Goal: Information Seeking & Learning: Learn about a topic

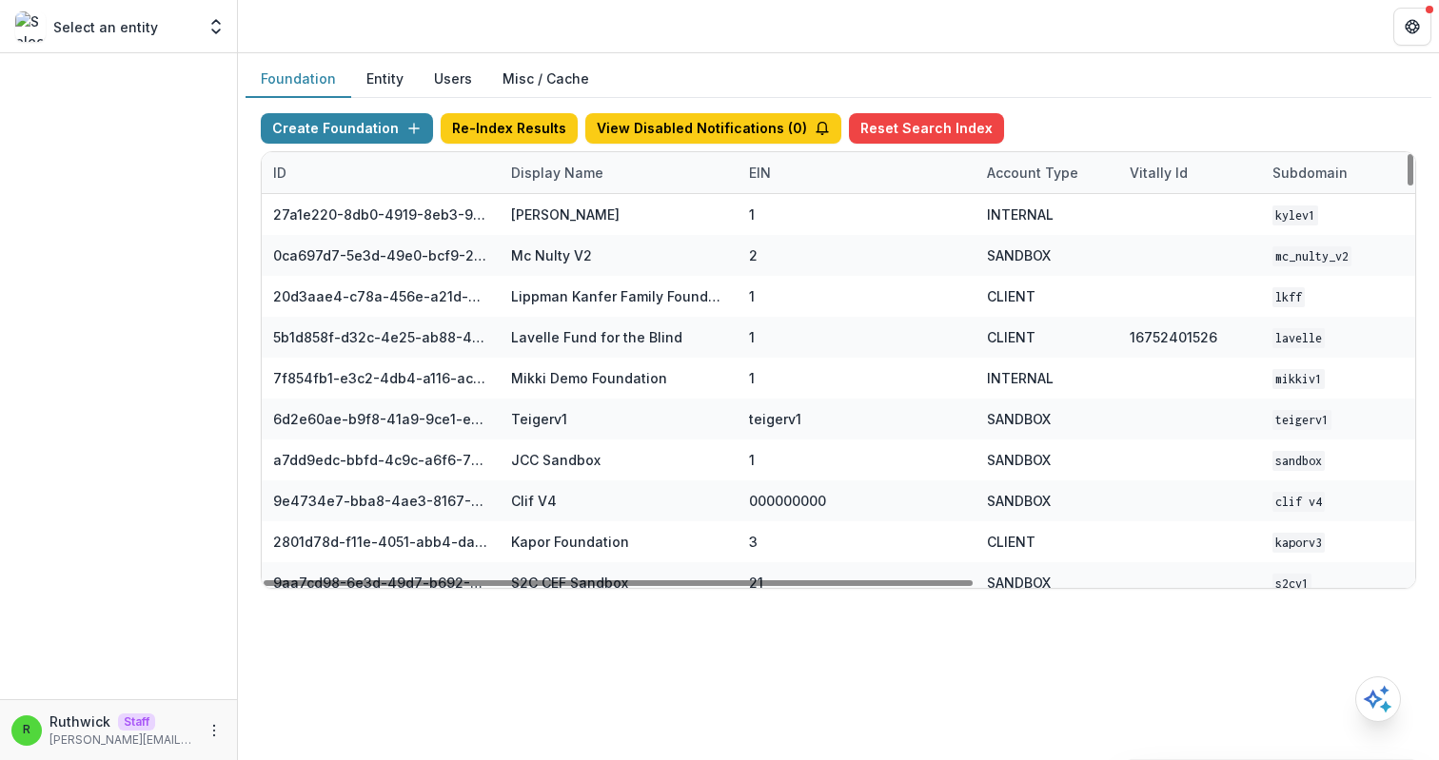
click at [536, 188] on div "Display Name" at bounding box center [619, 172] width 238 height 41
click at [580, 219] on input at bounding box center [617, 216] width 228 height 30
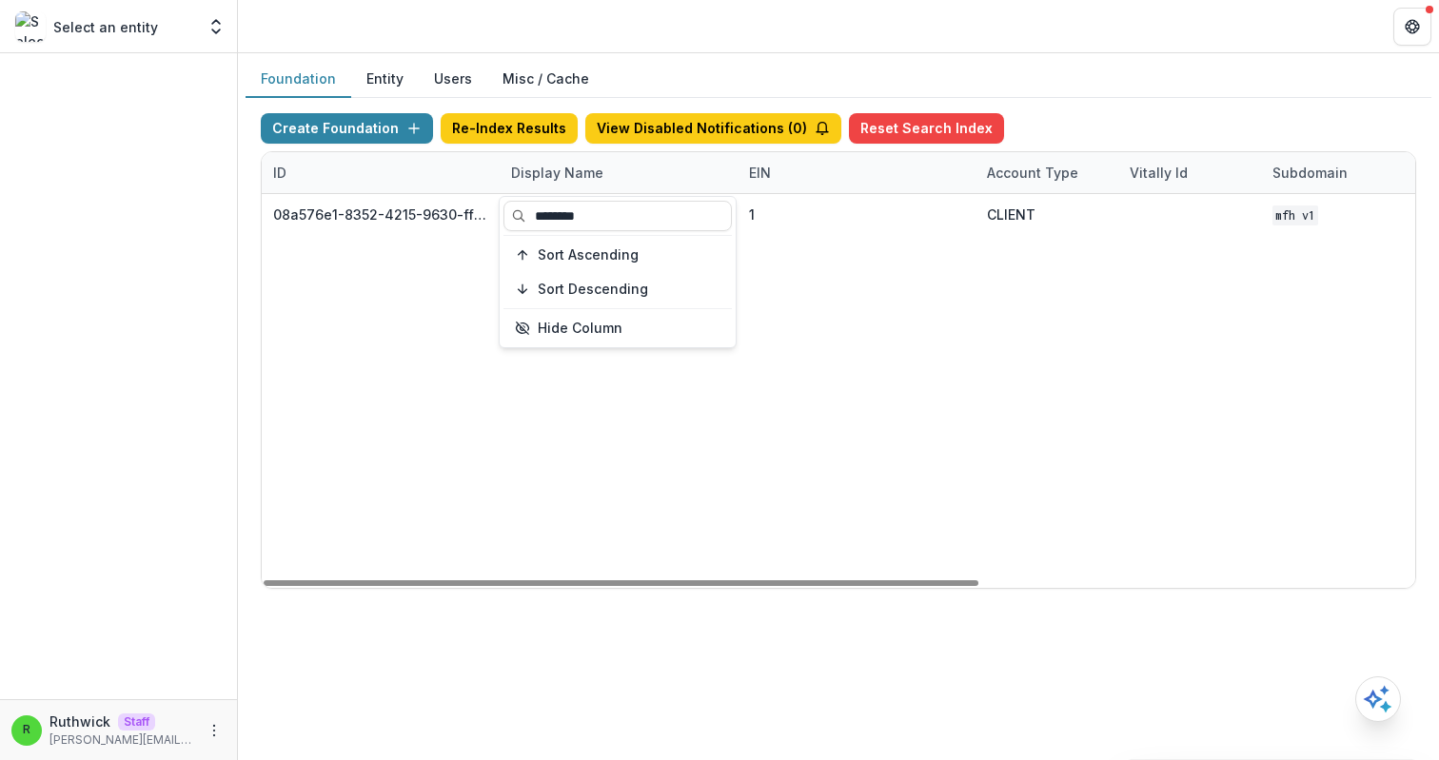
type input "********"
click at [1062, 394] on div "08a576e1-8352-4215-9630-ff0d35d85970 Missouri Foundation for Health 1 CLIENT MF…" at bounding box center [1190, 391] width 1856 height 394
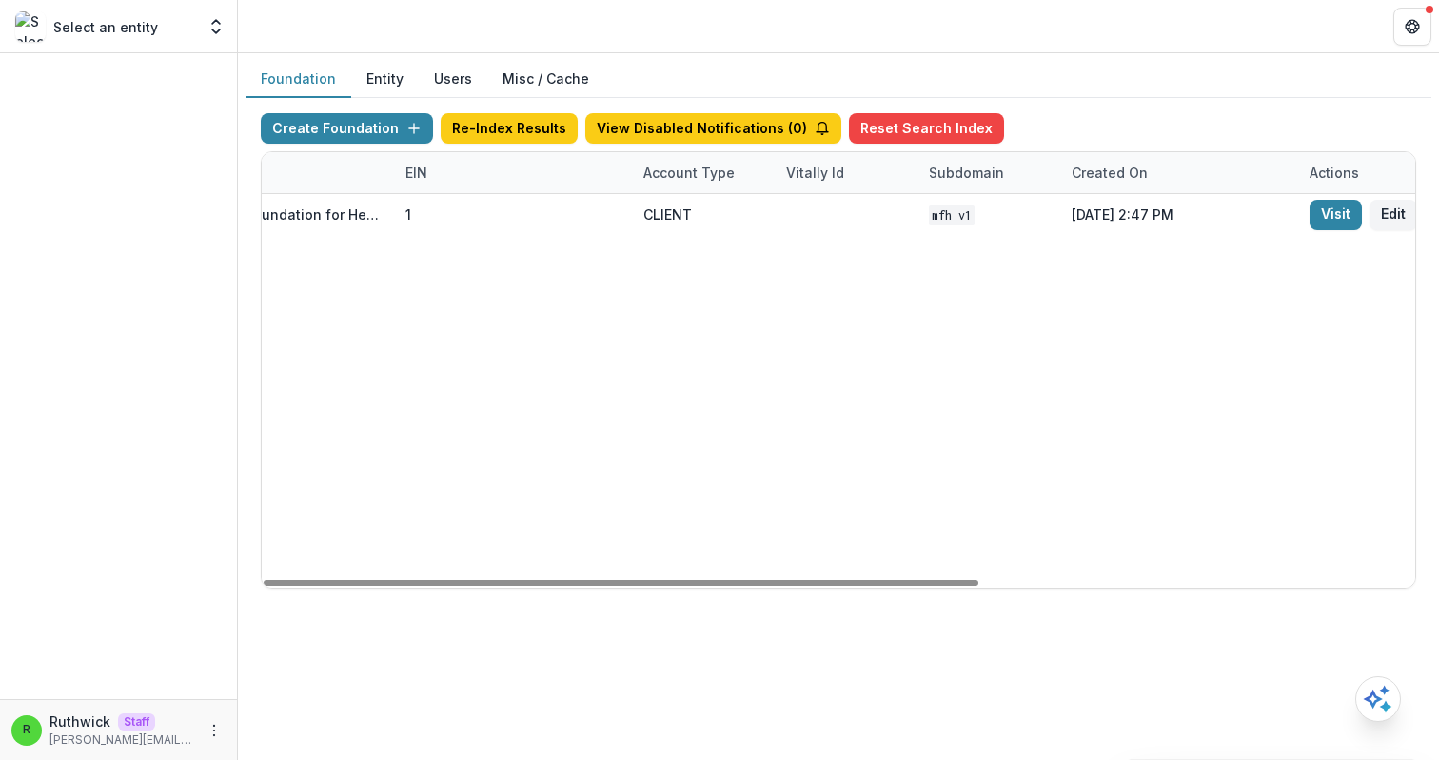
scroll to position [0, 702]
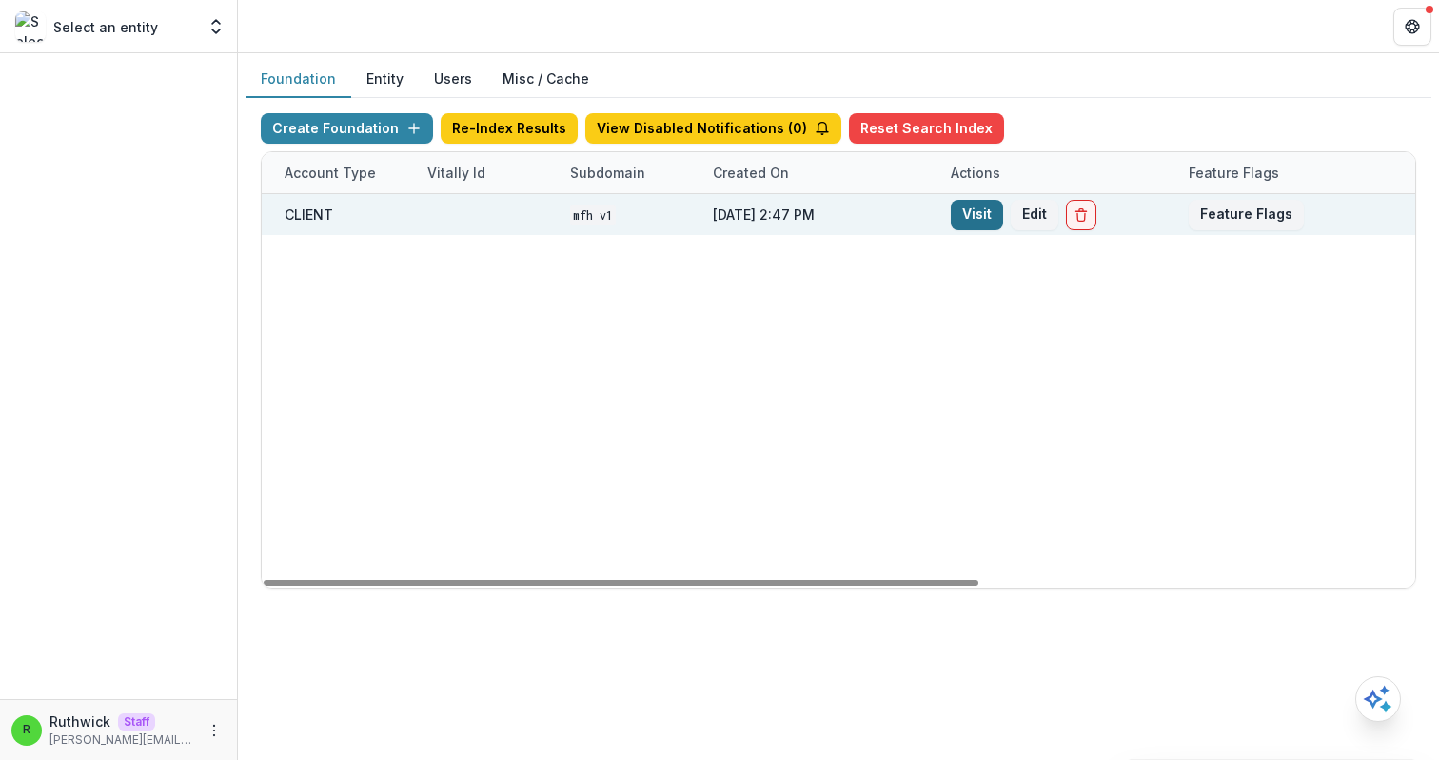
click at [976, 213] on link "Visit" at bounding box center [977, 215] width 52 height 30
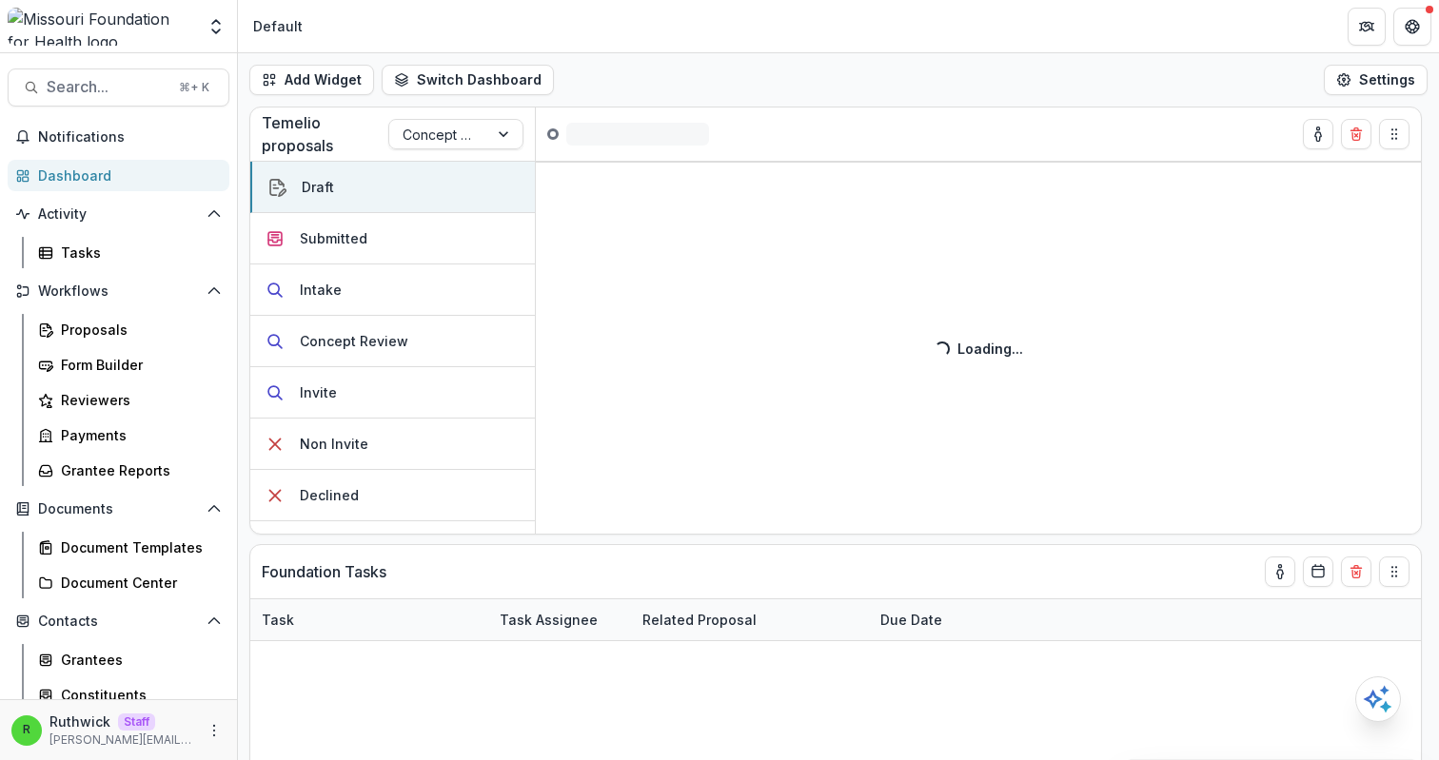
click at [559, 45] on header "Default" at bounding box center [838, 26] width 1201 height 52
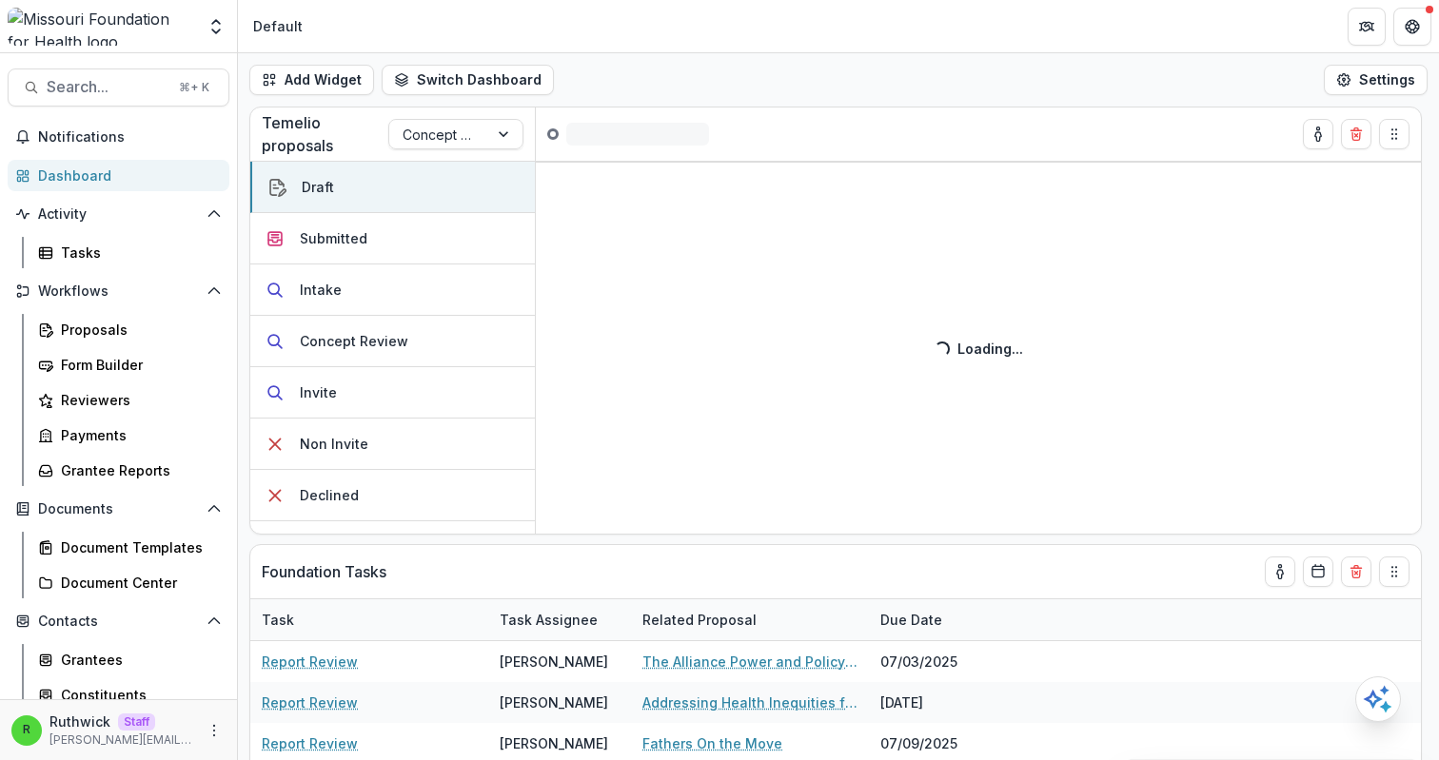
click at [791, 82] on div "Add Widget Switch Dashboard Default DLS Dashboard New Dashboard Settings" at bounding box center [838, 79] width 1201 height 53
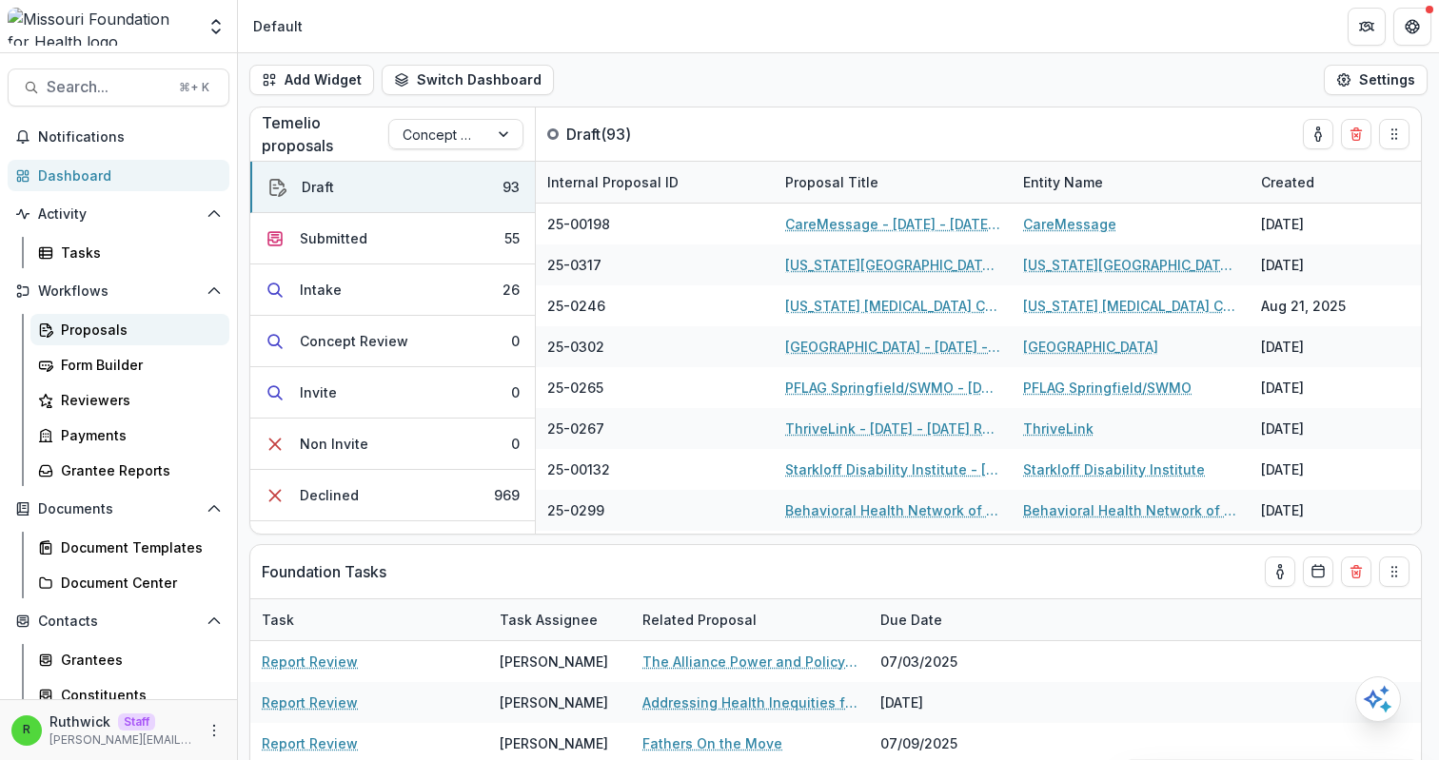
click at [130, 326] on div "Proposals" at bounding box center [137, 330] width 153 height 20
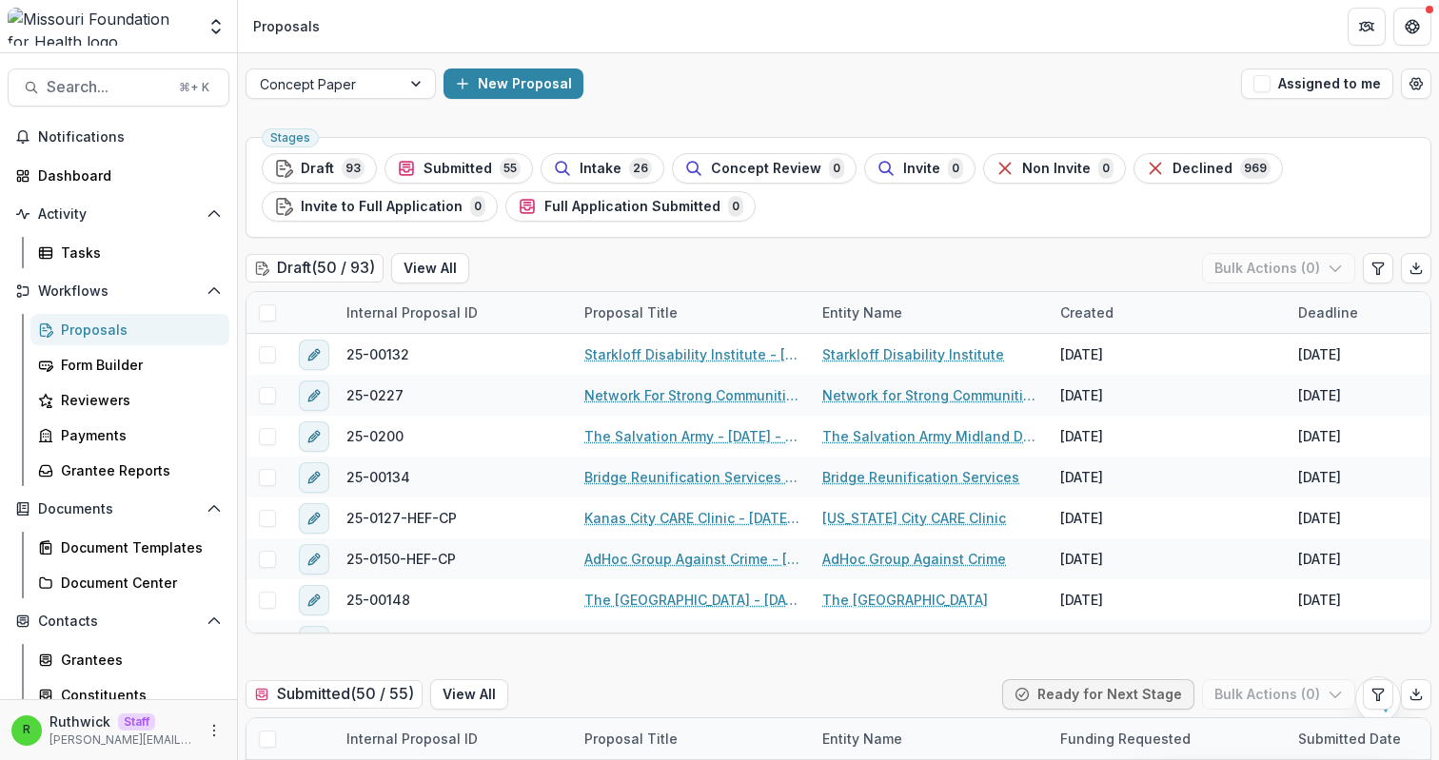
click at [832, 78] on div "New Proposal" at bounding box center [838, 84] width 790 height 30
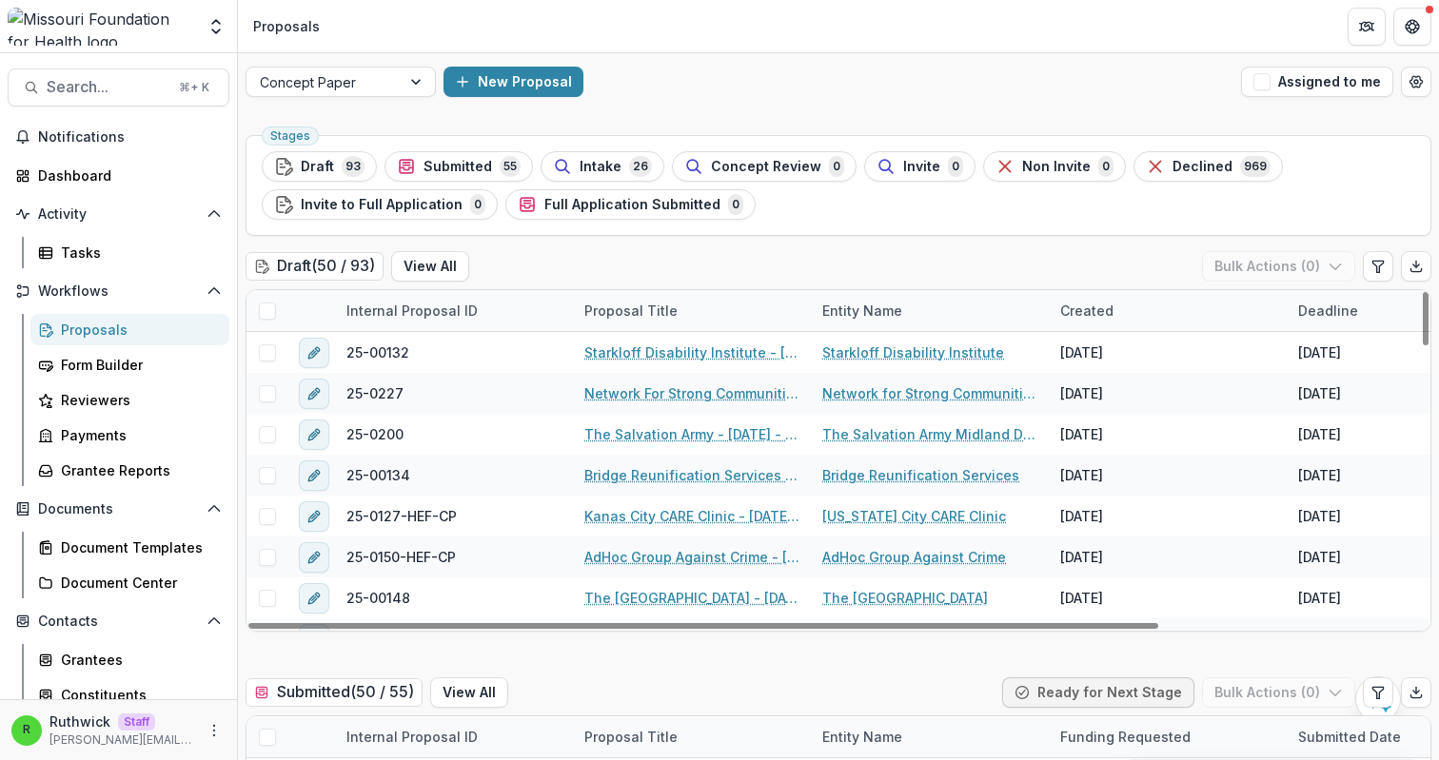
click at [267, 310] on span at bounding box center [267, 311] width 17 height 17
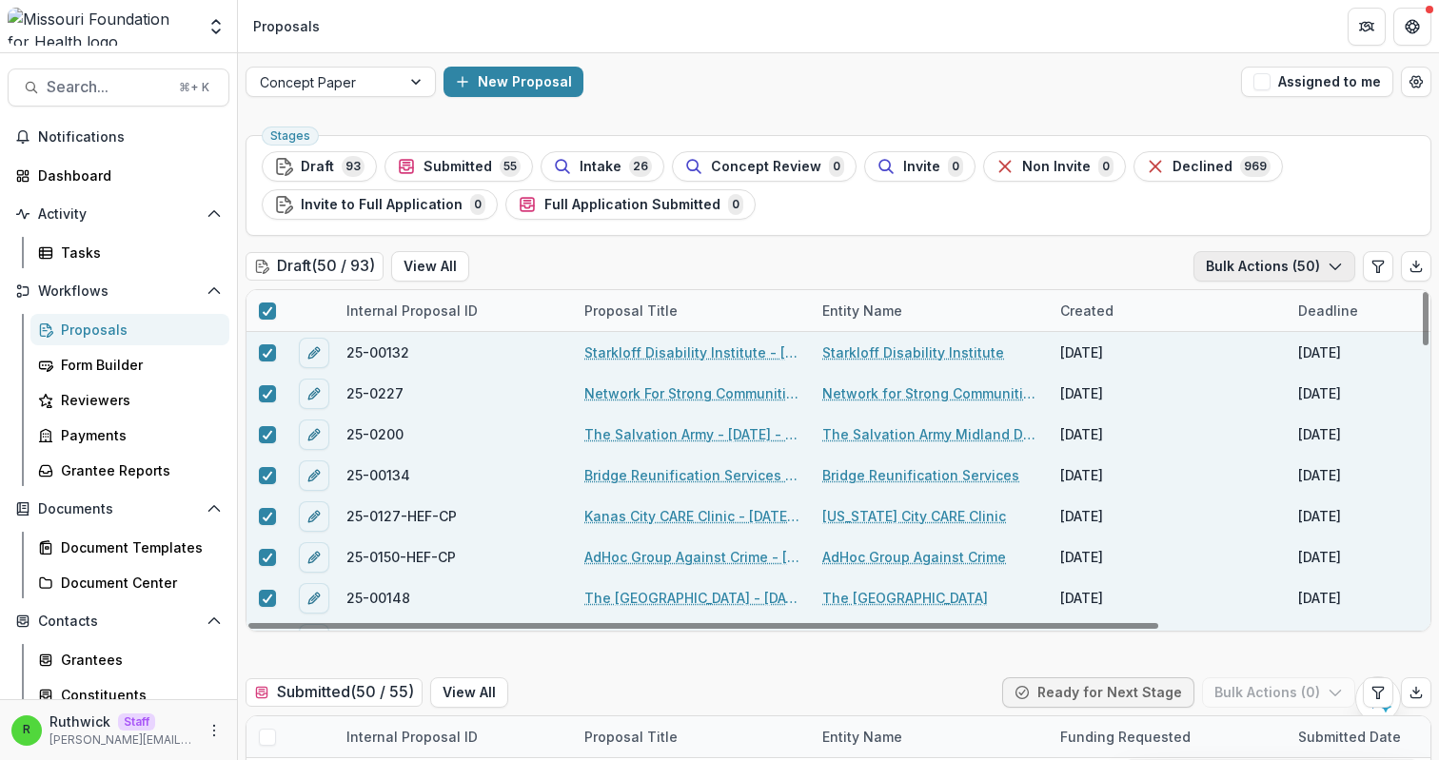
click at [1262, 269] on button "Bulk Actions ( 50 )" at bounding box center [1274, 266] width 162 height 30
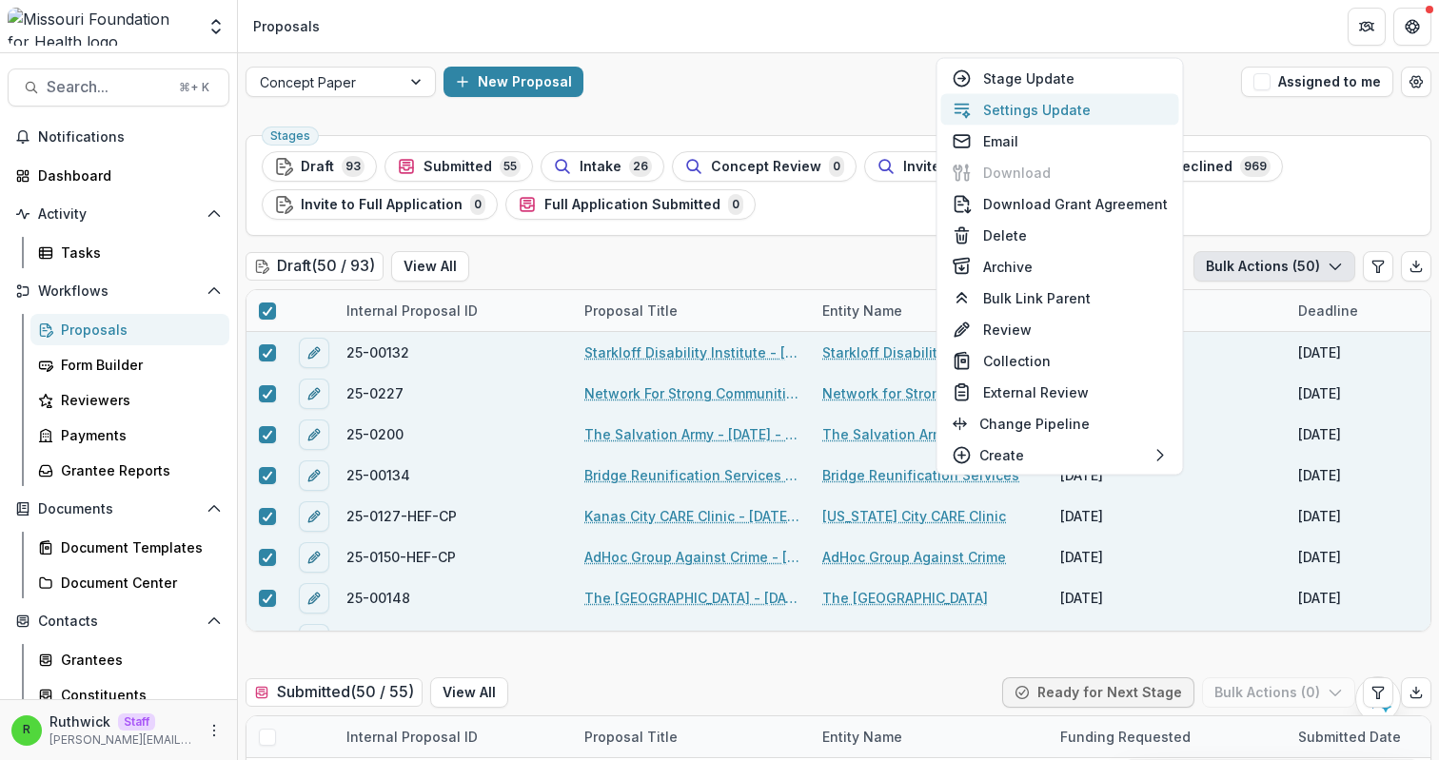
click at [1065, 108] on button "Settings Update" at bounding box center [1060, 109] width 238 height 31
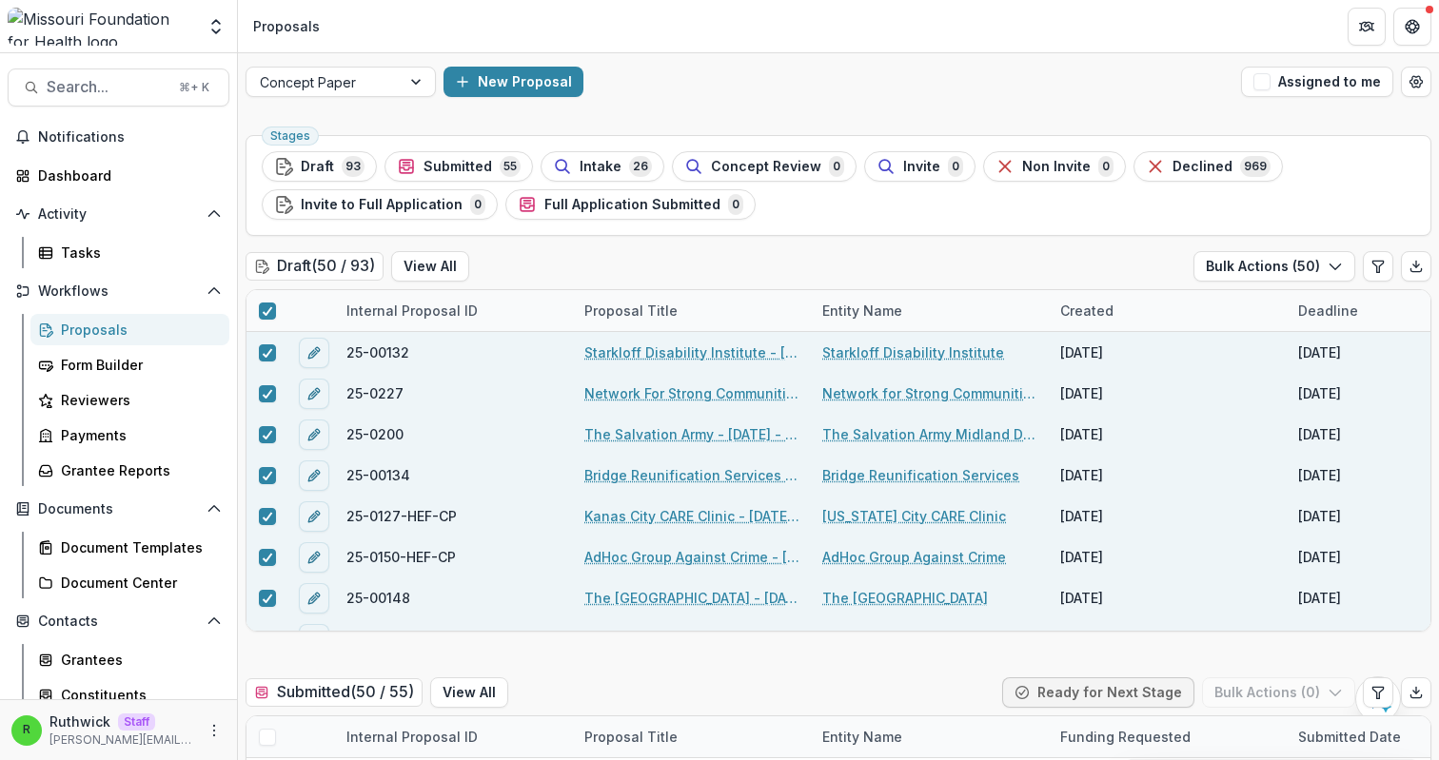
type input "**"
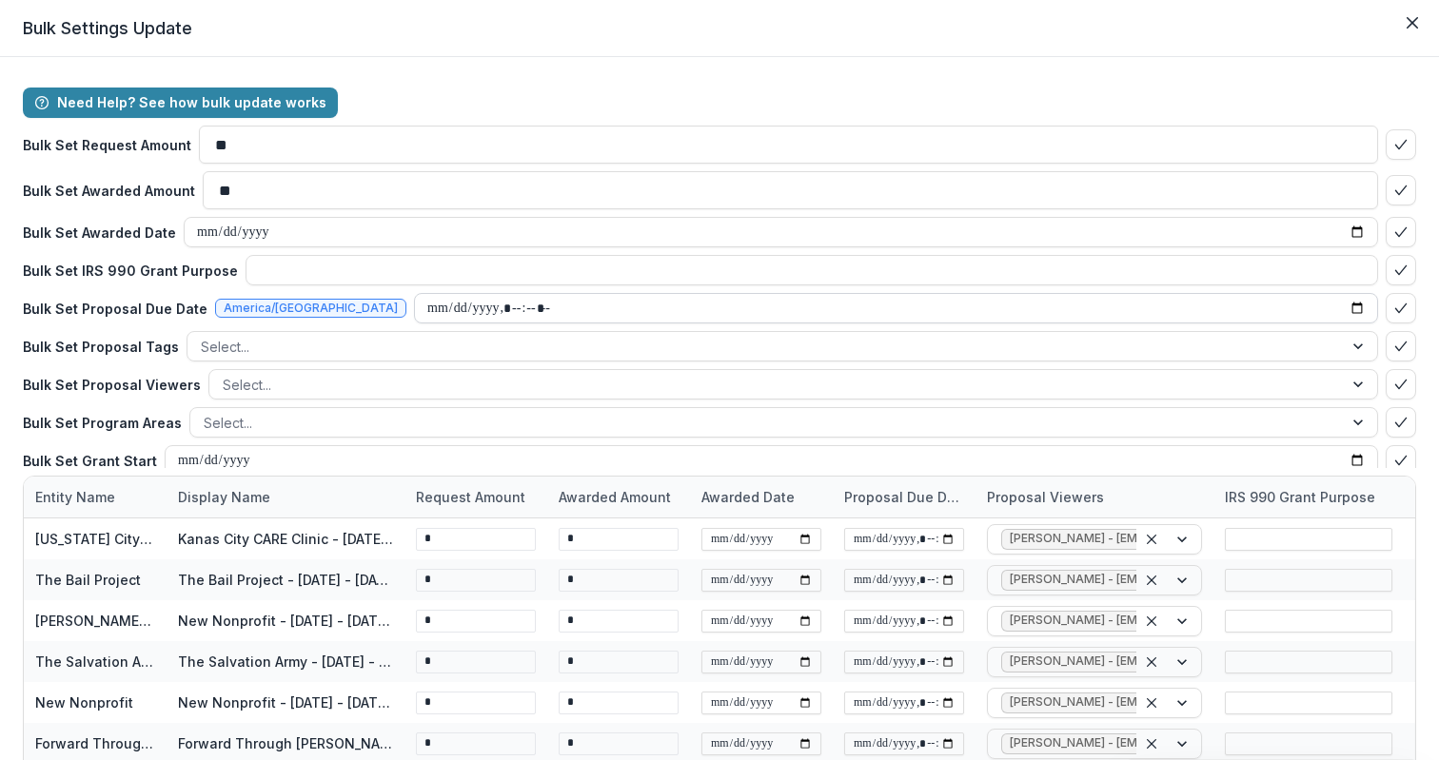
click at [1344, 305] on input "datetime-local" at bounding box center [896, 308] width 964 height 30
click at [1346, 303] on input "datetime-local" at bounding box center [896, 308] width 964 height 30
type input "**********"
click at [1096, 291] on div "Need Help? See how bulk update works Bulk Set Request Amount ** Bulk Set Awarde…" at bounding box center [719, 278] width 1393 height 381
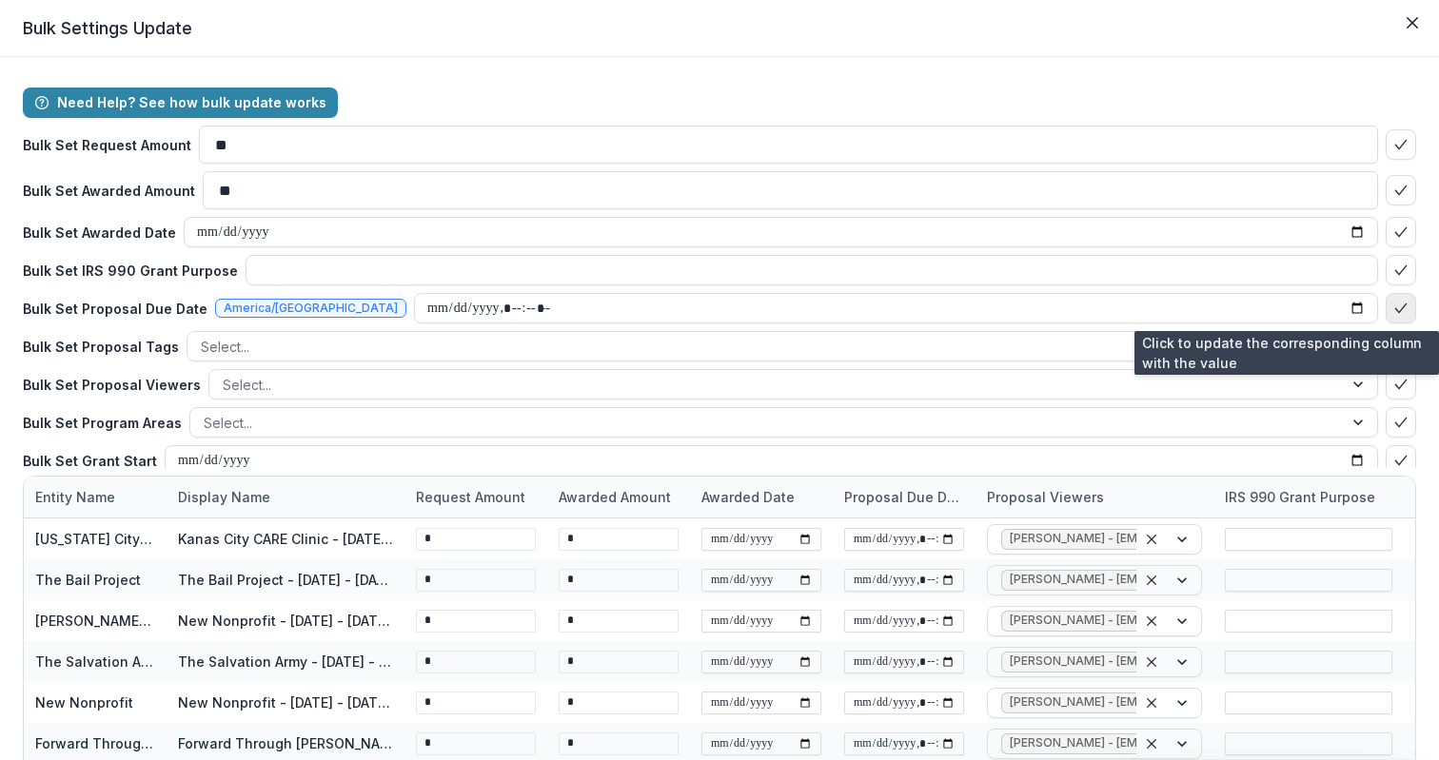
click at [1395, 311] on polyline "bulk-confirm-option" at bounding box center [1400, 308] width 10 height 9
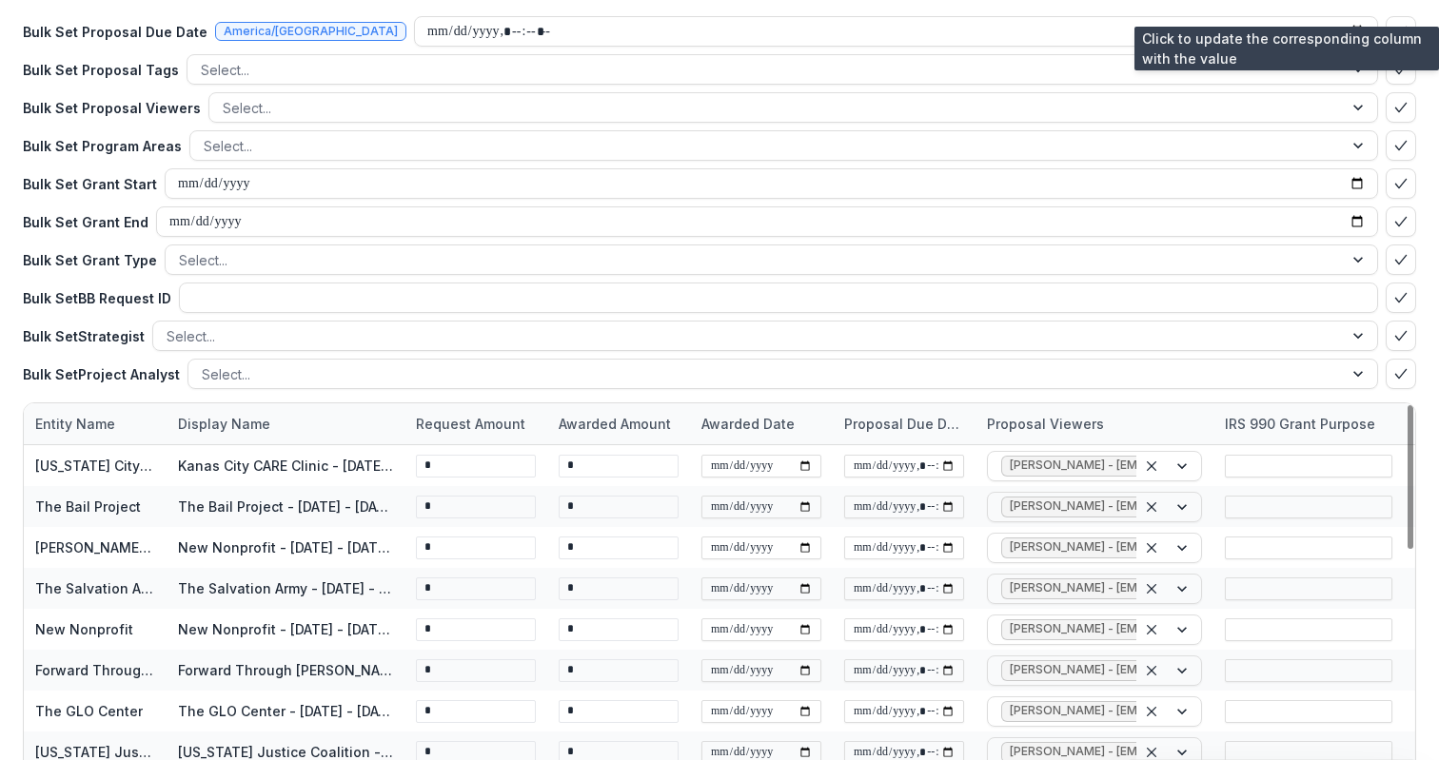
scroll to position [45, 0]
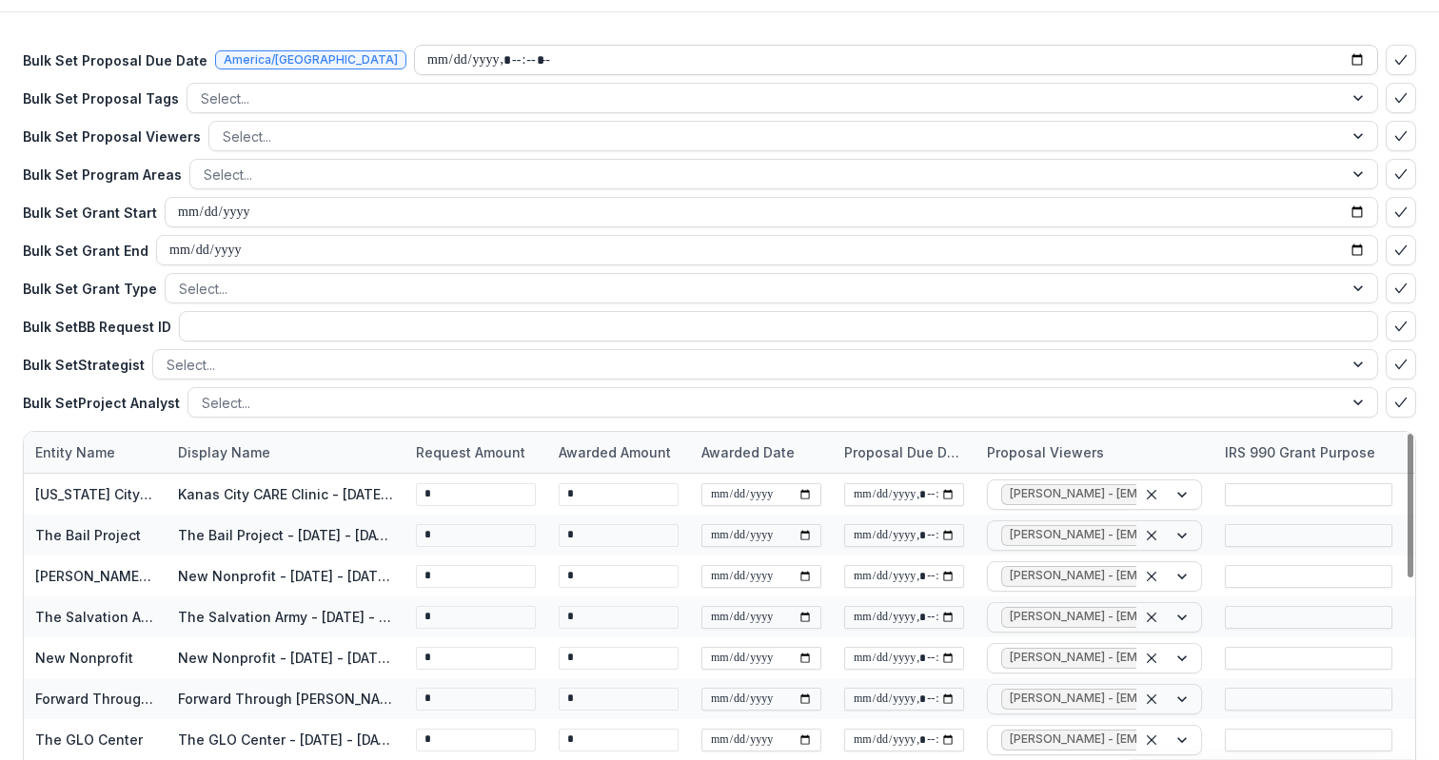
click at [1348, 53] on input "datetime-local" at bounding box center [896, 60] width 964 height 30
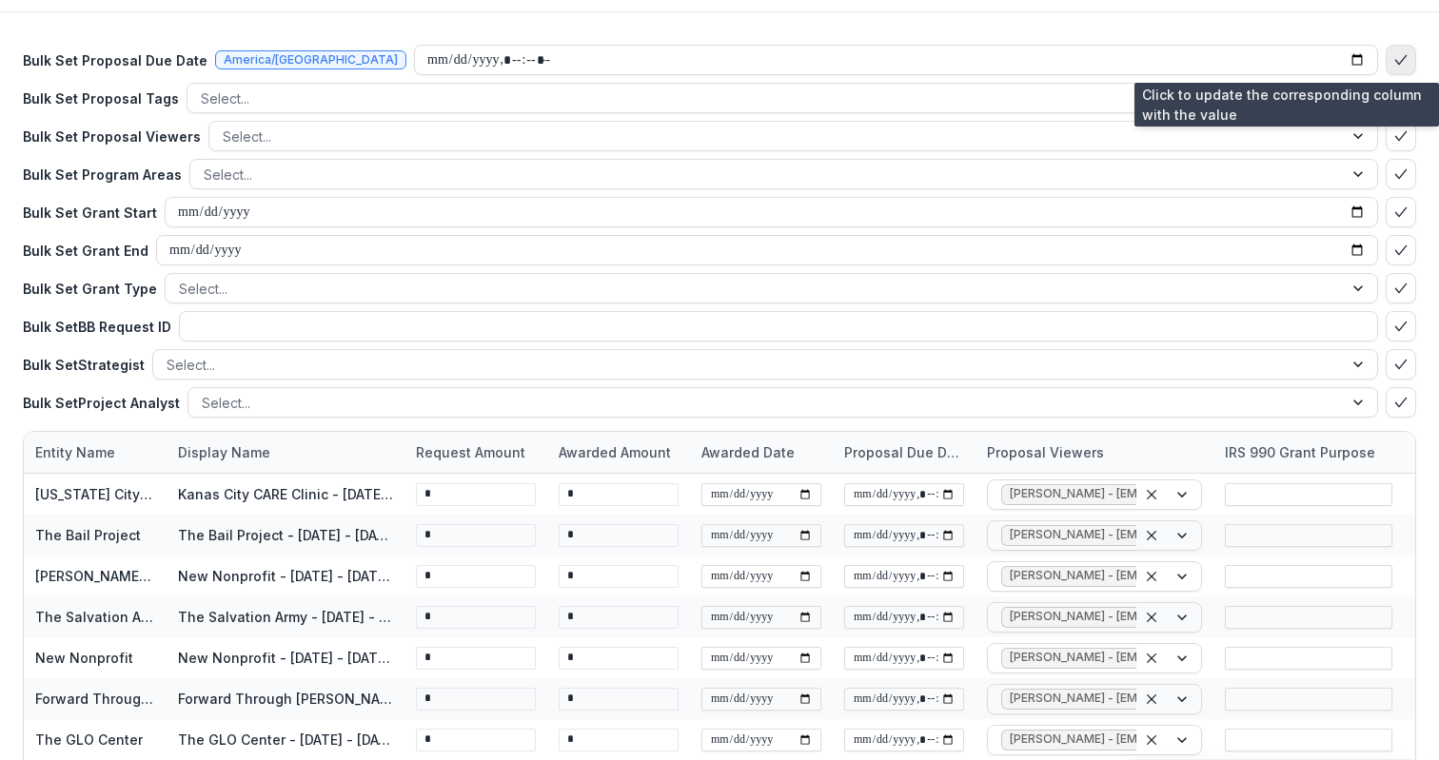
type input "**********"
click at [1393, 55] on icon "bulk-confirm-option" at bounding box center [1400, 59] width 15 height 15
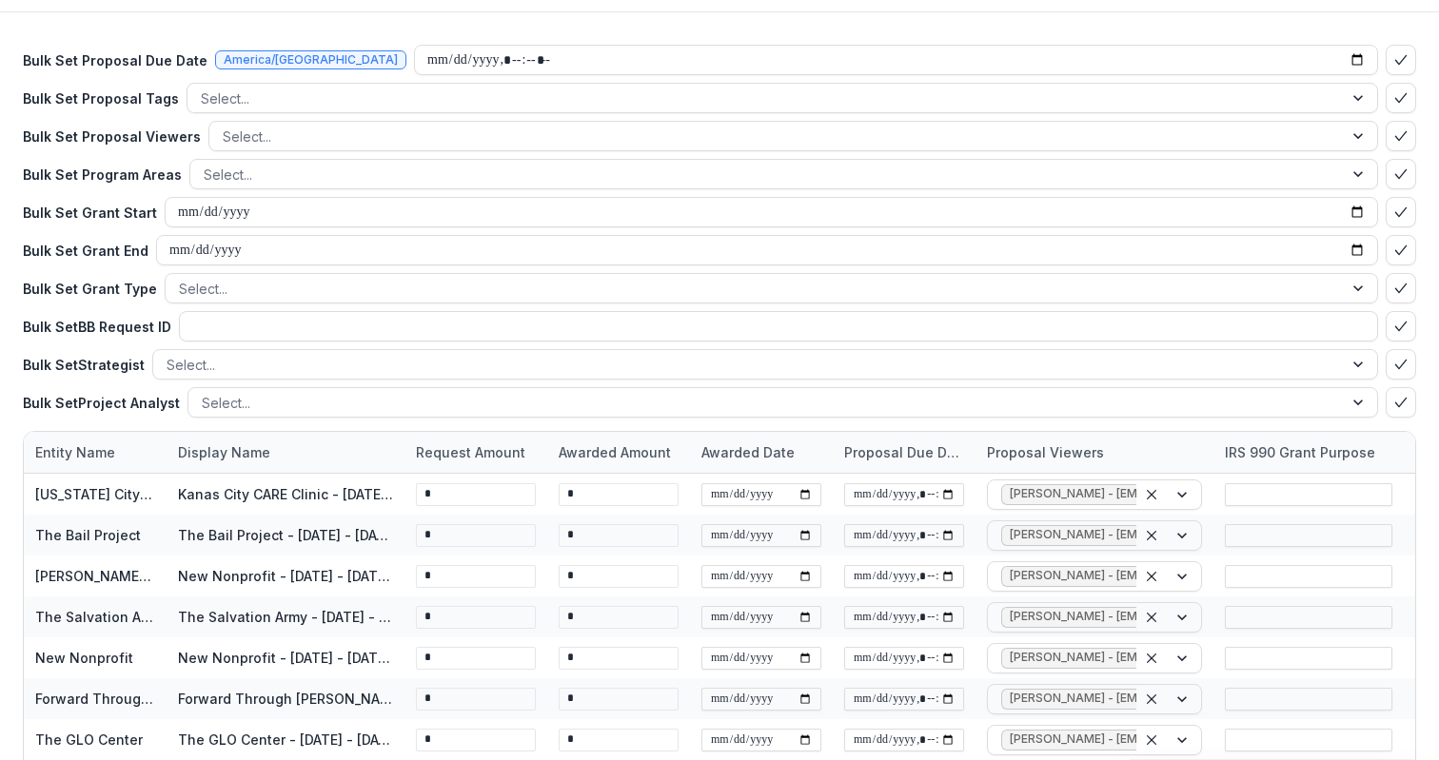
scroll to position [356, 0]
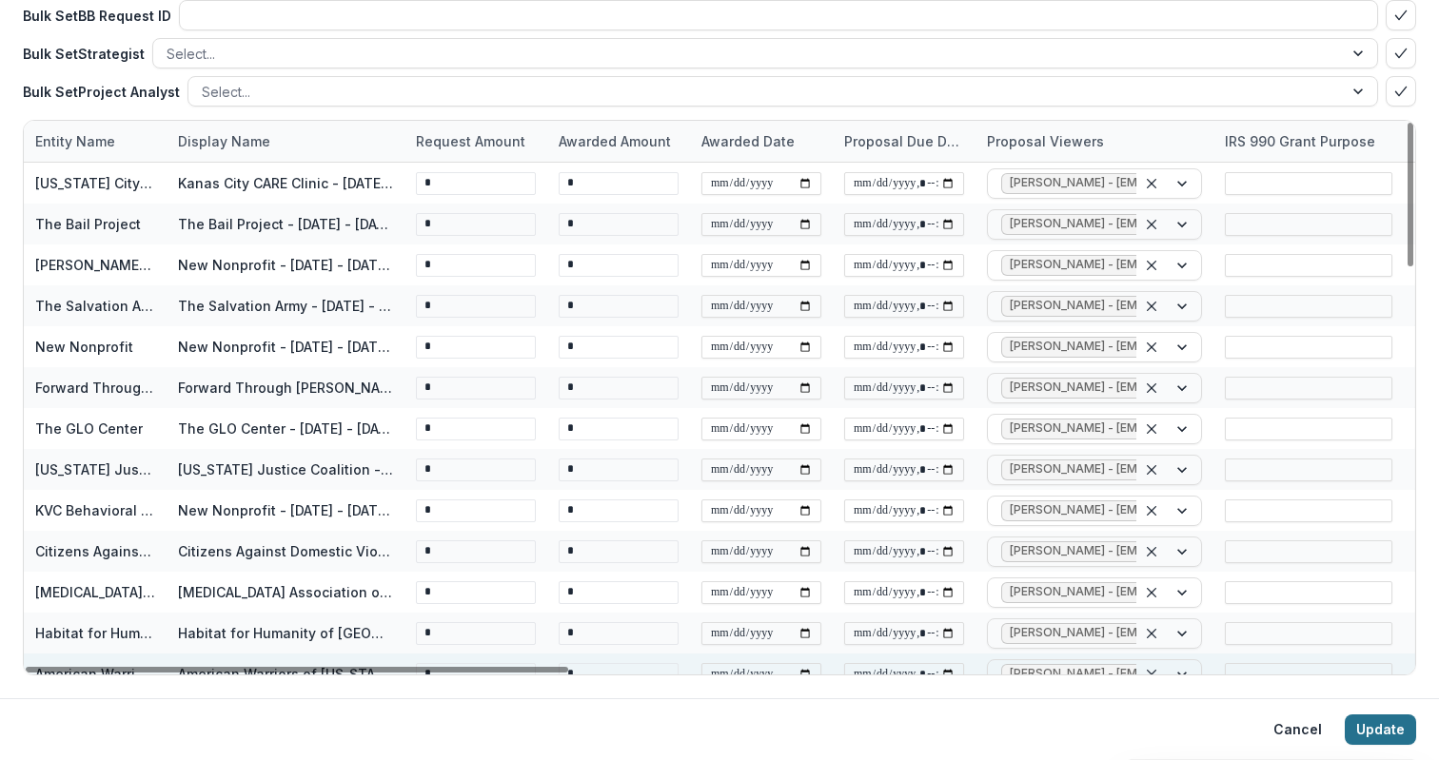
click at [1383, 731] on button "Update" at bounding box center [1380, 730] width 71 height 30
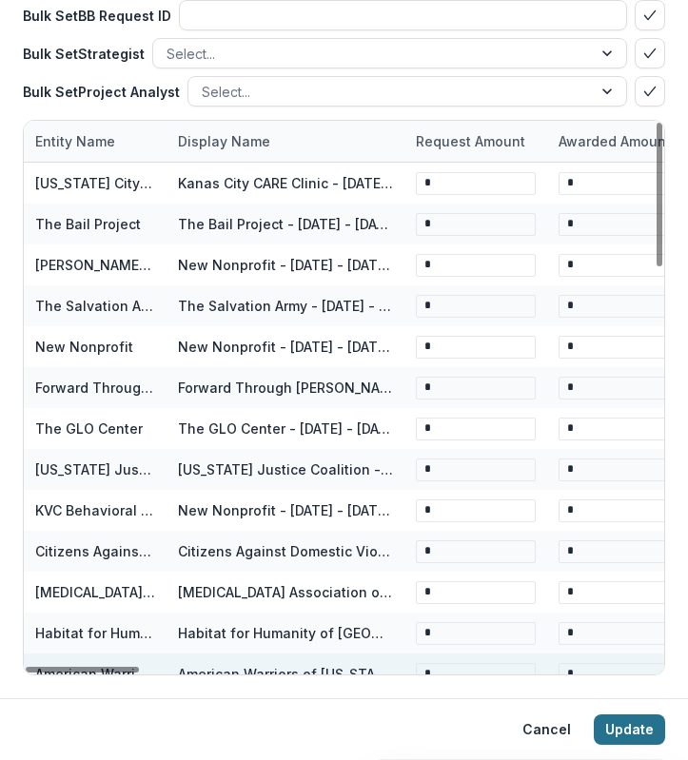
click at [619, 738] on button "Update" at bounding box center [629, 730] width 71 height 30
click at [674, 229] on div "Need Help? See how bulk update works Bulk Set Request Amount ** Bulk Set Awarde…" at bounding box center [344, 199] width 688 height 997
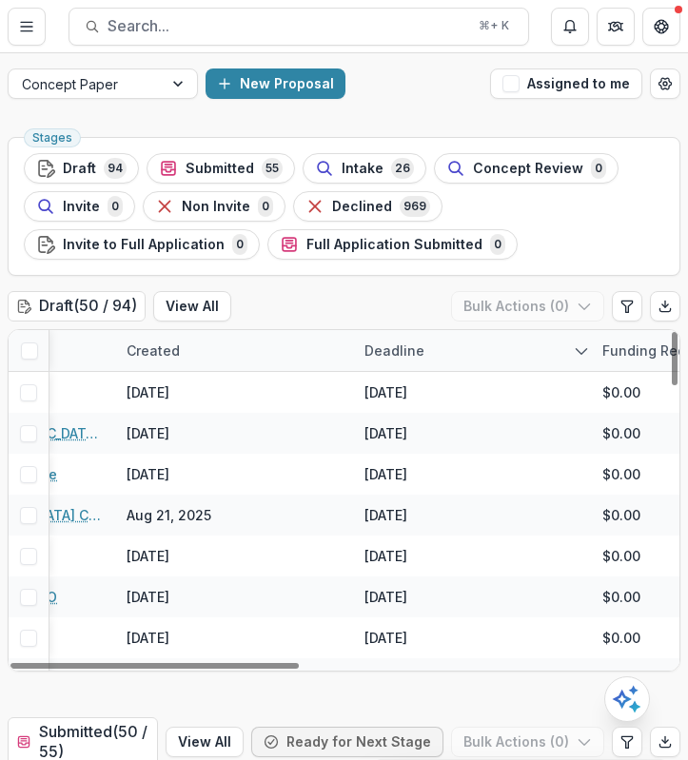
scroll to position [0, 695]
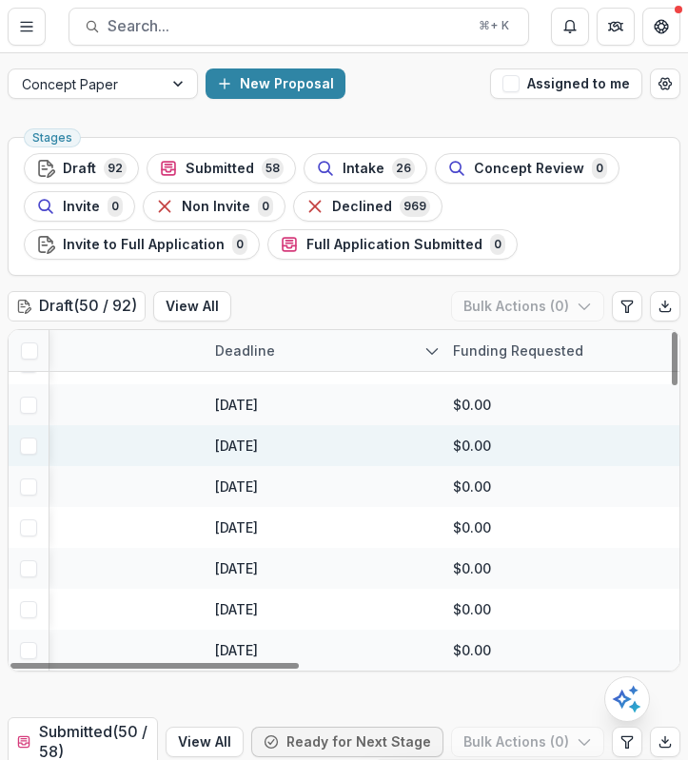
scroll to position [1747, 0]
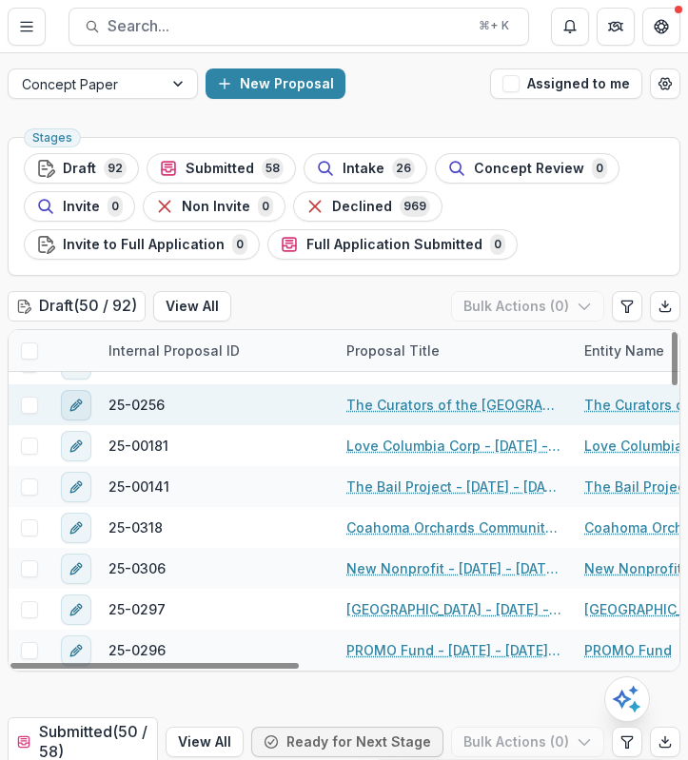
click at [68, 414] on button "edit" at bounding box center [76, 405] width 30 height 30
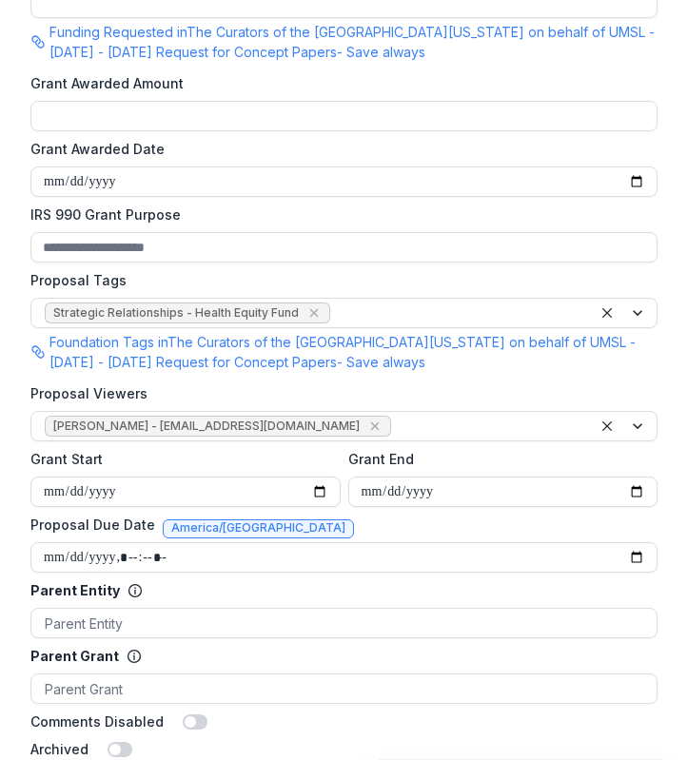
scroll to position [1070, 0]
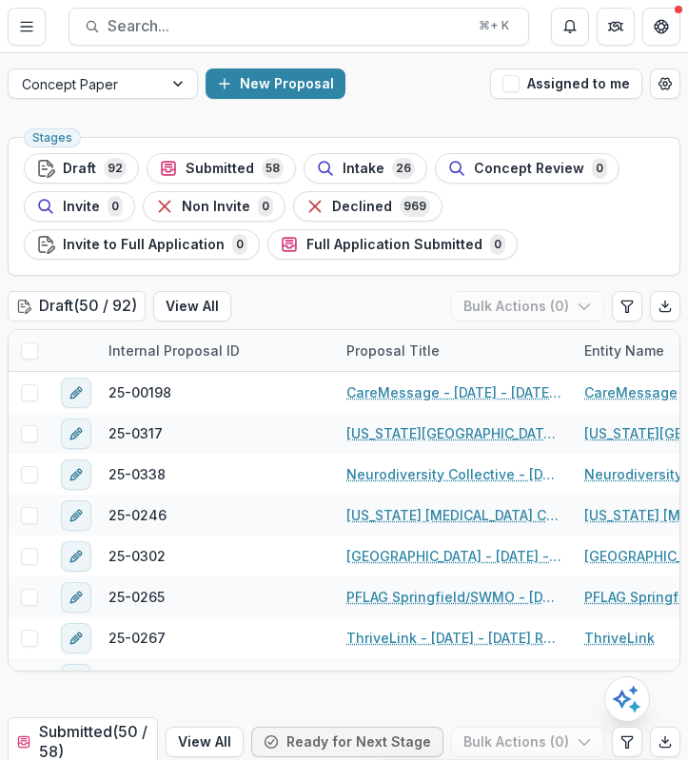
scroll to position [145, 0]
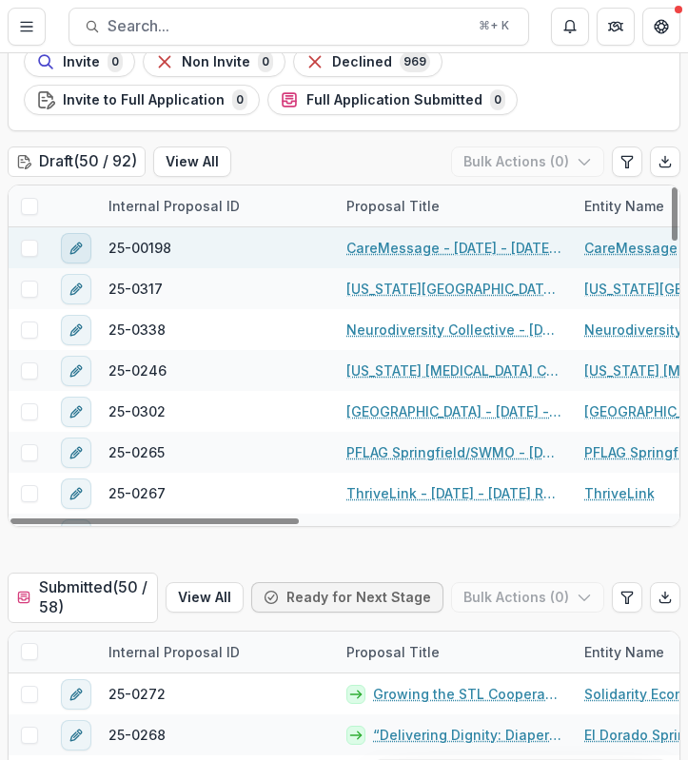
click at [85, 254] on button "edit" at bounding box center [76, 248] width 30 height 30
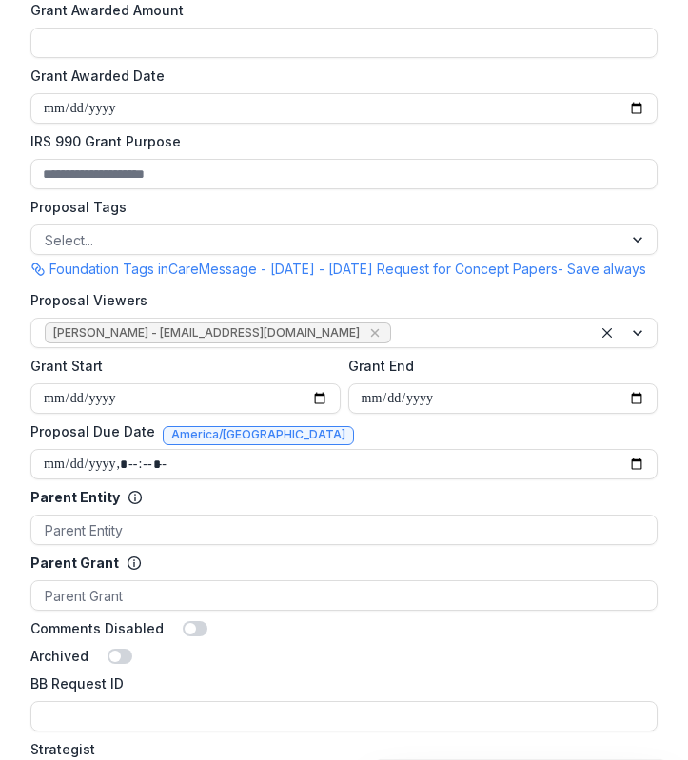
scroll to position [850, 0]
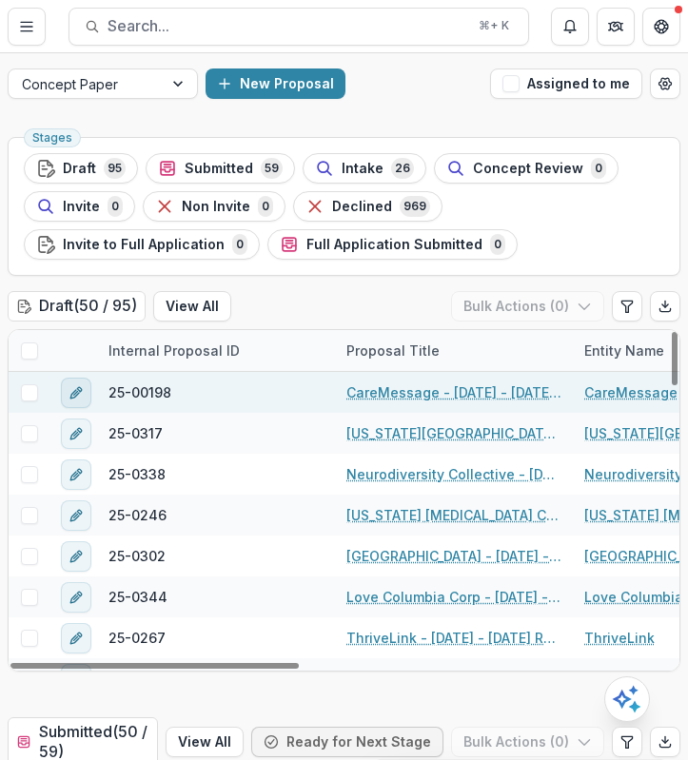
click at [80, 392] on icon "edit" at bounding box center [76, 392] width 15 height 15
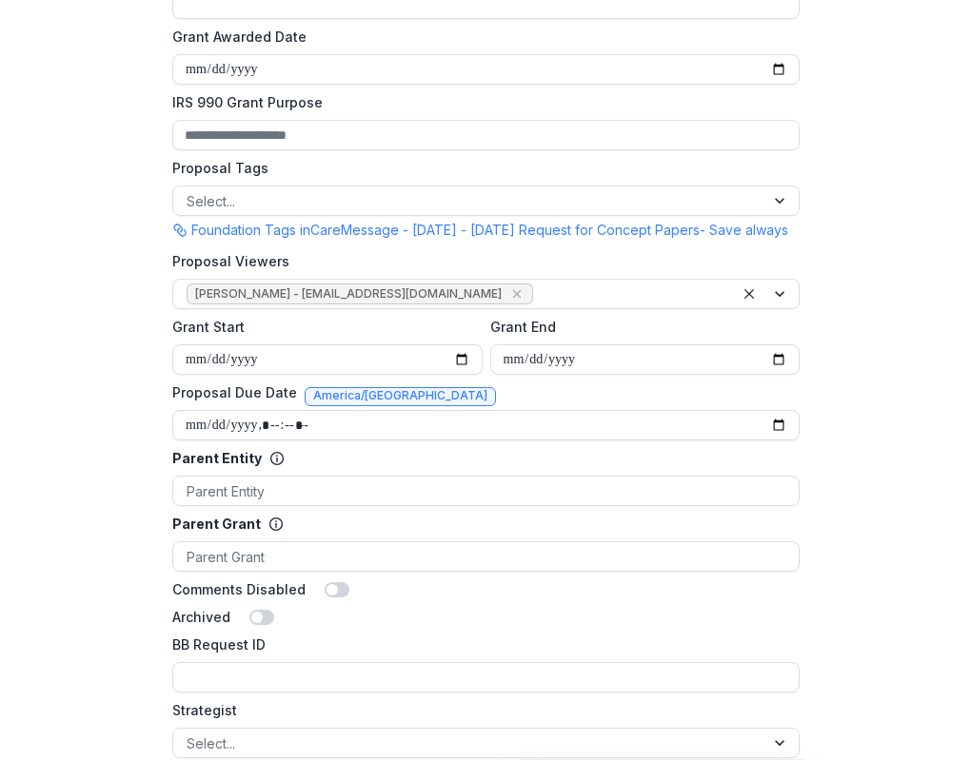
scroll to position [895, 0]
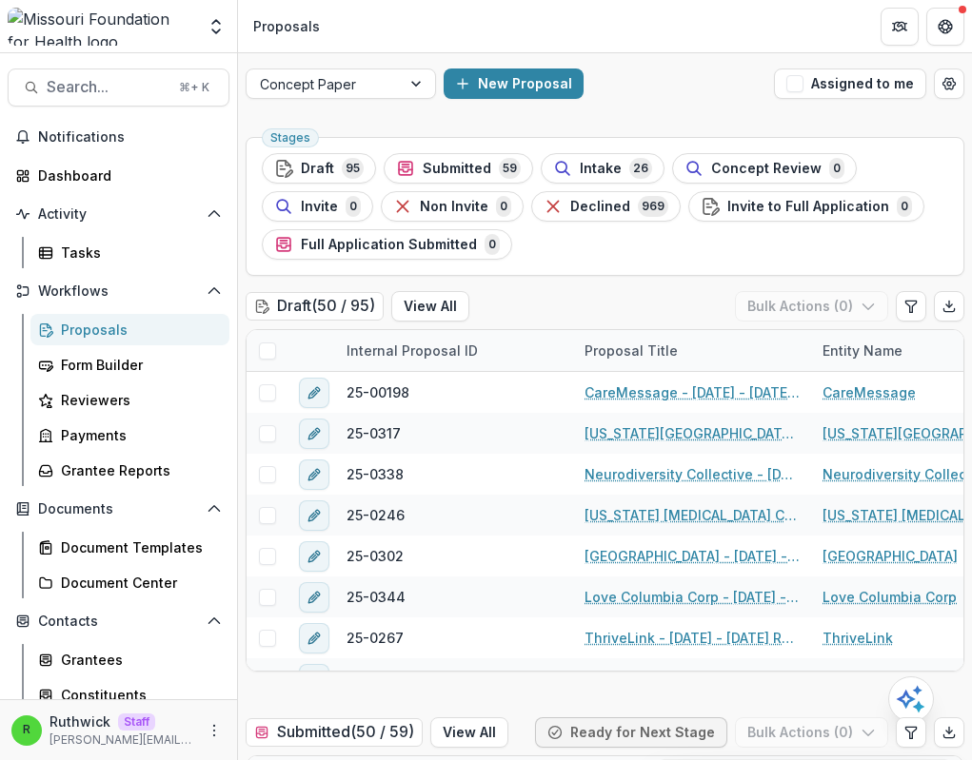
click at [657, 94] on div "New Proposal" at bounding box center [604, 84] width 323 height 30
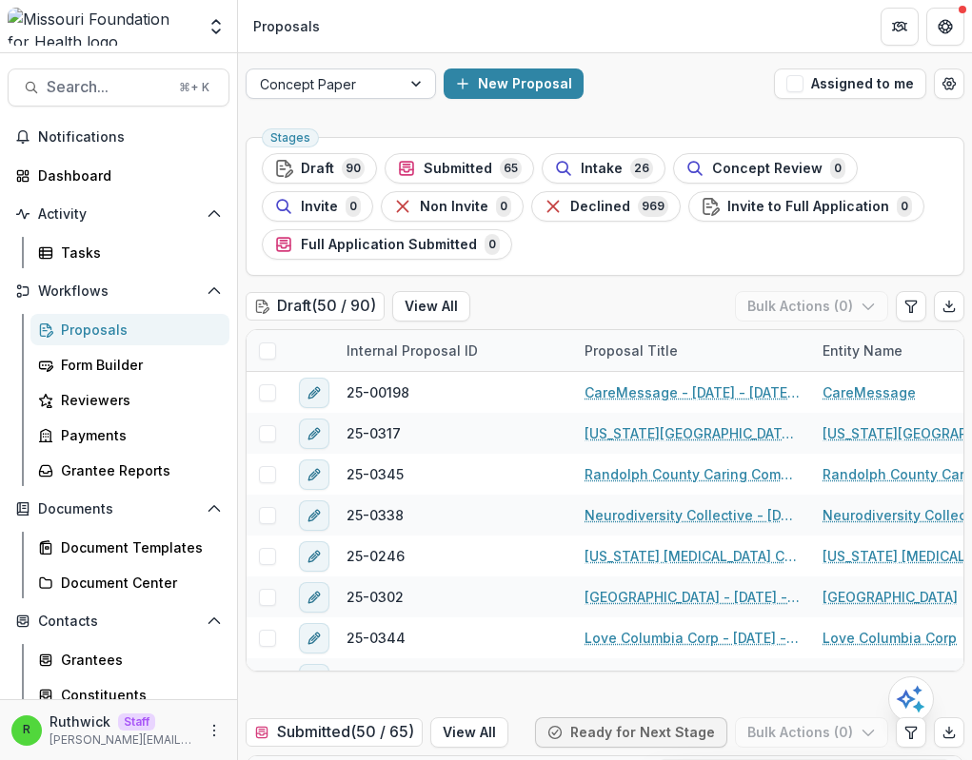
click at [364, 81] on div at bounding box center [324, 84] width 128 height 24
click at [658, 97] on div "New Proposal" at bounding box center [604, 84] width 323 height 30
click at [207, 730] on icon "More" at bounding box center [214, 730] width 15 height 15
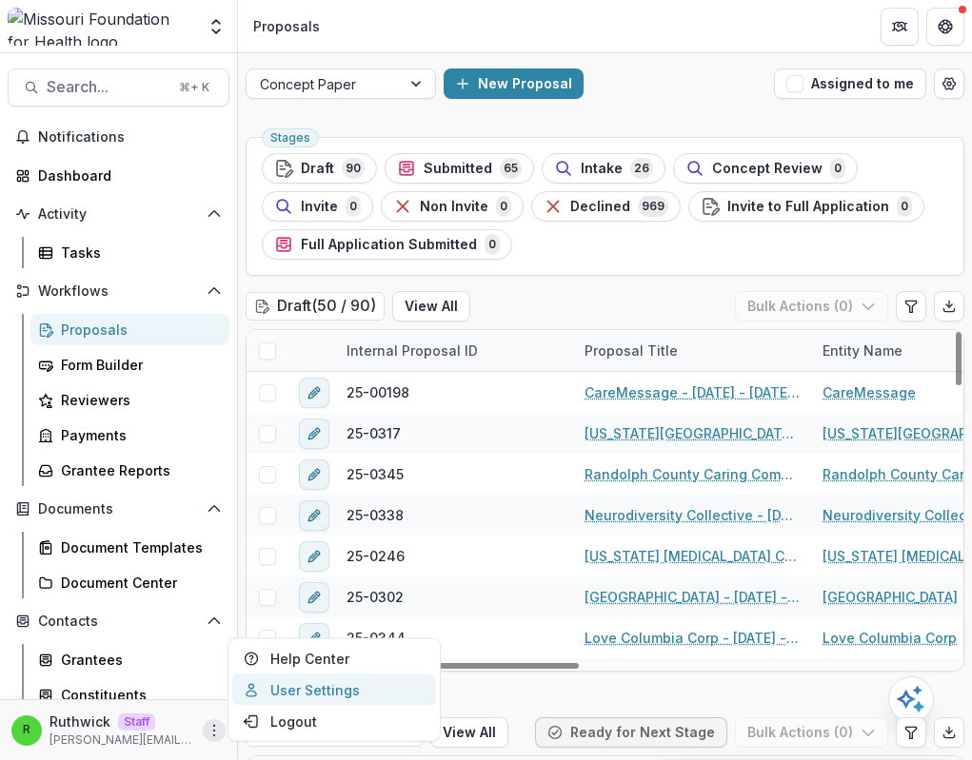
click at [275, 699] on link "User Settings" at bounding box center [334, 690] width 204 height 31
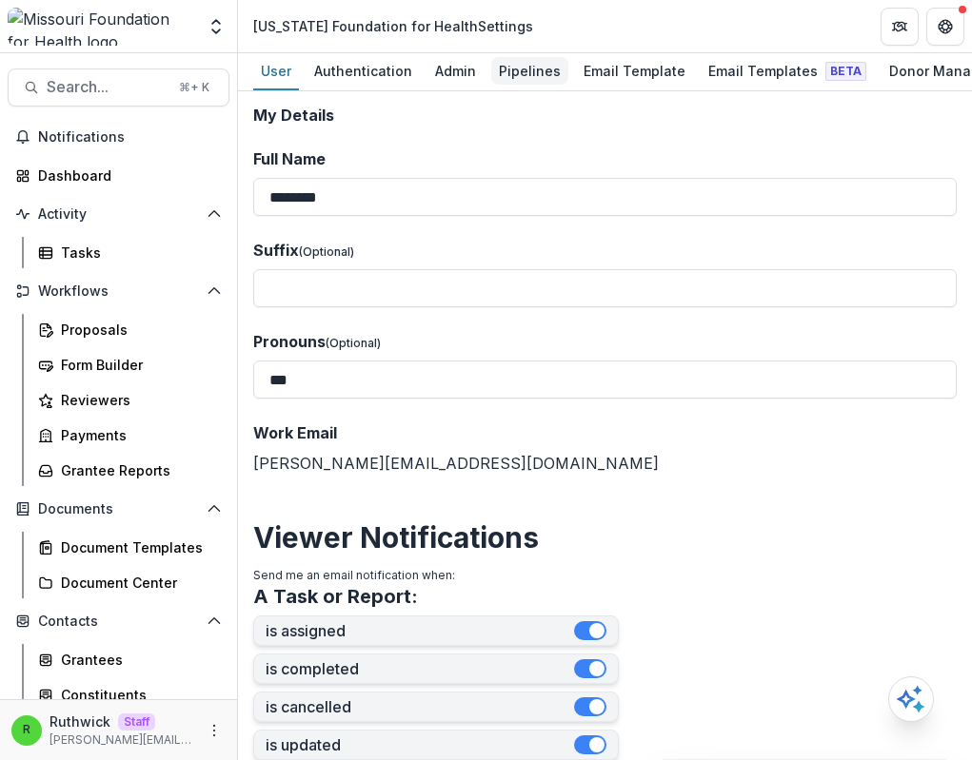
click at [550, 86] on link "Pipelines" at bounding box center [529, 71] width 77 height 37
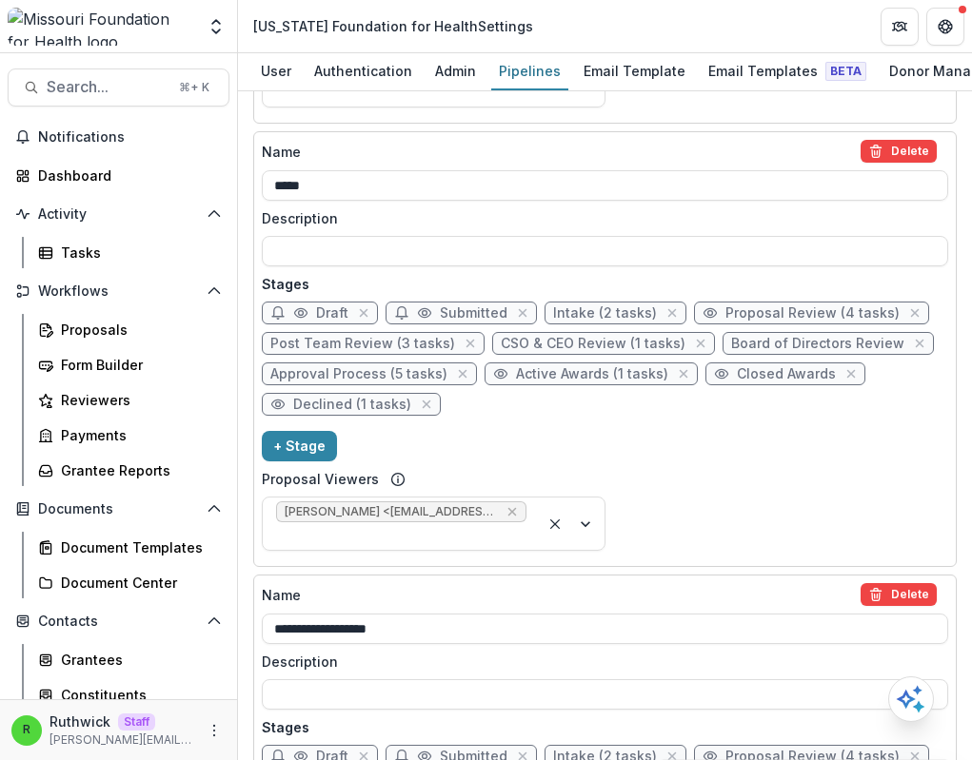
scroll to position [1480, 0]
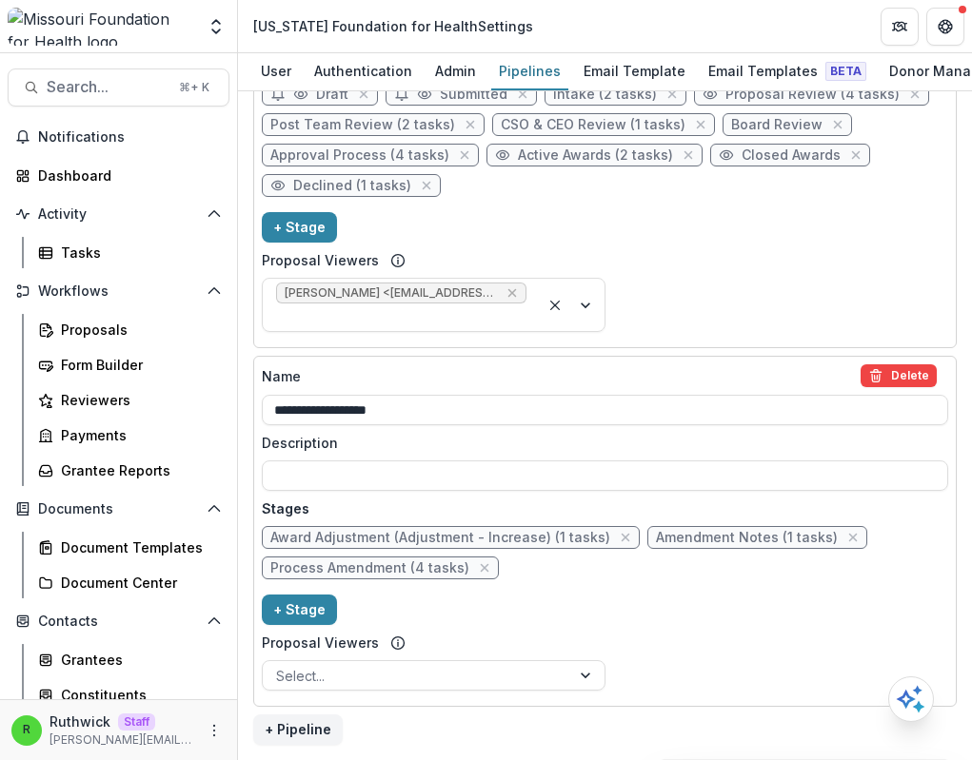
click at [430, 541] on span "Award Adjustment (Adjustment - Increase) (1 tasks)" at bounding box center [440, 538] width 340 height 16
select select "*******"
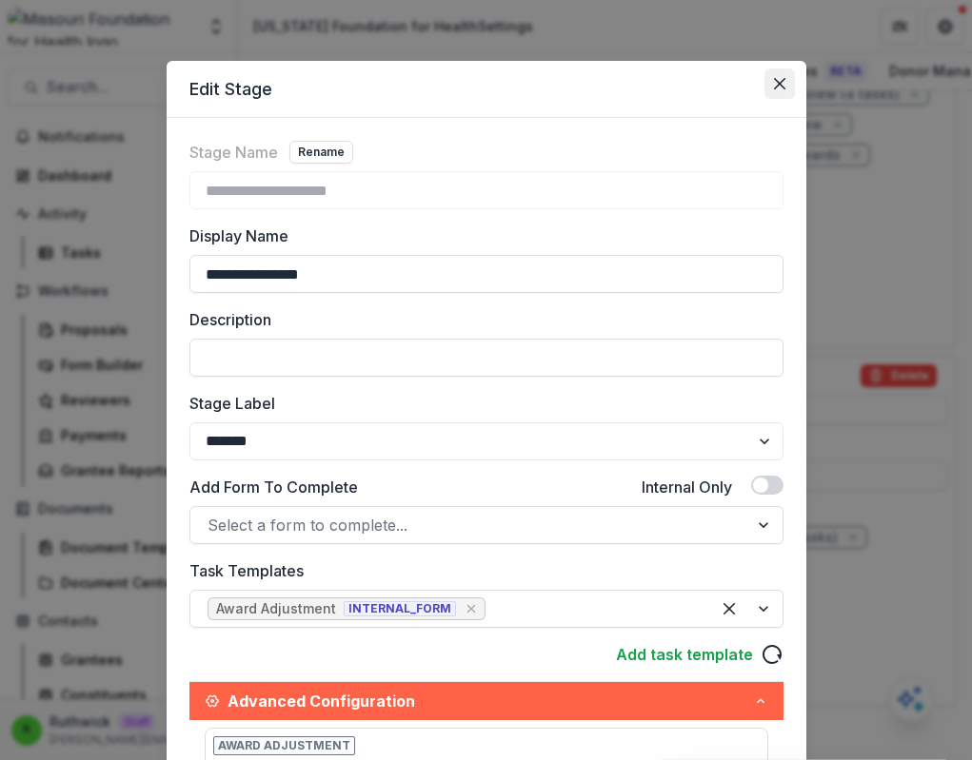
click at [778, 80] on icon "Close" at bounding box center [779, 83] width 11 height 11
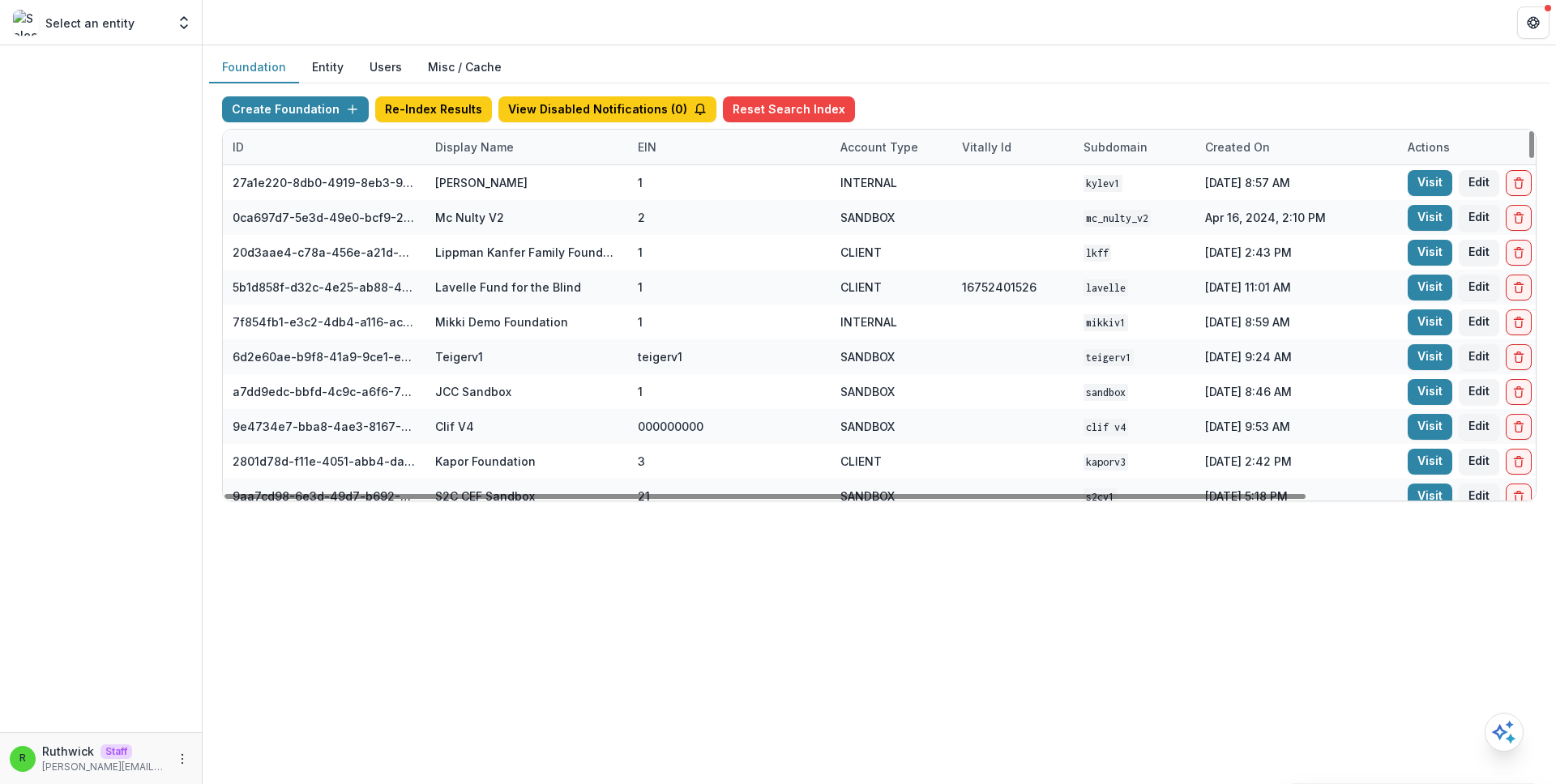
click at [492, 152] on div "Display Name" at bounding box center [474, 147] width 98 height 17
click at [497, 180] on input at bounding box center [525, 184] width 194 height 26
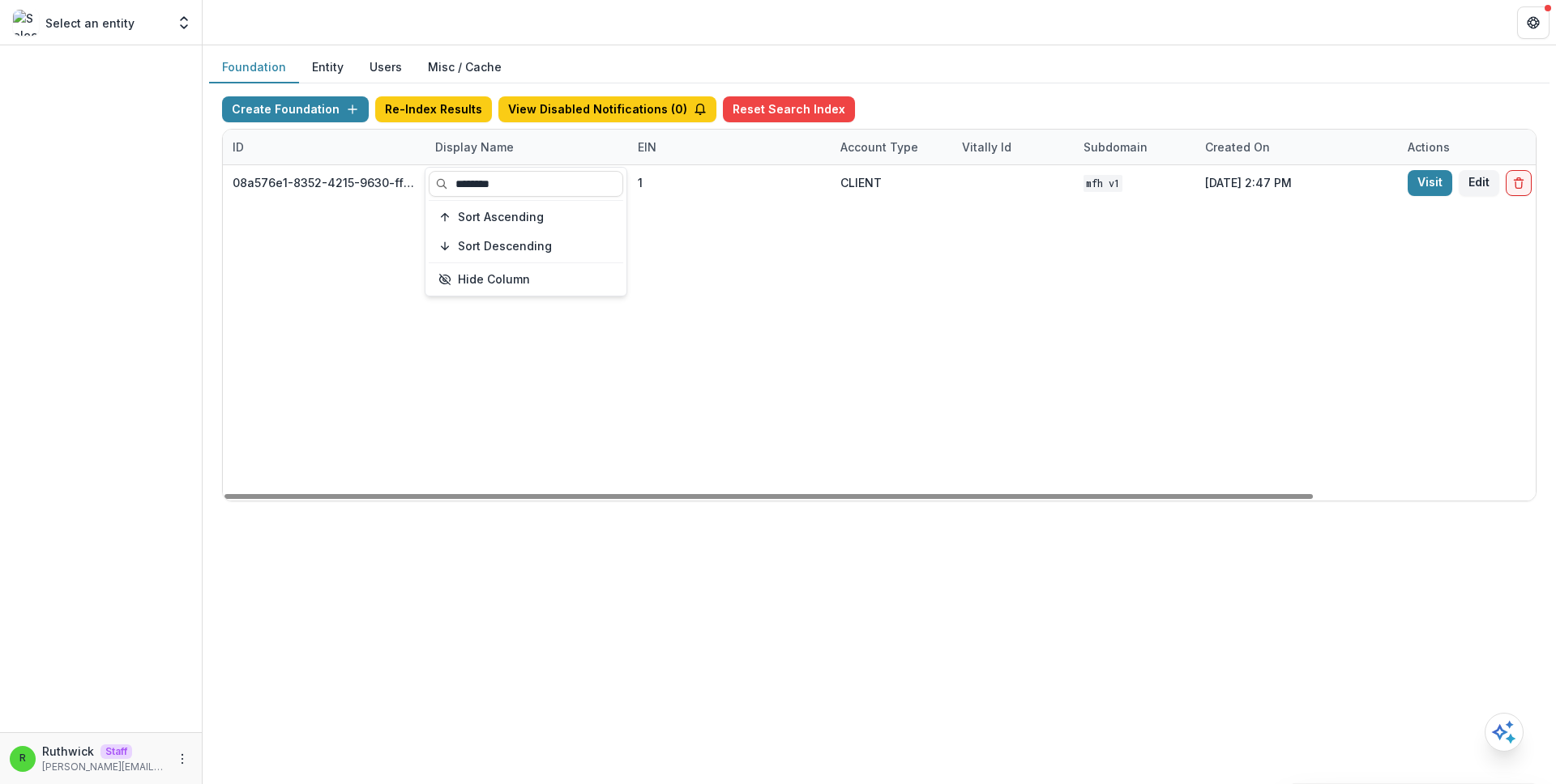
type input "********"
click at [917, 218] on div "08a576e1-8352-4215-9630-ff0d35d85970 [US_STATE] Foundation for Health 1 CLIENT …" at bounding box center [1013, 333] width 1581 height 335
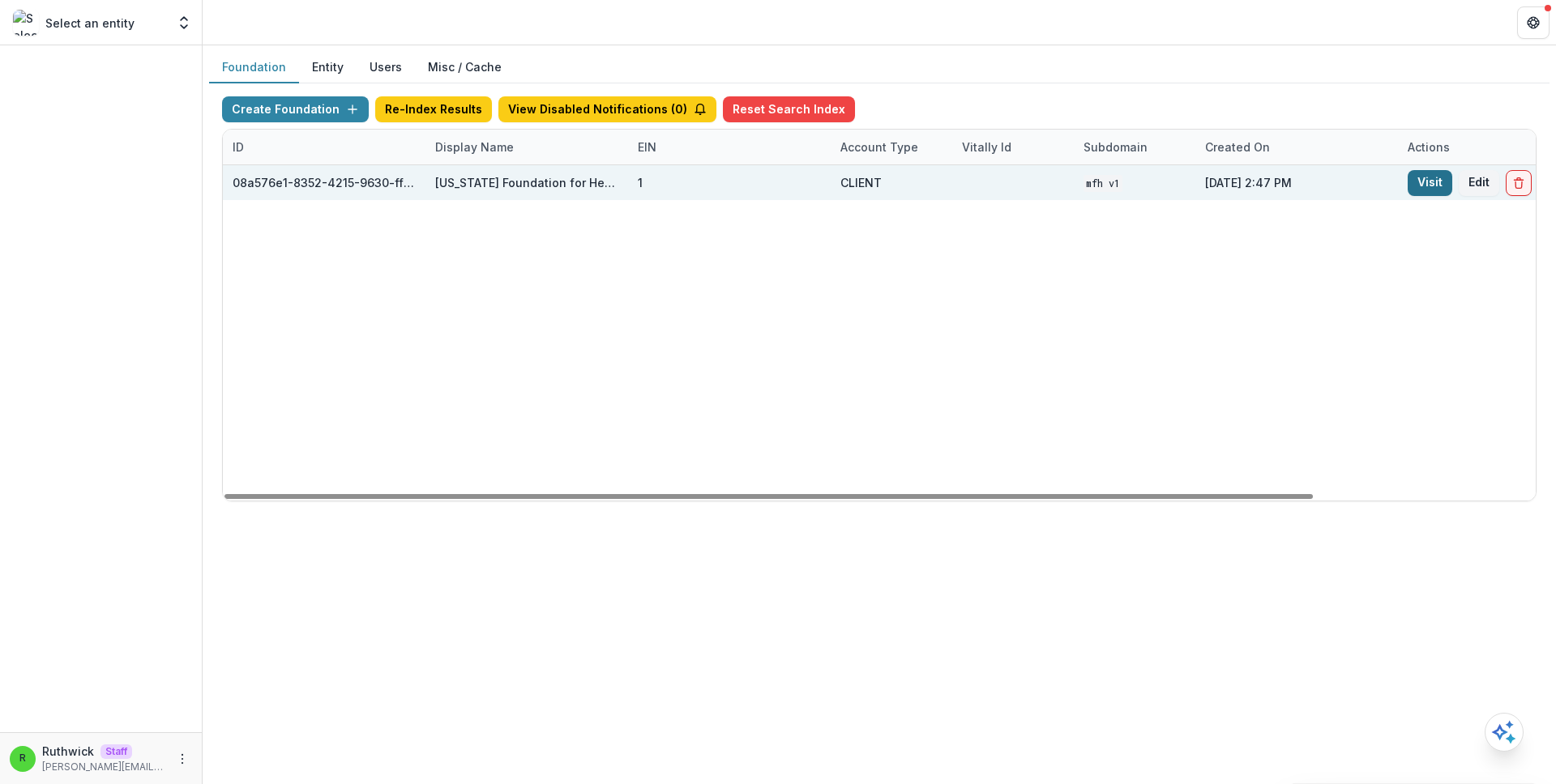
click at [1441, 174] on link "Visit" at bounding box center [1430, 183] width 44 height 26
click at [1421, 179] on link "Visit" at bounding box center [1430, 183] width 44 height 26
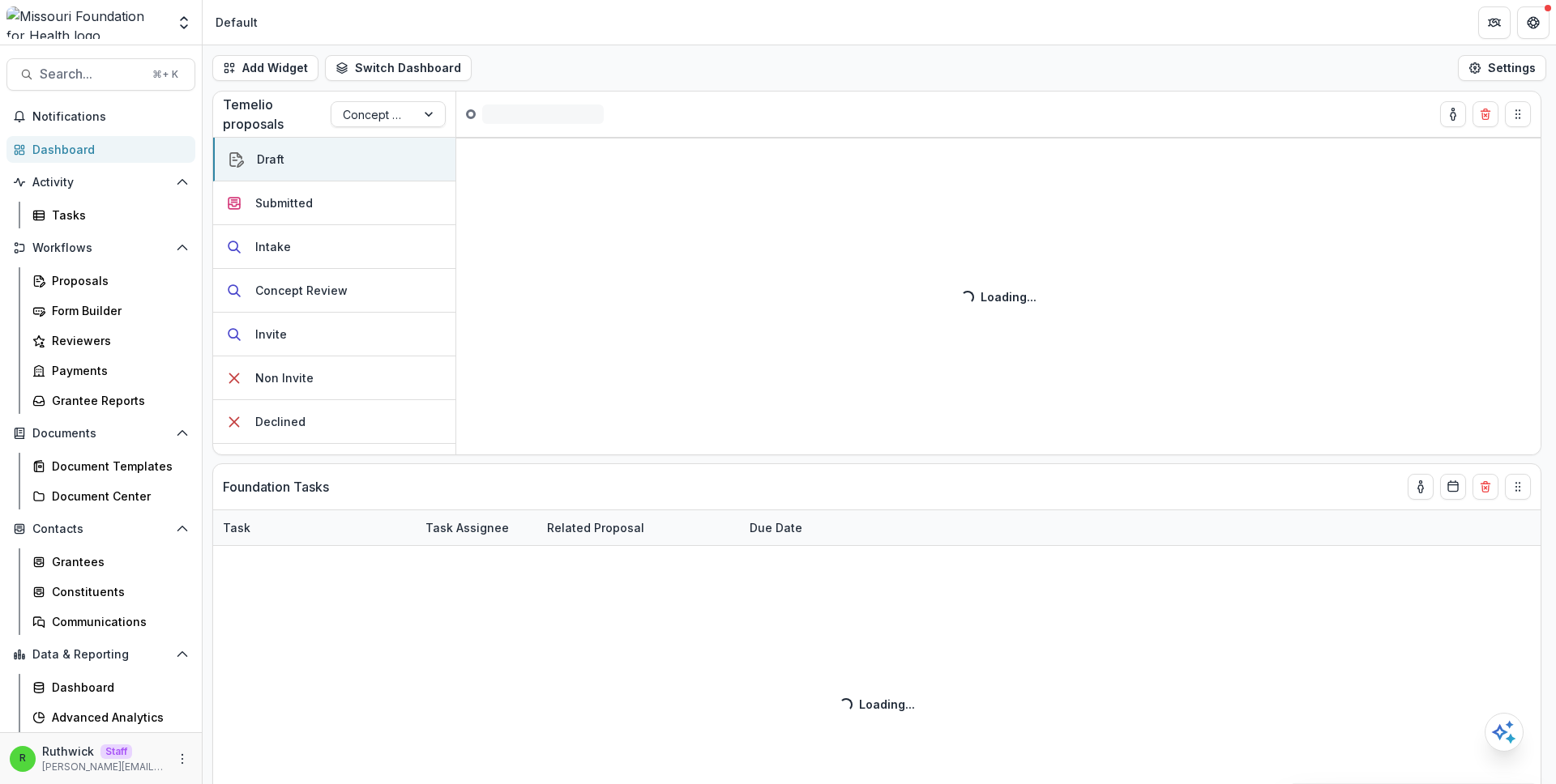
scroll to position [28, 0]
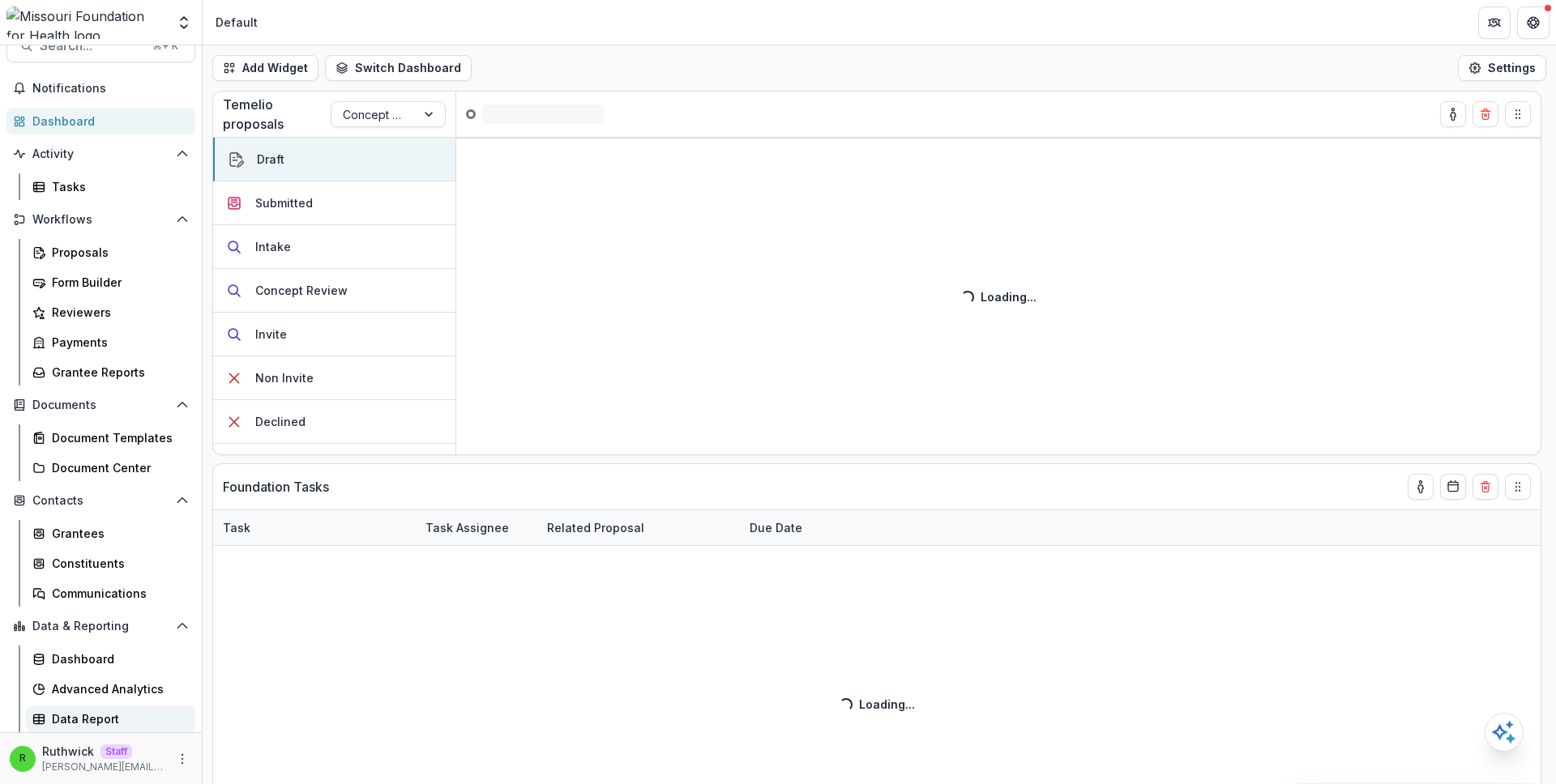
click at [115, 727] on div "Data Report" at bounding box center [117, 719] width 130 height 17
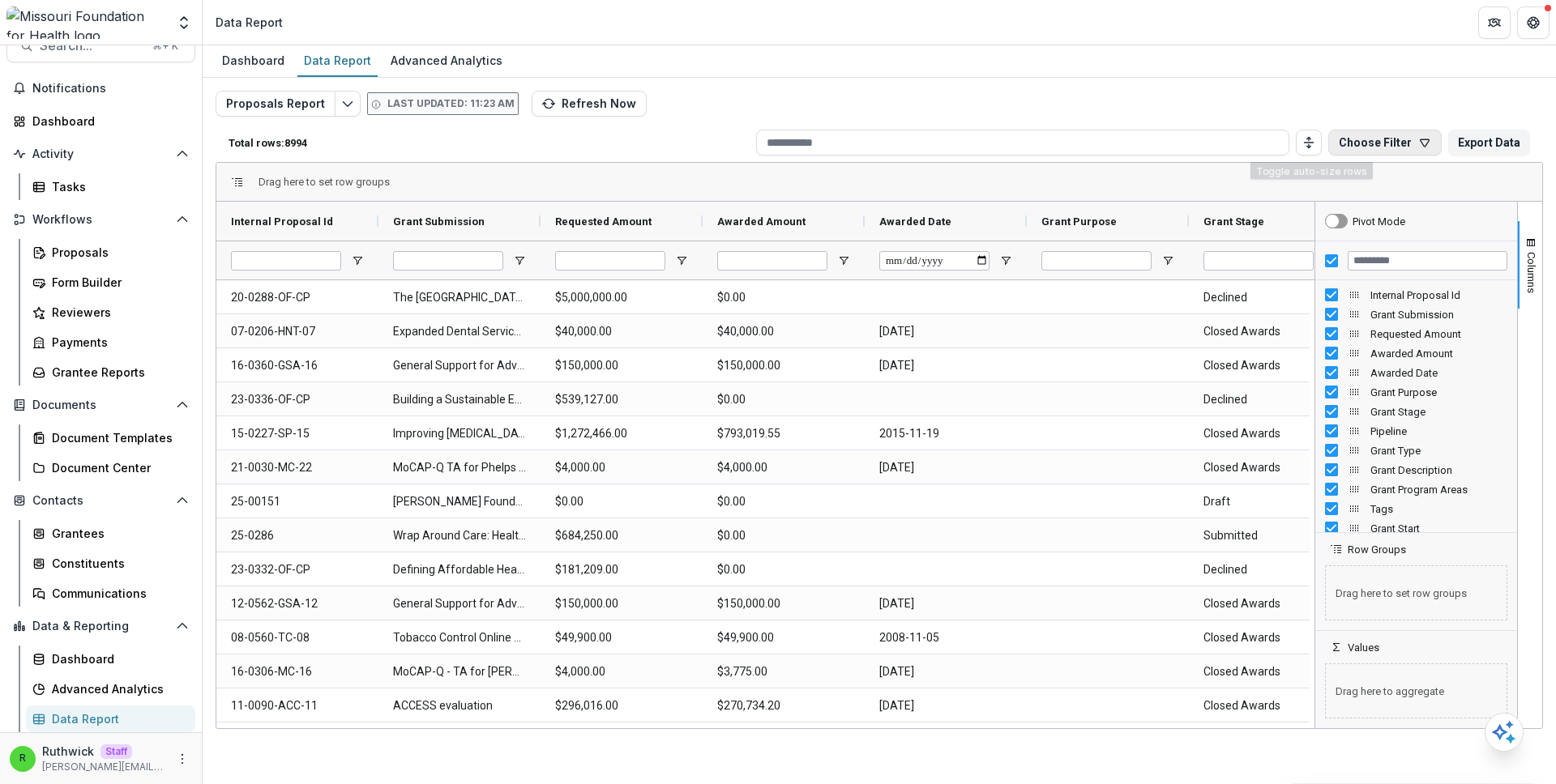
click at [1406, 146] on button "Choose Filter" at bounding box center [1385, 142] width 113 height 26
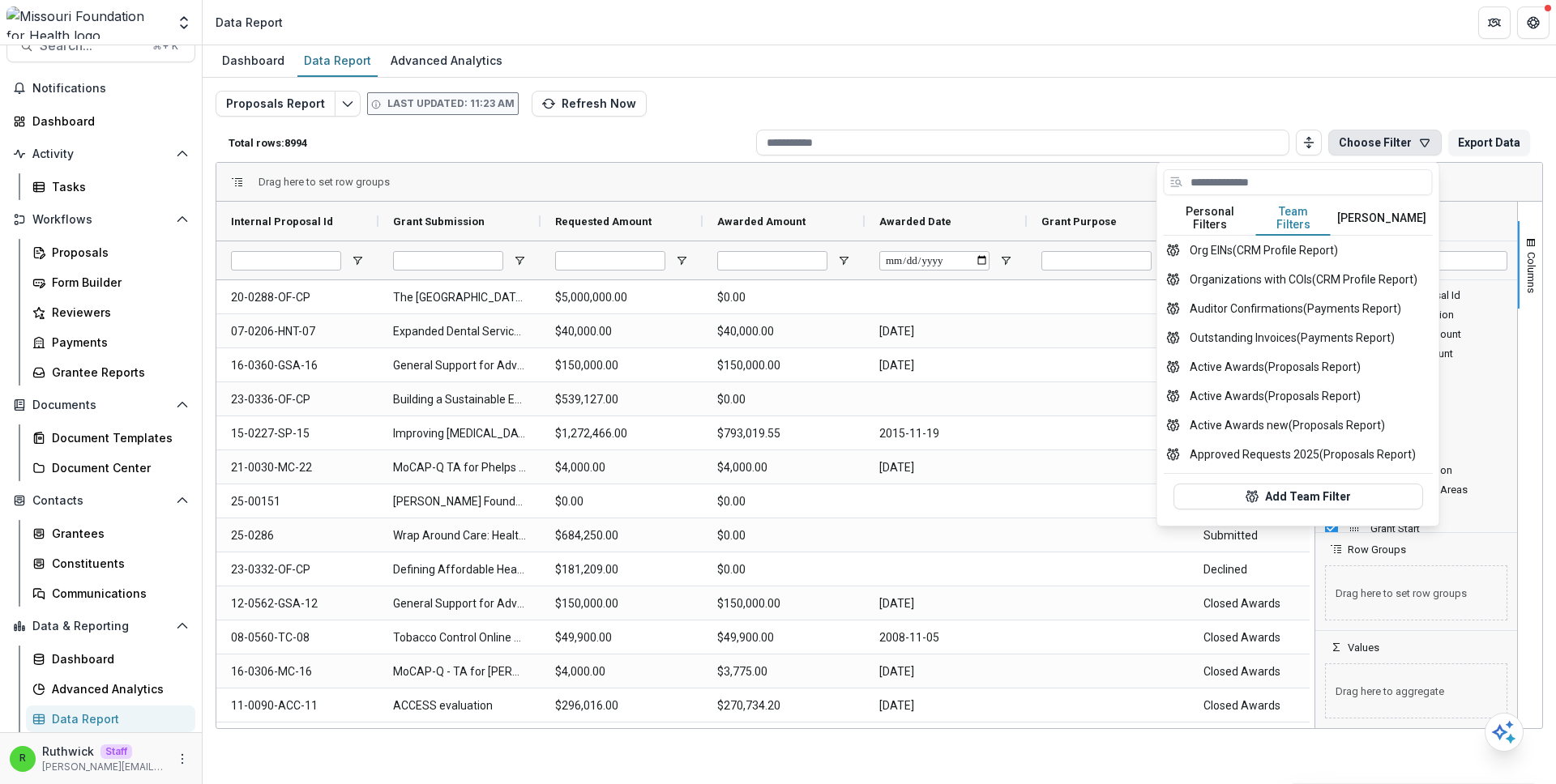
click at [1319, 209] on button "Team Filters" at bounding box center [1294, 219] width 75 height 34
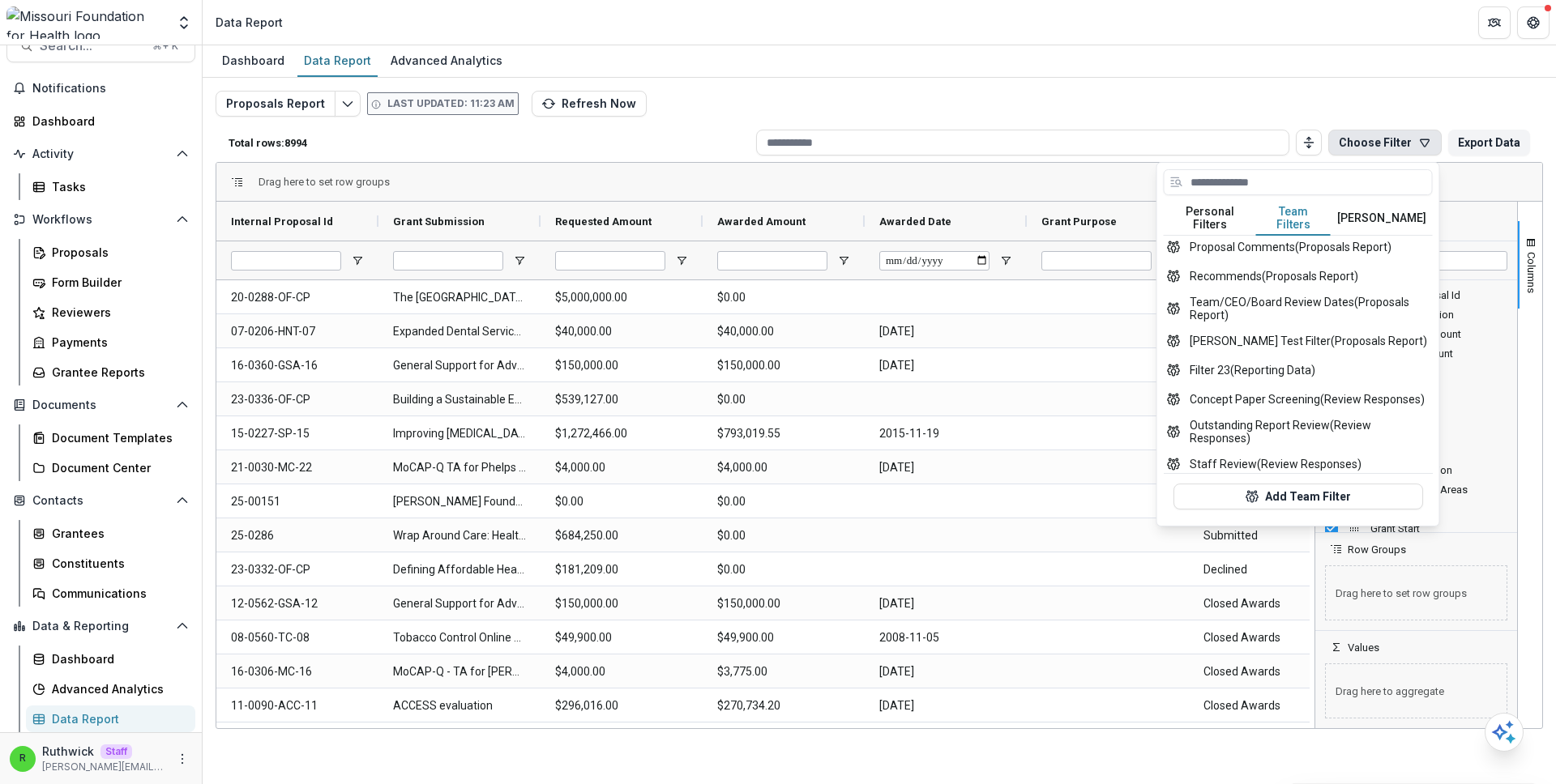
scroll to position [638, 0]
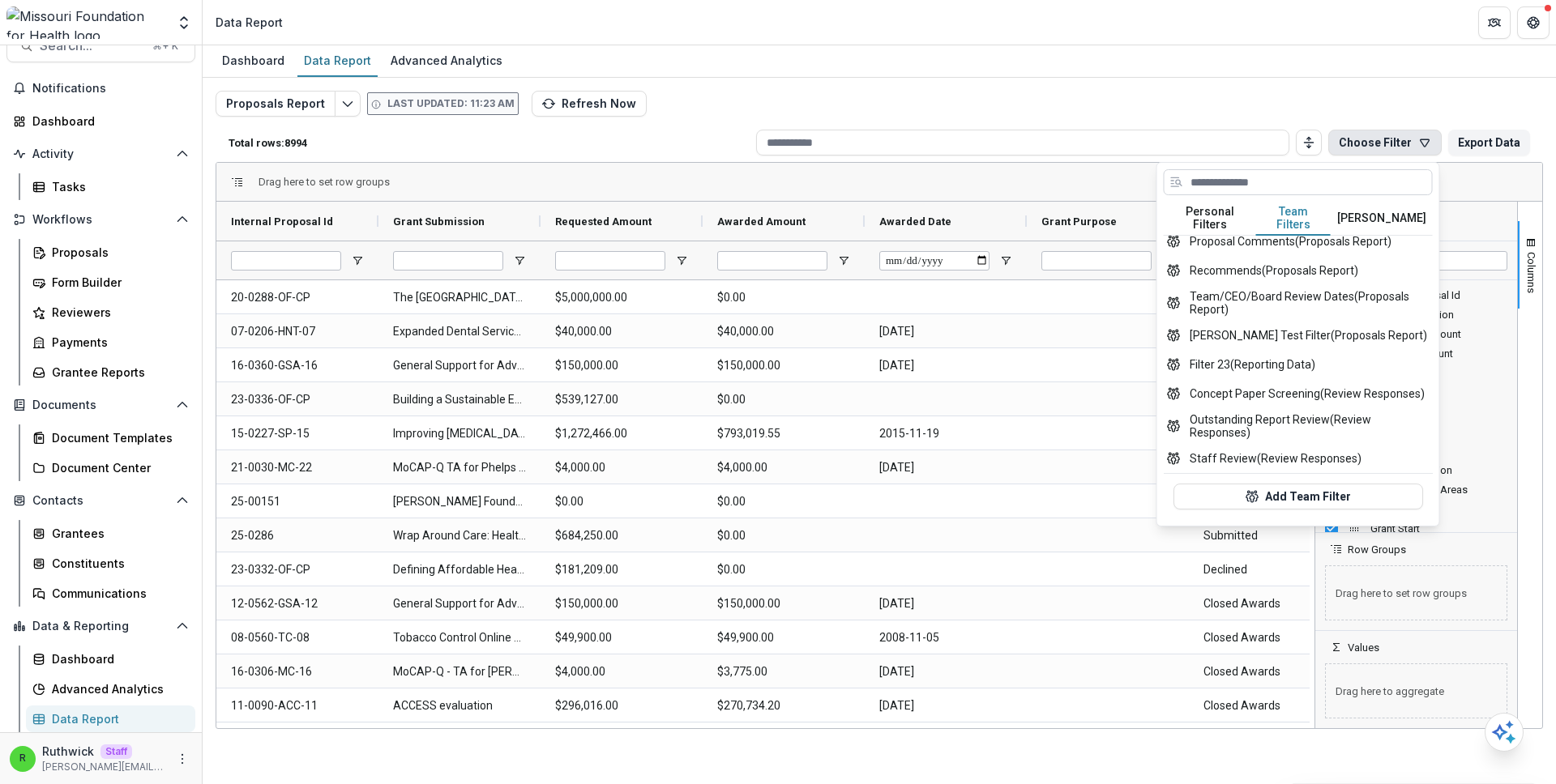
click at [1282, 185] on input at bounding box center [1299, 182] width 269 height 26
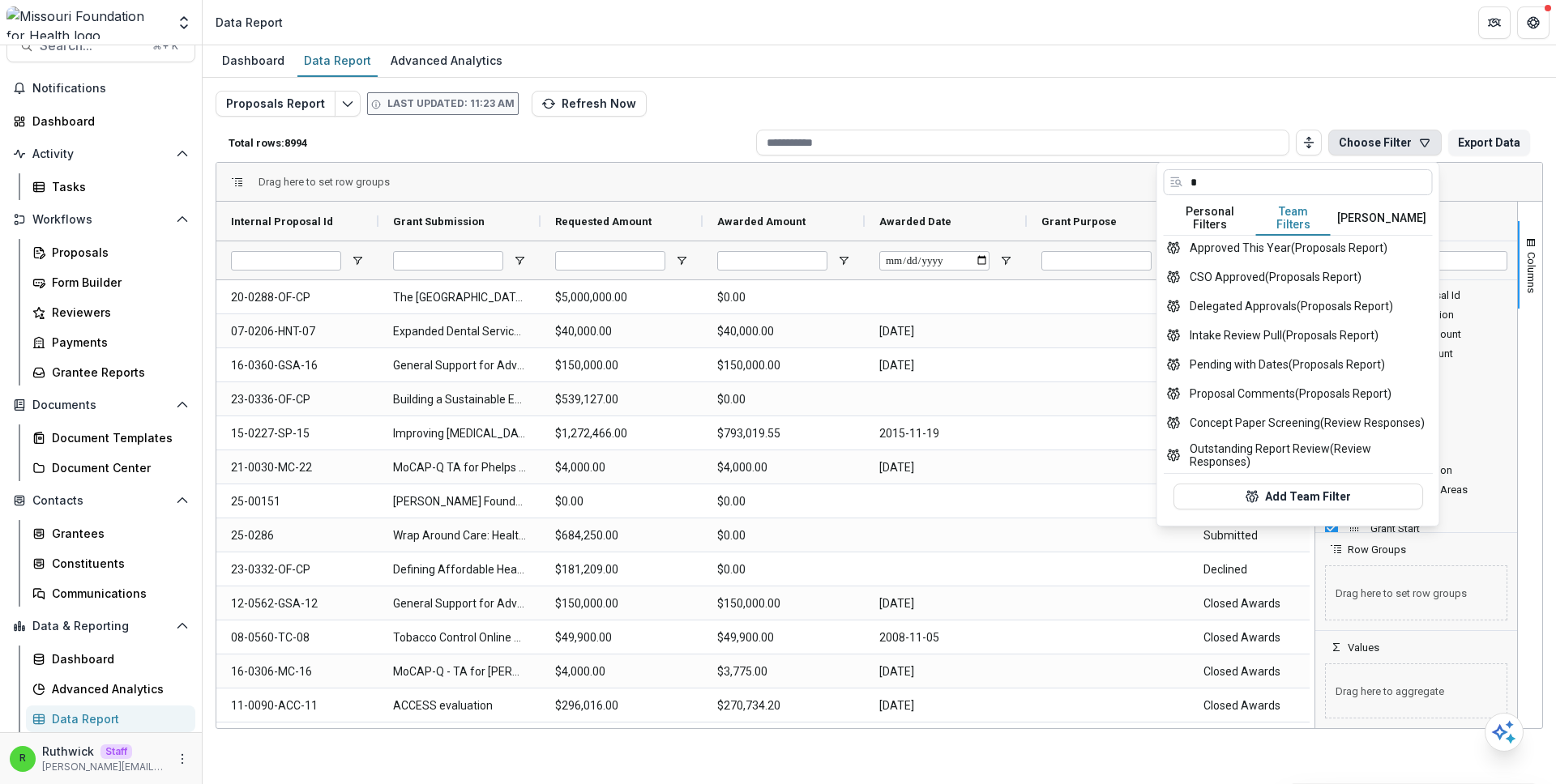
scroll to position [0, 0]
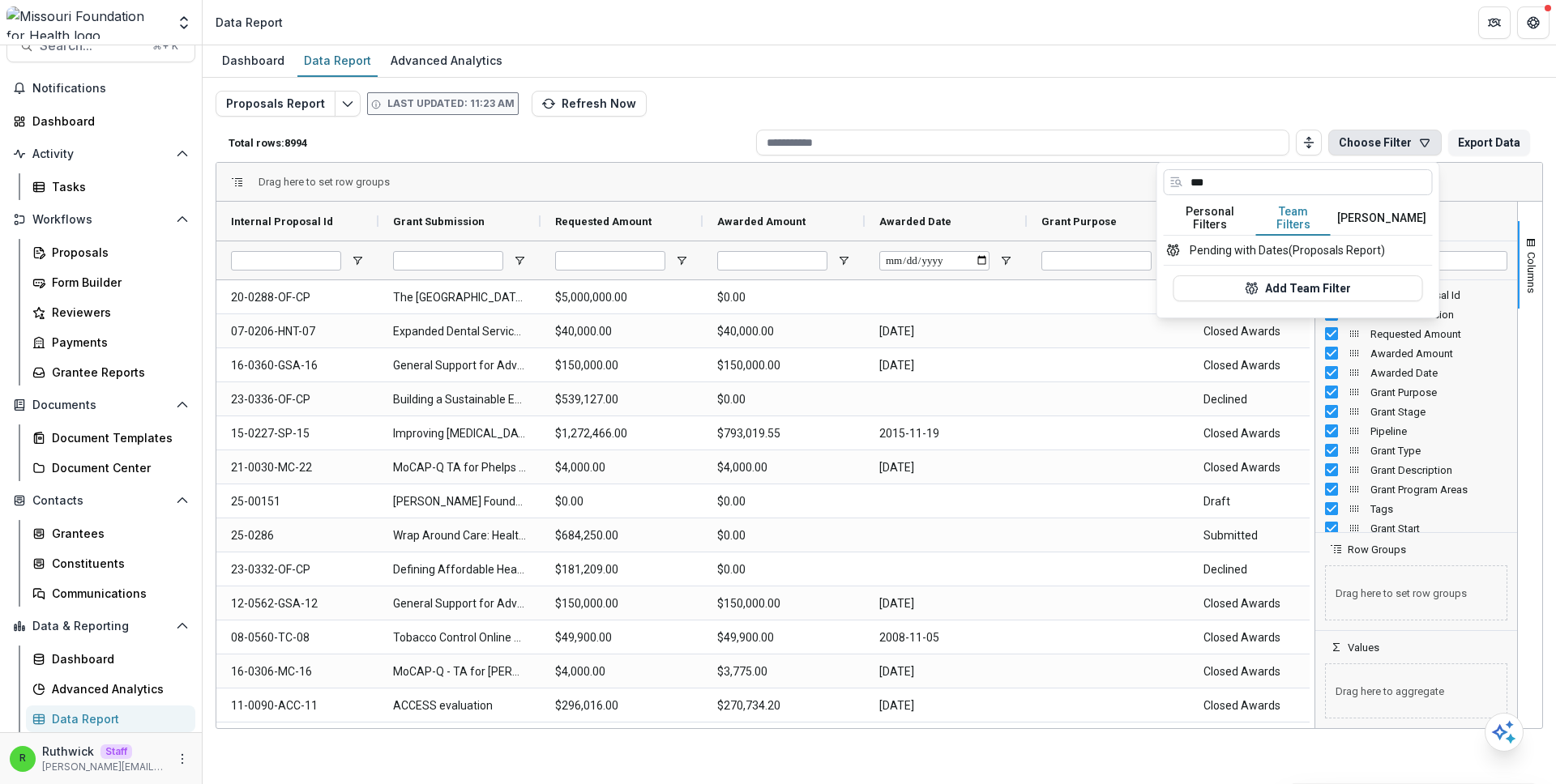
type input "****"
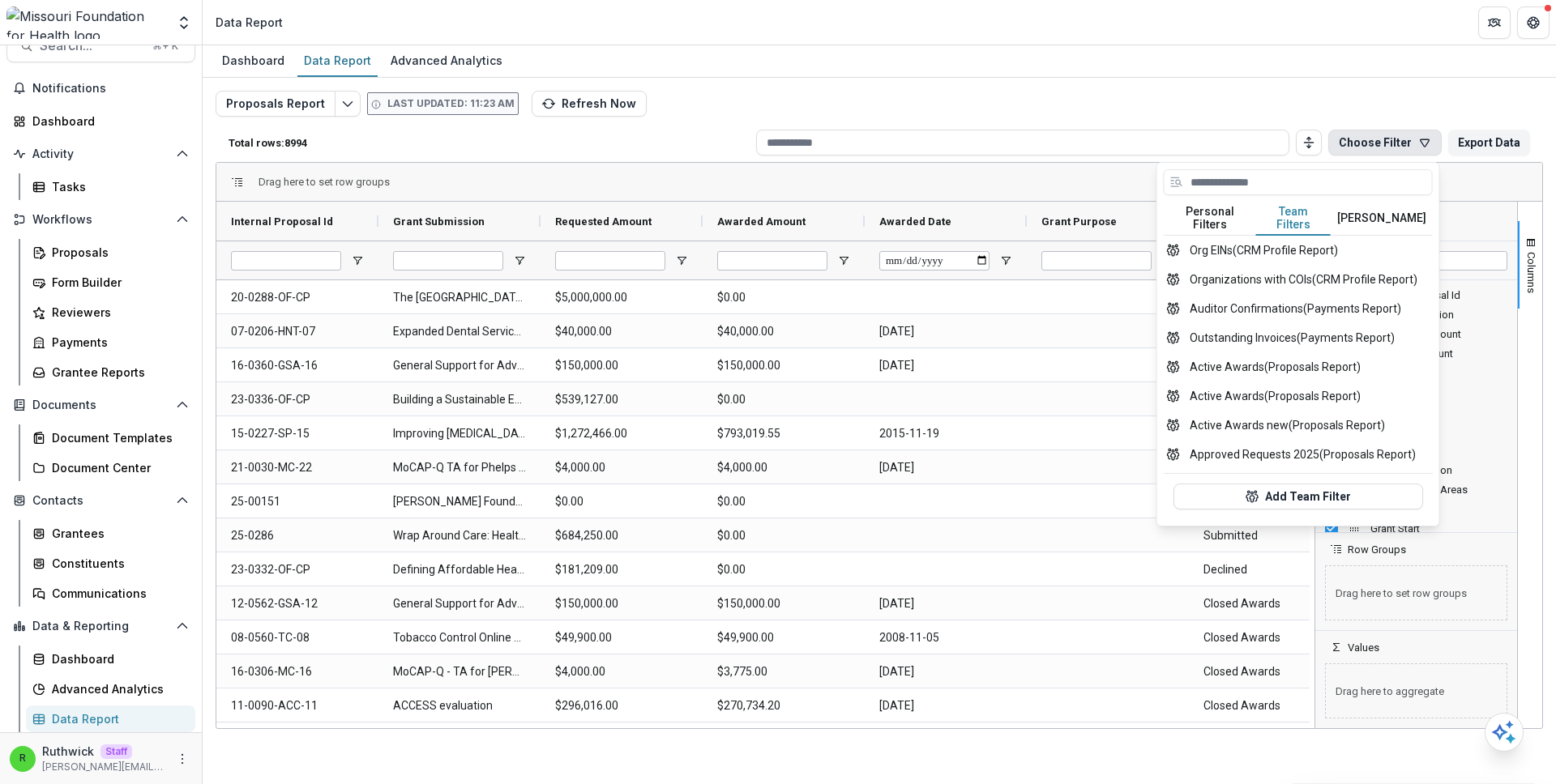
click at [1370, 215] on button "Temelio Filters" at bounding box center [1382, 219] width 102 height 34
click at [1306, 218] on button "Team Filters" at bounding box center [1294, 219] width 75 height 34
click at [1277, 182] on input at bounding box center [1299, 182] width 269 height 26
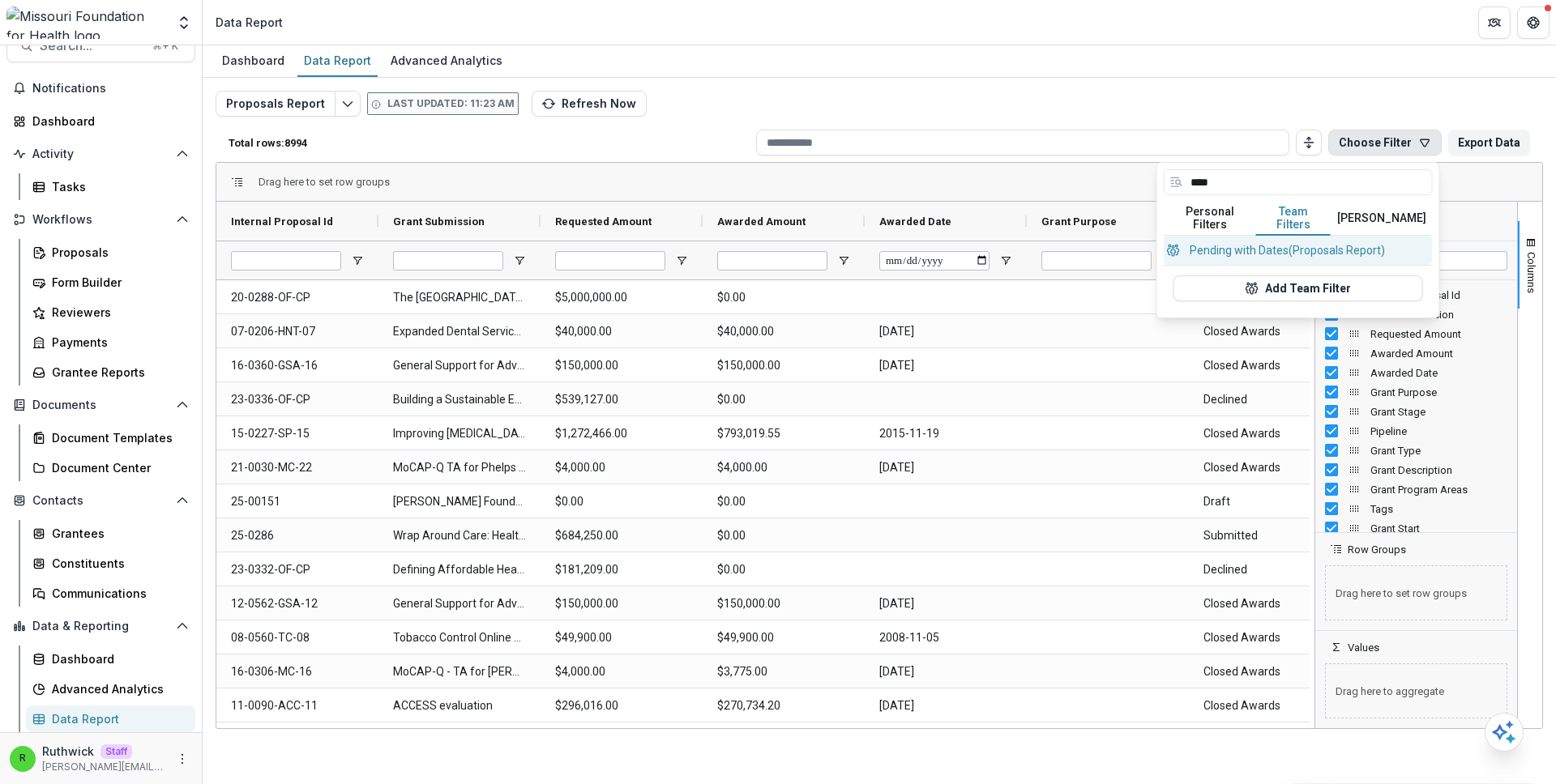
type input "****"
click at [1276, 236] on button "Pending with Dates (Proposals Report)" at bounding box center [1299, 250] width 269 height 29
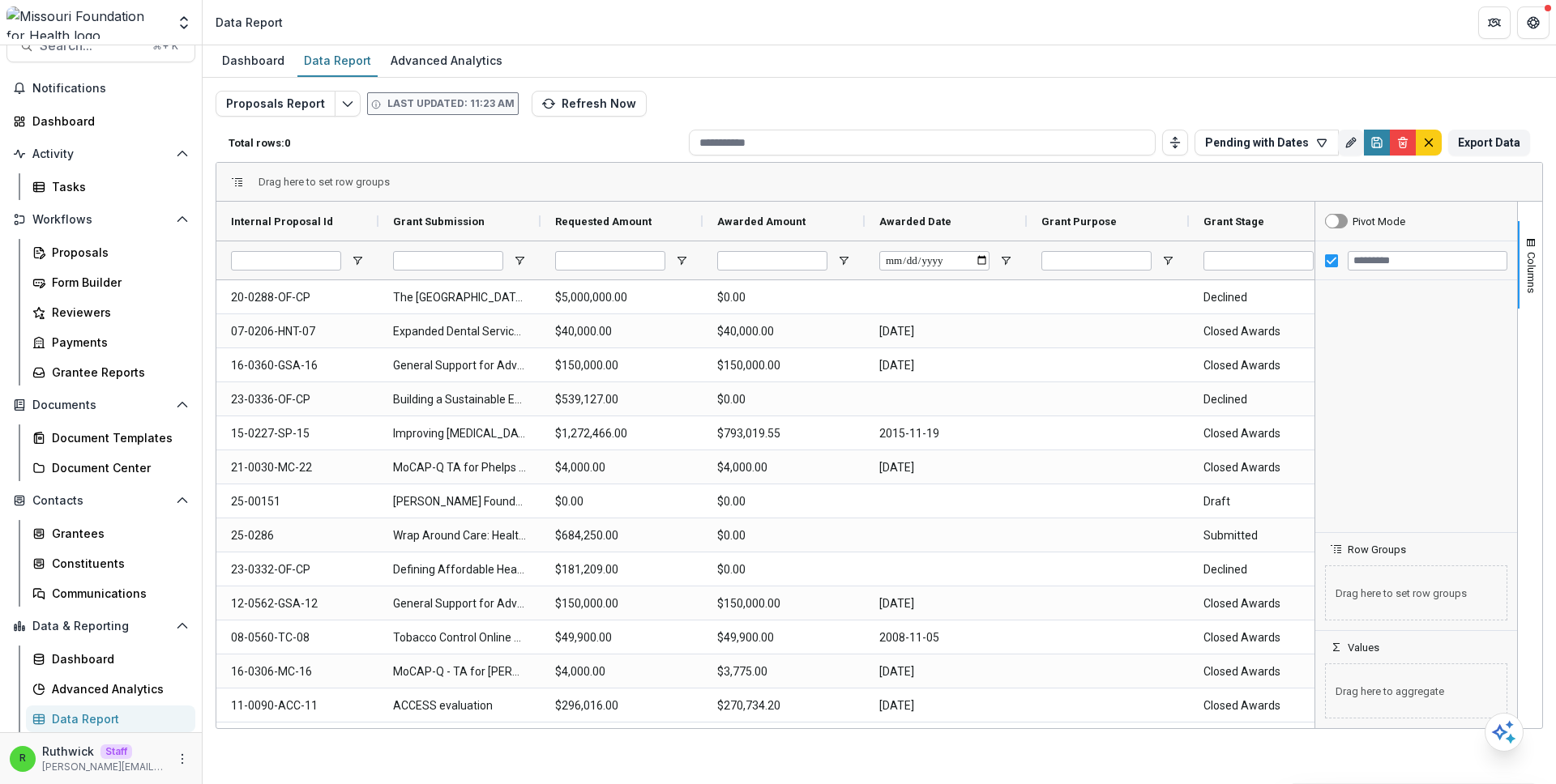
type input "**********"
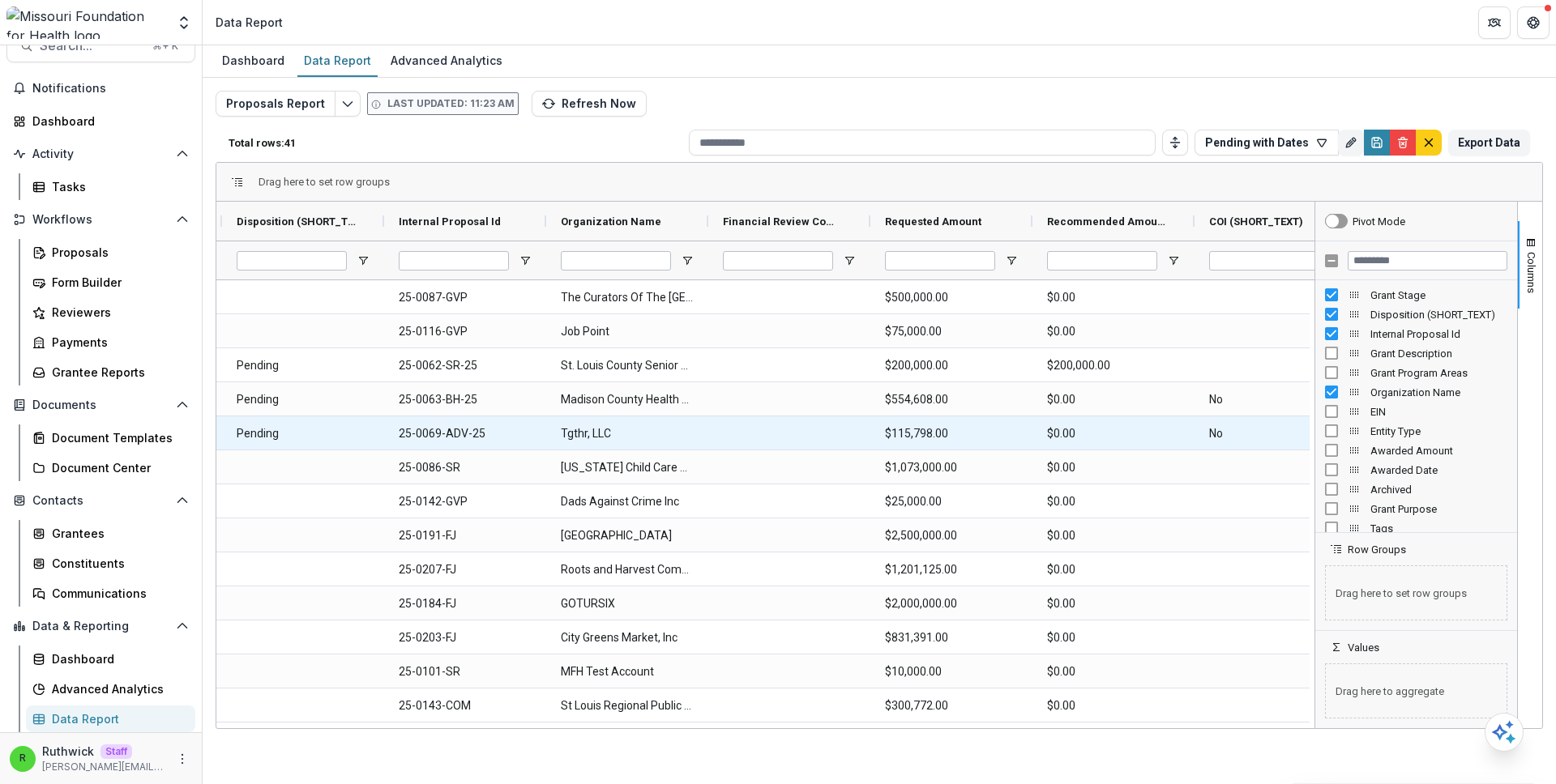
scroll to position [0, 164]
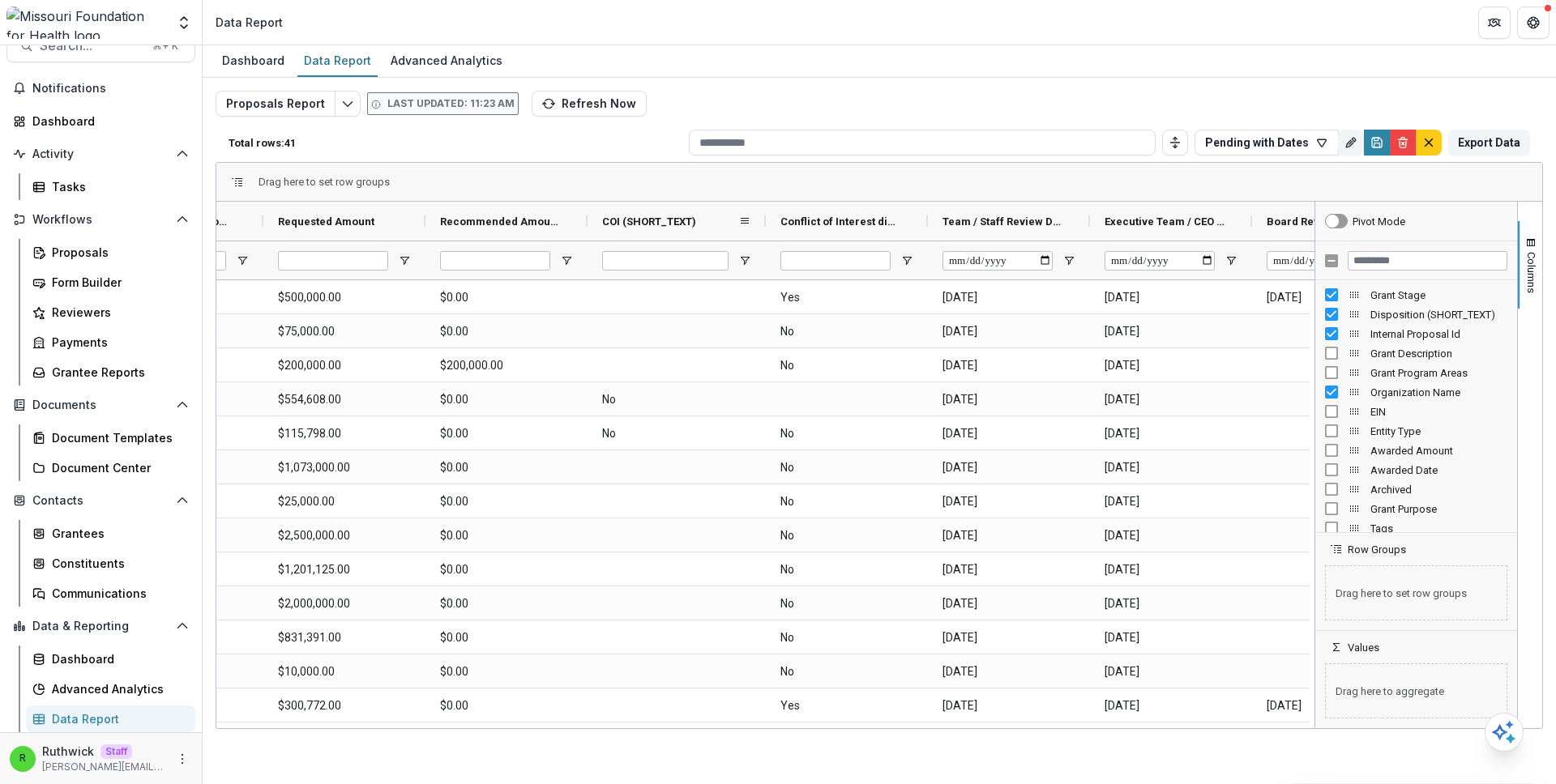
drag, startPoint x: 747, startPoint y: 211, endPoint x: 763, endPoint y: 214, distance: 16.3
click at [763, 214] on div at bounding box center [767, 221] width 7 height 39
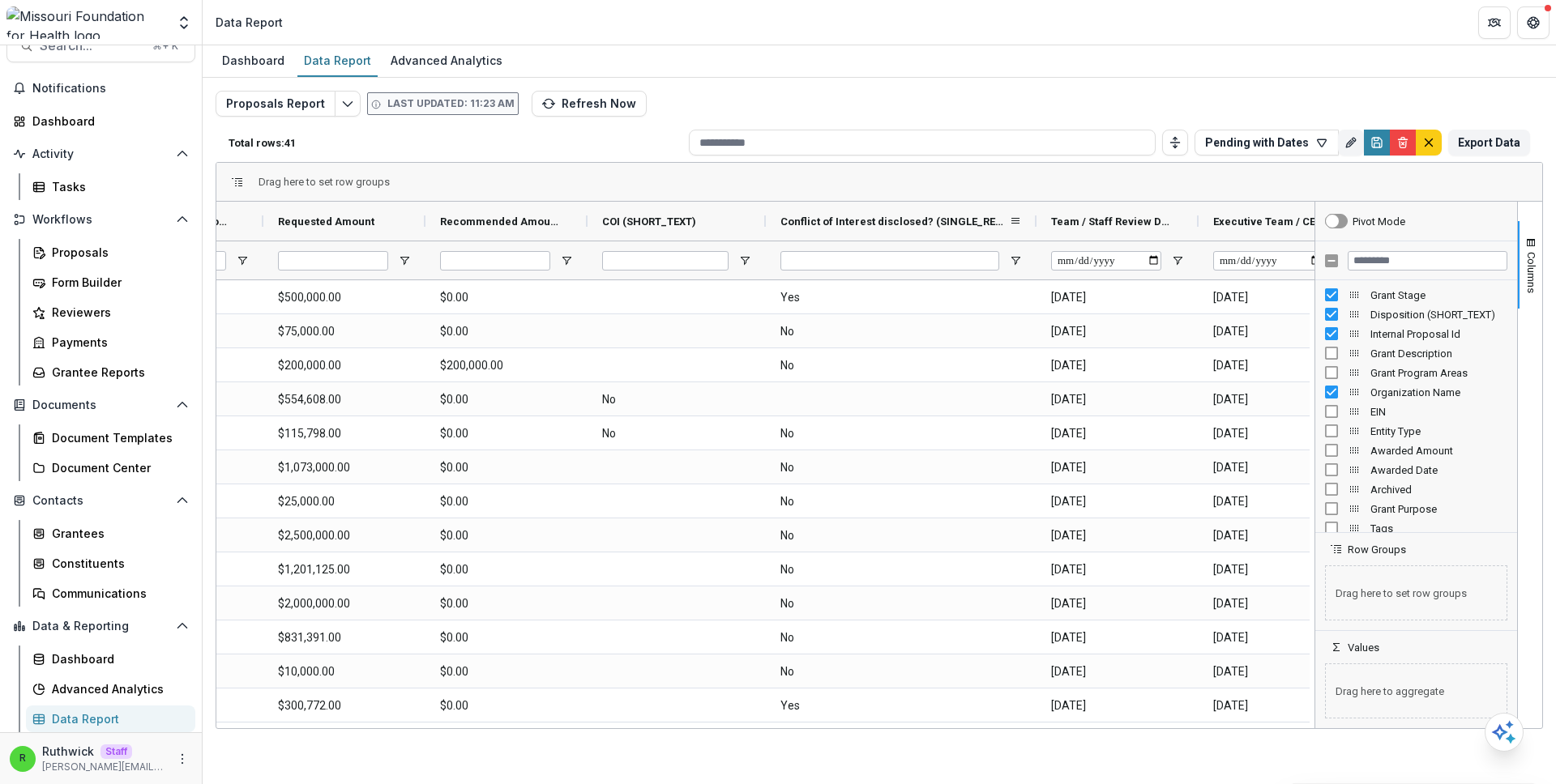
drag, startPoint x: 930, startPoint y: 220, endPoint x: 1042, endPoint y: 232, distance: 112.6
click at [1040, 232] on div at bounding box center [1036, 221] width 7 height 39
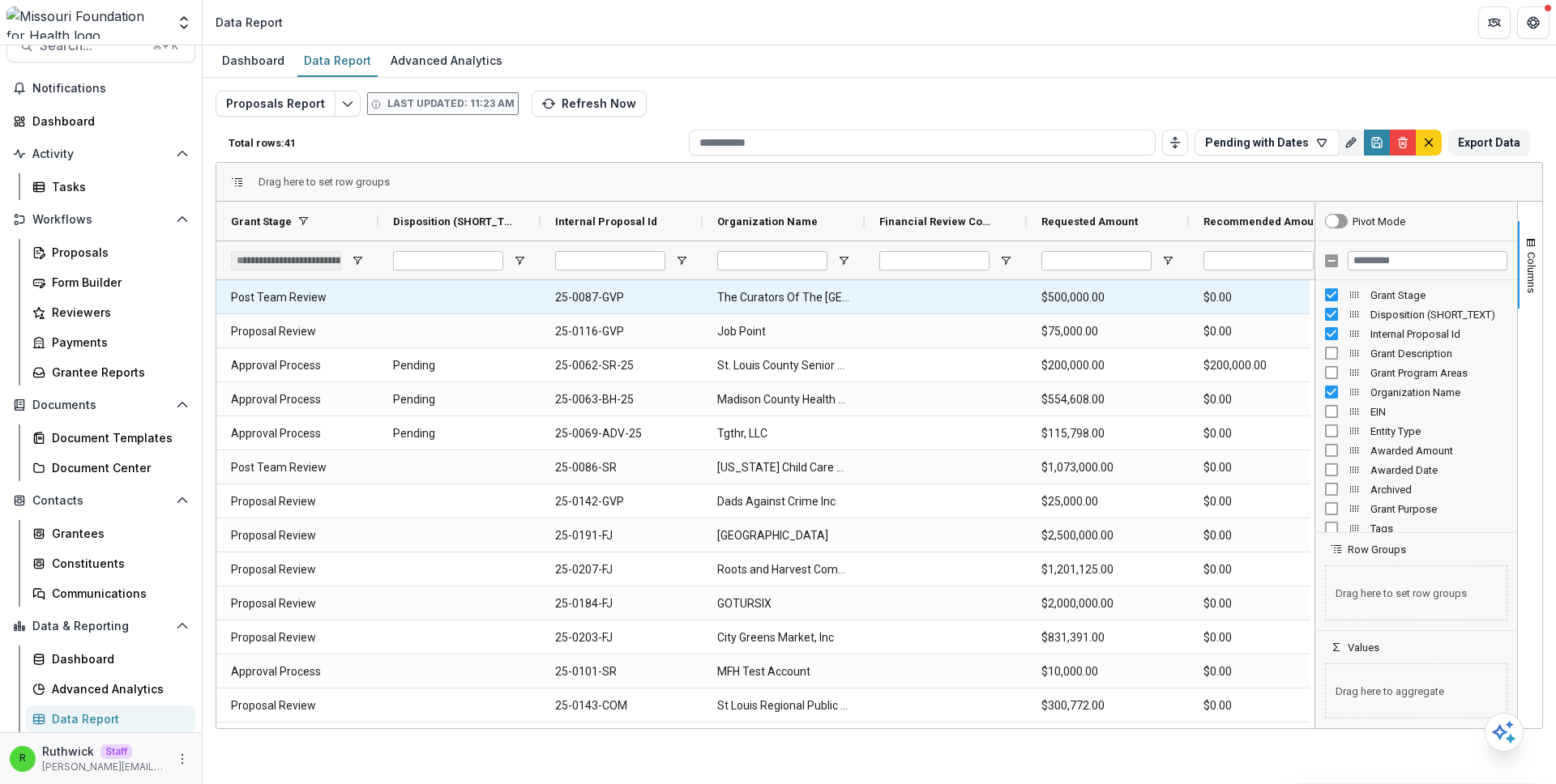
click at [586, 295] on Id-2298 "25-0087-GVP" at bounding box center [622, 297] width 133 height 33
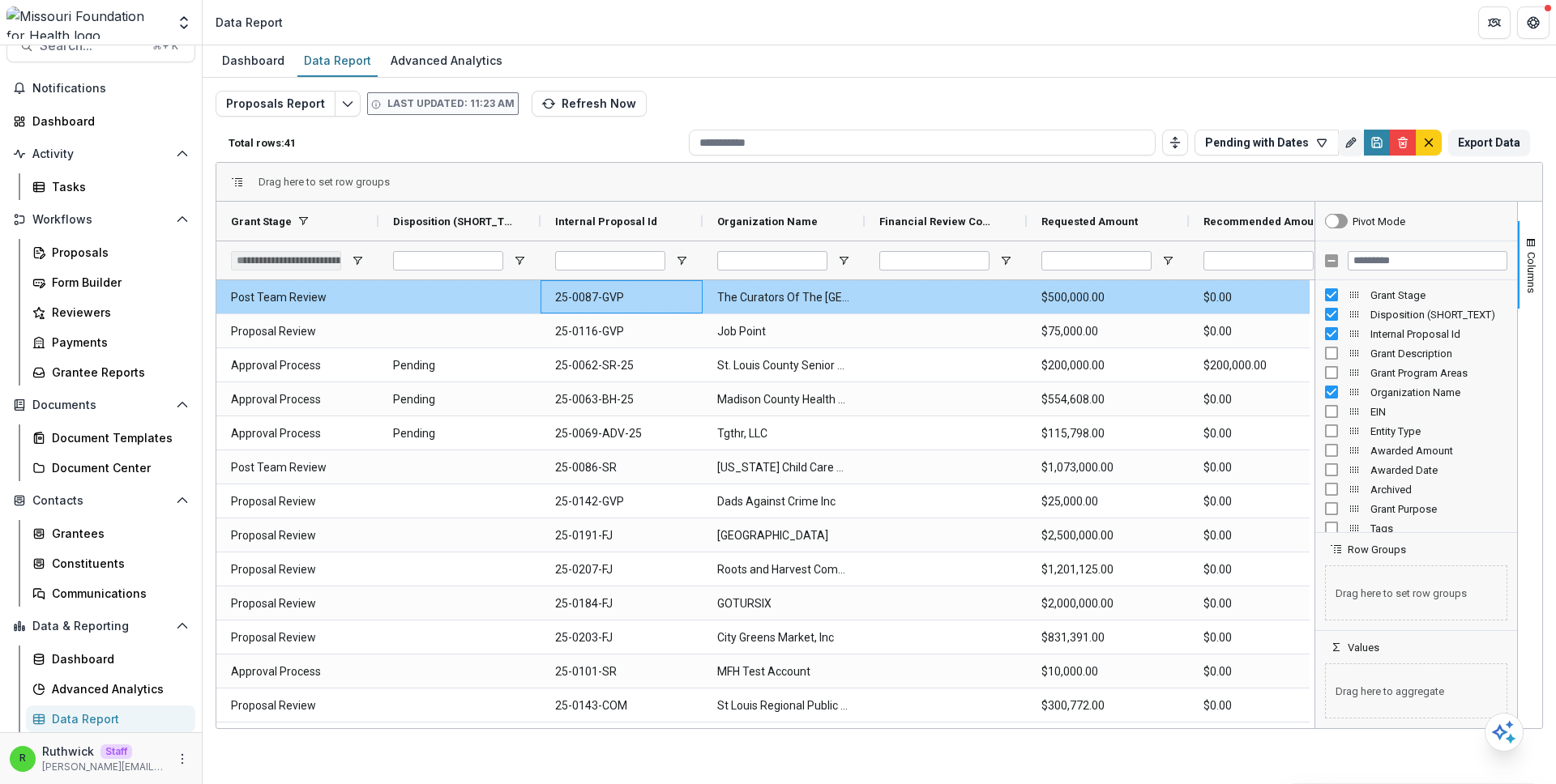
click at [586, 295] on Id-2298 "25-0087-GVP" at bounding box center [622, 297] width 133 height 33
copy Id-2298 "25-0087-GVP"
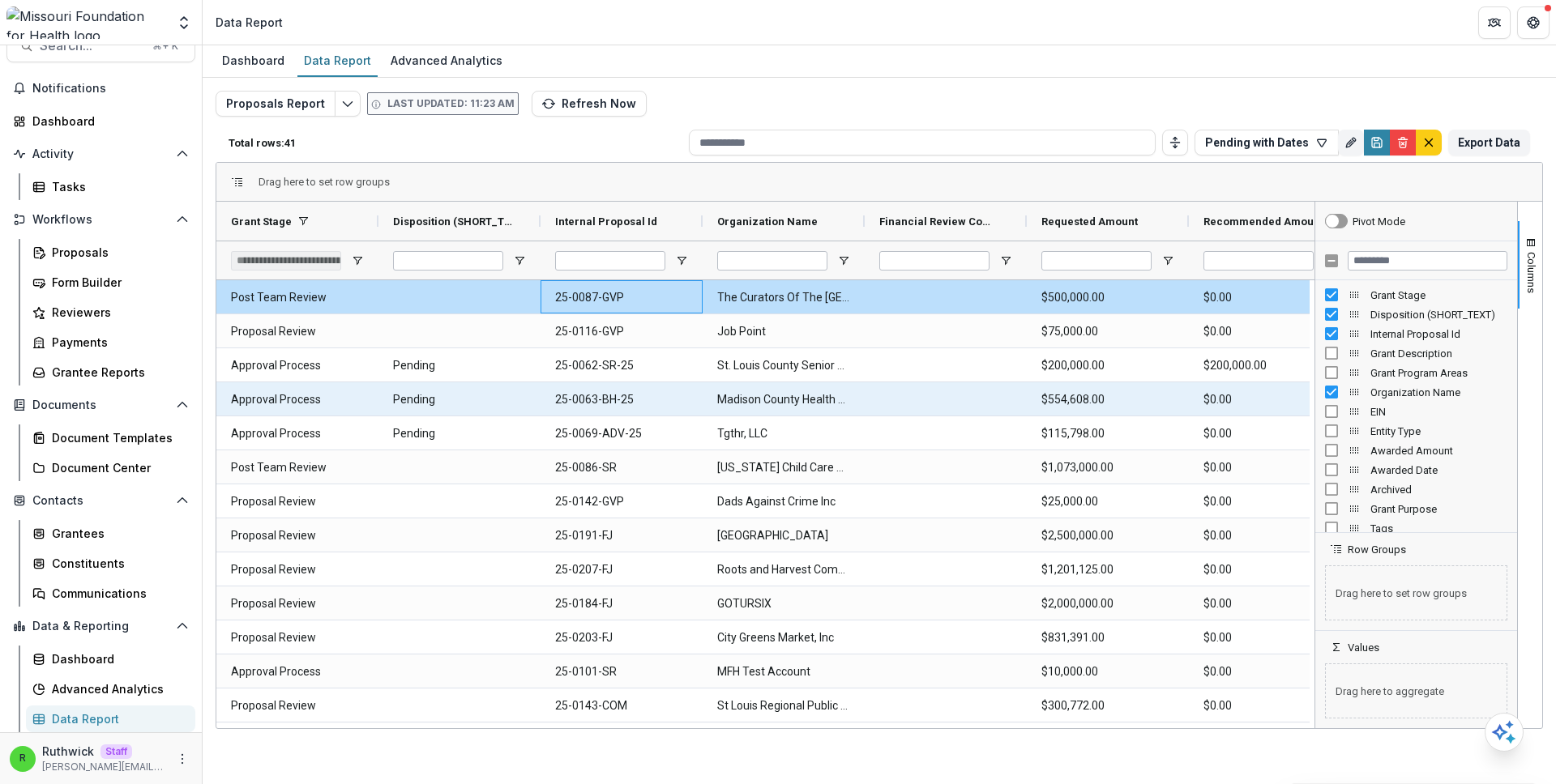
click at [601, 404] on Id-2301 "25-0063-BH-25" at bounding box center [622, 399] width 133 height 33
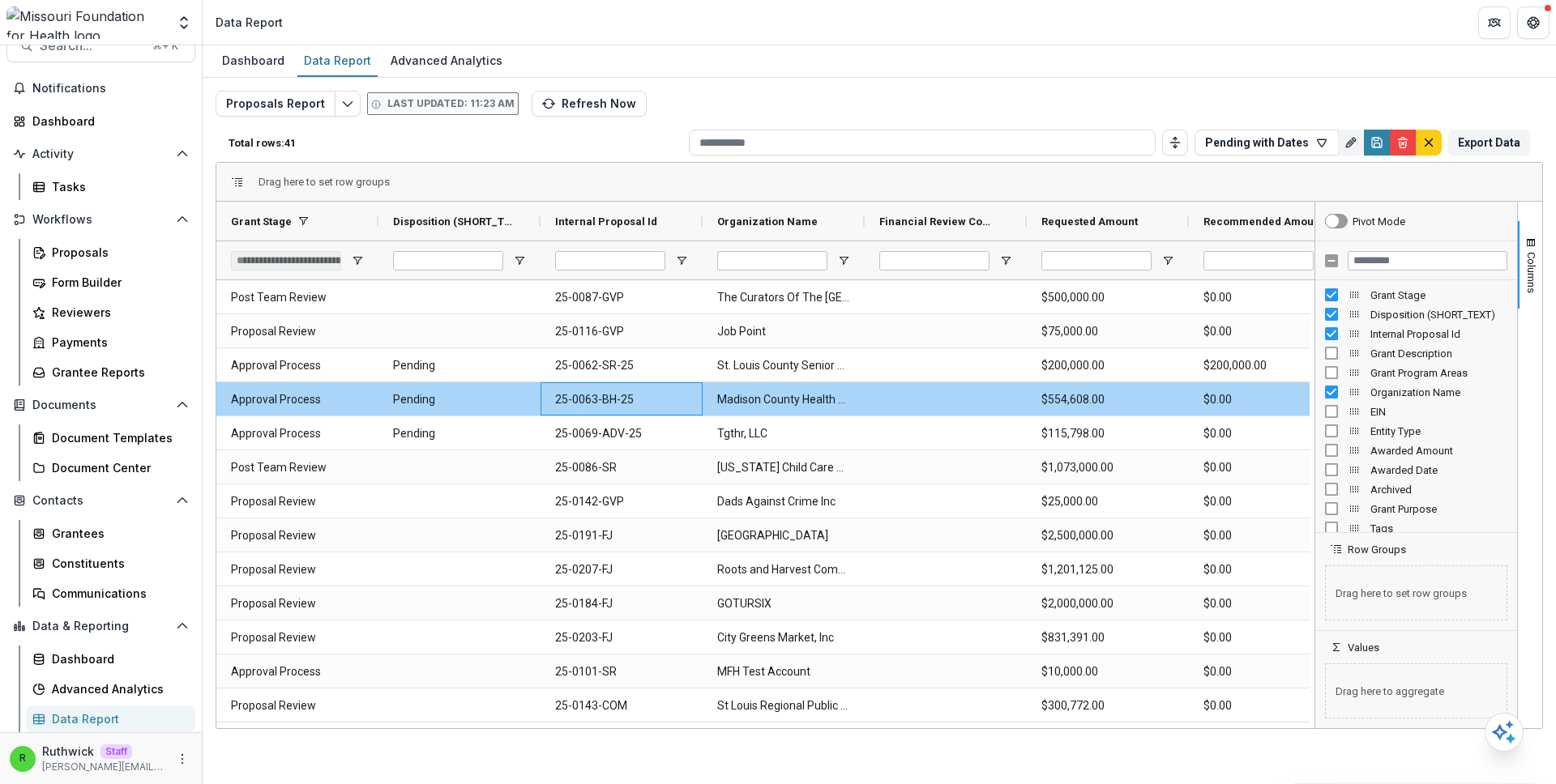
click at [601, 404] on Id-2301 "25-0063-BH-25" at bounding box center [622, 399] width 133 height 33
copy Id-2301 "25-0063-BH-25"
click at [624, 403] on Id-2301 "25-0063-BH-25" at bounding box center [622, 399] width 133 height 33
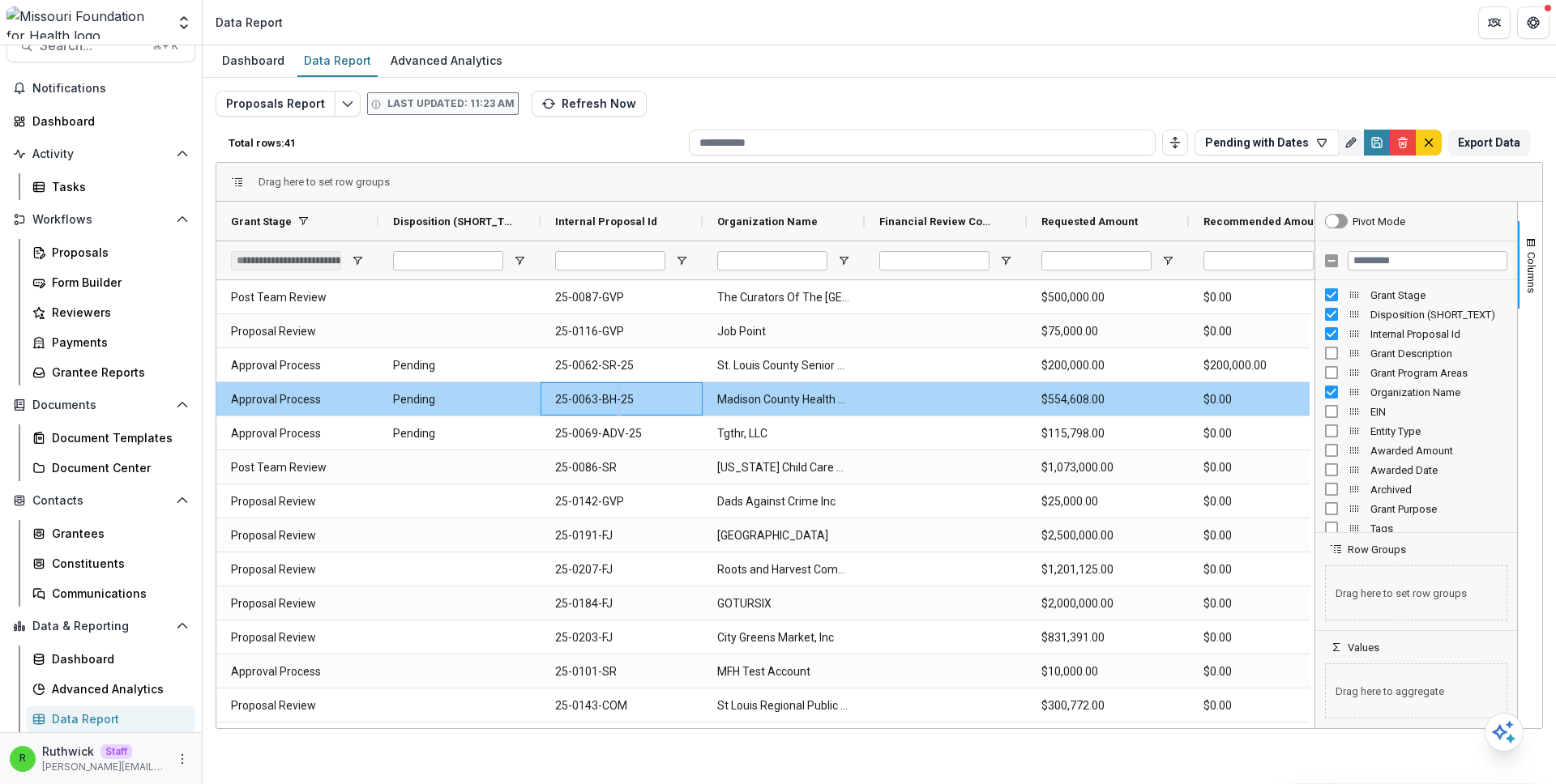
click at [624, 403] on Id-2301 "25-0063-BH-25" at bounding box center [622, 399] width 133 height 33
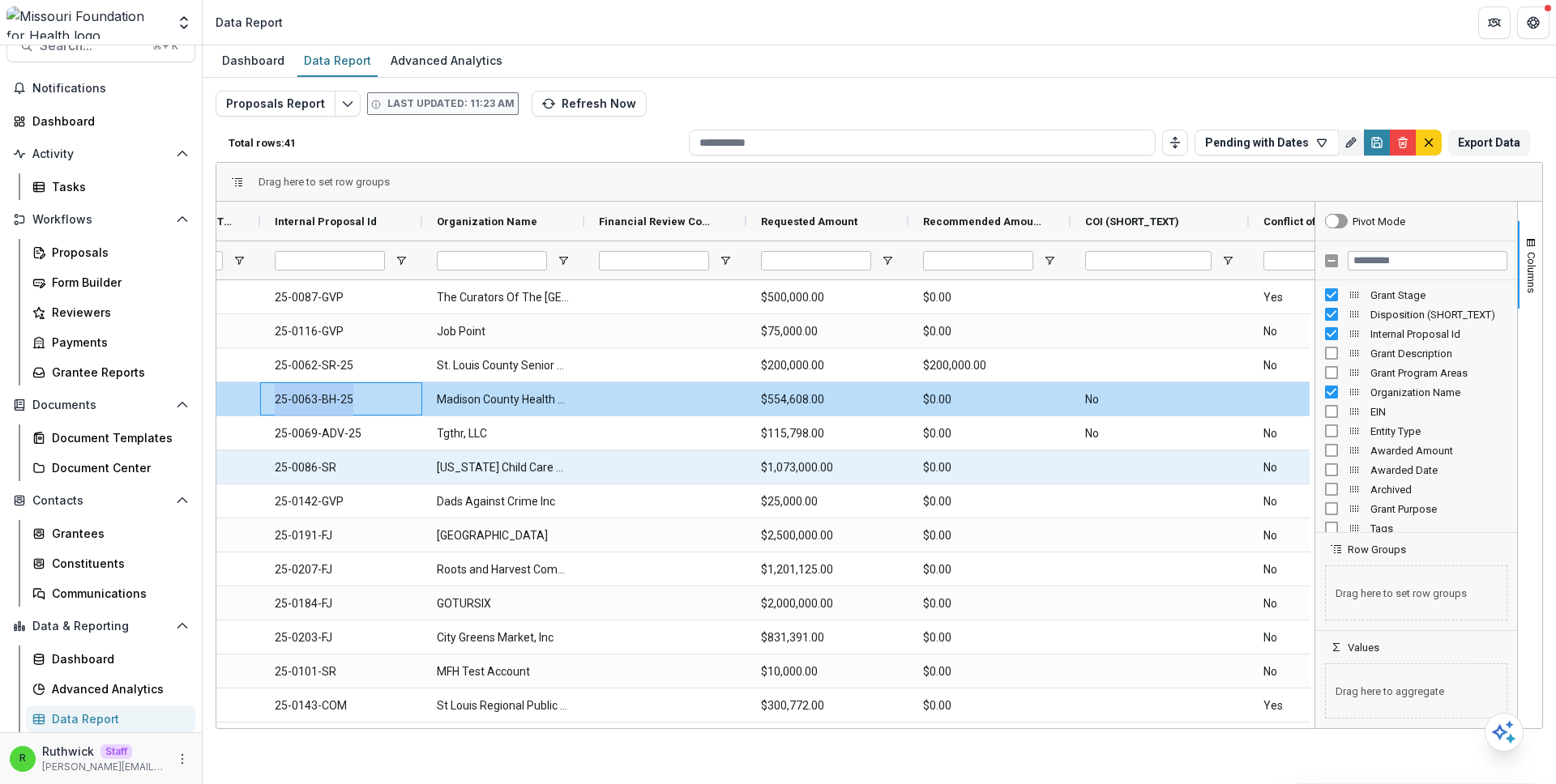
scroll to position [0, 517]
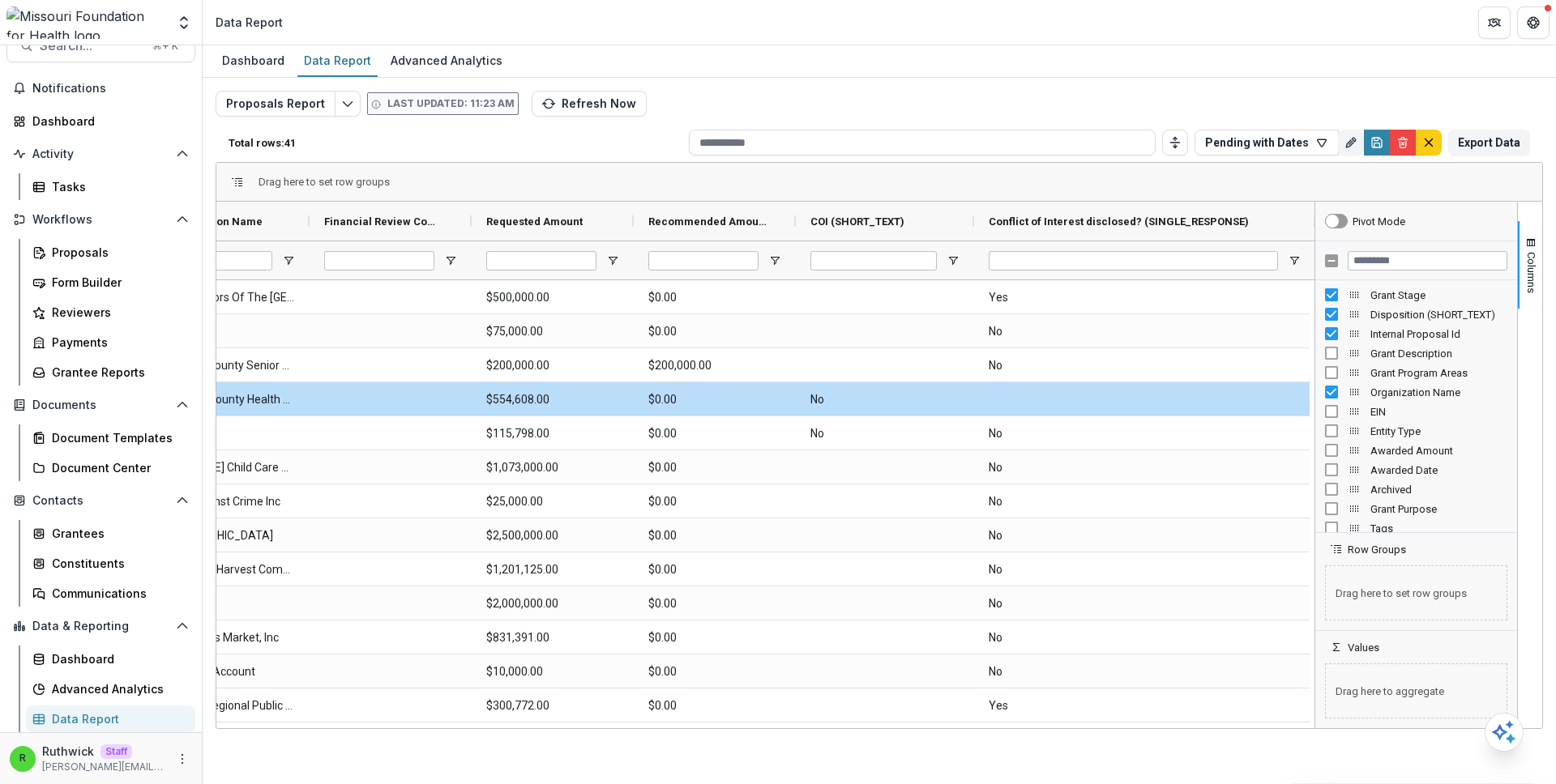
drag, startPoint x: 1245, startPoint y: 220, endPoint x: 1315, endPoint y: 219, distance: 70.0
click at [1315, 219] on div "Internal Proposal Id Organization Name Financial Review Complete (SHORT_TEXT)" at bounding box center [879, 465] width 1326 height 527
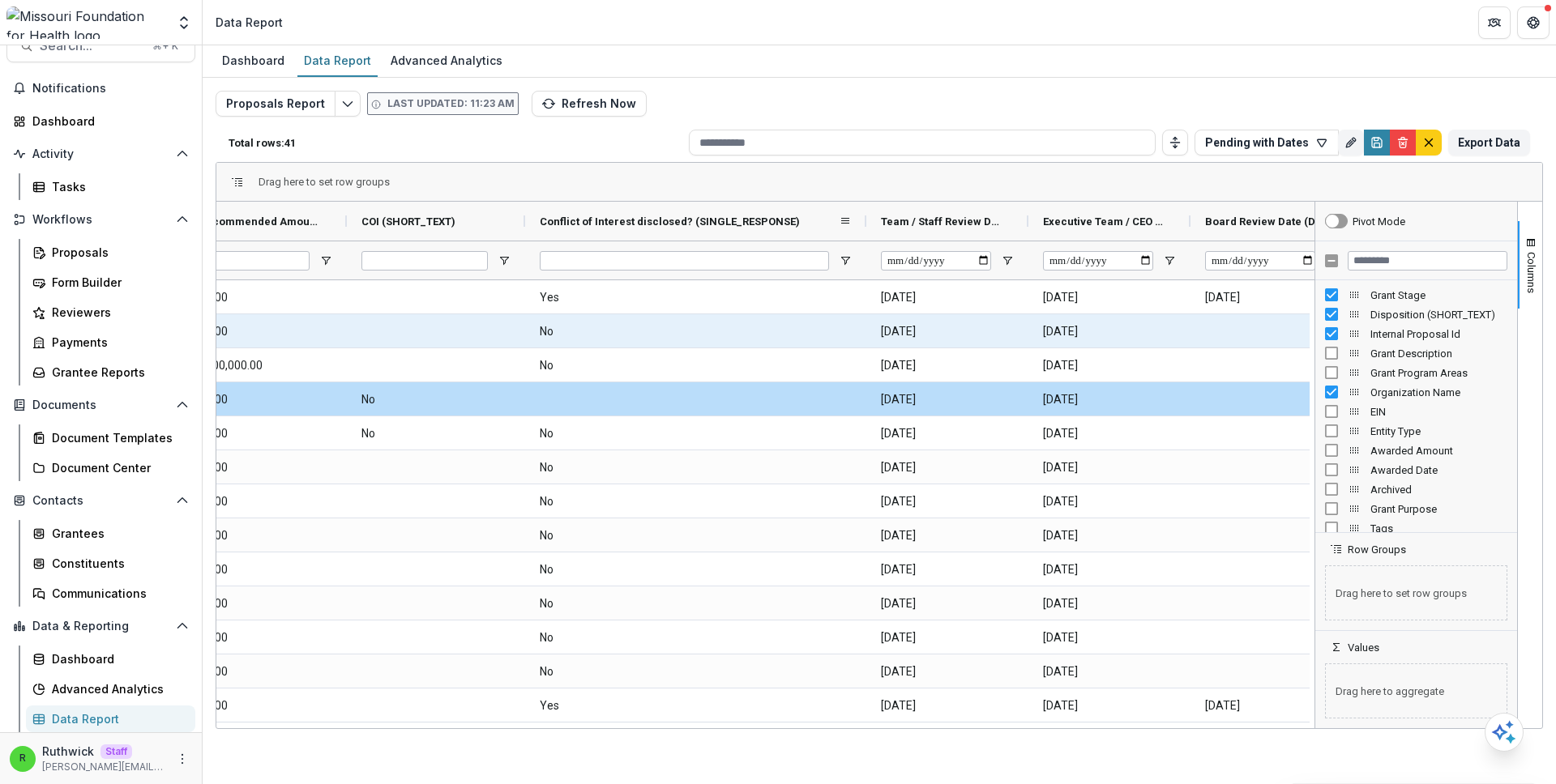
scroll to position [0, 1042]
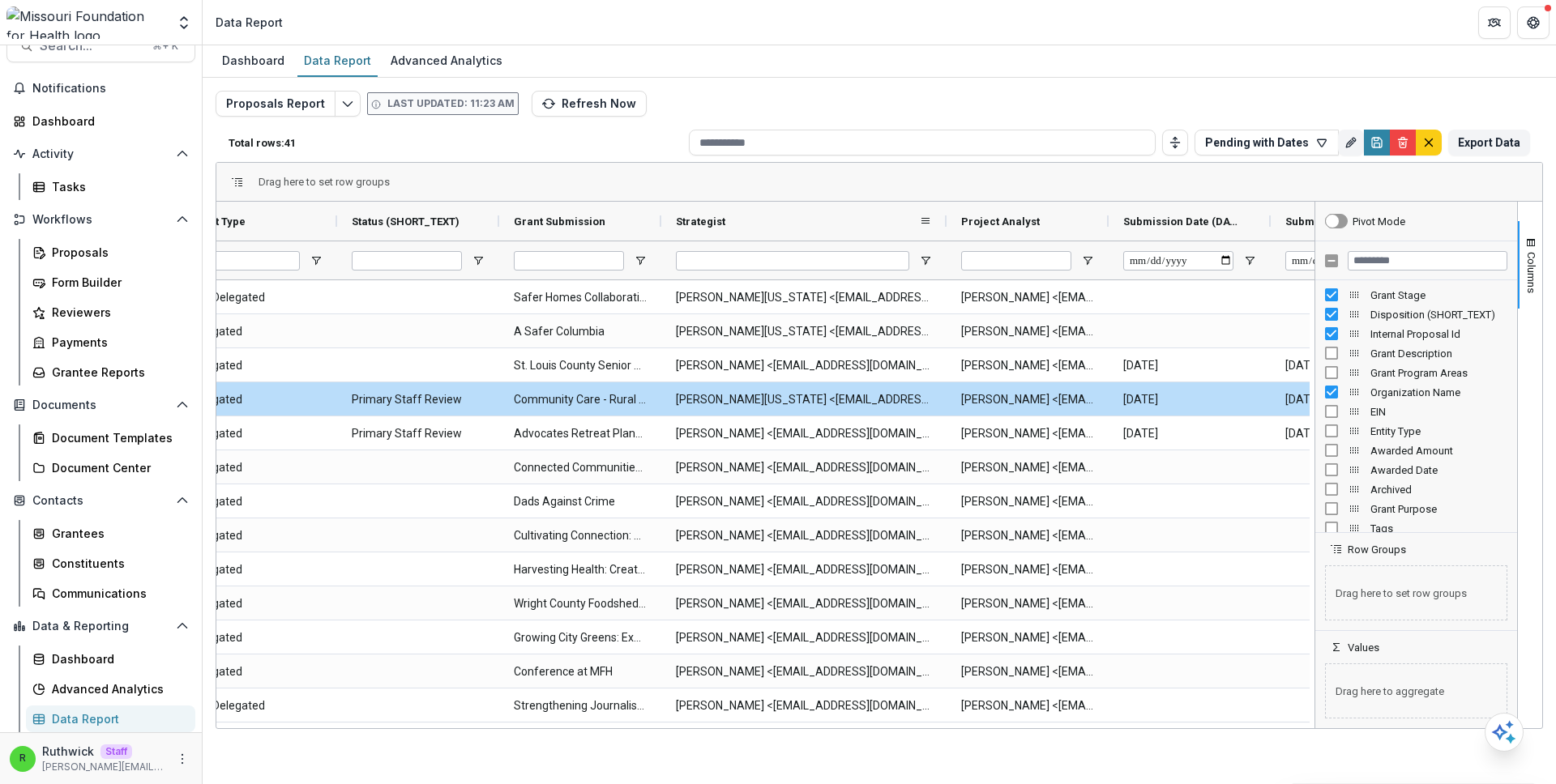
drag, startPoint x: 822, startPoint y: 221, endPoint x: 945, endPoint y: 224, distance: 123.0
click at [945, 224] on div at bounding box center [947, 221] width 7 height 39
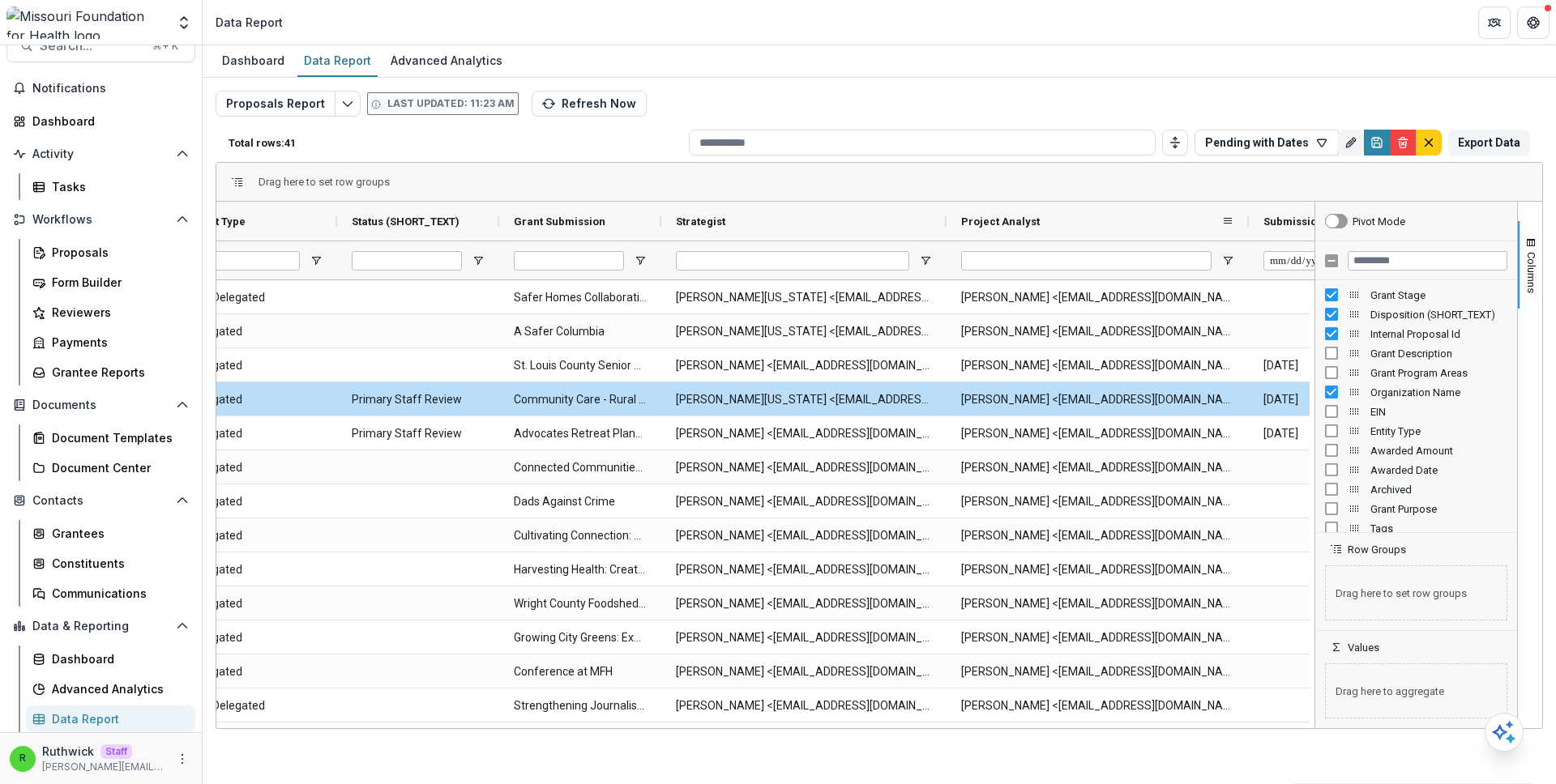
drag, startPoint x: 1107, startPoint y: 220, endPoint x: 1248, endPoint y: 232, distance: 141.5
click at [1248, 232] on div at bounding box center [1249, 221] width 7 height 39
click at [1425, 267] on input "Filter Columns Input" at bounding box center [1427, 260] width 159 height 20
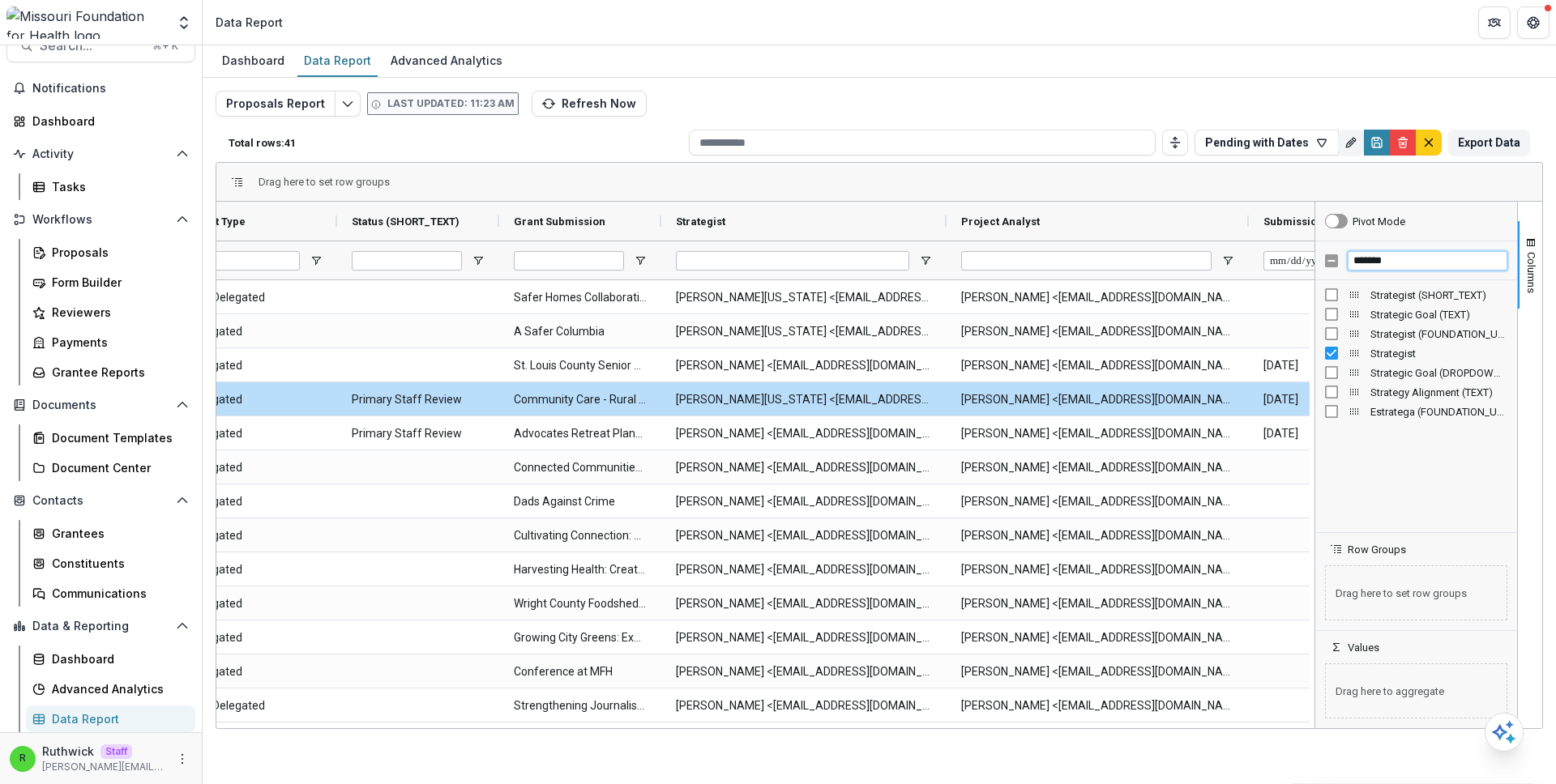
click at [1413, 261] on input "*******" at bounding box center [1427, 260] width 159 height 20
type input "**********"
click at [176, 758] on icon "More" at bounding box center [182, 758] width 13 height 13
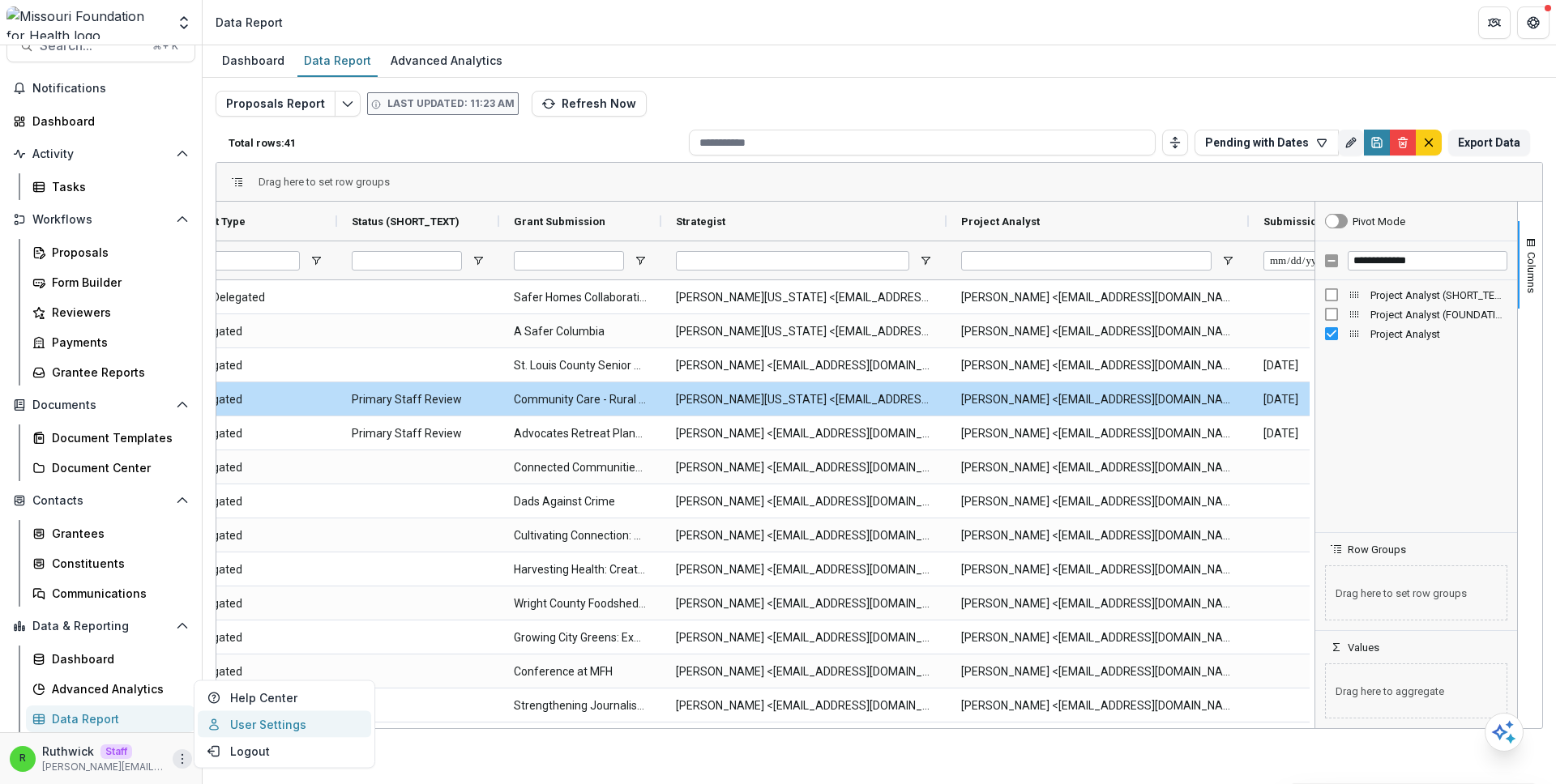
click at [282, 727] on link "User Settings" at bounding box center [284, 724] width 174 height 26
click at [744, 83] on div "Proposals Report Last updated: 11:23 AM Refresh Now Total rows: 41 Pending with…" at bounding box center [879, 383] width 1353 height 612
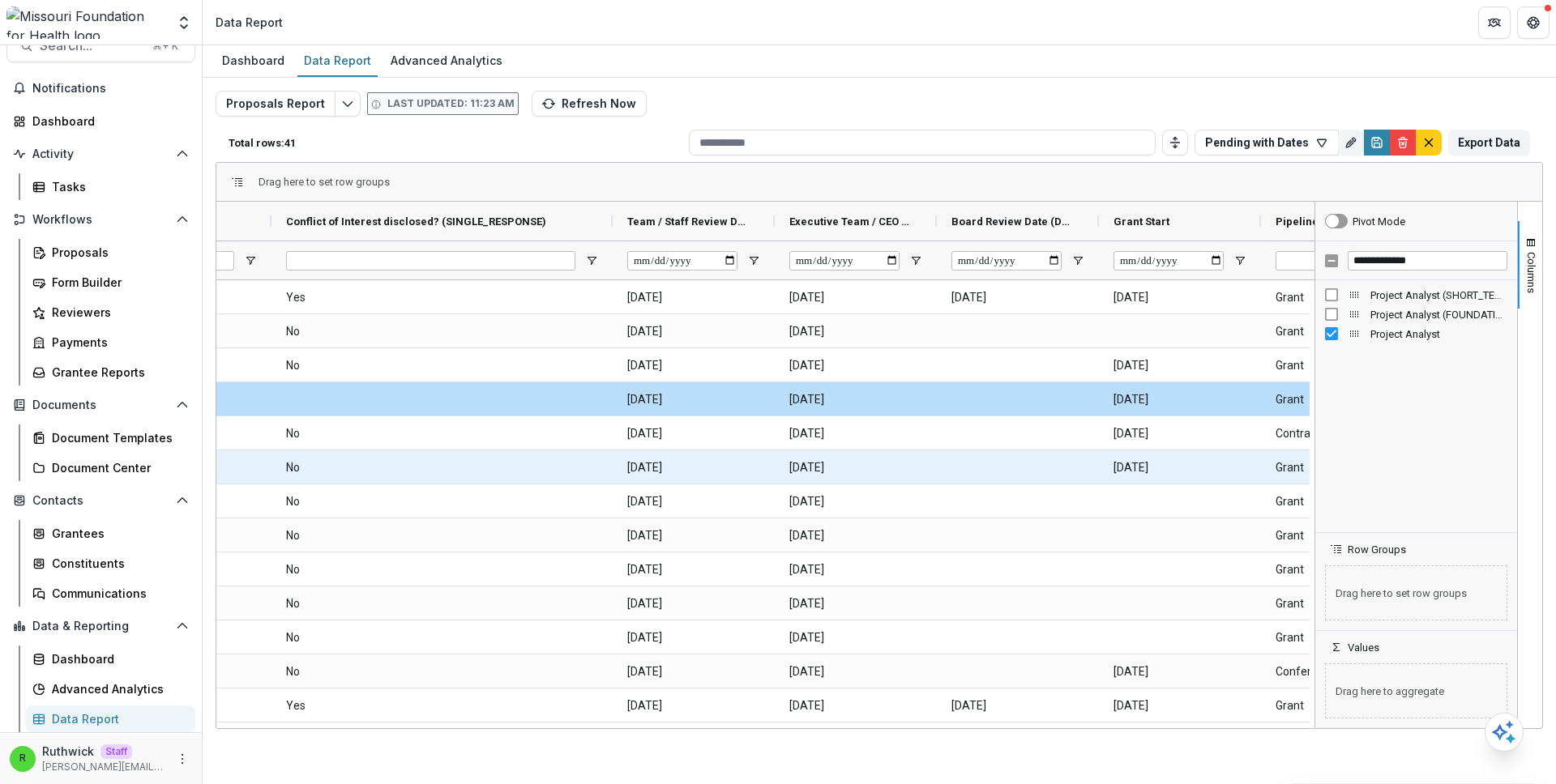
scroll to position [0, 1115]
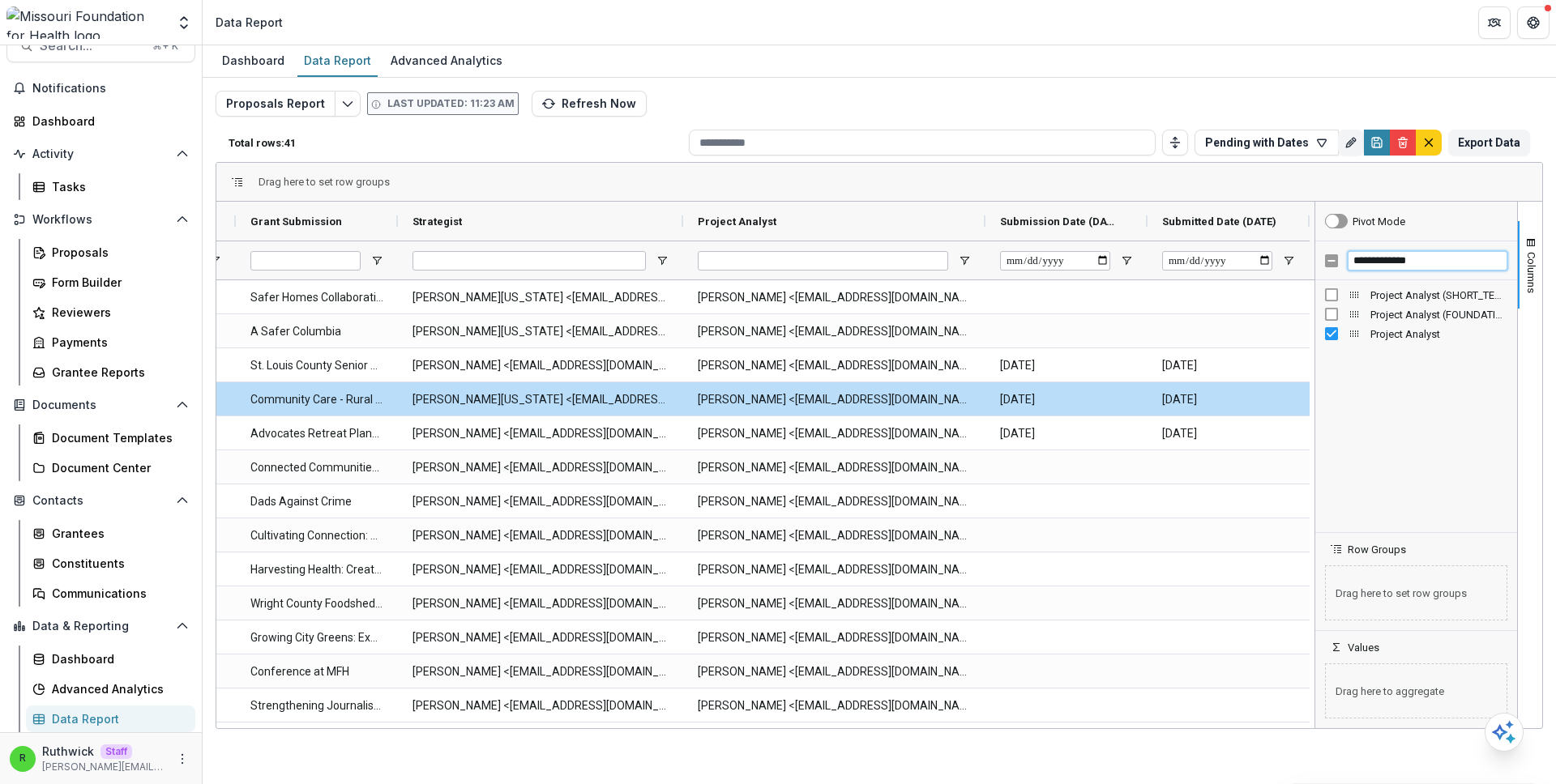
click at [1433, 260] on input "**********" at bounding box center [1427, 260] width 159 height 20
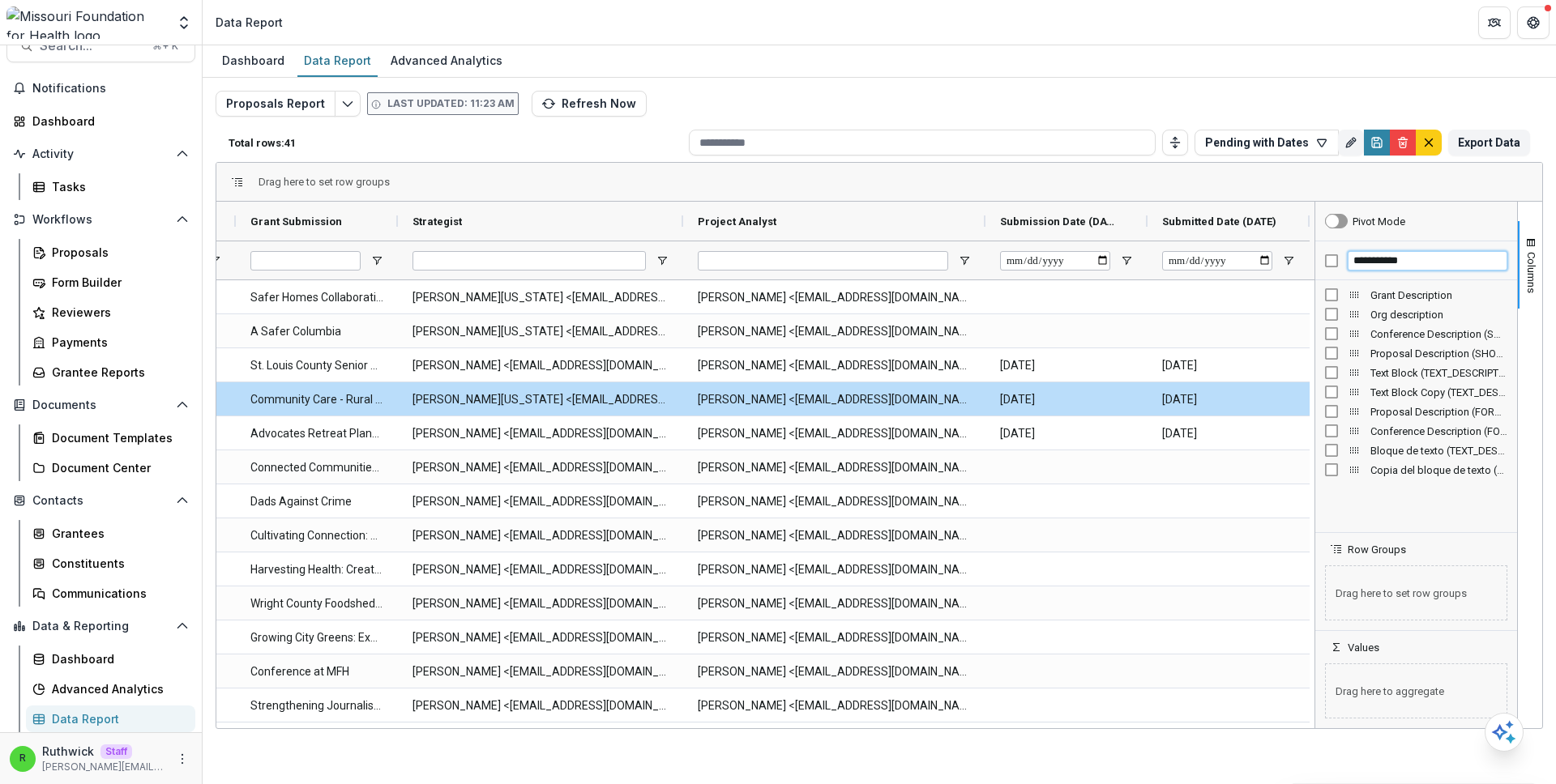
type input "**********"
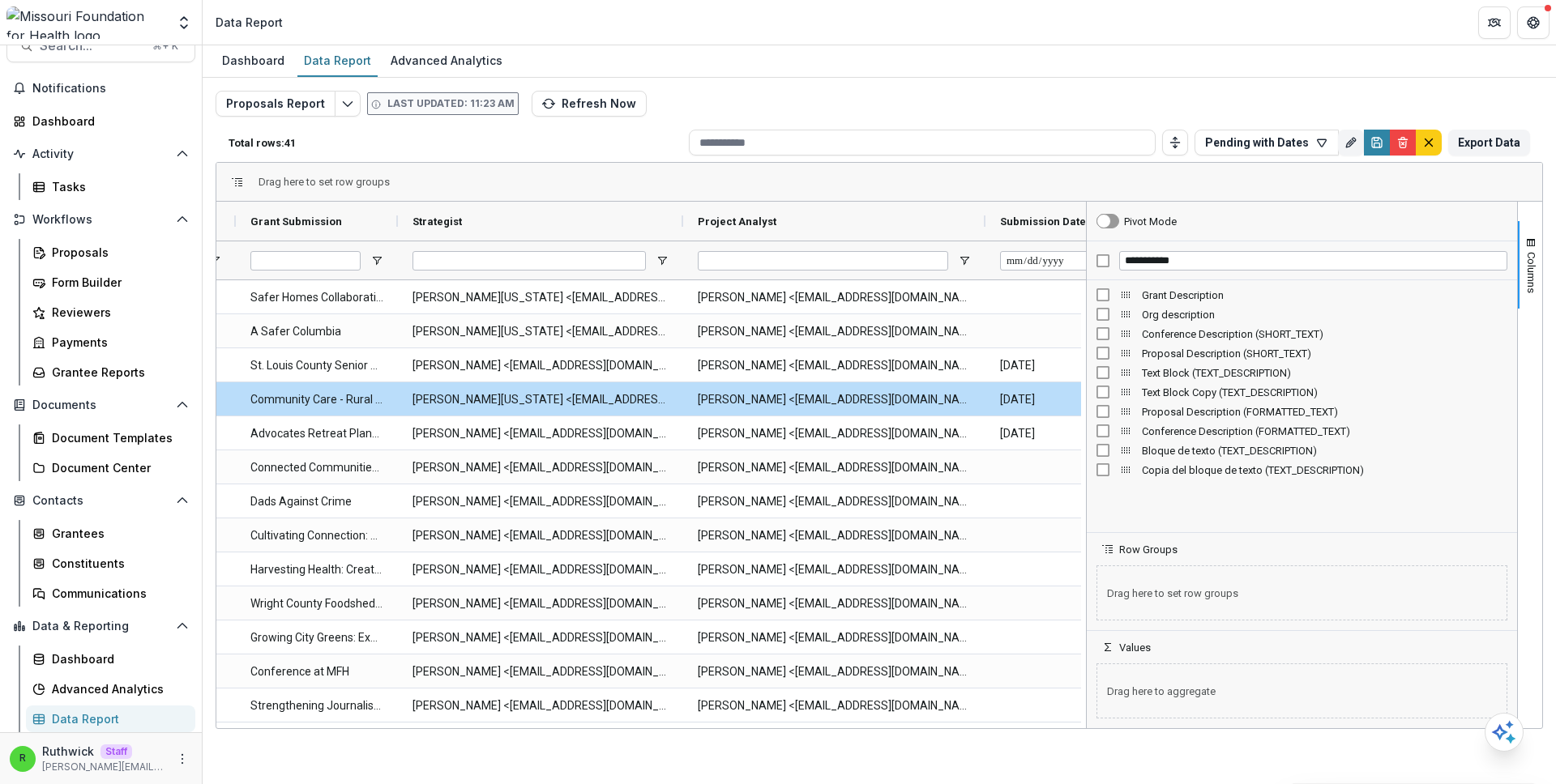
drag, startPoint x: 1315, startPoint y: 374, endPoint x: 1086, endPoint y: 376, distance: 229.0
click at [1086, 376] on div at bounding box center [1086, 465] width 4 height 527
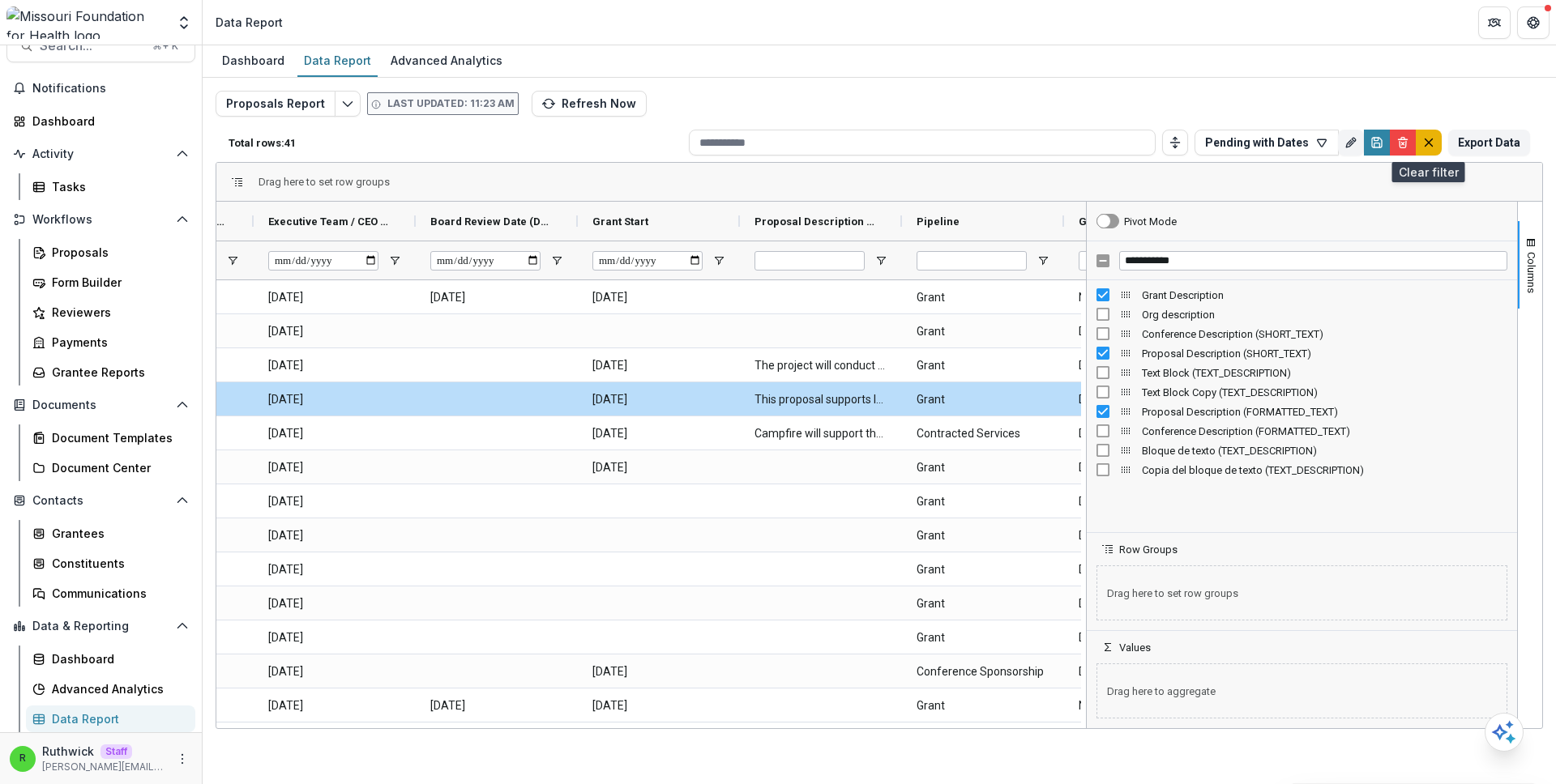
click at [1433, 139] on icon "default" at bounding box center [1428, 142] width 13 height 13
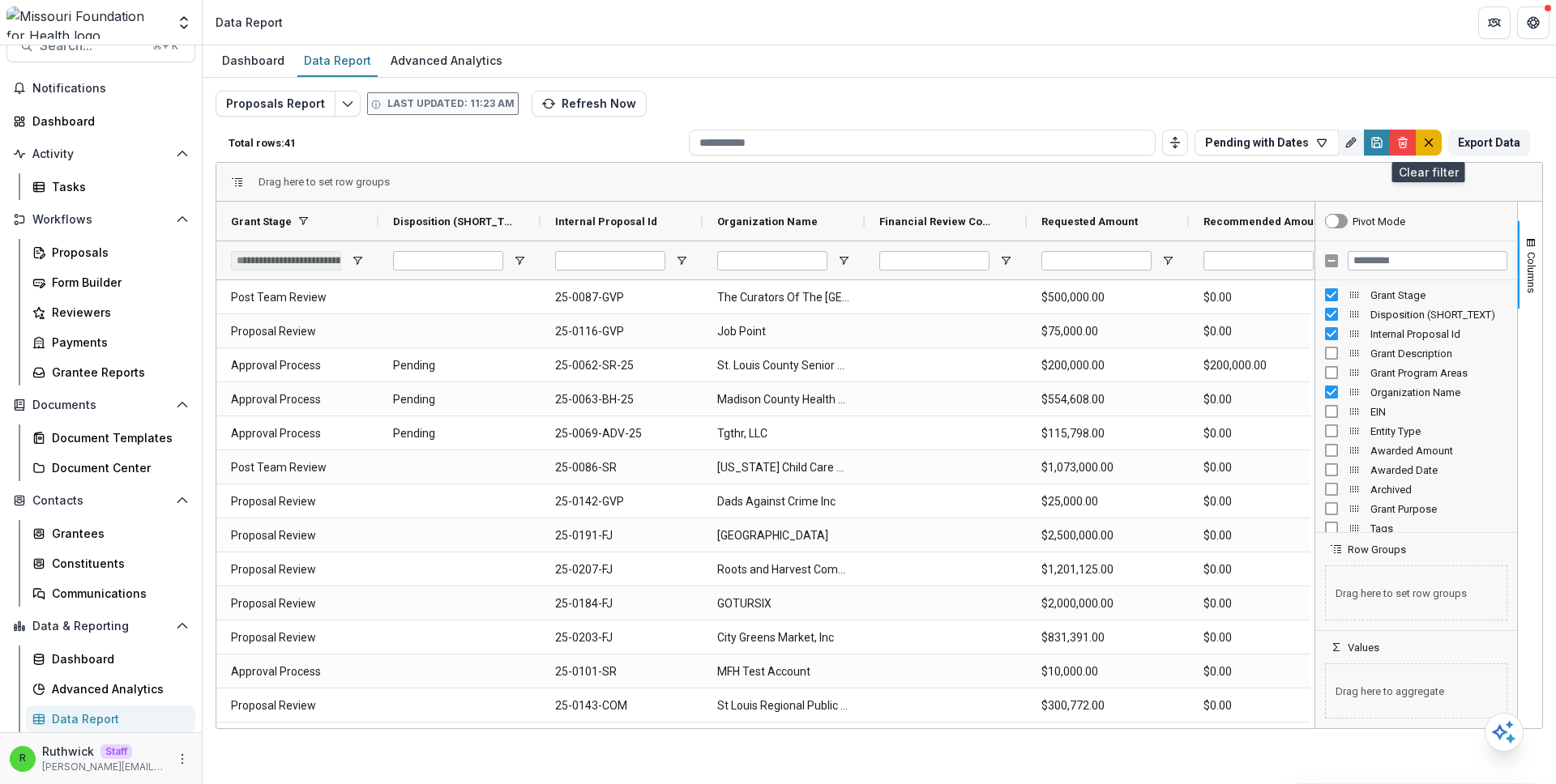
click at [1433, 132] on button "default" at bounding box center [1429, 142] width 26 height 26
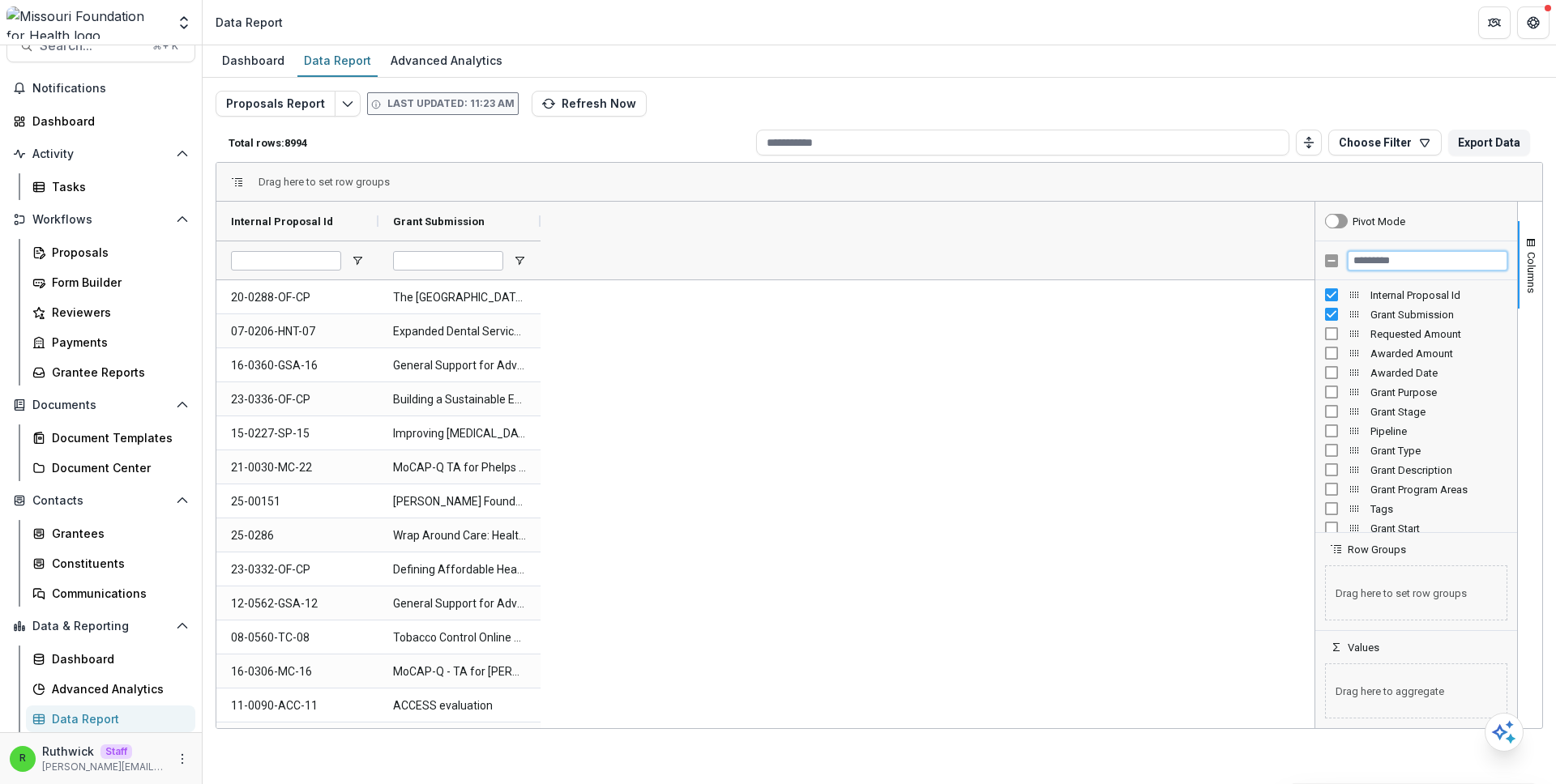
click at [1387, 258] on input "Filter Columns Input" at bounding box center [1427, 260] width 159 height 20
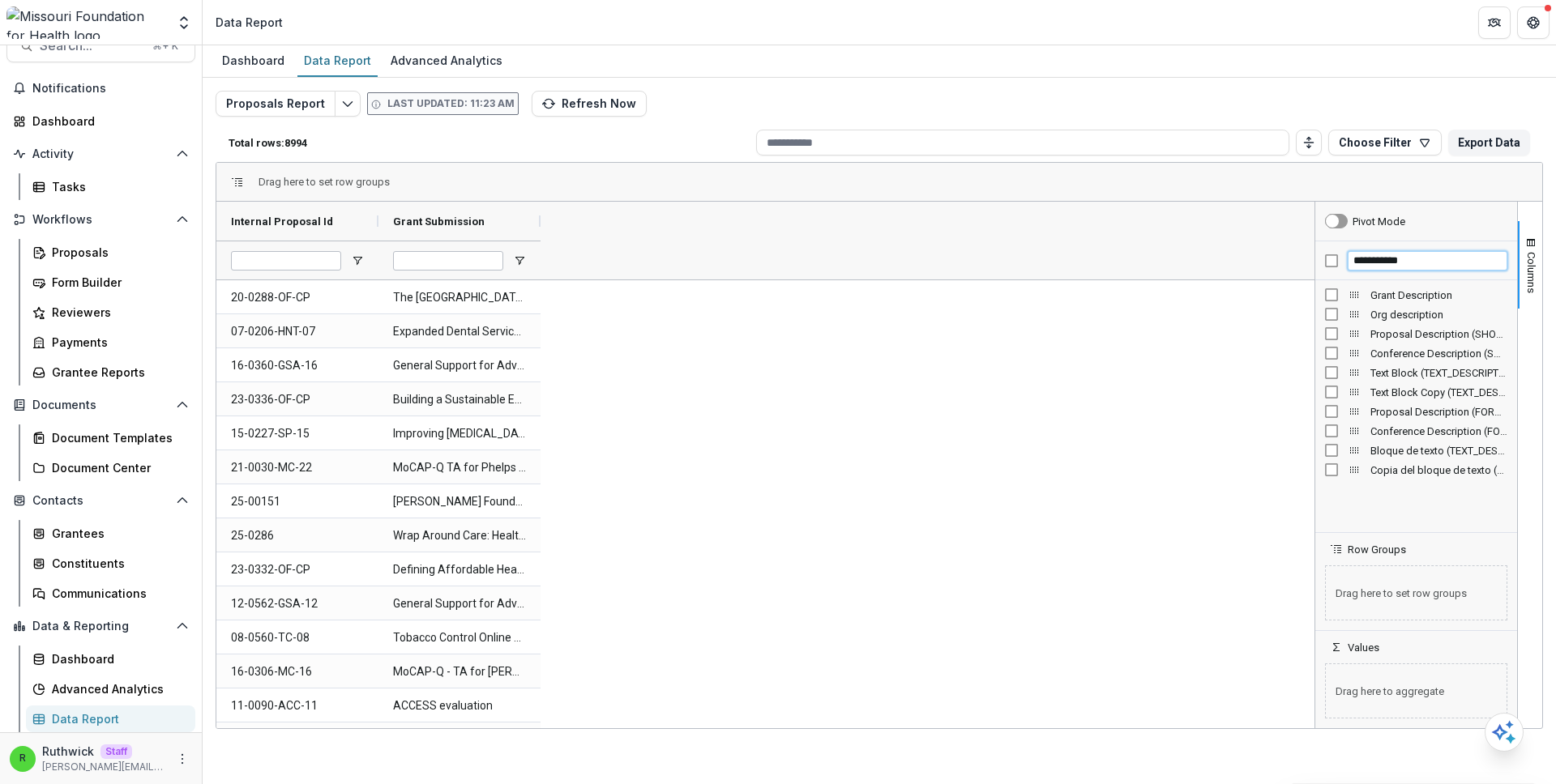
type input "**********"
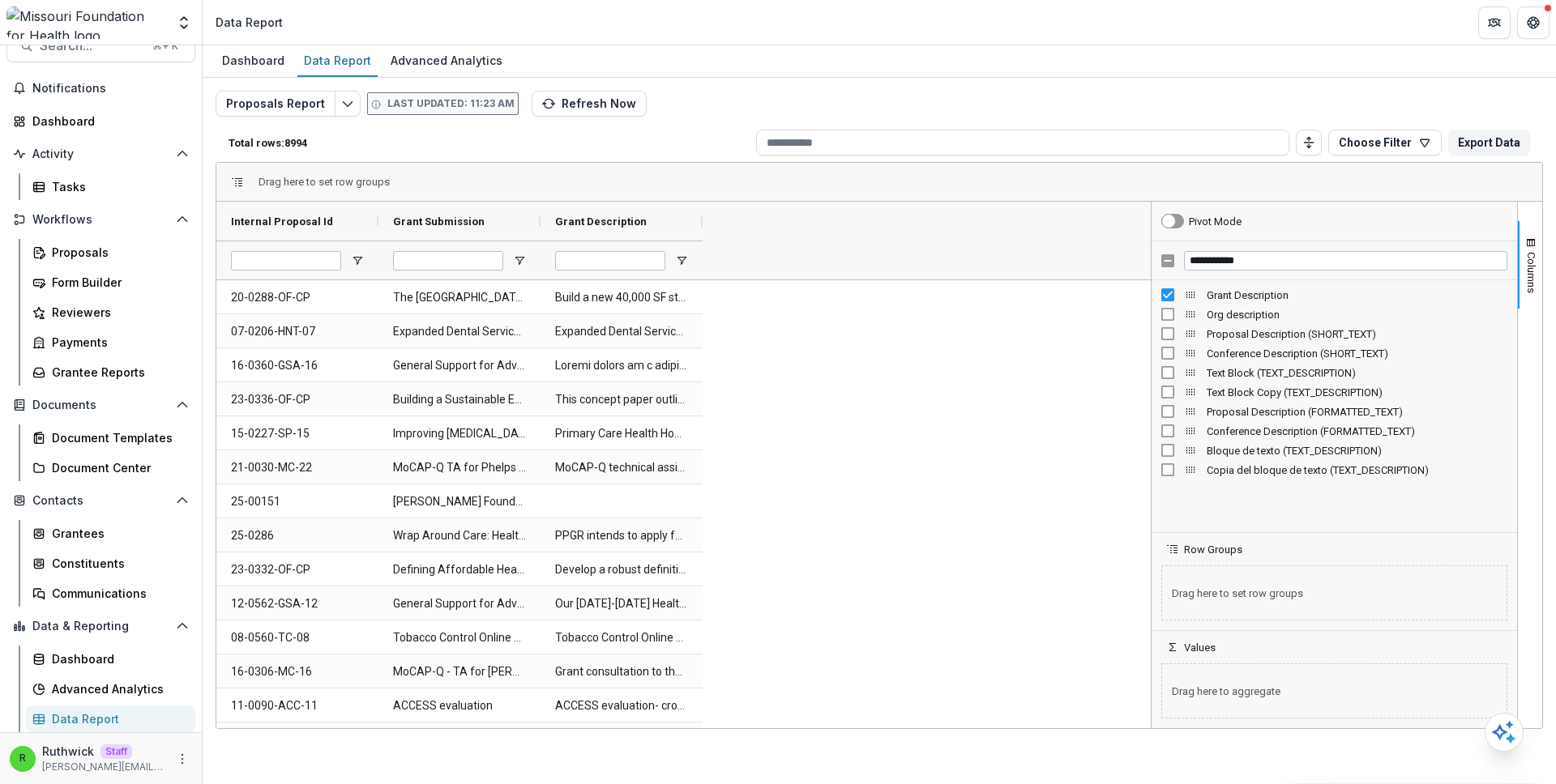
drag, startPoint x: 1315, startPoint y: 322, endPoint x: 1151, endPoint y: 322, distance: 164.0
click at [1151, 322] on div at bounding box center [1151, 465] width 4 height 527
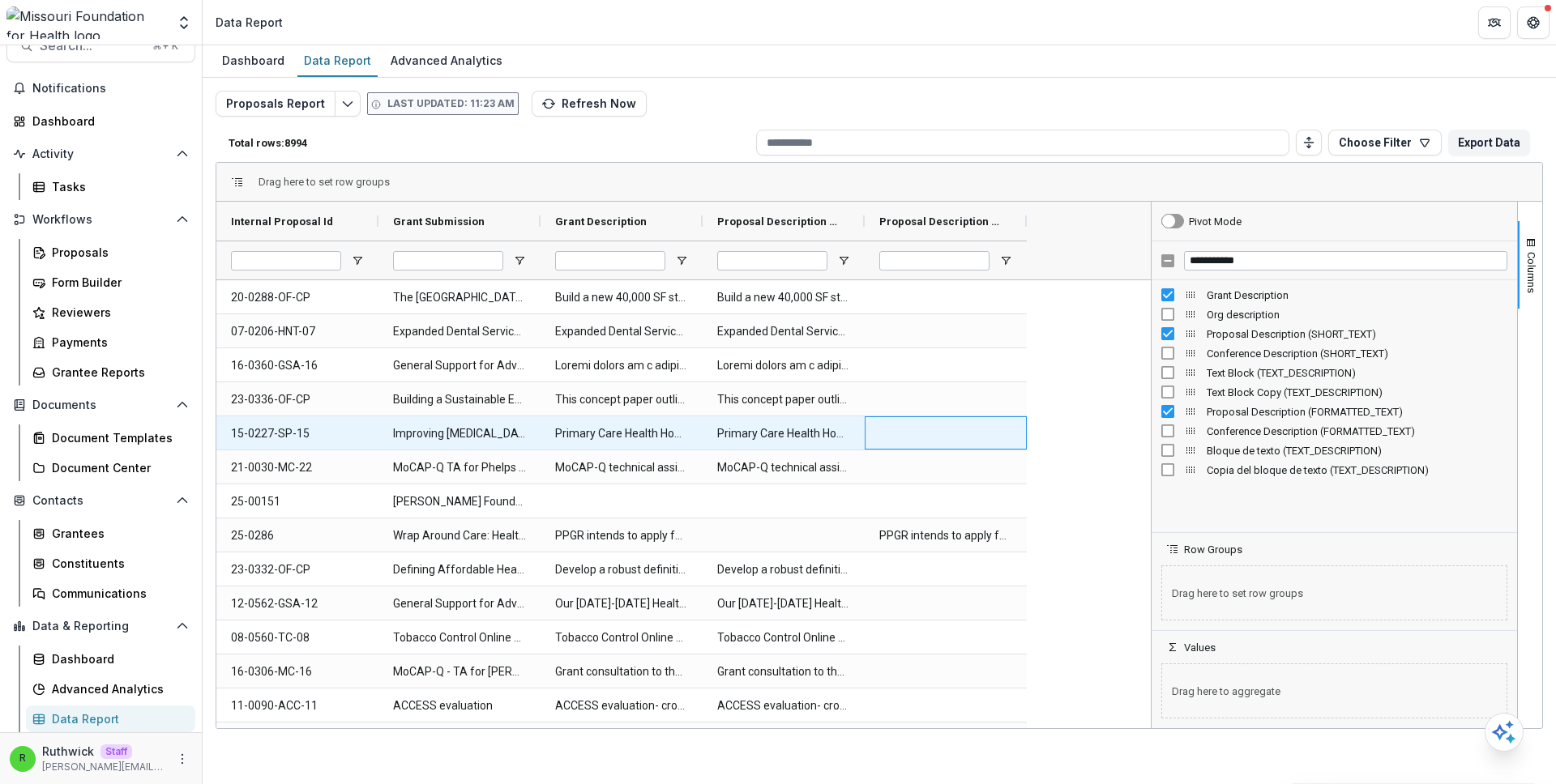
click at [947, 416] on div at bounding box center [945, 432] width 162 height 33
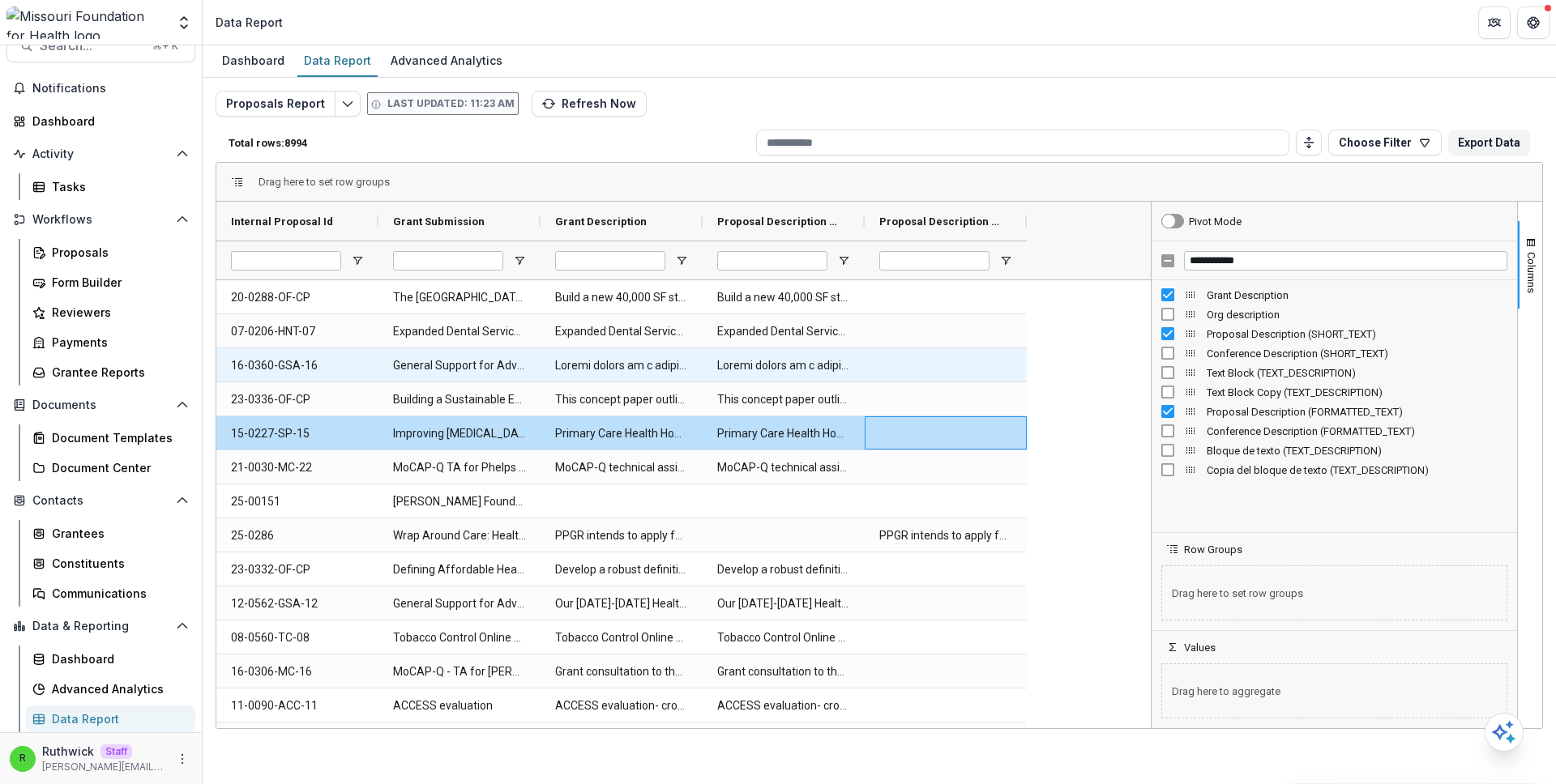
drag, startPoint x: 1039, startPoint y: 358, endPoint x: 1058, endPoint y: 357, distance: 19.0
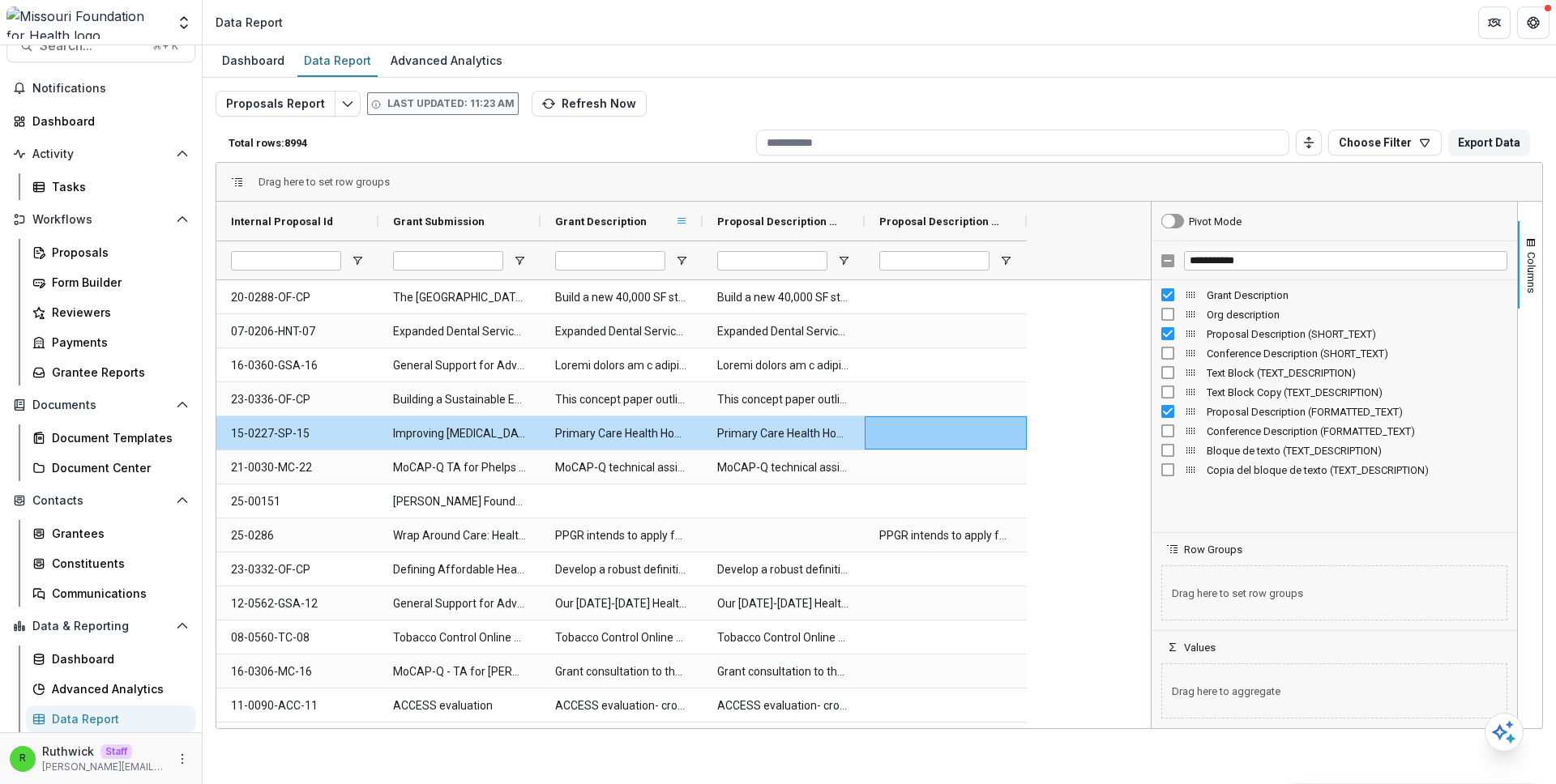
click at [683, 222] on span at bounding box center [681, 220] width 13 height 13
click at [771, 231] on span "filter" at bounding box center [764, 225] width 64 height 29
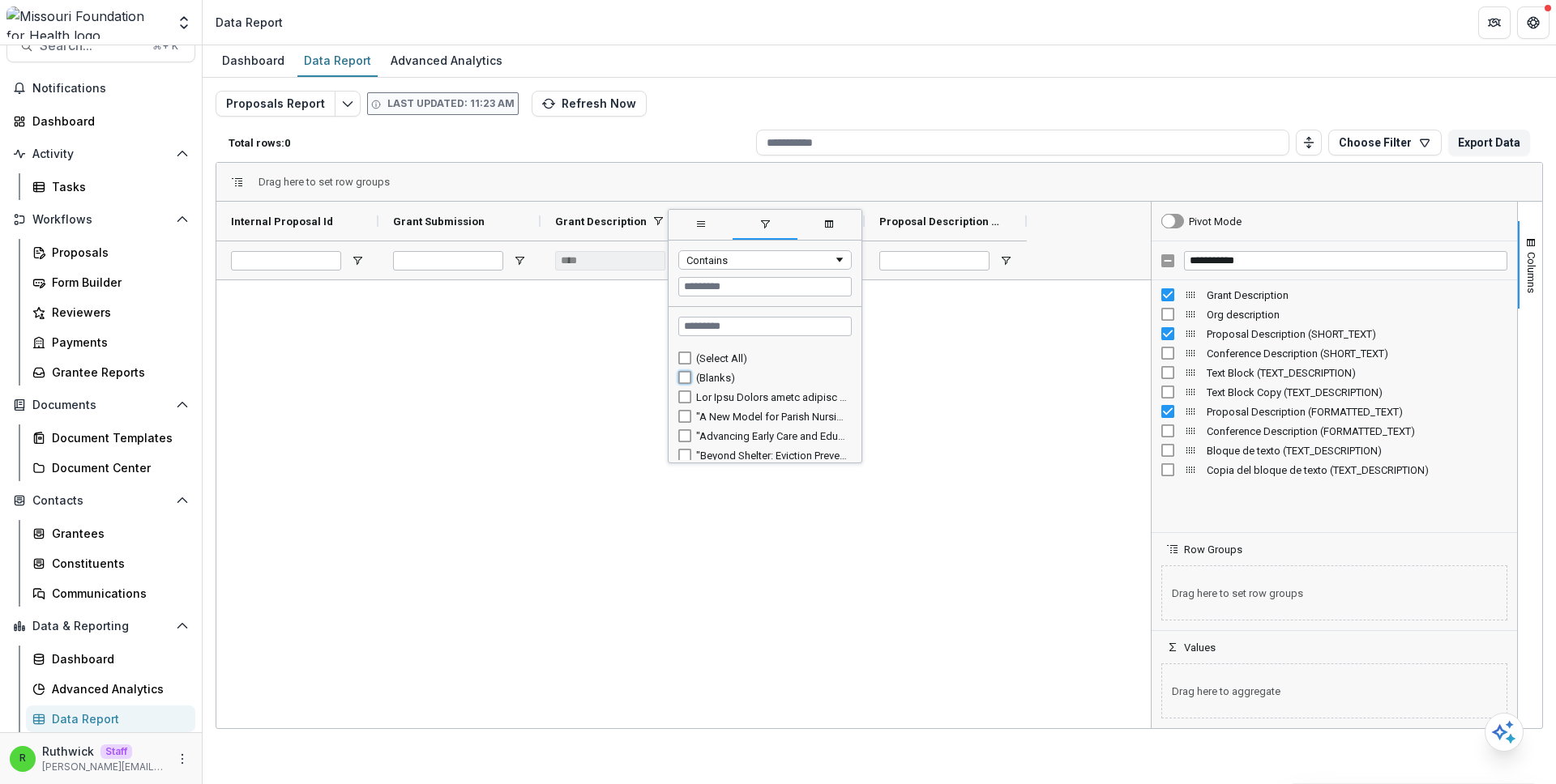
type input "**********"
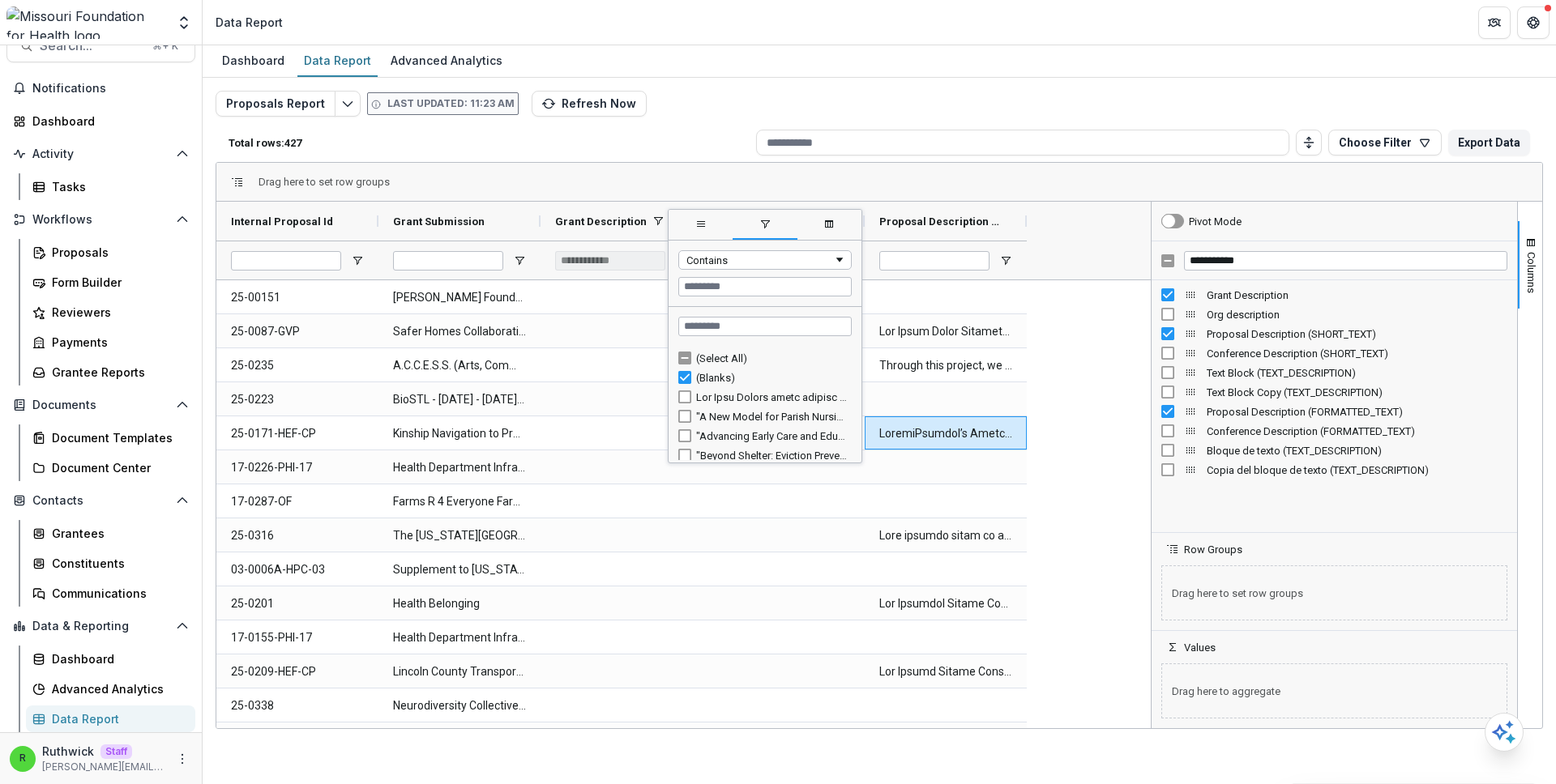
click at [1012, 66] on div "Dashboard Data Report Advanced Analytics" at bounding box center [879, 61] width 1353 height 32
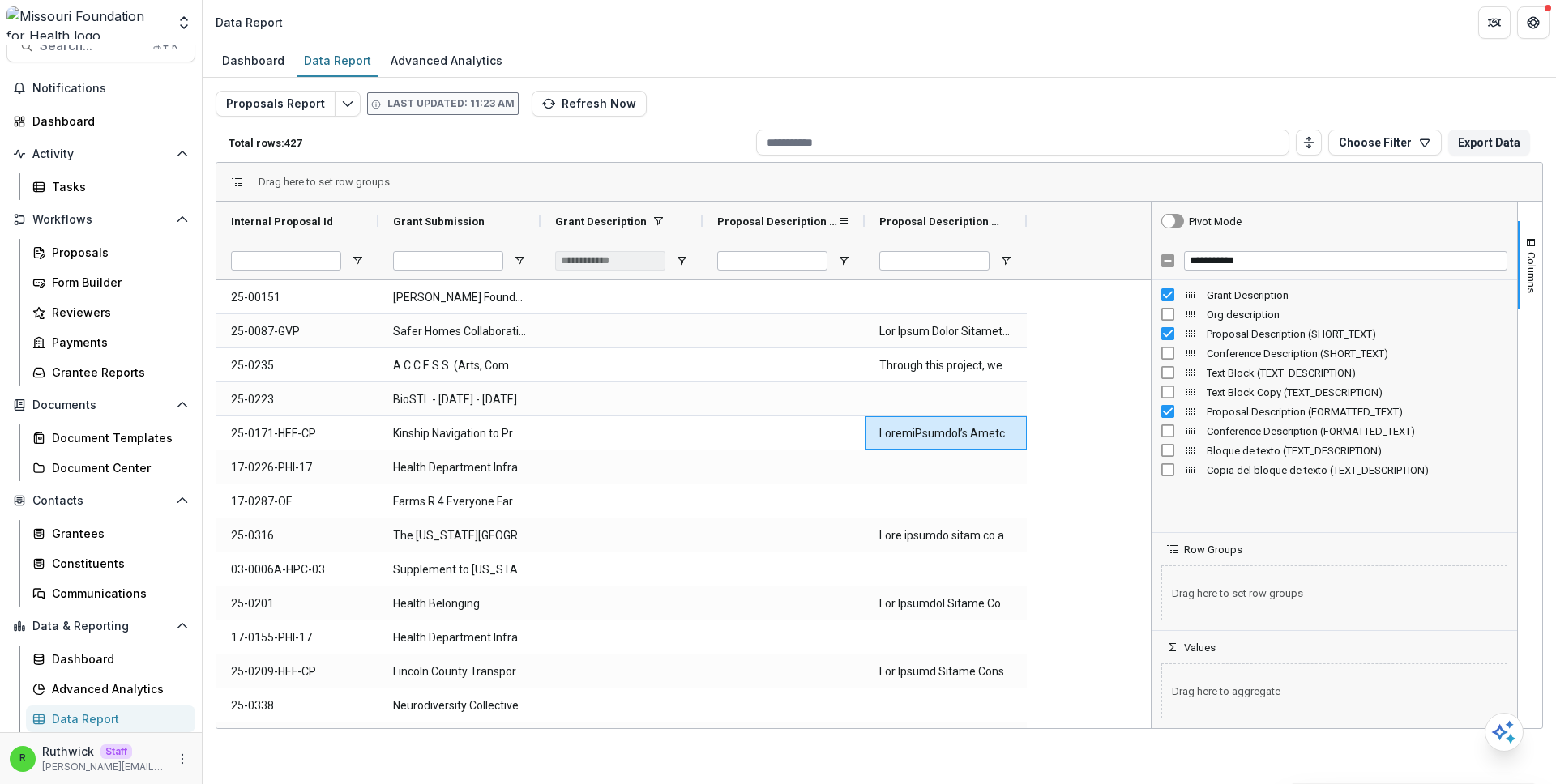
click at [808, 226] on span "Proposal Description (SHORT_TEXT)" at bounding box center [777, 221] width 120 height 12
click at [808, 226] on span "Proposal Description (SHORT_TEXT)" at bounding box center [768, 221] width 102 height 12
click at [958, 228] on div "Proposal Description (FORMATTED_TEXT)" at bounding box center [939, 221] width 120 height 31
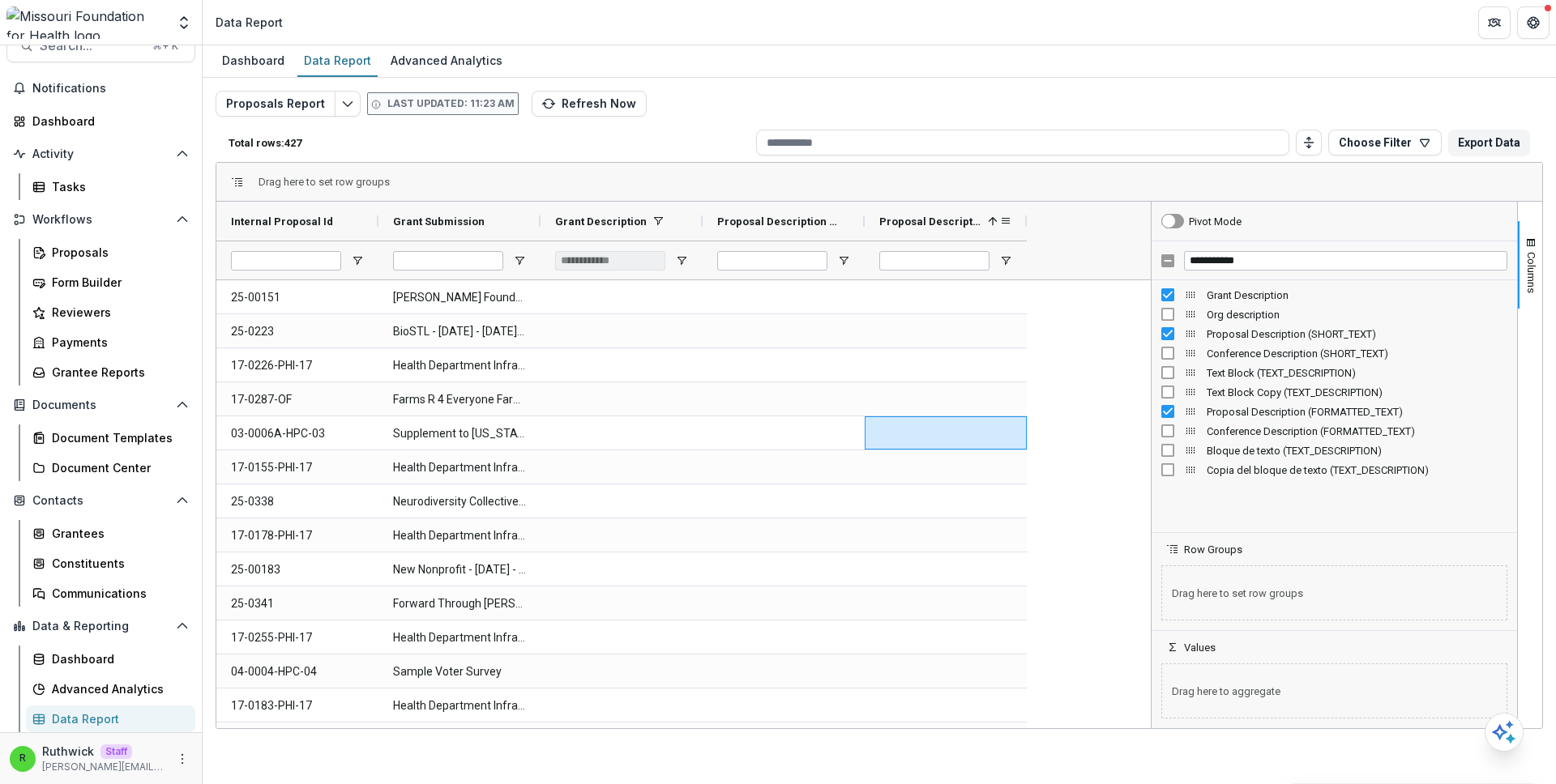
click at [958, 228] on div "Proposal Description (FORMATTED_TEXT) 1" at bounding box center [939, 221] width 120 height 31
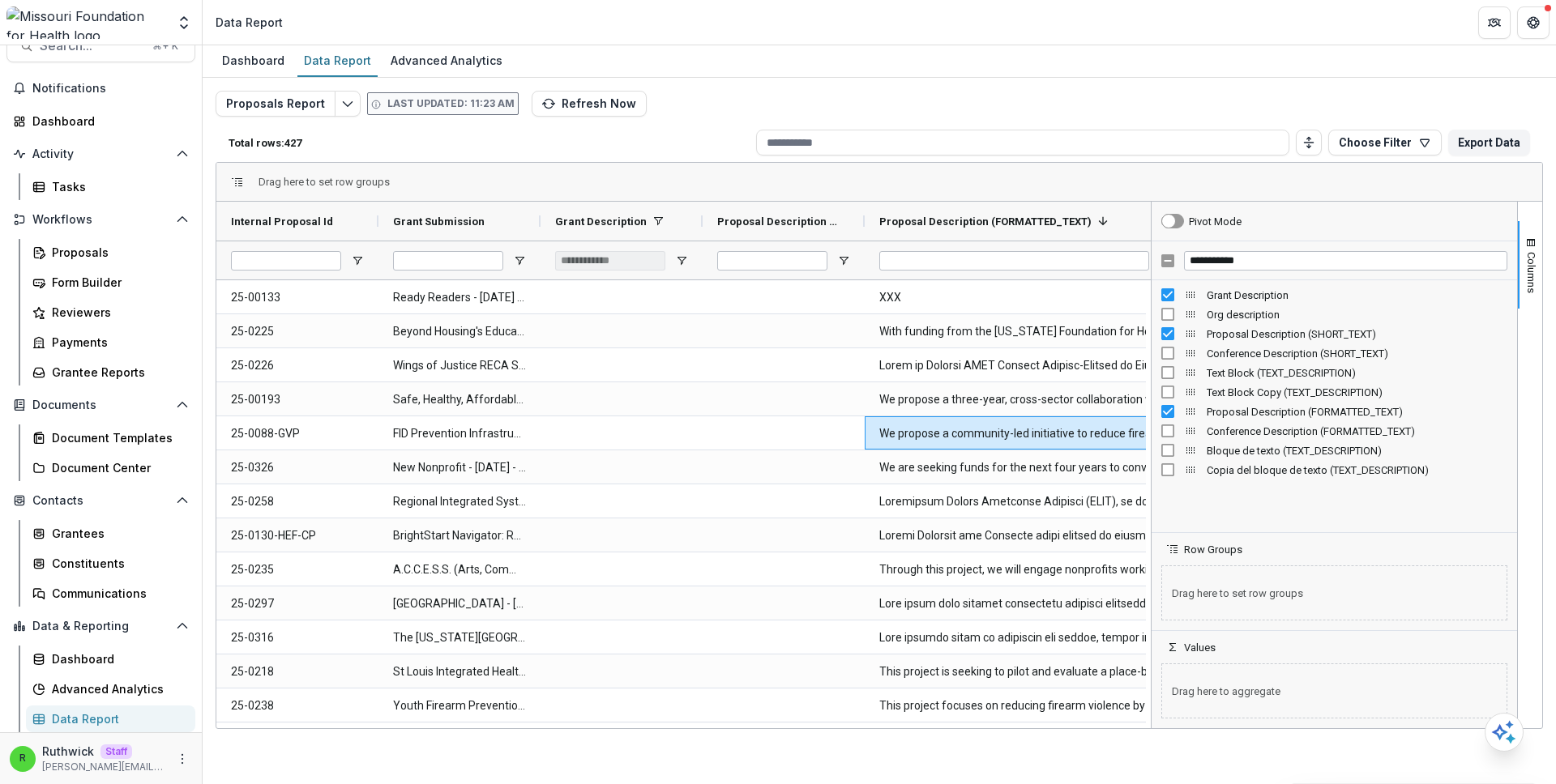
drag, startPoint x: 1027, startPoint y: 220, endPoint x: 1186, endPoint y: 228, distance: 159.2
click at [1186, 228] on div "Internal Proposal Id Grant Submission Grant Description 1 XXX" at bounding box center [879, 465] width 1326 height 527
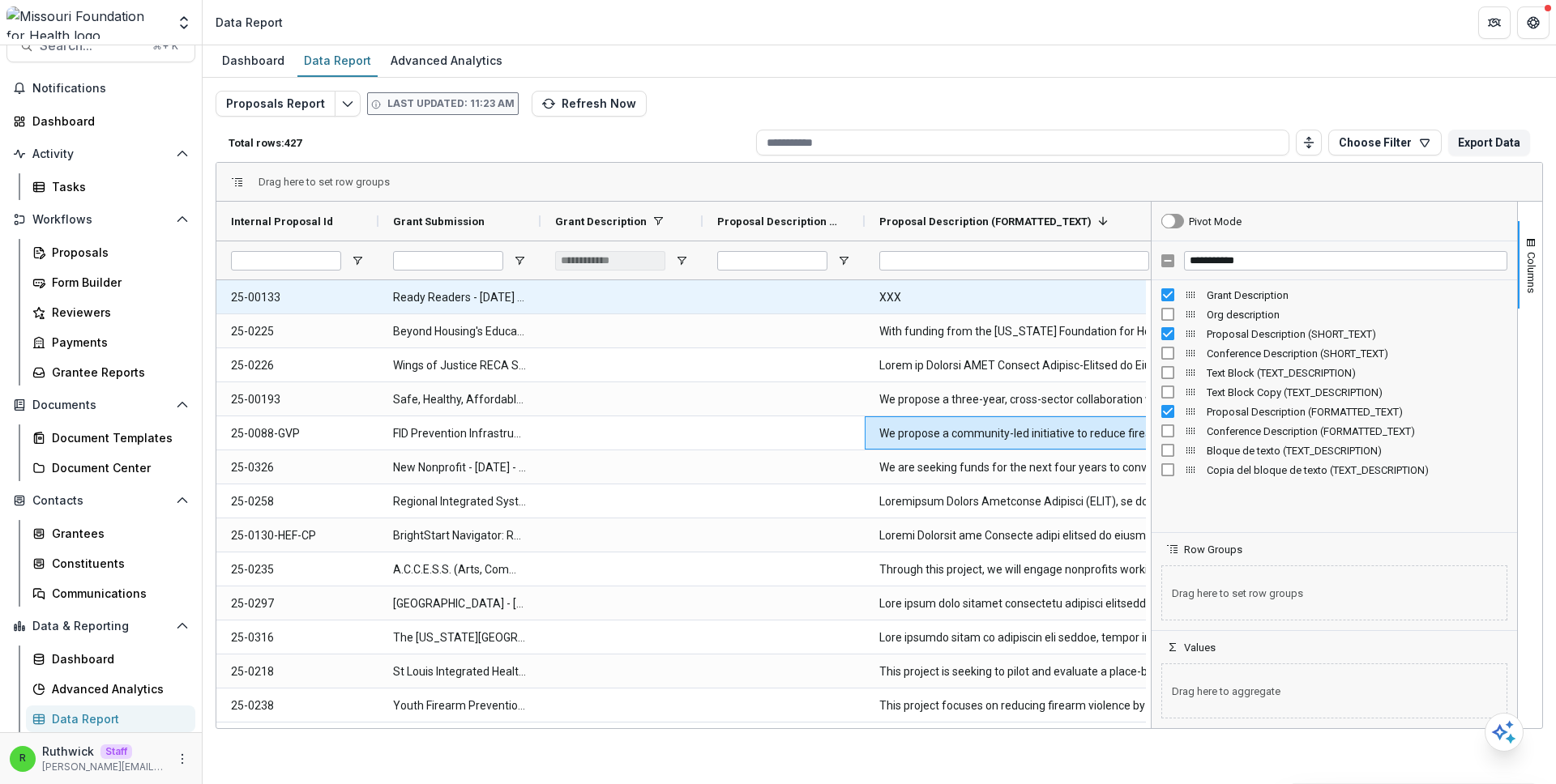
click at [312, 298] on Id-7489 "25-00133" at bounding box center [297, 297] width 133 height 33
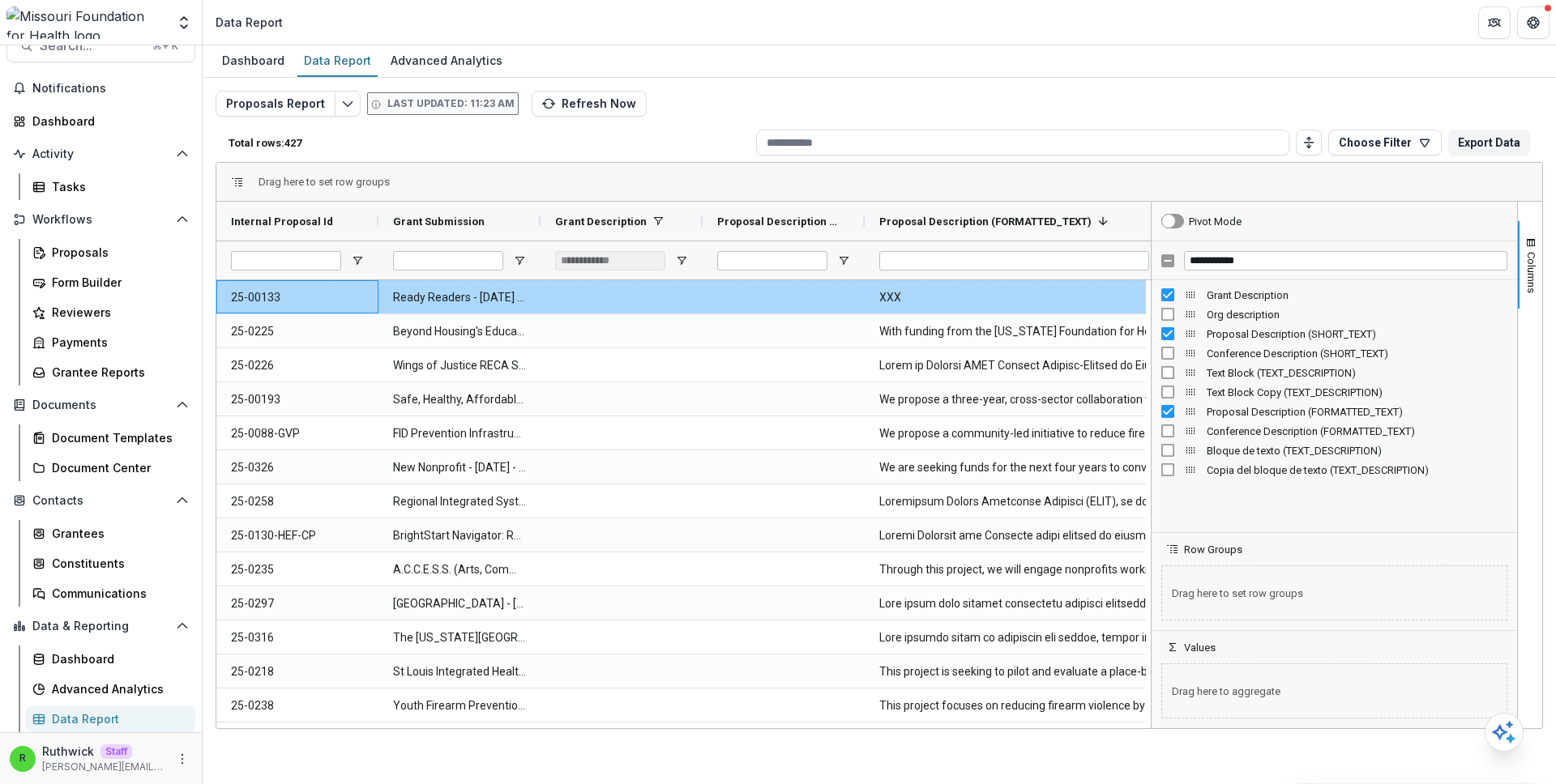
click at [312, 298] on Id-7489 "25-00133" at bounding box center [297, 297] width 133 height 33
copy Id-7489 "25-00133"
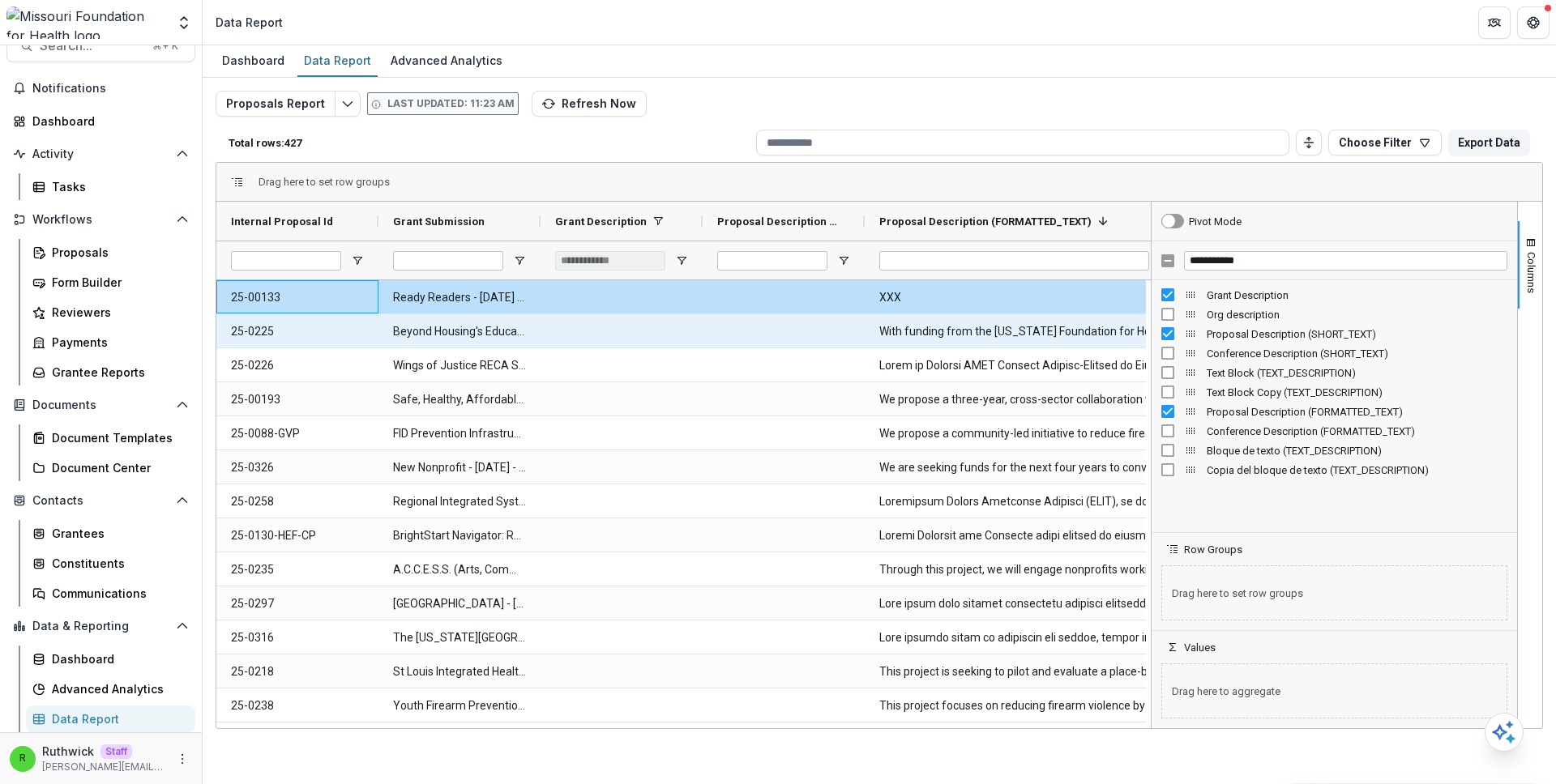
click at [1007, 336] on \(FORMATTED_TEXT\)-7498 "With funding from the Missouri Foundation for Health, BH will advance health eq…" at bounding box center [1026, 331] width 293 height 33
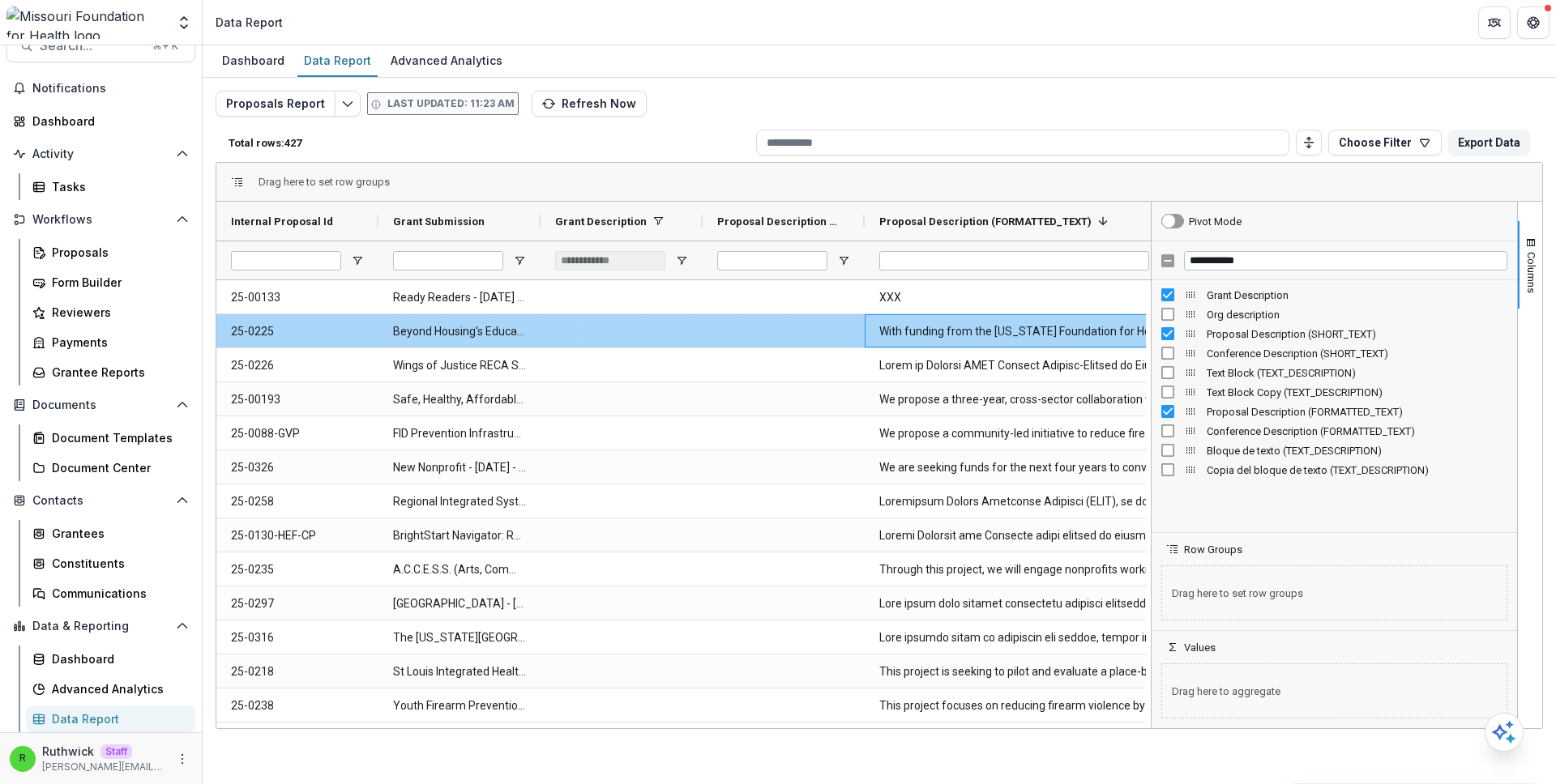
click at [1007, 336] on \(FORMATTED_TEXT\)-7498 "With funding from the Missouri Foundation for Health, BH will advance health eq…" at bounding box center [1026, 331] width 293 height 33
copy \(FORMATTED_TEXT\)-7498 "With funding from the Missouri Foundation for Health, BH will advance health eq…"
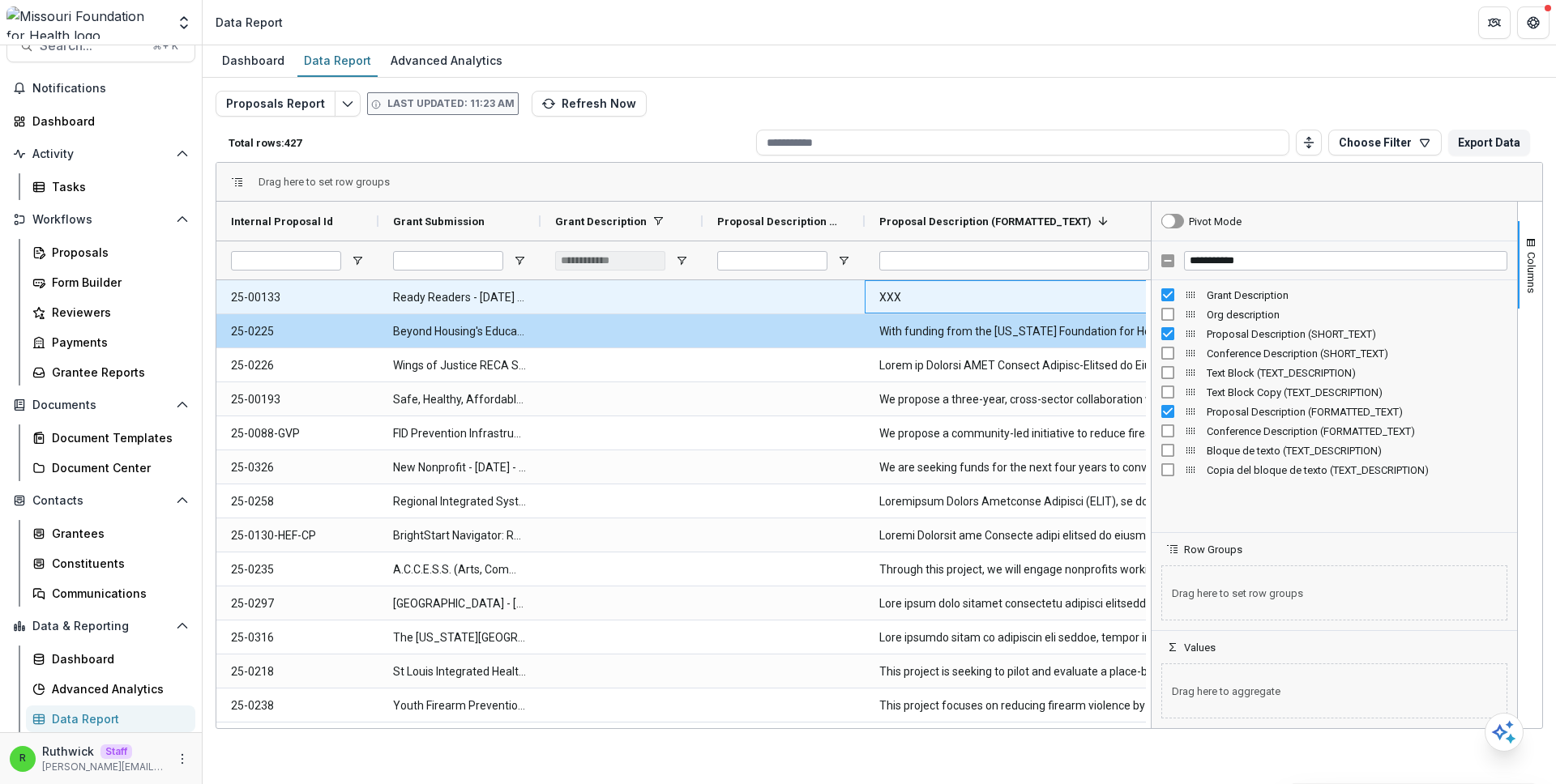
click at [980, 300] on \(FORMATTED_TEXT\)-7493 "XXX" at bounding box center [1026, 297] width 293 height 33
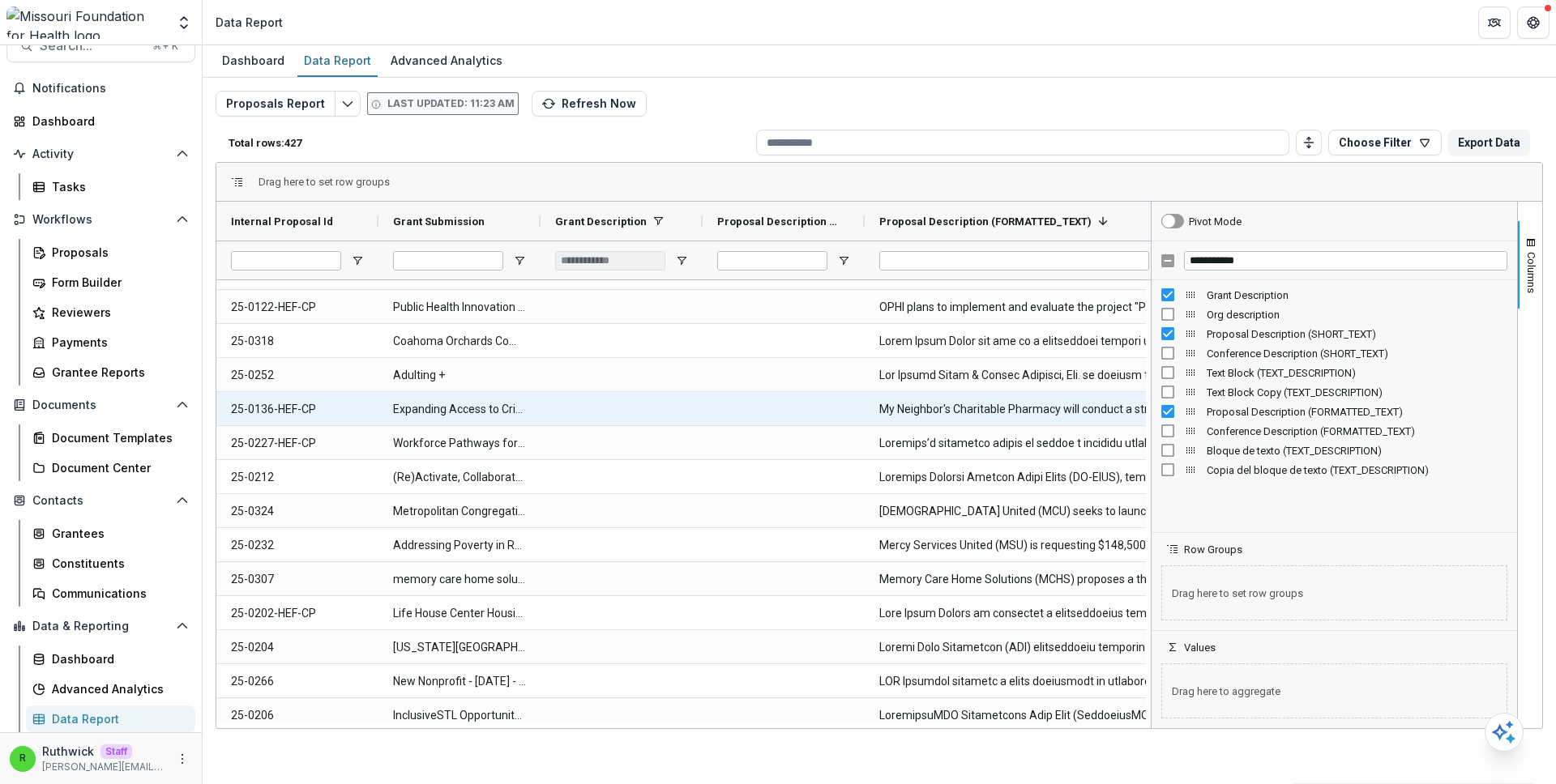
scroll to position [3815, 0]
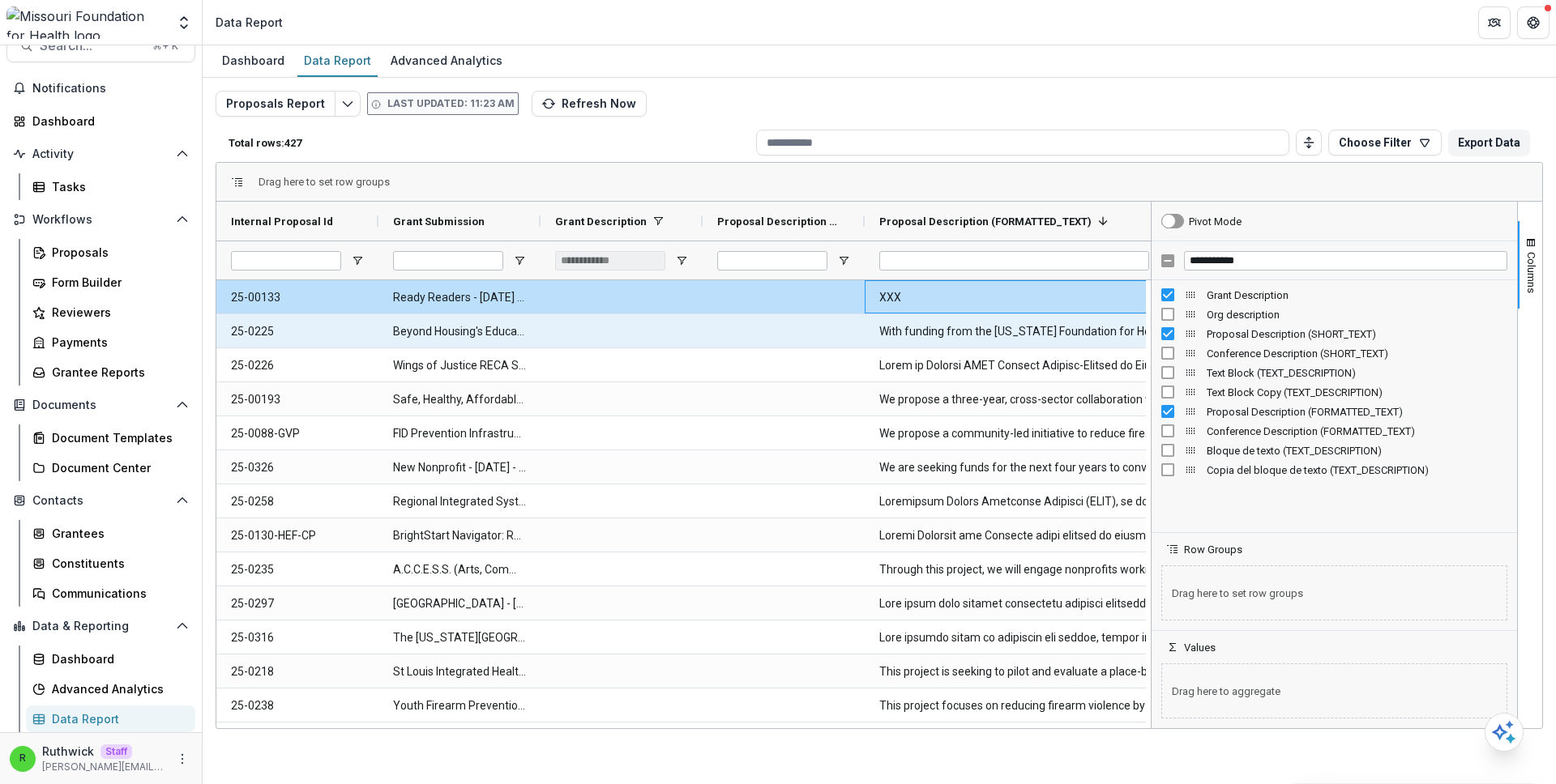
click at [928, 334] on \(FORMATTED_TEXT\)-9168 "With funding from the Missouri Foundation for Health, BH will advance health eq…" at bounding box center [1026, 331] width 293 height 33
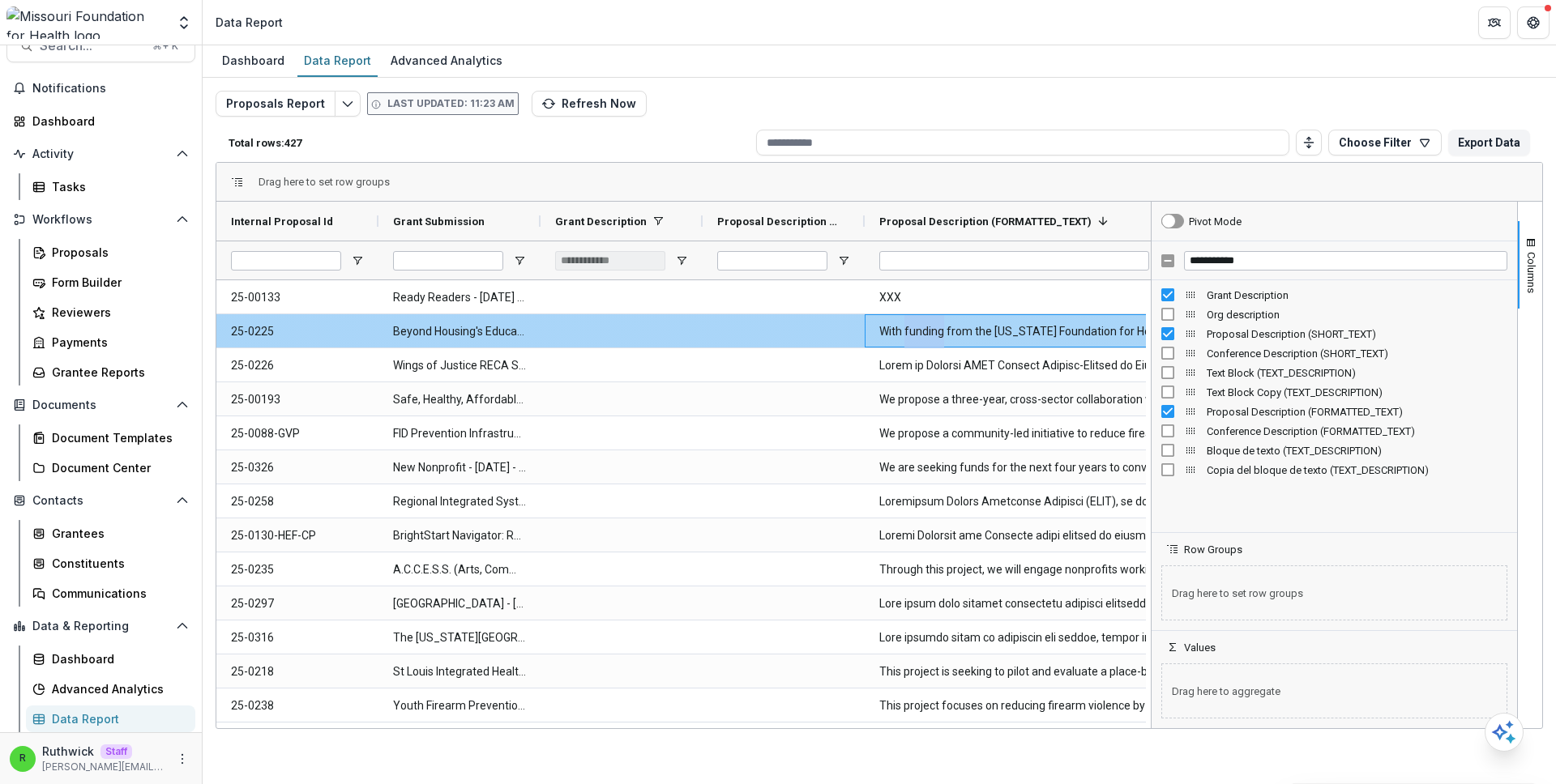
click at [928, 334] on \(FORMATTED_TEXT\)-9168 "With funding from the Missouri Foundation for Health, BH will advance health eq…" at bounding box center [1026, 331] width 293 height 33
click at [927, 334] on \(FORMATTED_TEXT\)-9168 "With funding from the Missouri Foundation for Health, BH will advance health eq…" at bounding box center [1026, 331] width 293 height 33
click at [763, 346] on div at bounding box center [784, 330] width 162 height 33
drag, startPoint x: 295, startPoint y: 338, endPoint x: 271, endPoint y: 337, distance: 24.0
click at [295, 338] on Id-9164 "25-0225" at bounding box center [297, 331] width 133 height 33
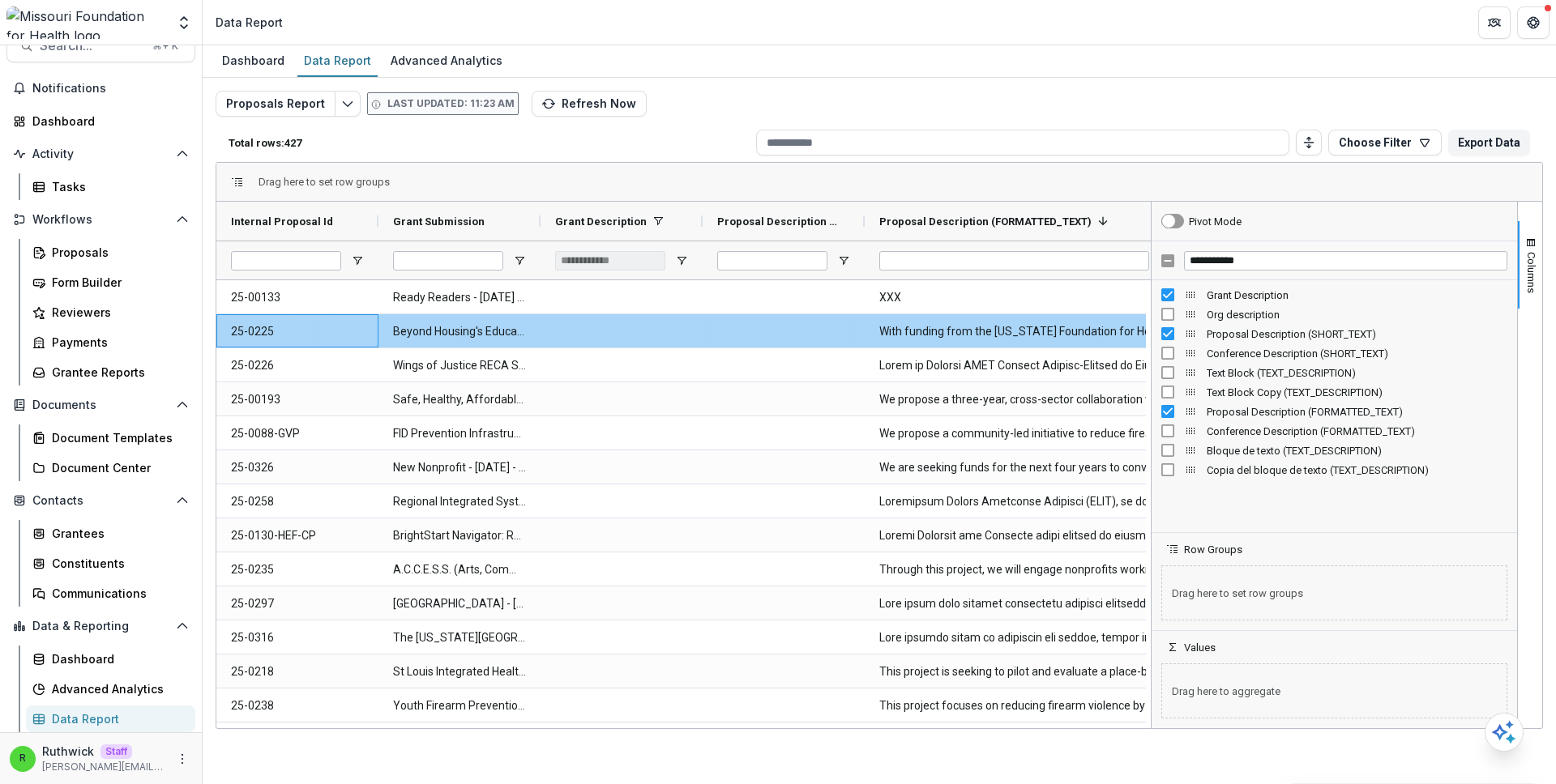
click at [271, 337] on Id-9164 "25-0225" at bounding box center [297, 331] width 133 height 33
copy Id-9164 "25-0225"
click at [904, 330] on \(FORMATTED_TEXT\)-9168 "With funding from the Missouri Foundation for Health, BH will advance health eq…" at bounding box center [1026, 331] width 293 height 33
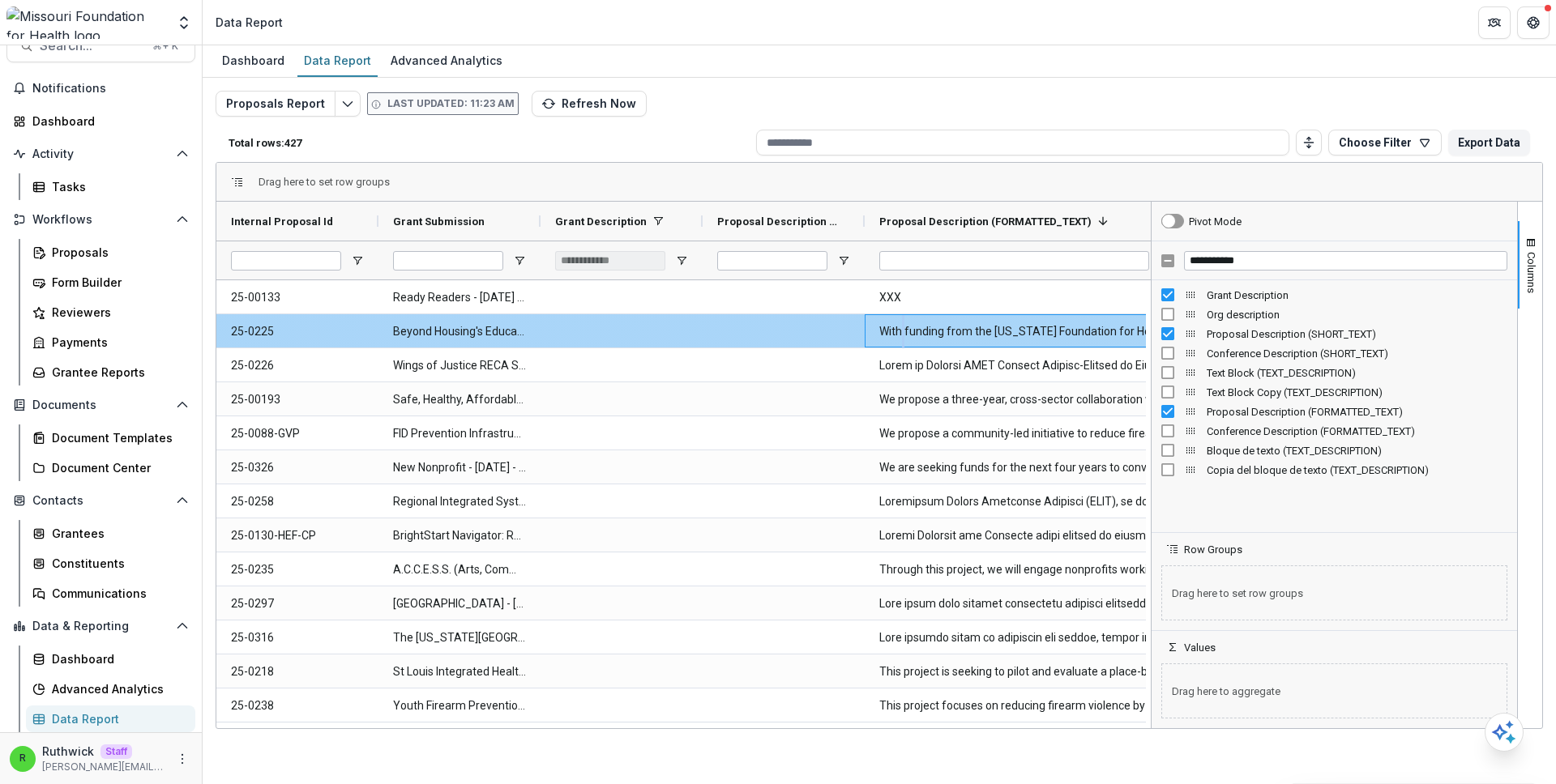
click at [904, 330] on \(FORMATTED_TEXT\)-9168 "With funding from the Missouri Foundation for Health, BH will advance health eq…" at bounding box center [1026, 331] width 293 height 33
click at [945, 331] on \(FORMATTED_TEXT\)-9168 "With funding from the Missouri Foundation for Health, BH will advance health eq…" at bounding box center [1026, 331] width 293 height 33
click at [933, 330] on \(FORMATTED_TEXT\)-9168 "With funding from the Missouri Foundation for Health, BH will advance health eq…" at bounding box center [1026, 331] width 293 height 33
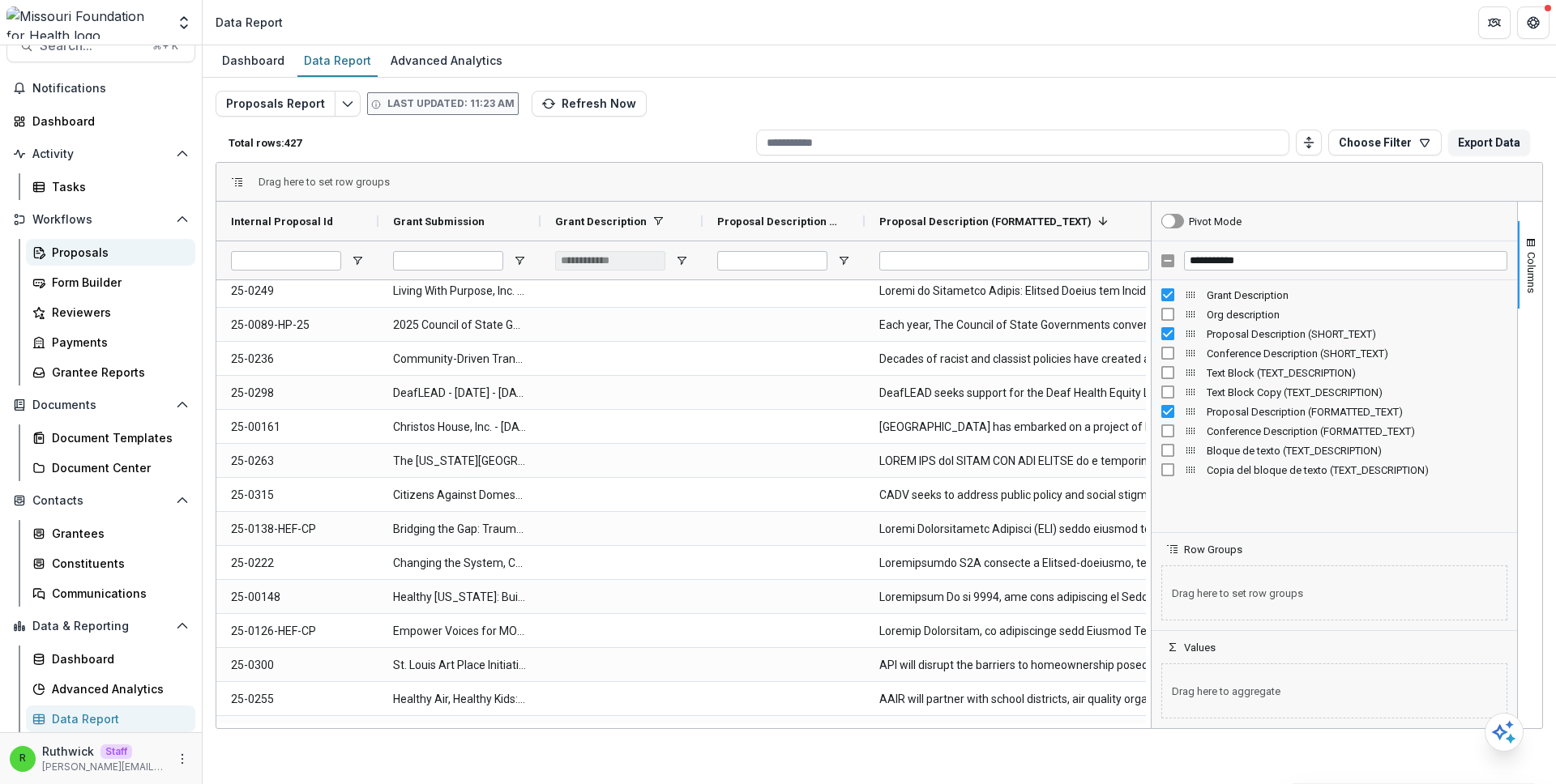
click at [142, 251] on div "Proposals" at bounding box center [117, 252] width 130 height 17
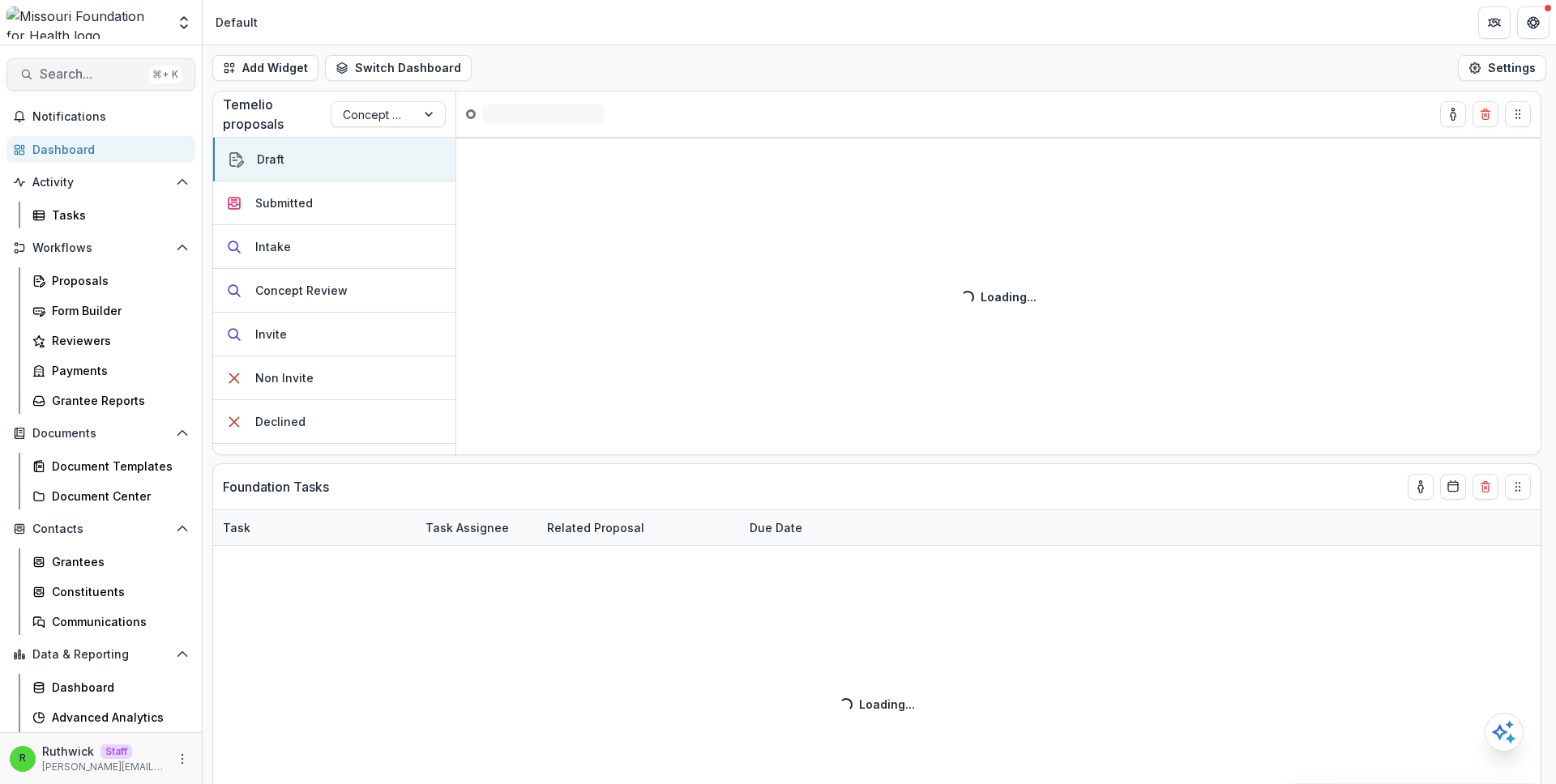
click at [66, 75] on span "Search..." at bounding box center [91, 74] width 103 height 15
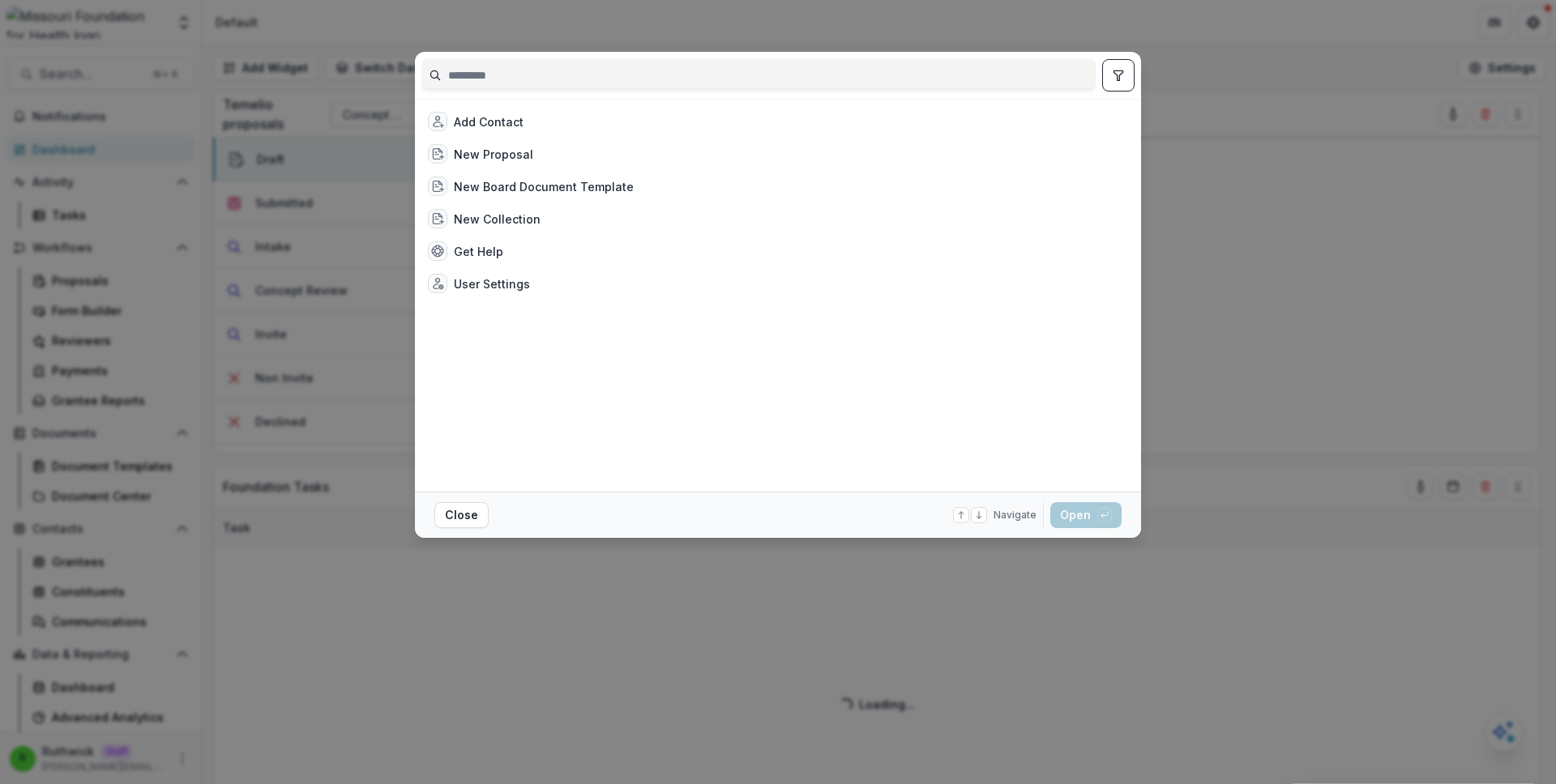
type input "**********"
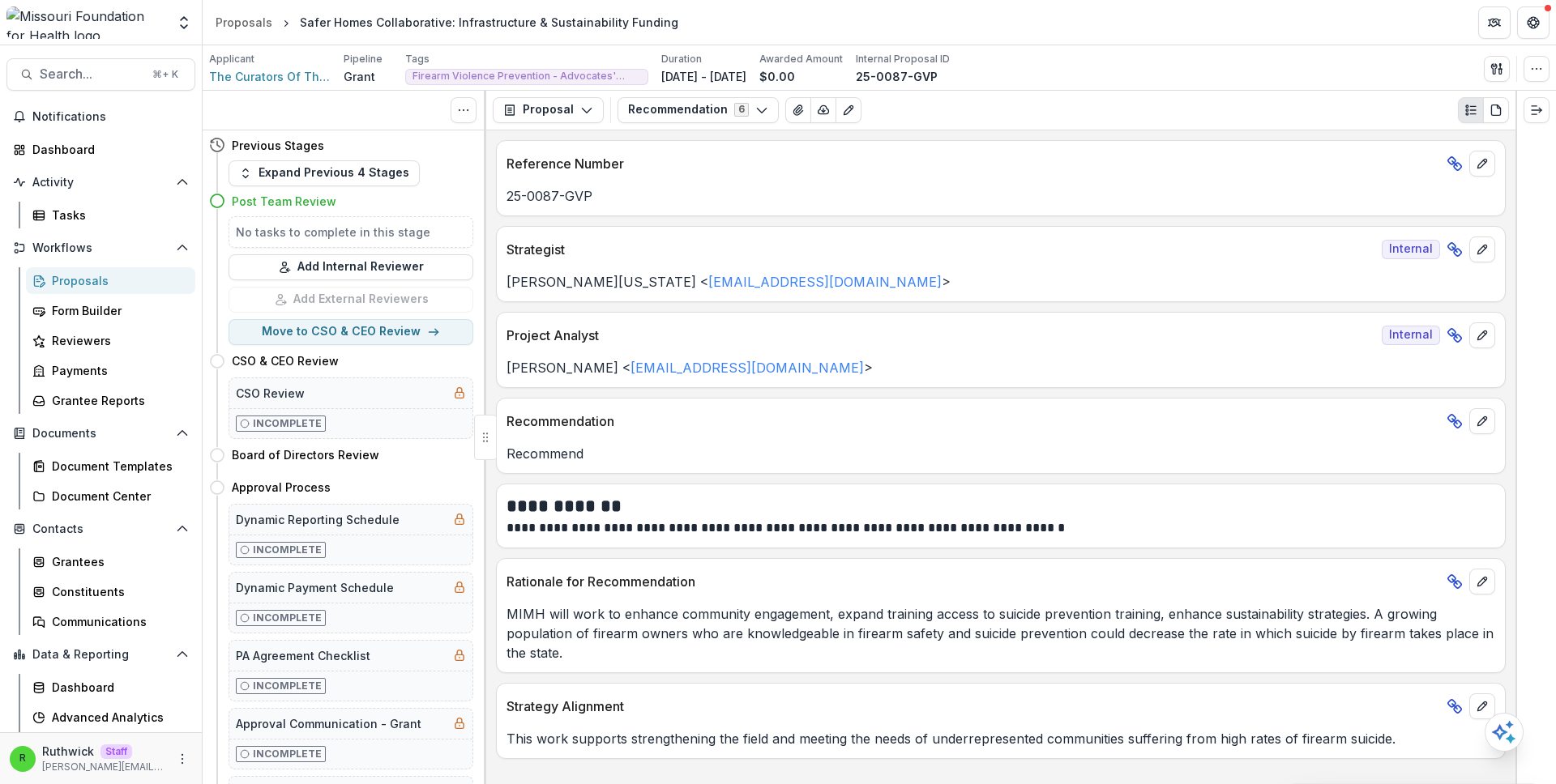
click at [831, 187] on p "25-0087-GVP" at bounding box center [1001, 196] width 989 height 20
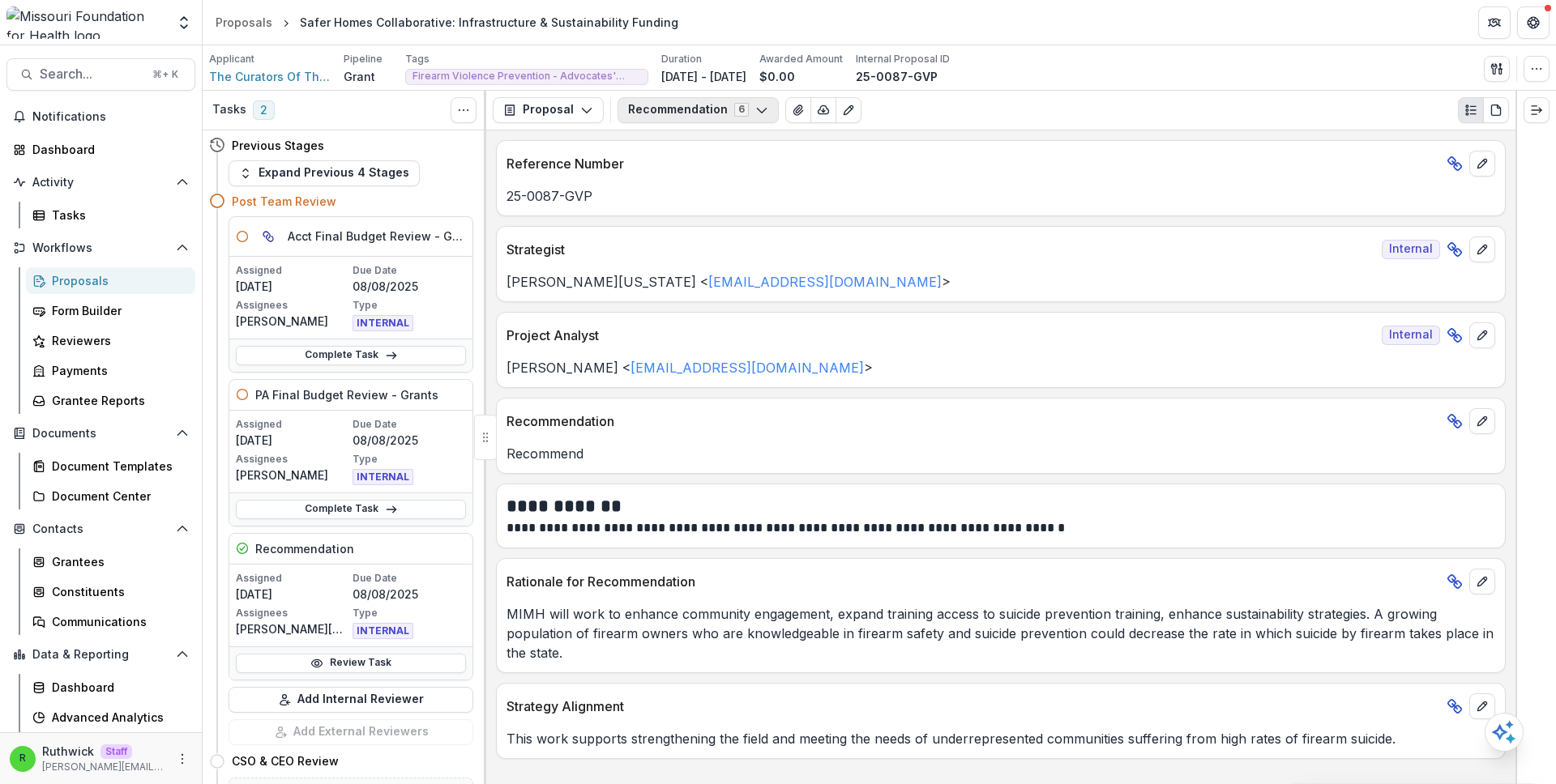
click at [734, 121] on button "Recommendation 6" at bounding box center [698, 110] width 161 height 26
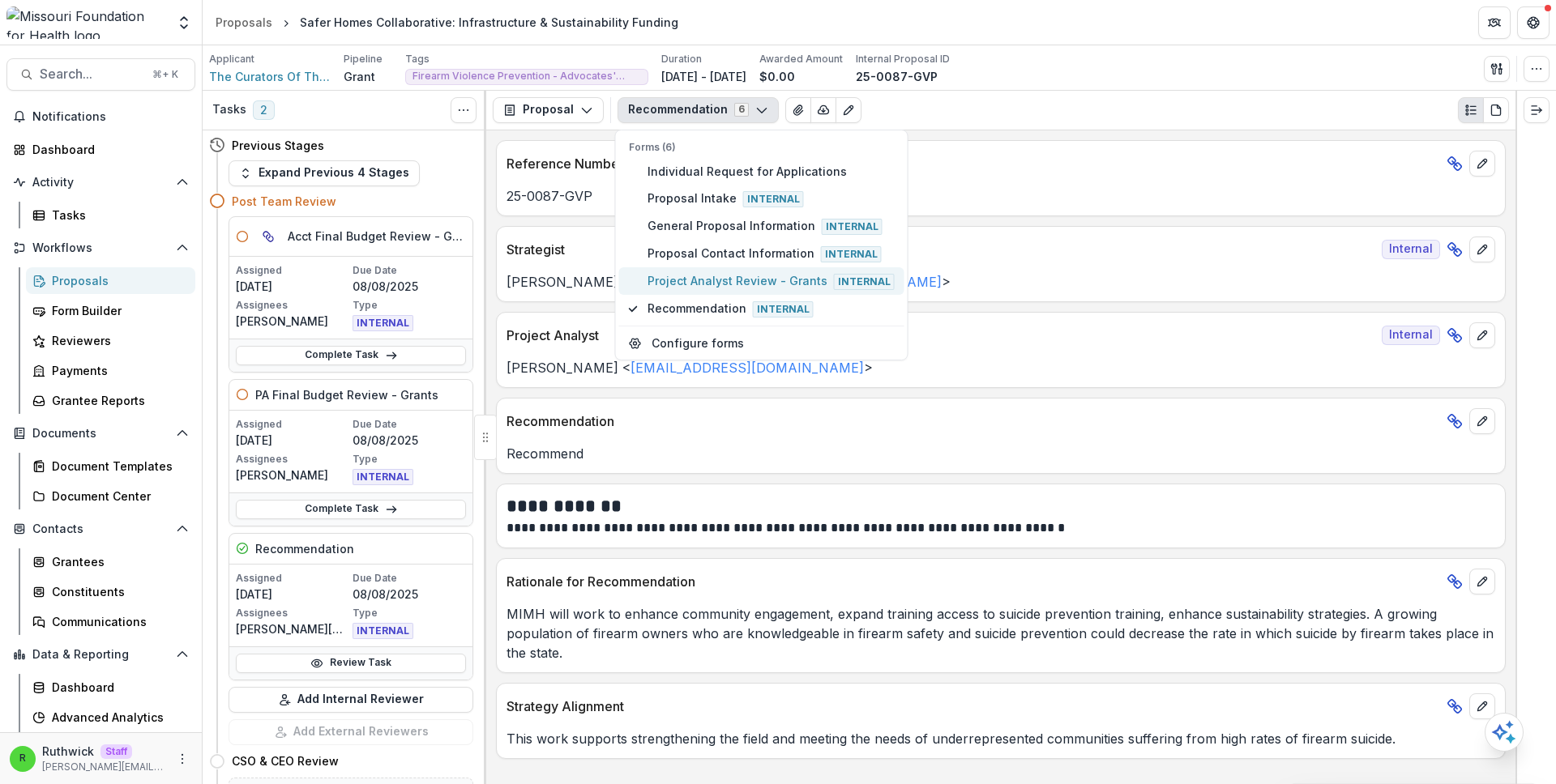
click at [715, 276] on span "Project Analyst Review - Grants Internal" at bounding box center [771, 281] width 247 height 18
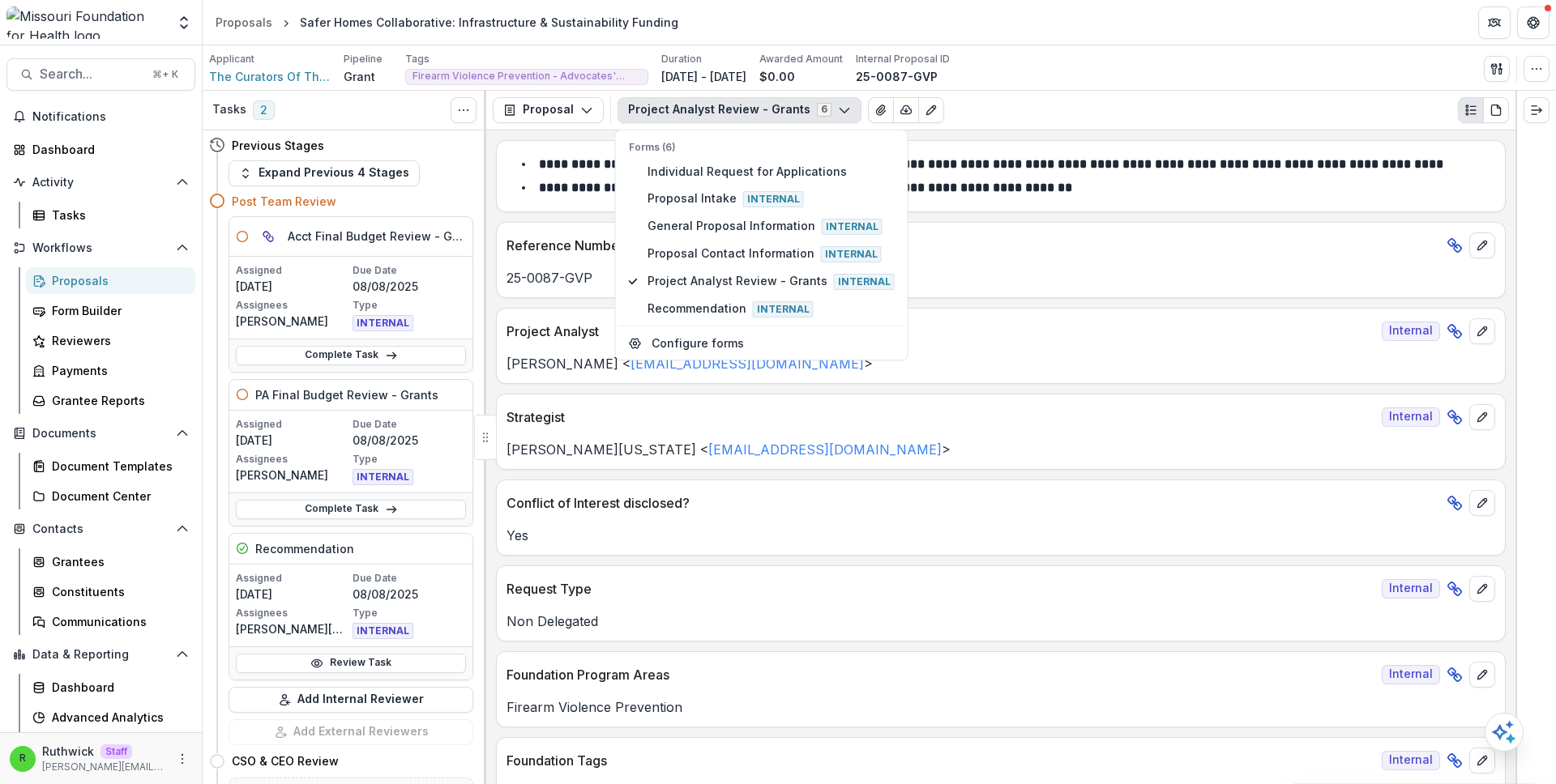
click at [1048, 434] on div "Brian Washington < bwashington@mffh.org >" at bounding box center [1001, 444] width 1008 height 29
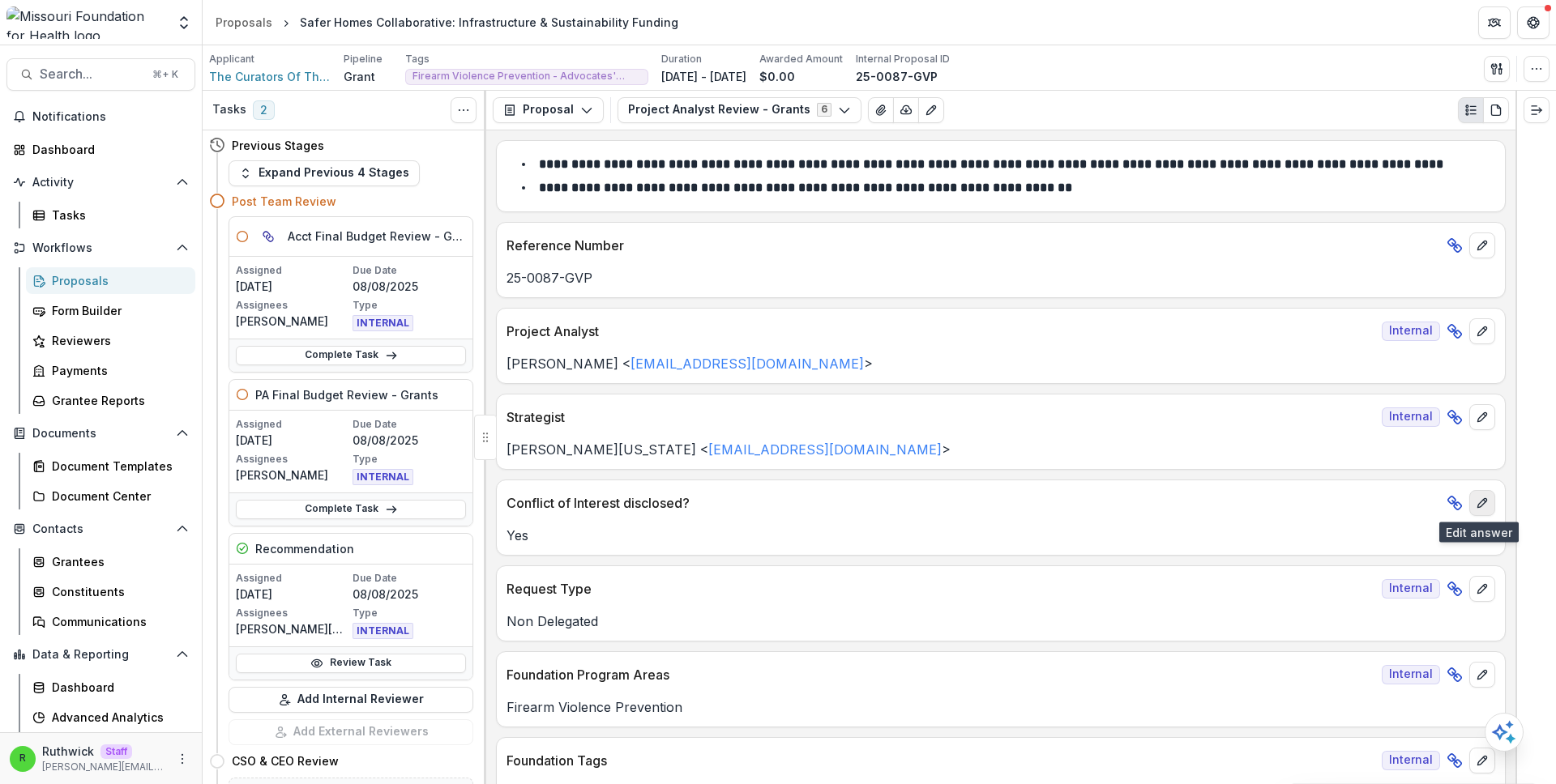
click at [1478, 506] on icon "edit" at bounding box center [1482, 502] width 9 height 9
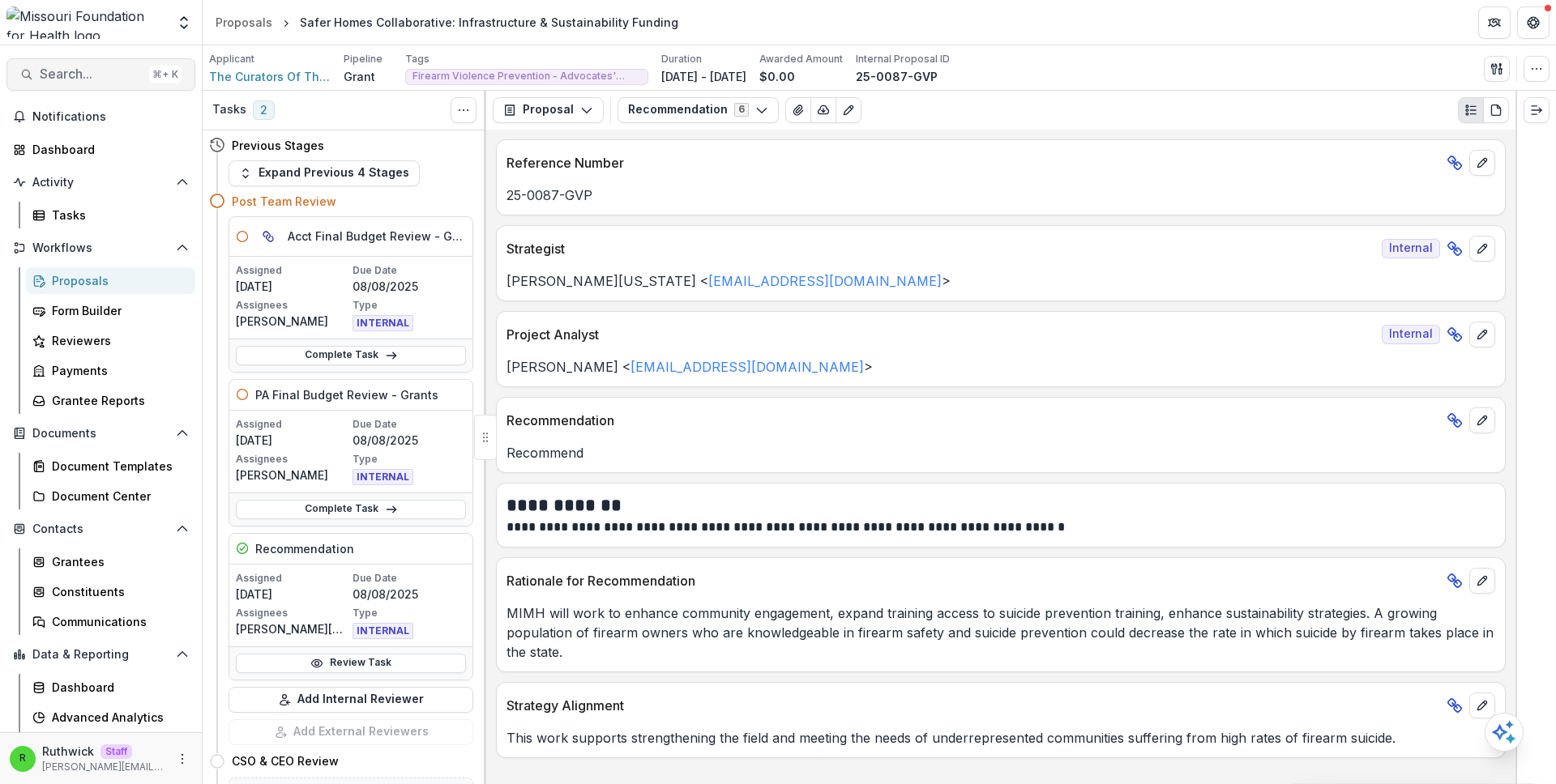
click at [111, 76] on span "Search..." at bounding box center [91, 74] width 103 height 15
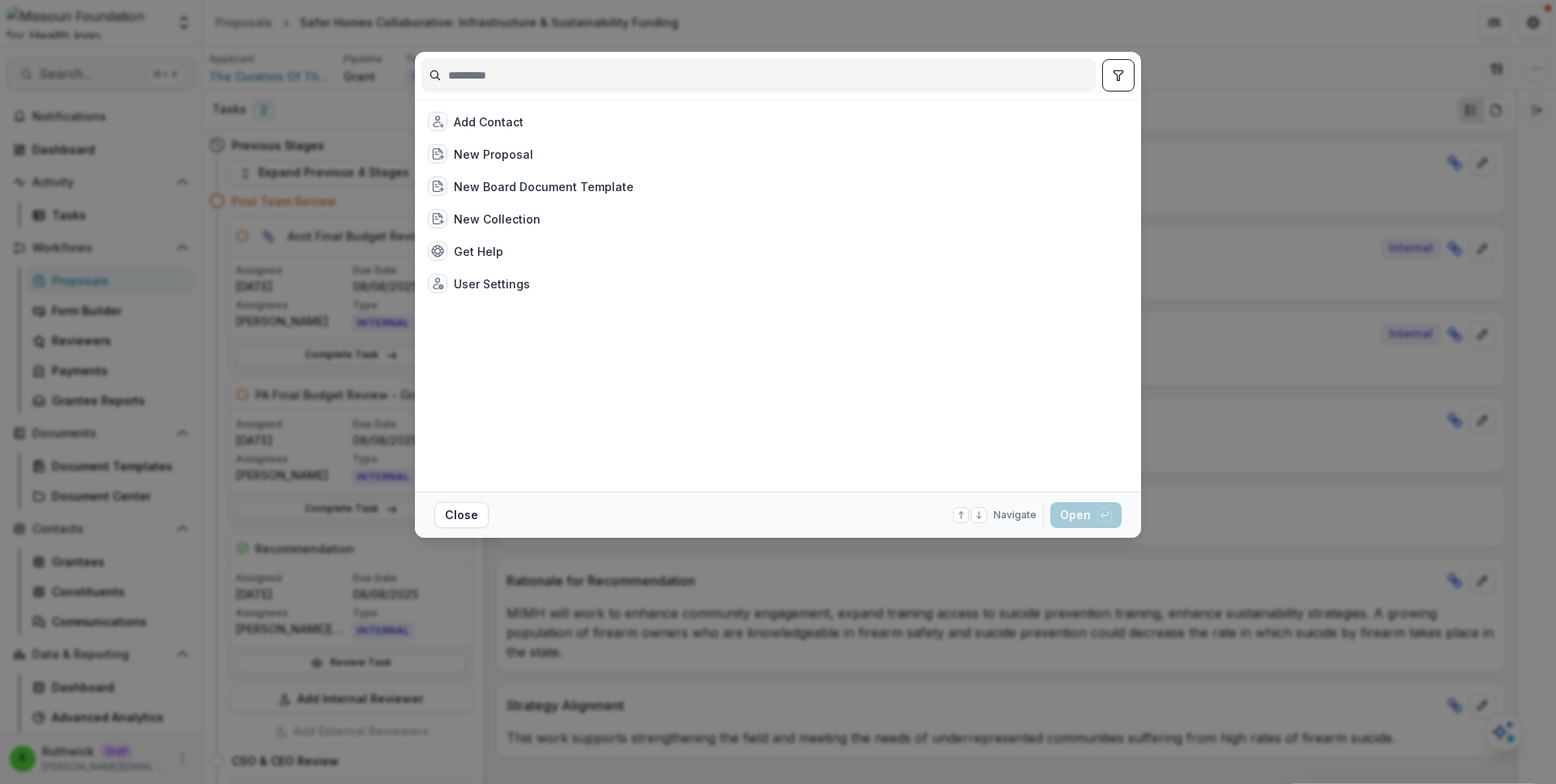
type input "**********"
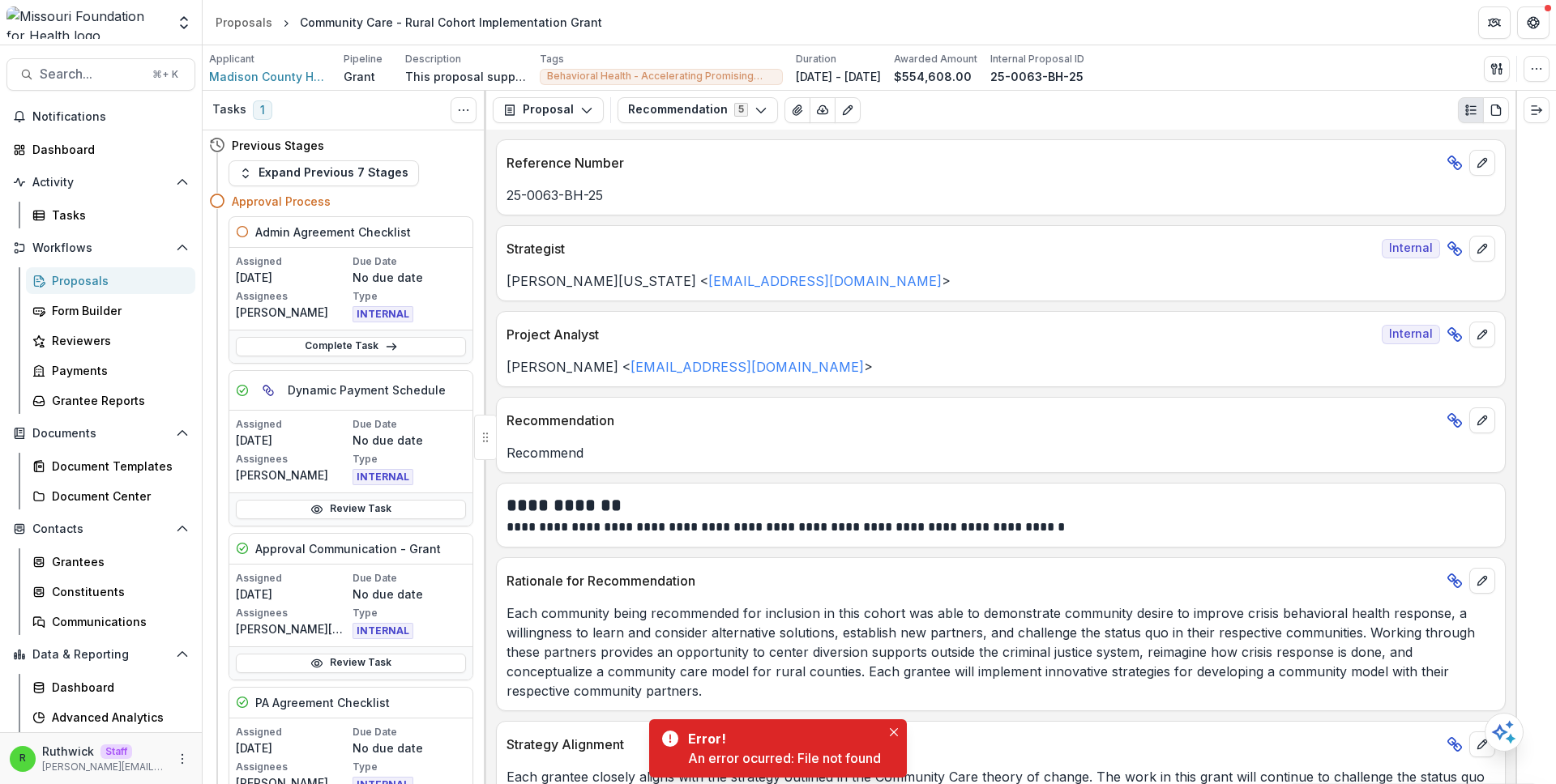
click at [977, 146] on div "Reference Number" at bounding box center [1001, 158] width 1008 height 36
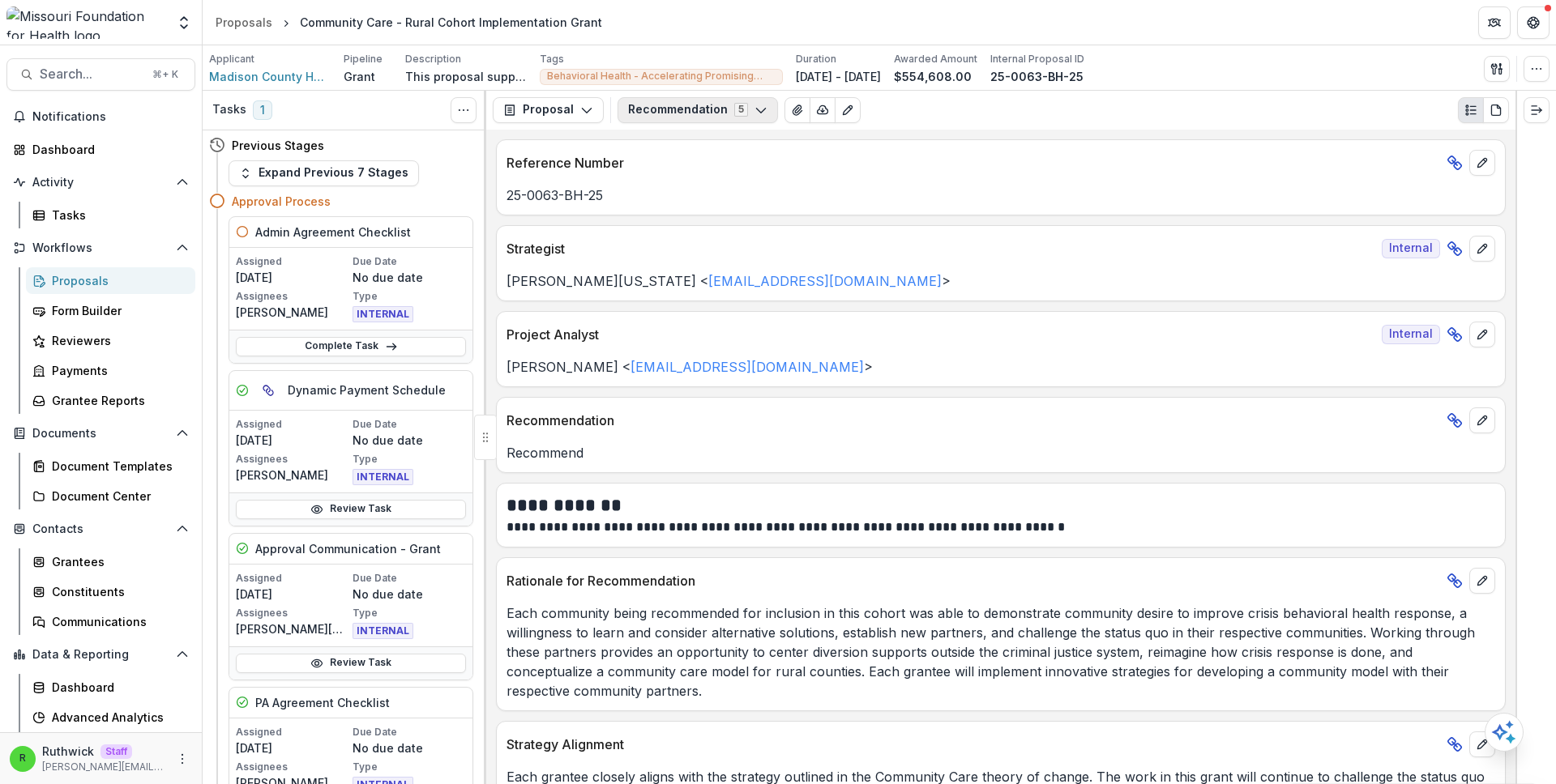
click at [685, 109] on button "Recommendation 5" at bounding box center [698, 110] width 160 height 26
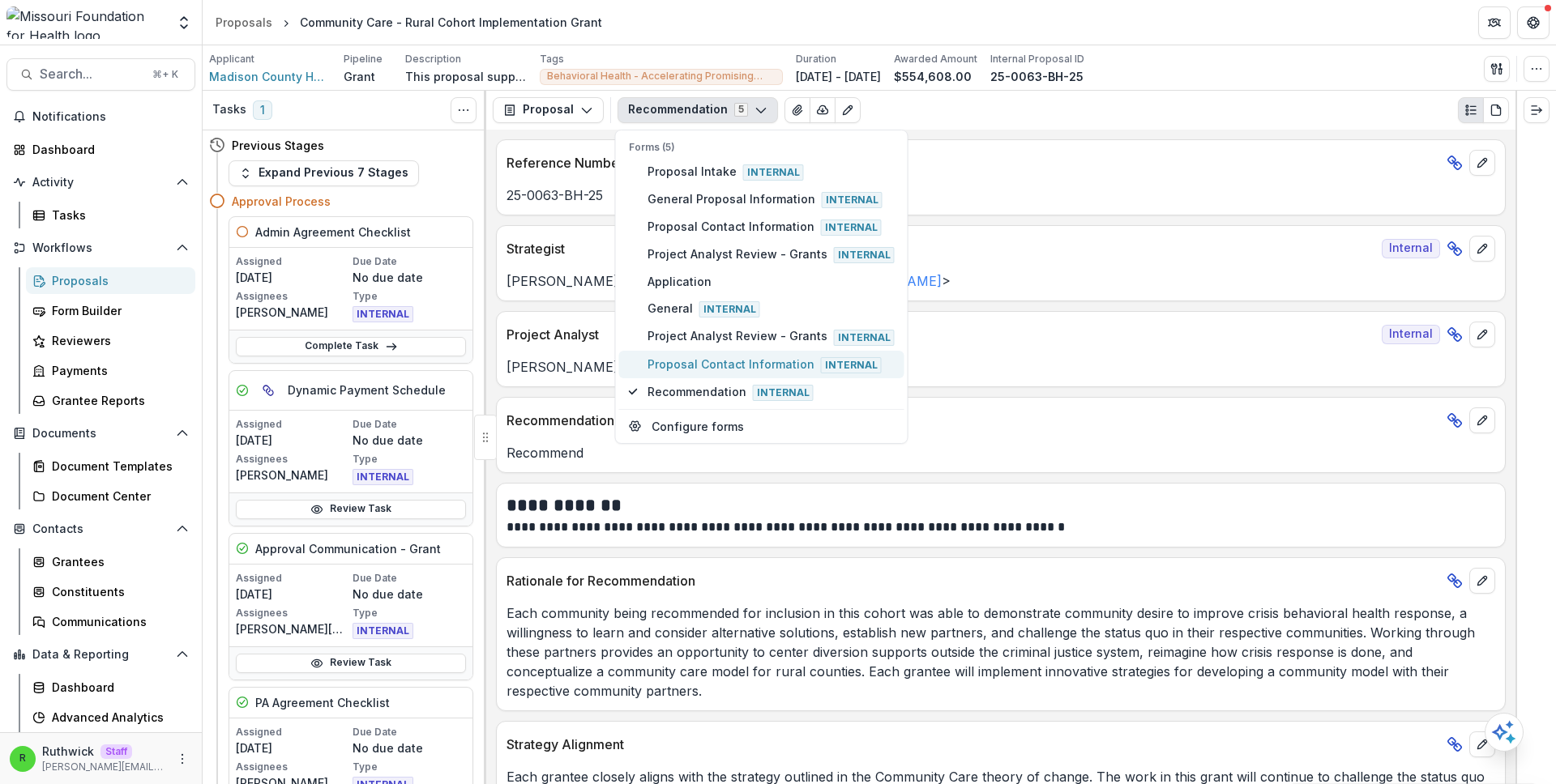
click at [687, 362] on span "Proposal Contact Information Internal" at bounding box center [771, 364] width 247 height 18
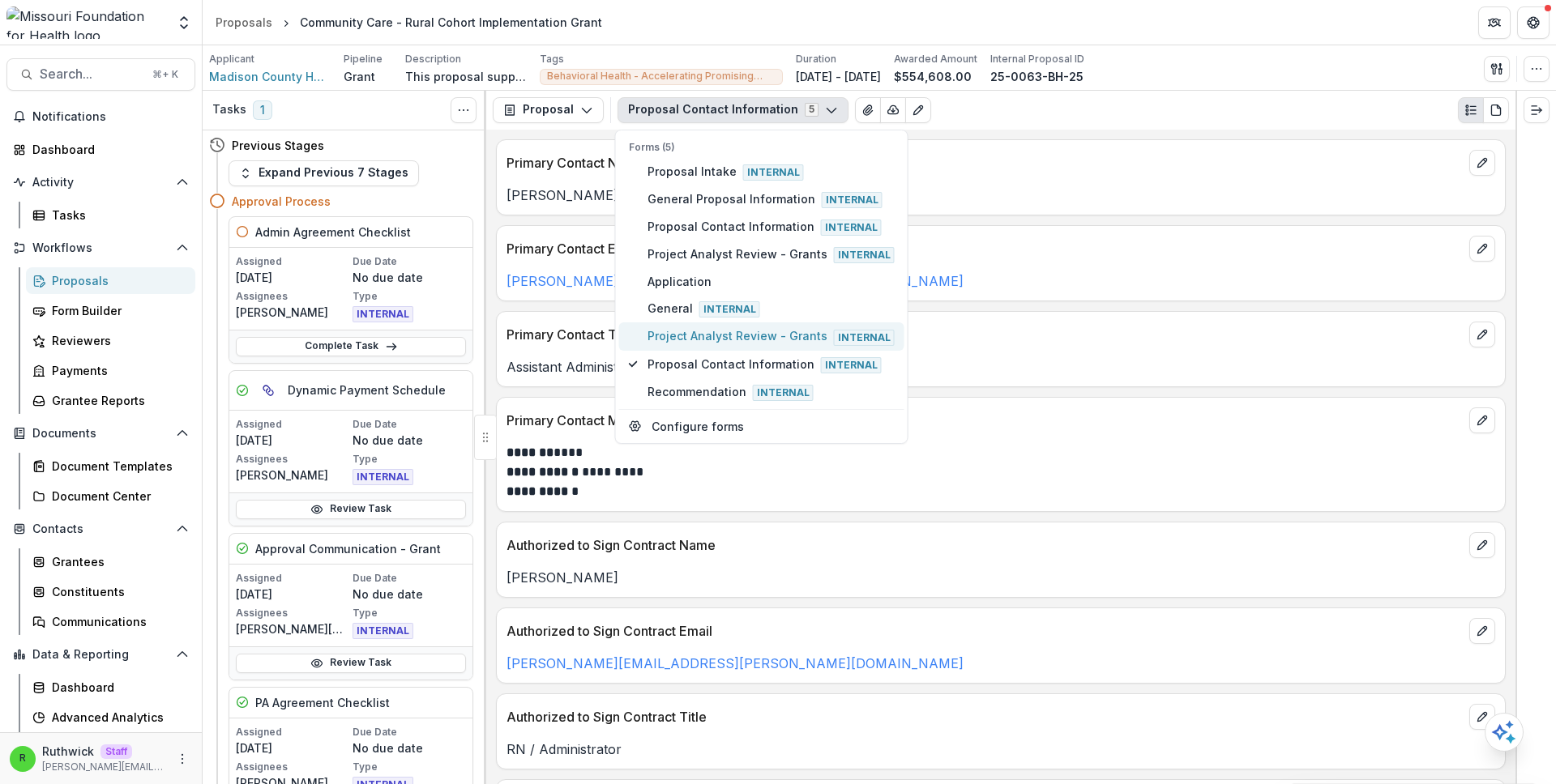
click at [734, 336] on span "Project Analyst Review - Grants Internal" at bounding box center [771, 335] width 247 height 18
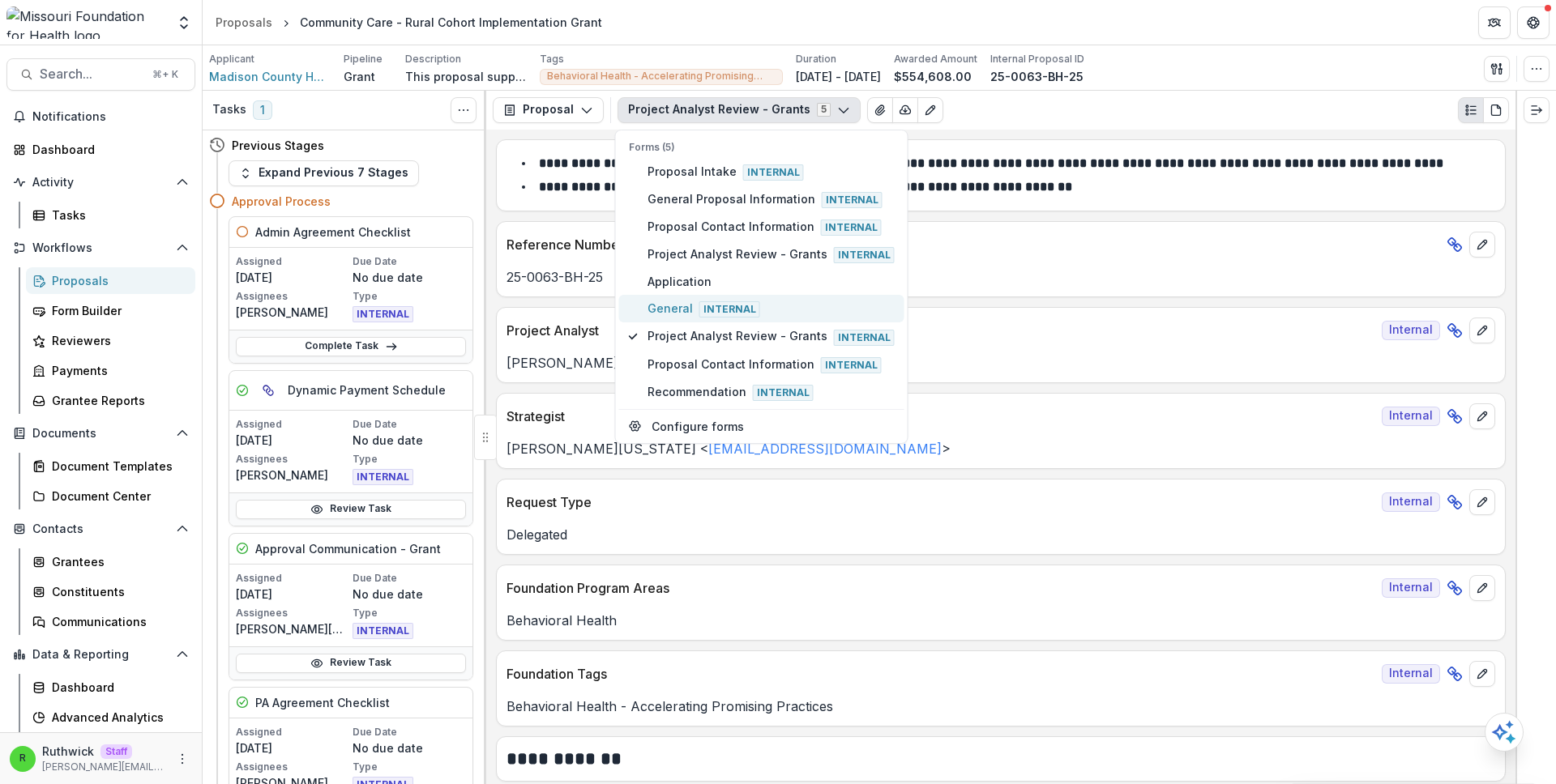
click at [789, 312] on span "General Internal" at bounding box center [771, 308] width 247 height 18
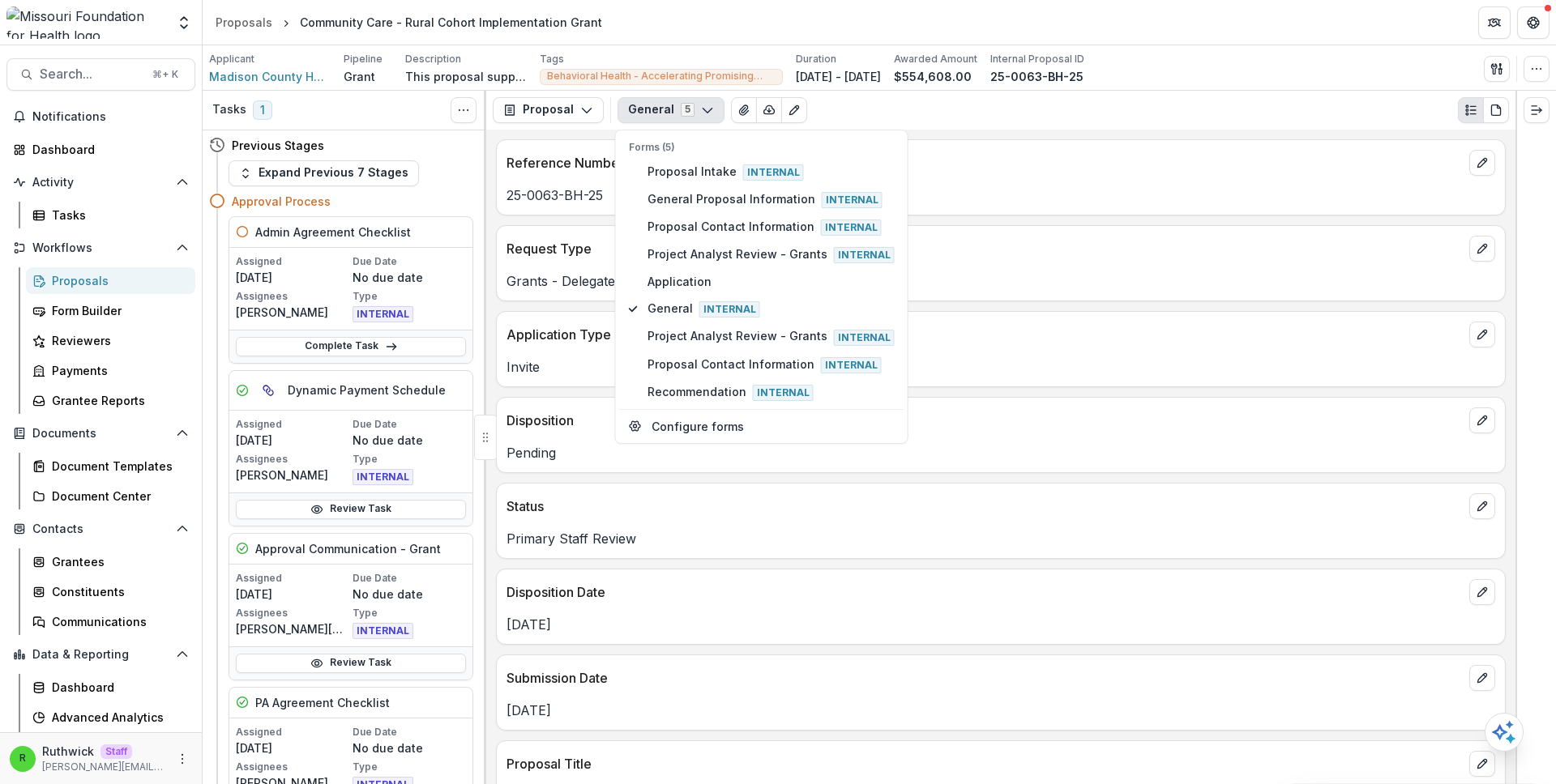
scroll to position [2177, 0]
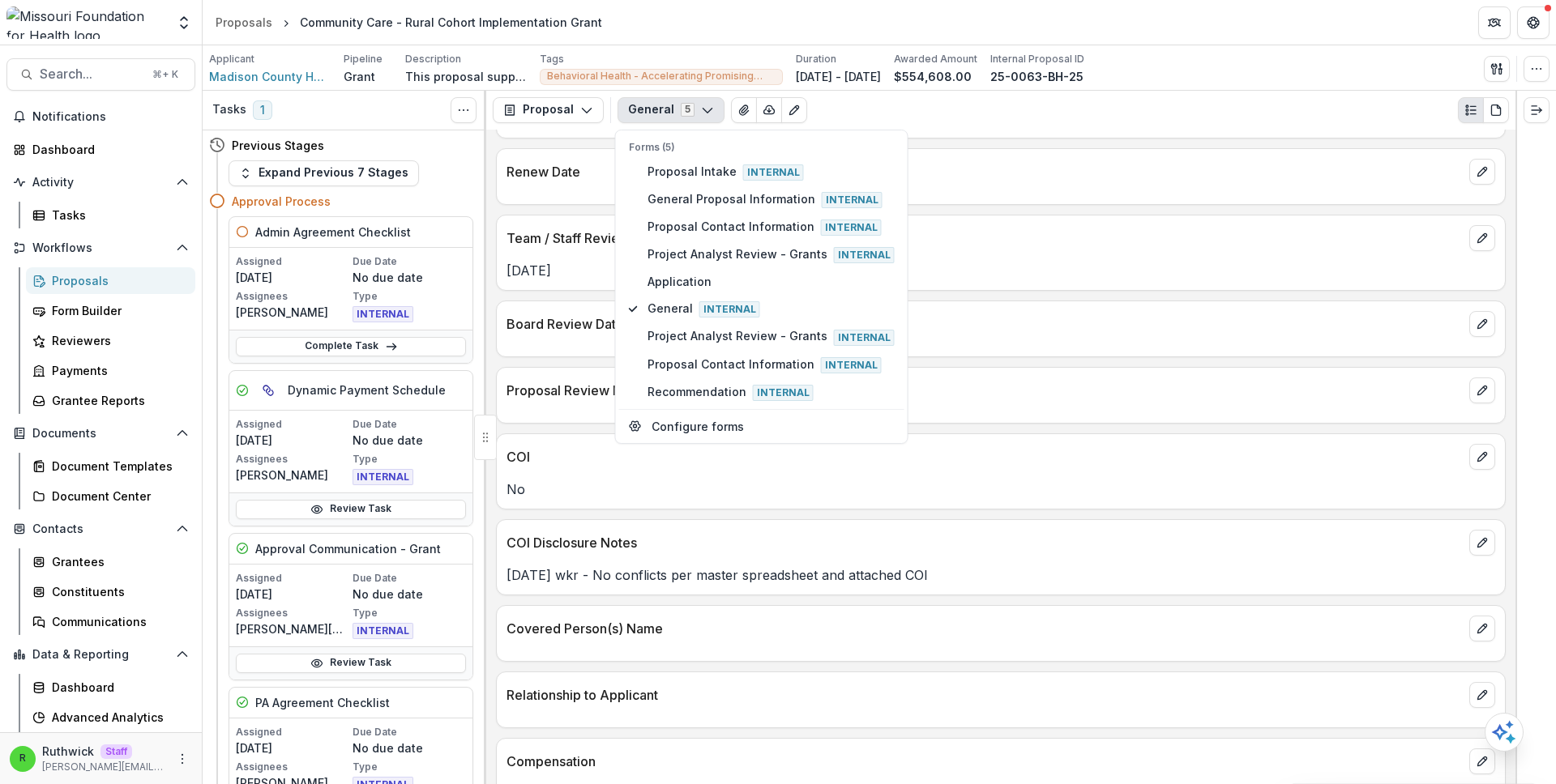
click at [611, 464] on p "COI" at bounding box center [985, 456] width 956 height 20
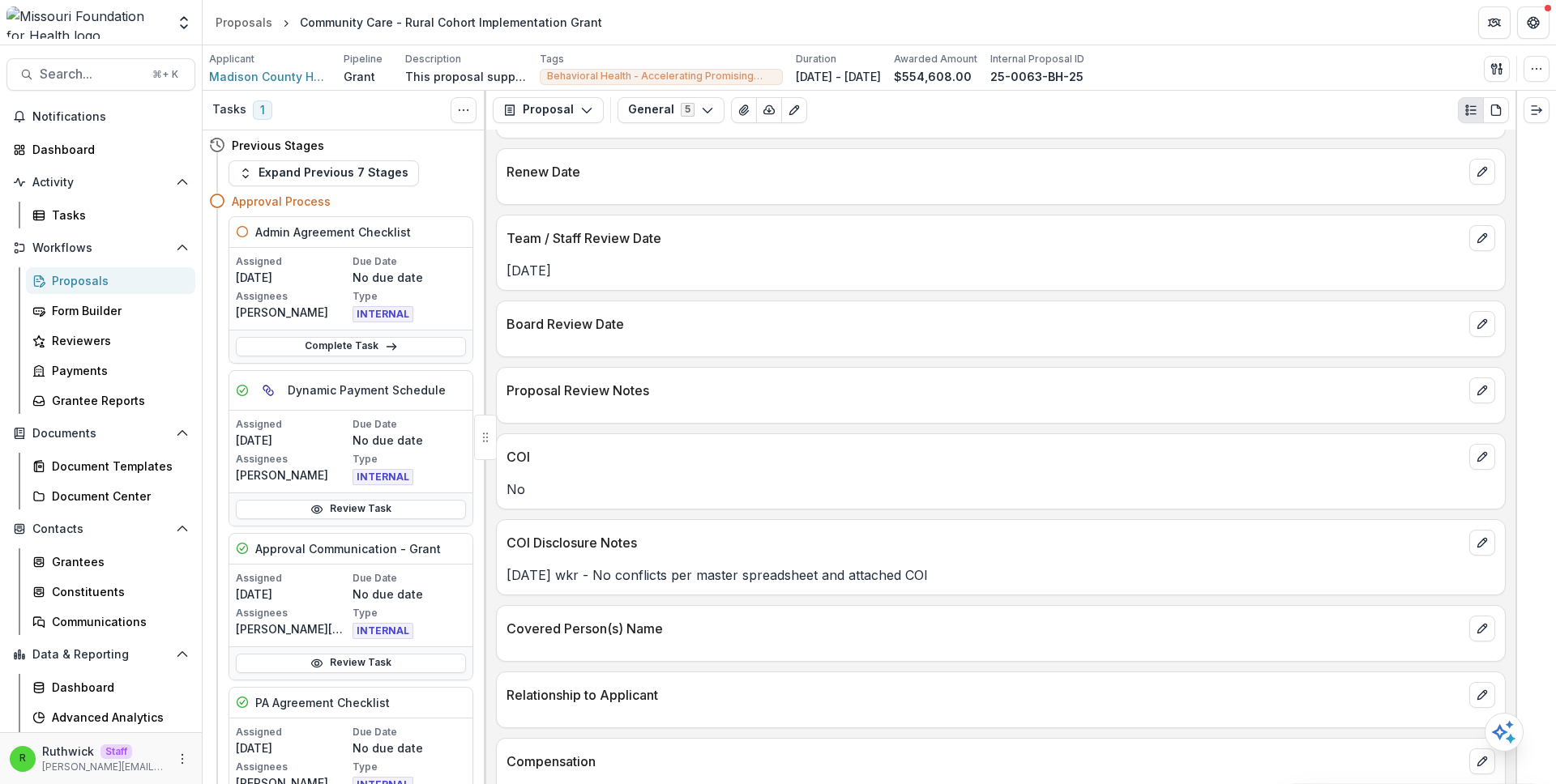
click at [536, 455] on p "COI" at bounding box center [985, 456] width 956 height 20
drag, startPoint x: 536, startPoint y: 455, endPoint x: 536, endPoint y: 484, distance: 29.0
click at [536, 484] on div "COI No" at bounding box center [1001, 471] width 1010 height 76
click at [536, 484] on p "No" at bounding box center [1001, 489] width 989 height 20
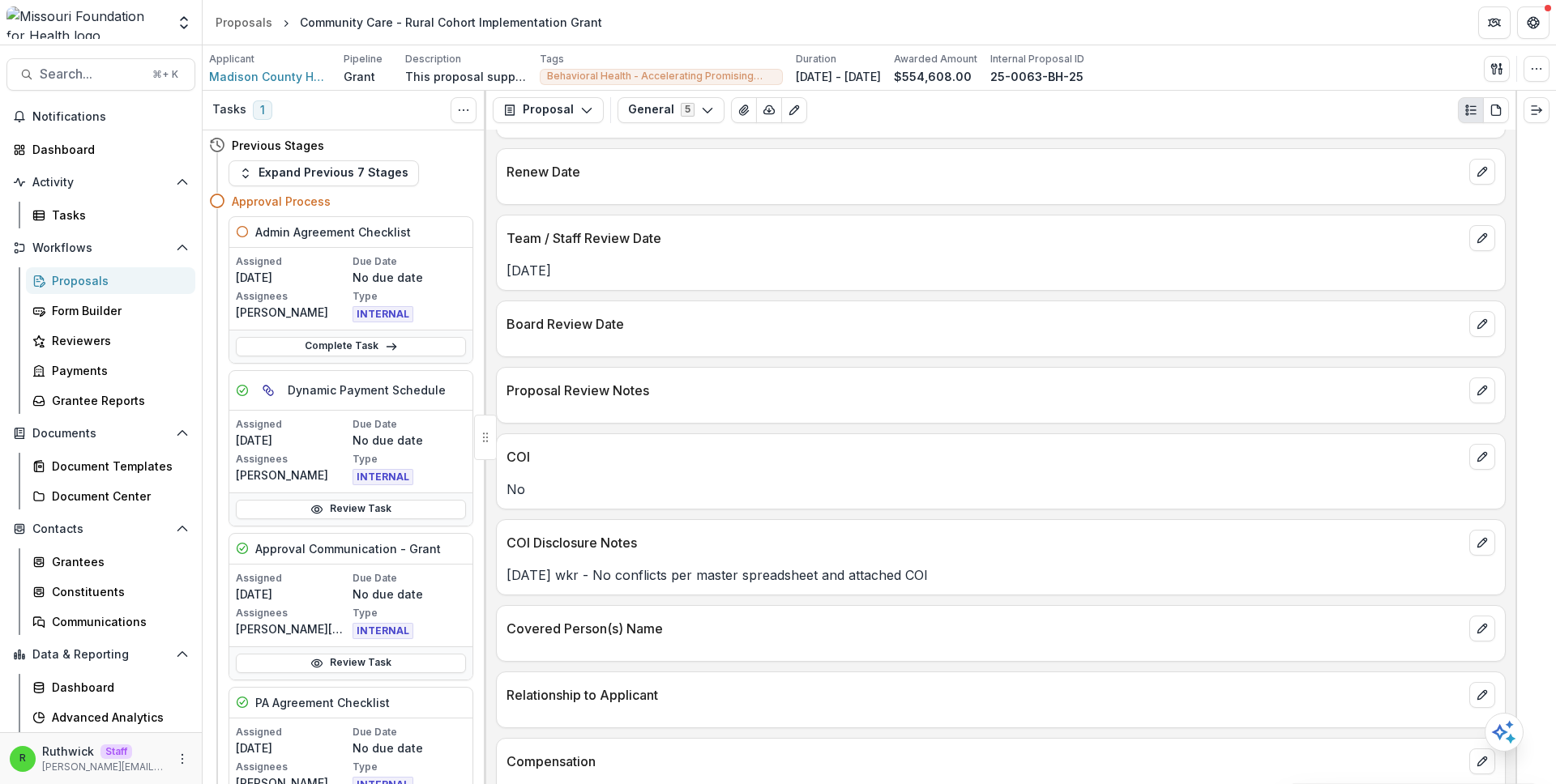
click at [514, 460] on p "COI" at bounding box center [985, 456] width 956 height 20
drag, startPoint x: 514, startPoint y: 460, endPoint x: 541, endPoint y: 453, distance: 27.9
click at [519, 458] on p "COI" at bounding box center [985, 456] width 956 height 20
click at [594, 450] on p "COI" at bounding box center [985, 456] width 956 height 20
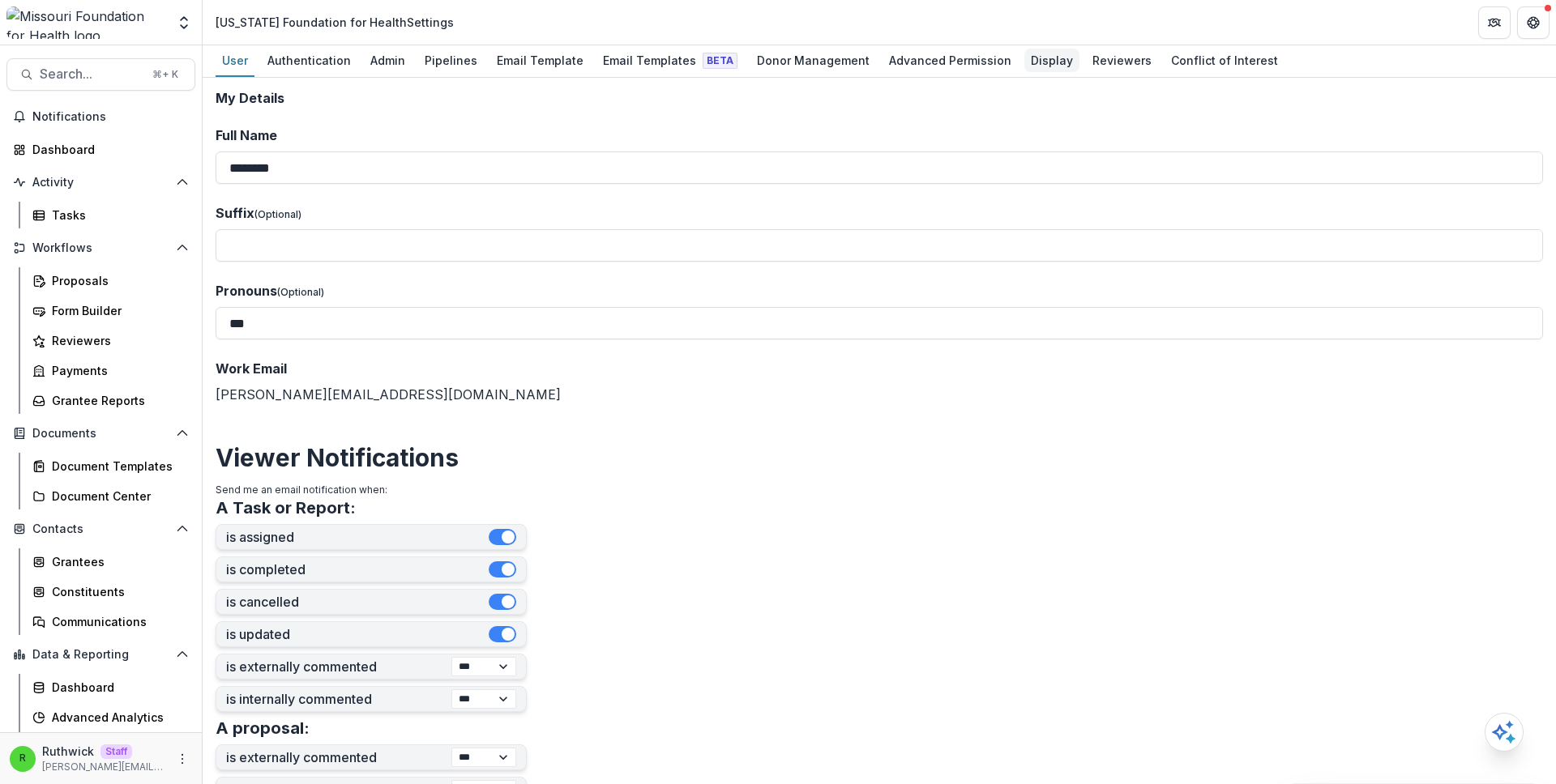
click at [1025, 65] on div "Display" at bounding box center [1052, 60] width 55 height 24
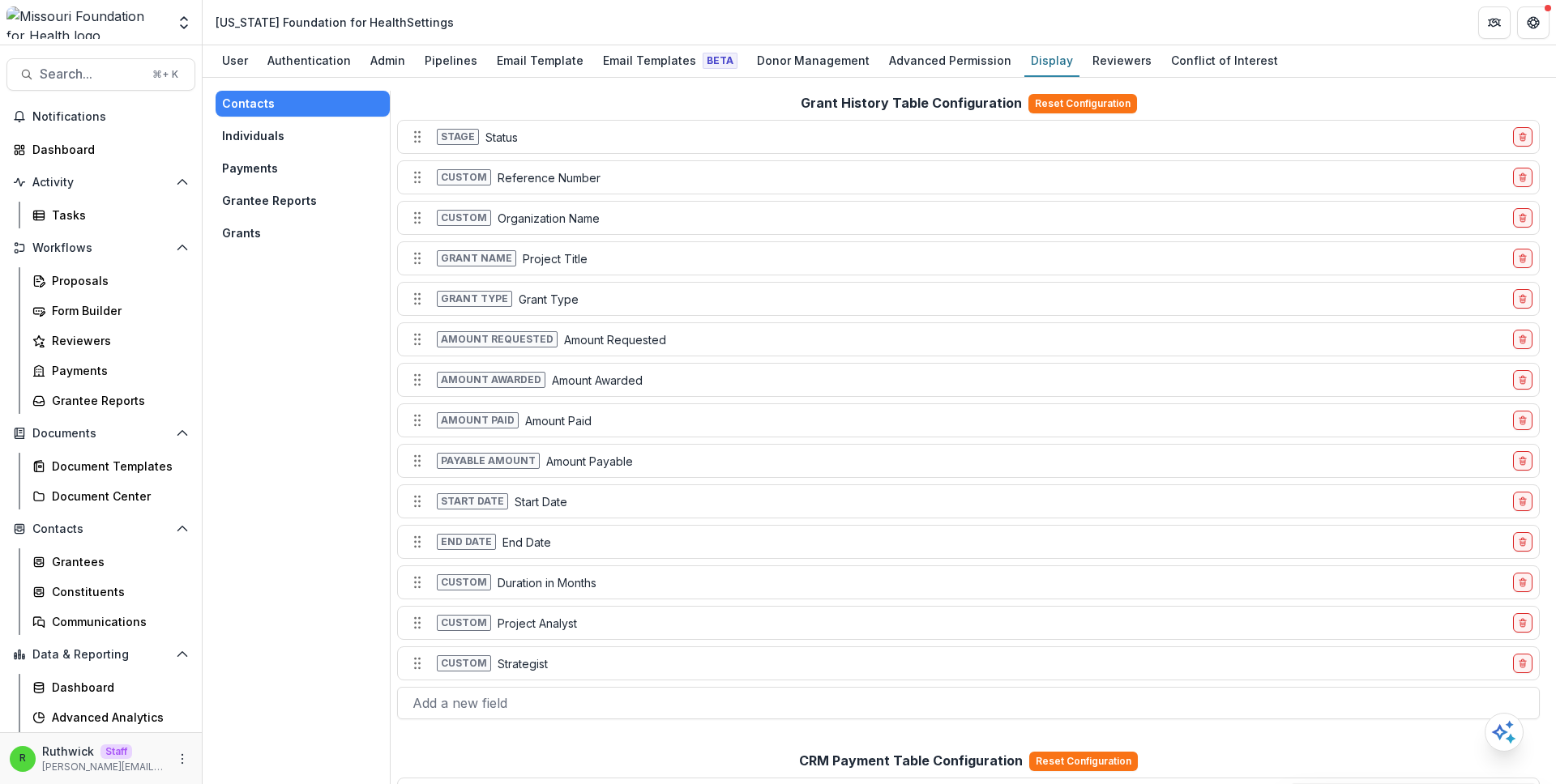
click at [303, 228] on button "Grants" at bounding box center [302, 233] width 175 height 26
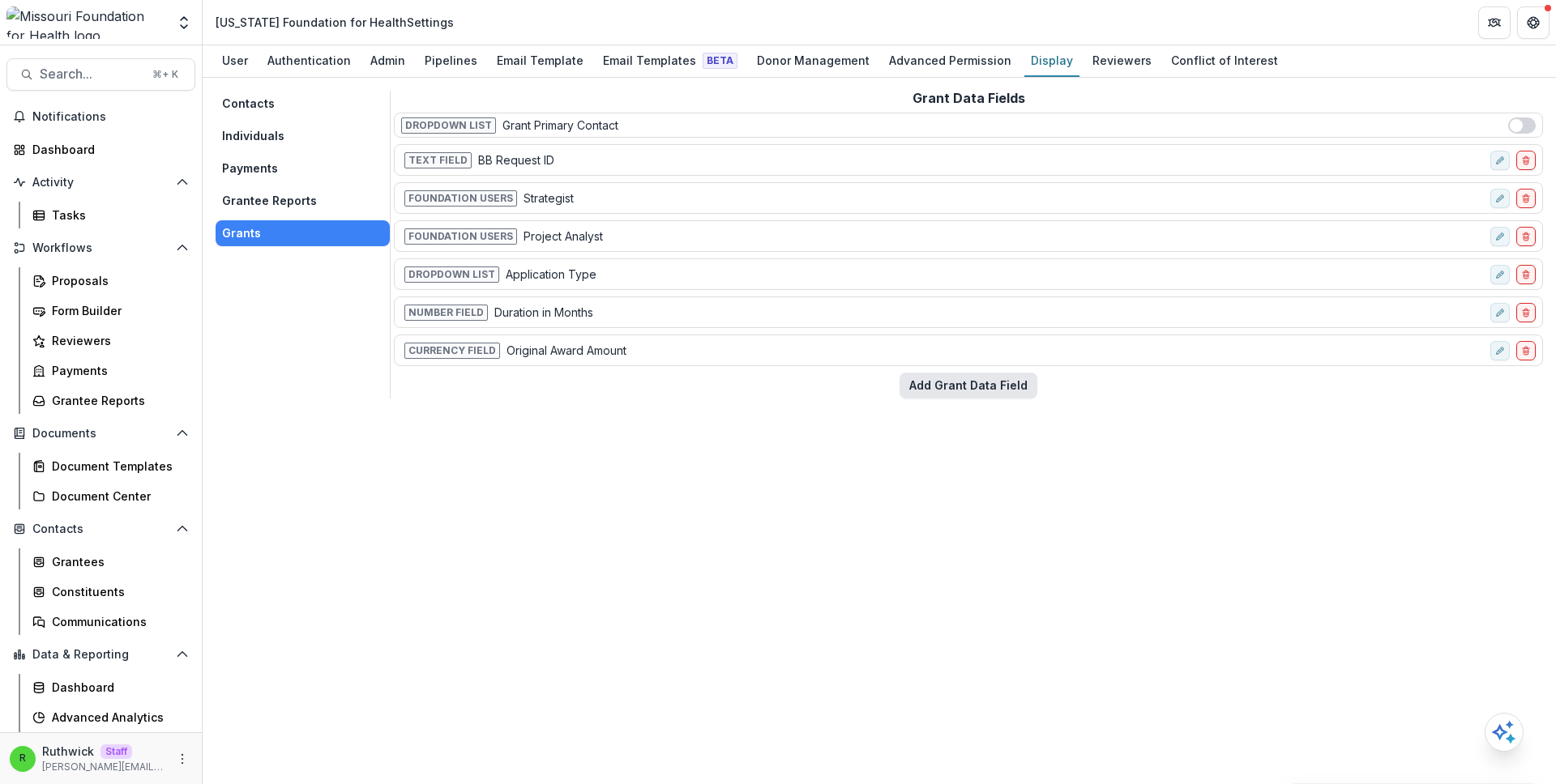
click at [972, 385] on button "Add Grant Data Field" at bounding box center [968, 386] width 138 height 26
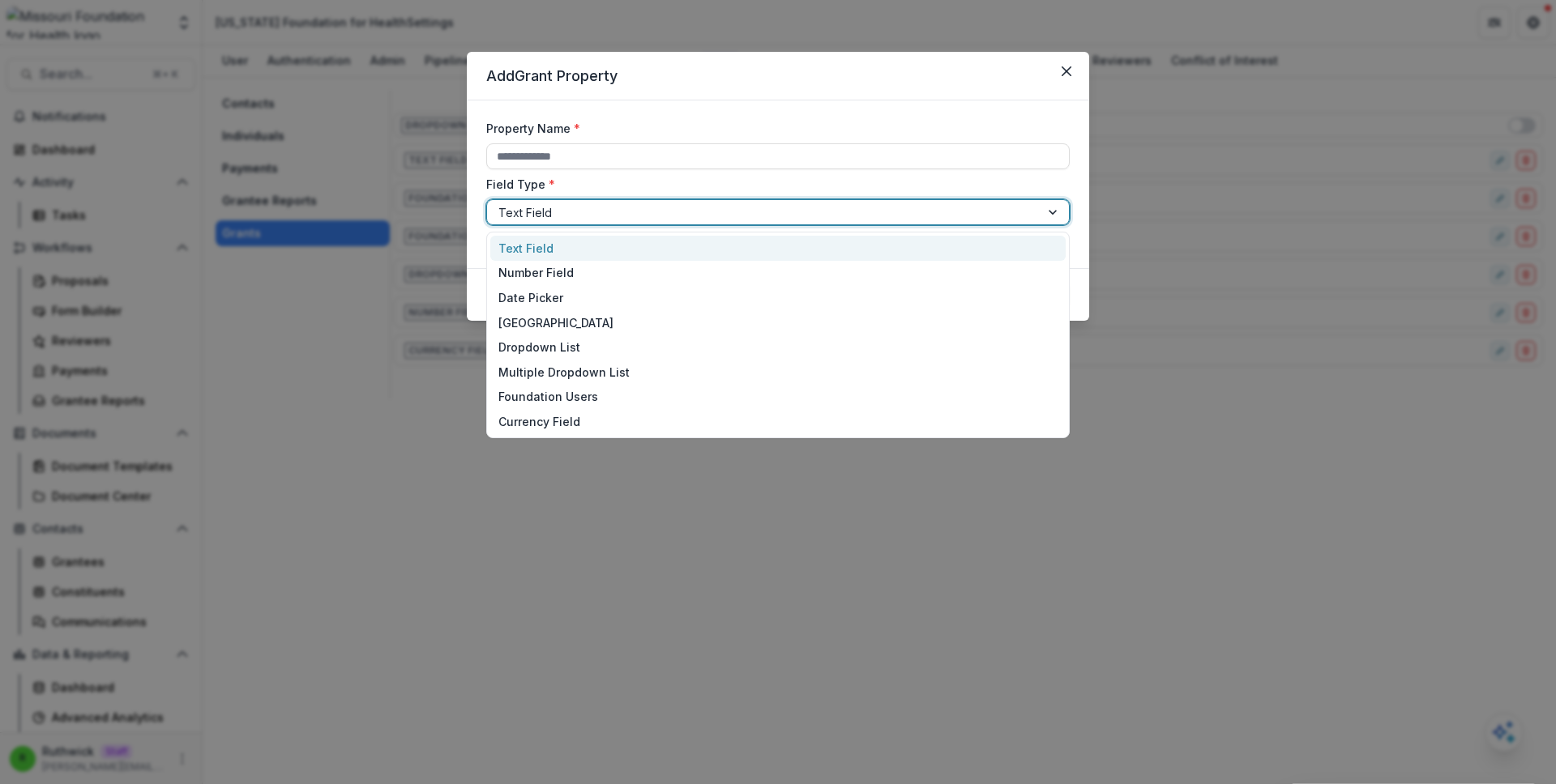
click at [573, 209] on div at bounding box center [763, 213] width 530 height 20
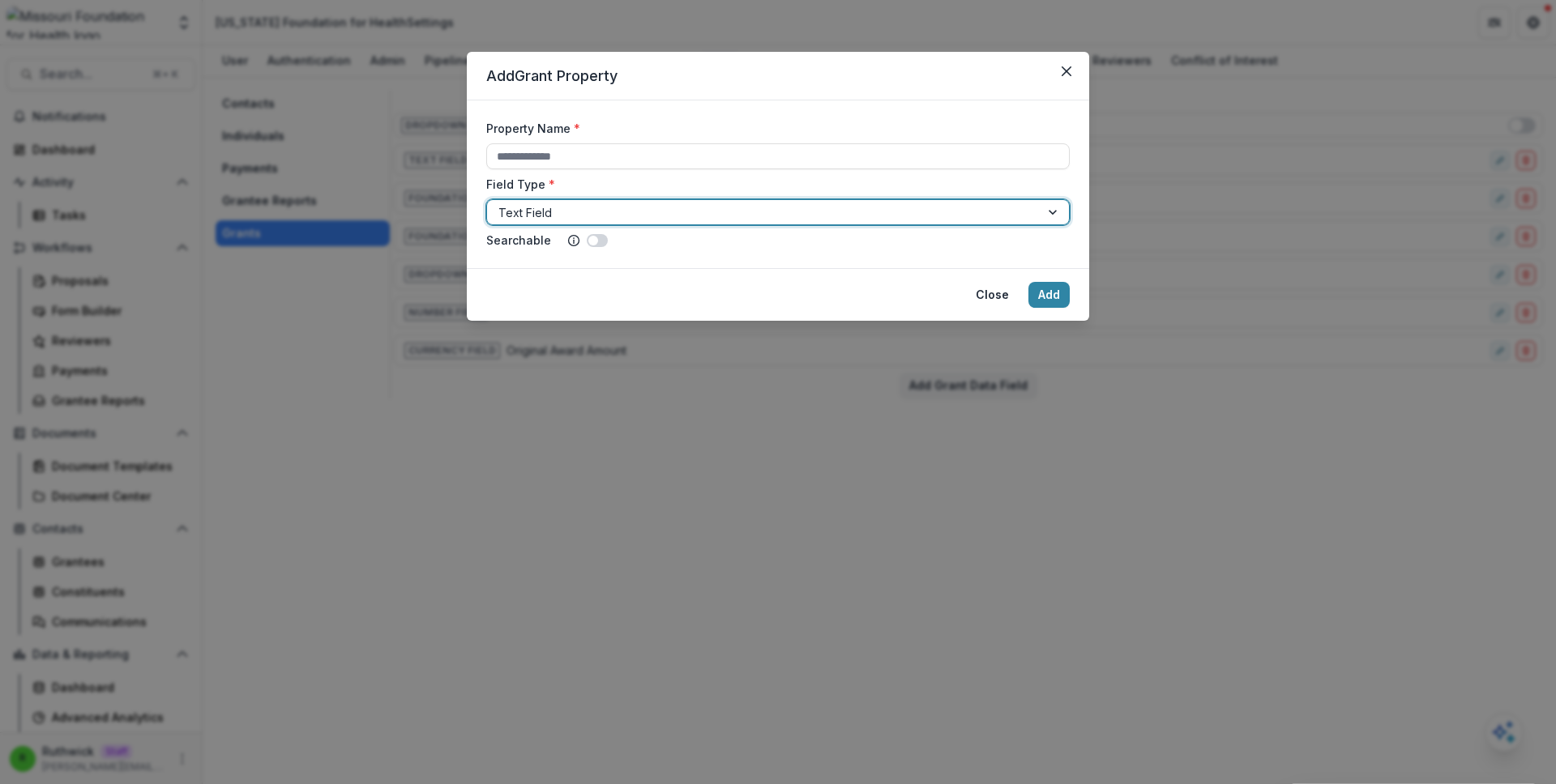
click at [740, 492] on div "Add Grant Property Property Name * Field Type * Text Field Searchable Close Add" at bounding box center [778, 392] width 1556 height 784
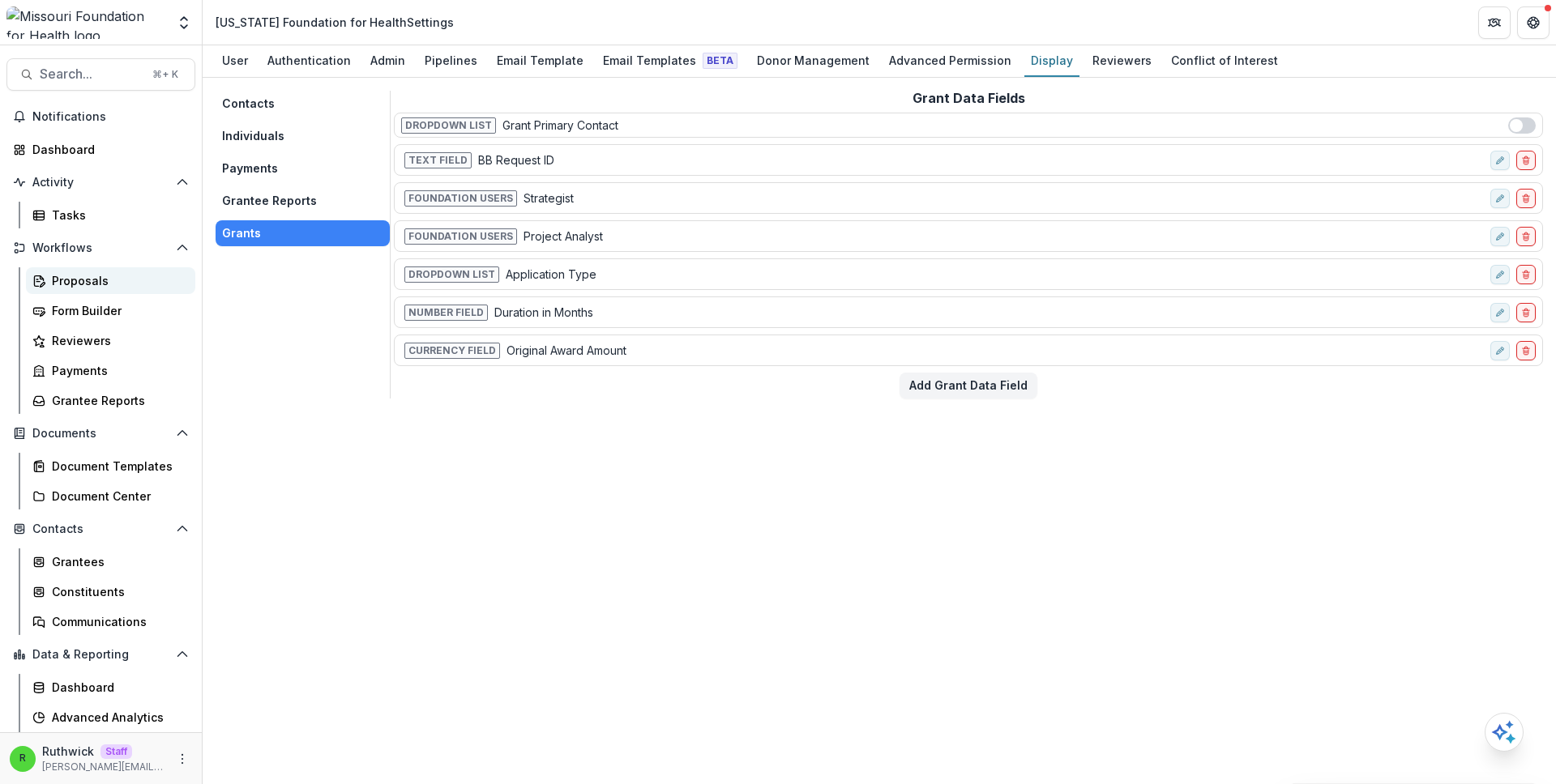
click at [141, 270] on link "Proposals" at bounding box center [110, 280] width 169 height 26
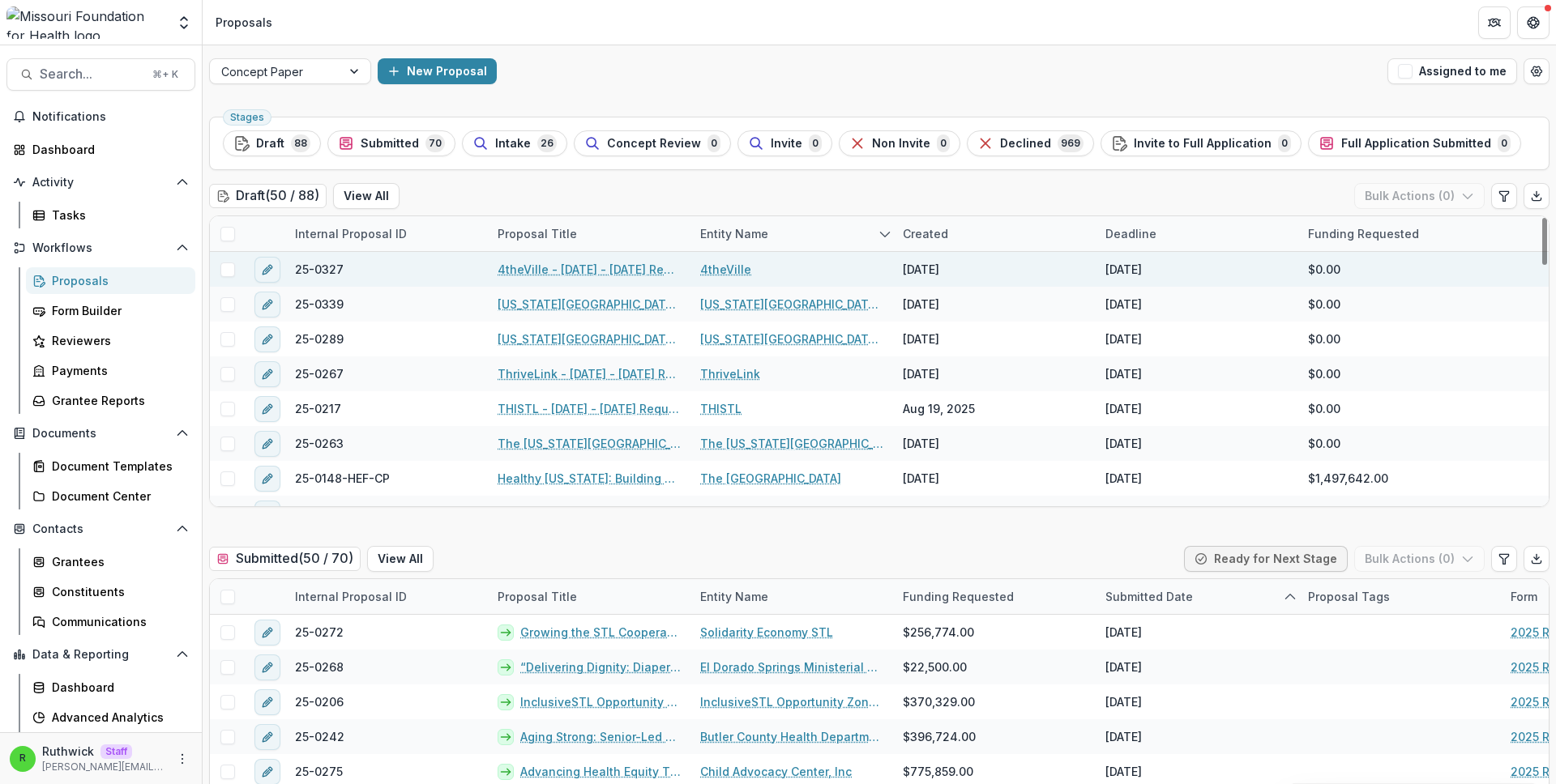
drag, startPoint x: 933, startPoint y: 266, endPoint x: 399, endPoint y: 266, distance: 534.0
click at [925, 266] on div "[DATE]" at bounding box center [921, 269] width 37 height 17
click at [266, 271] on line "edit" at bounding box center [267, 270] width 3 height 3
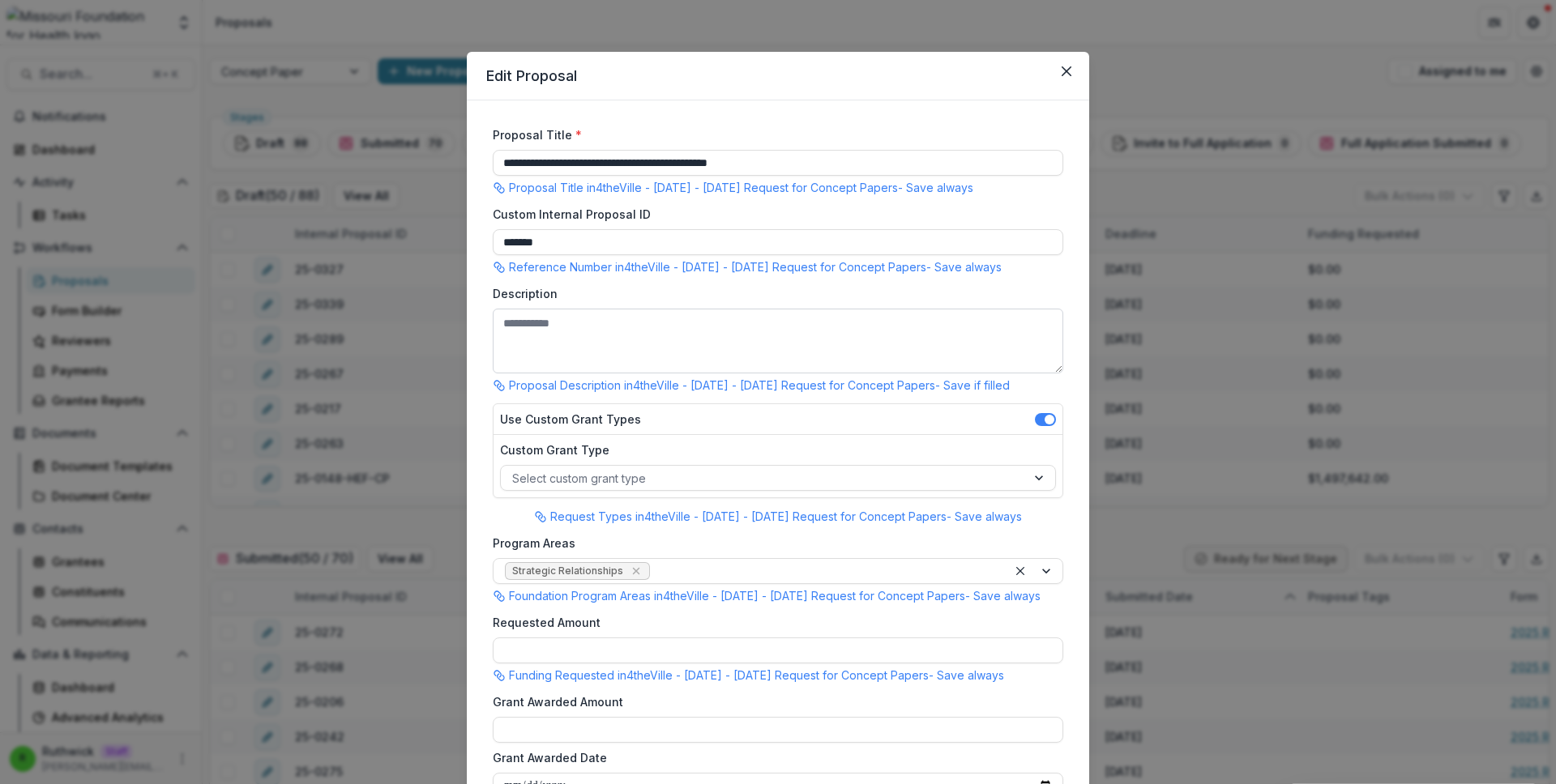
scroll to position [26, 0]
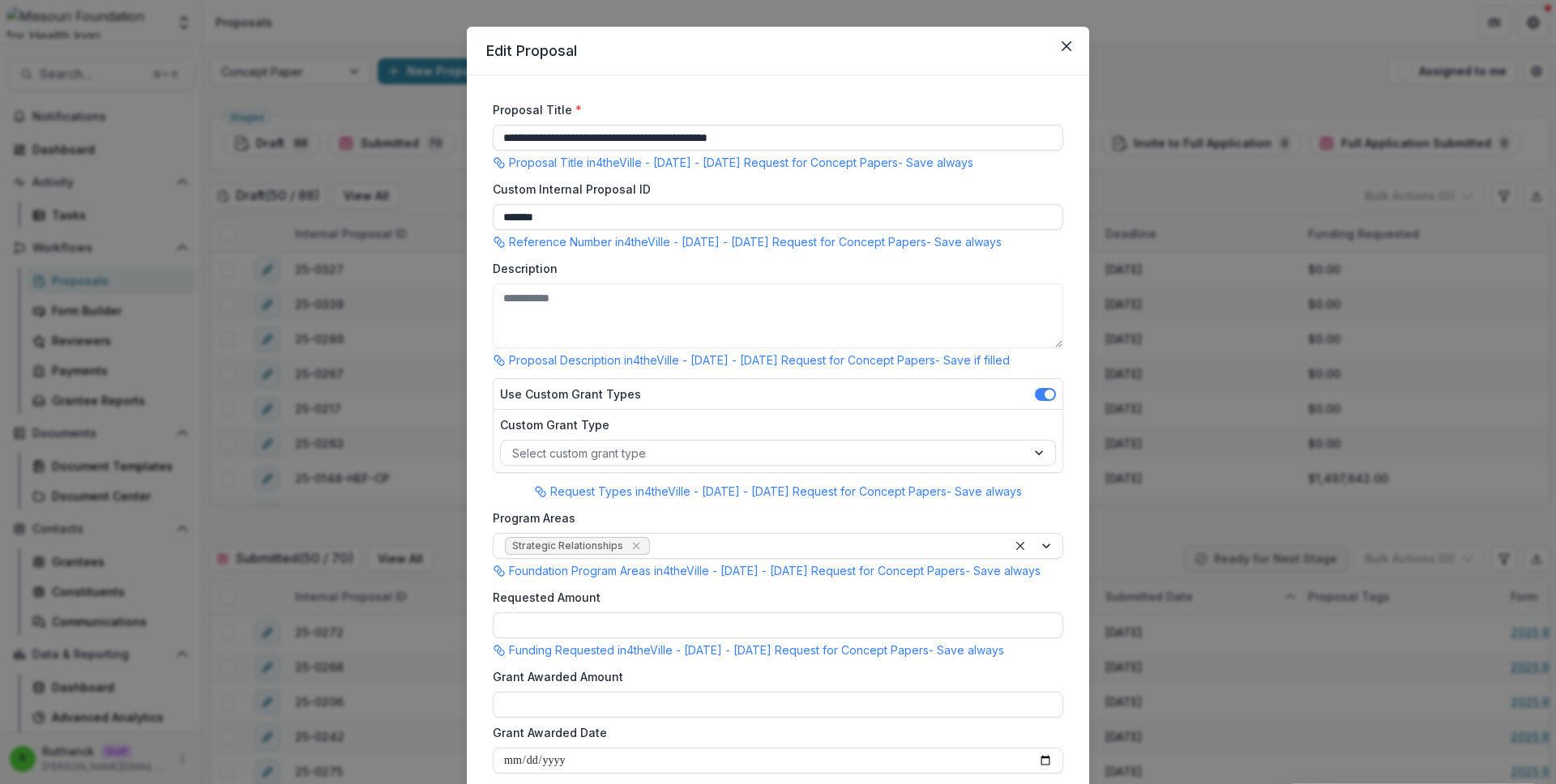
click at [386, 128] on div "**********" at bounding box center [778, 392] width 1556 height 784
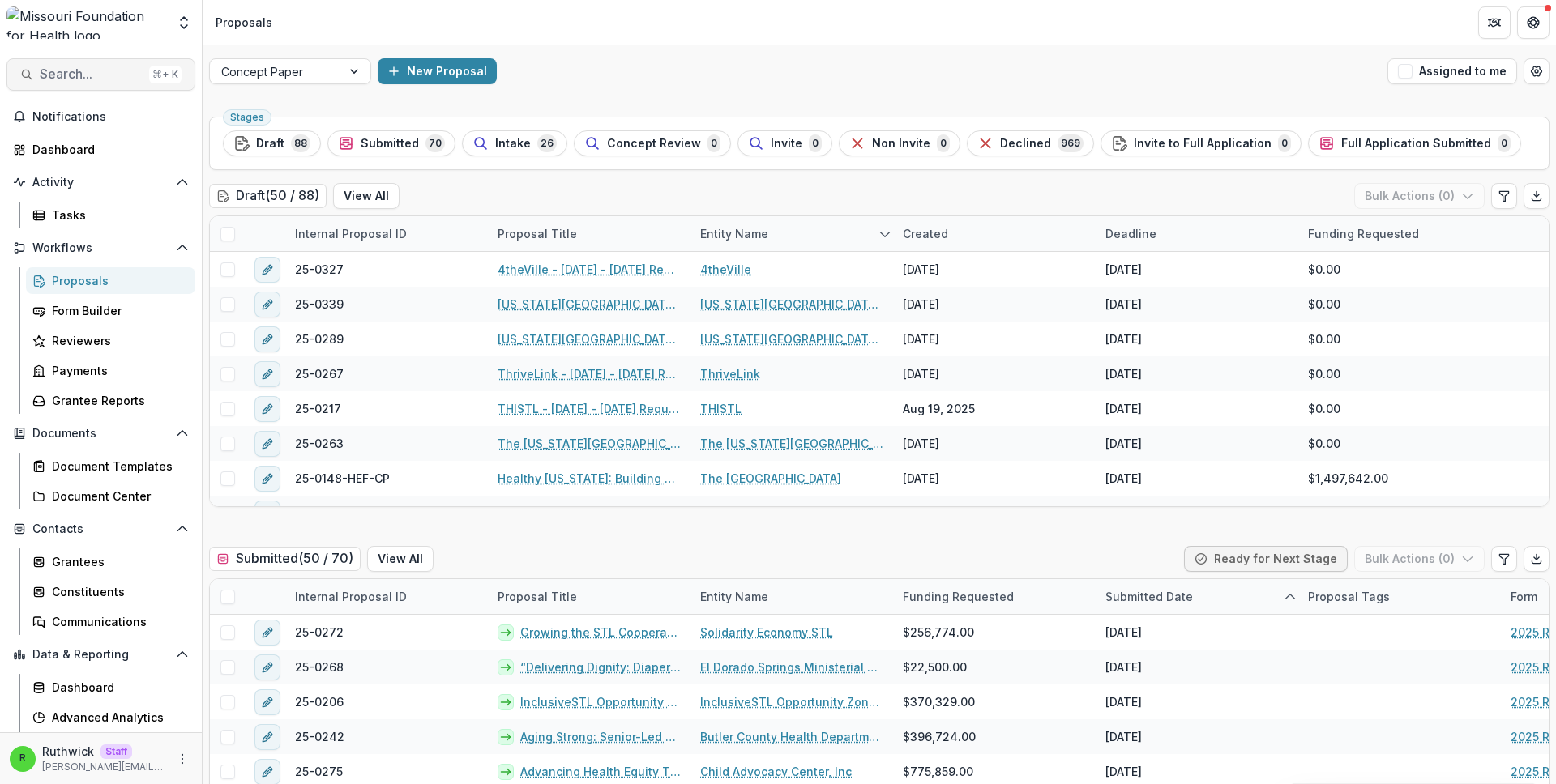
click at [112, 79] on span "Search..." at bounding box center [91, 74] width 103 height 15
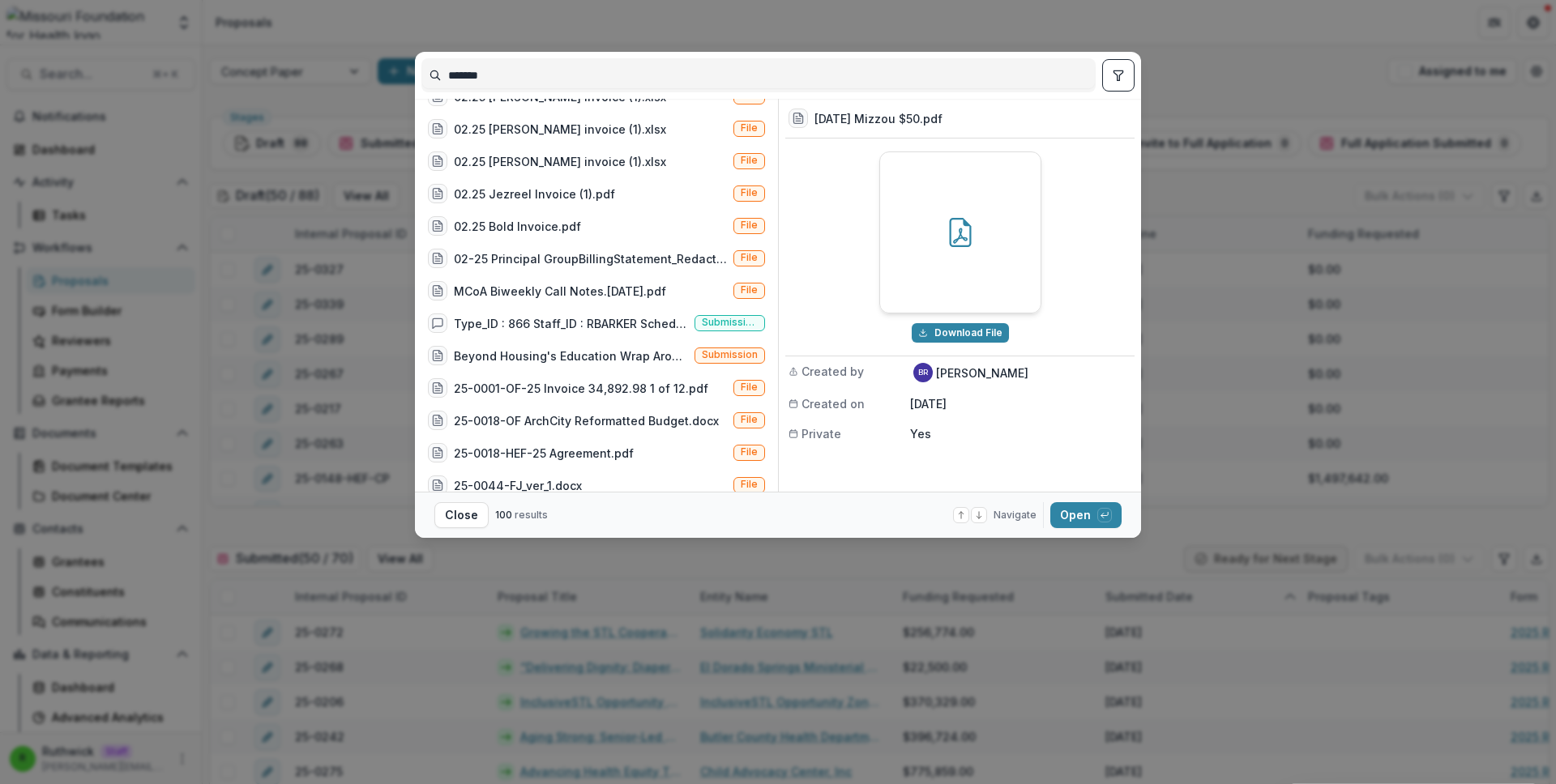
scroll to position [444, 0]
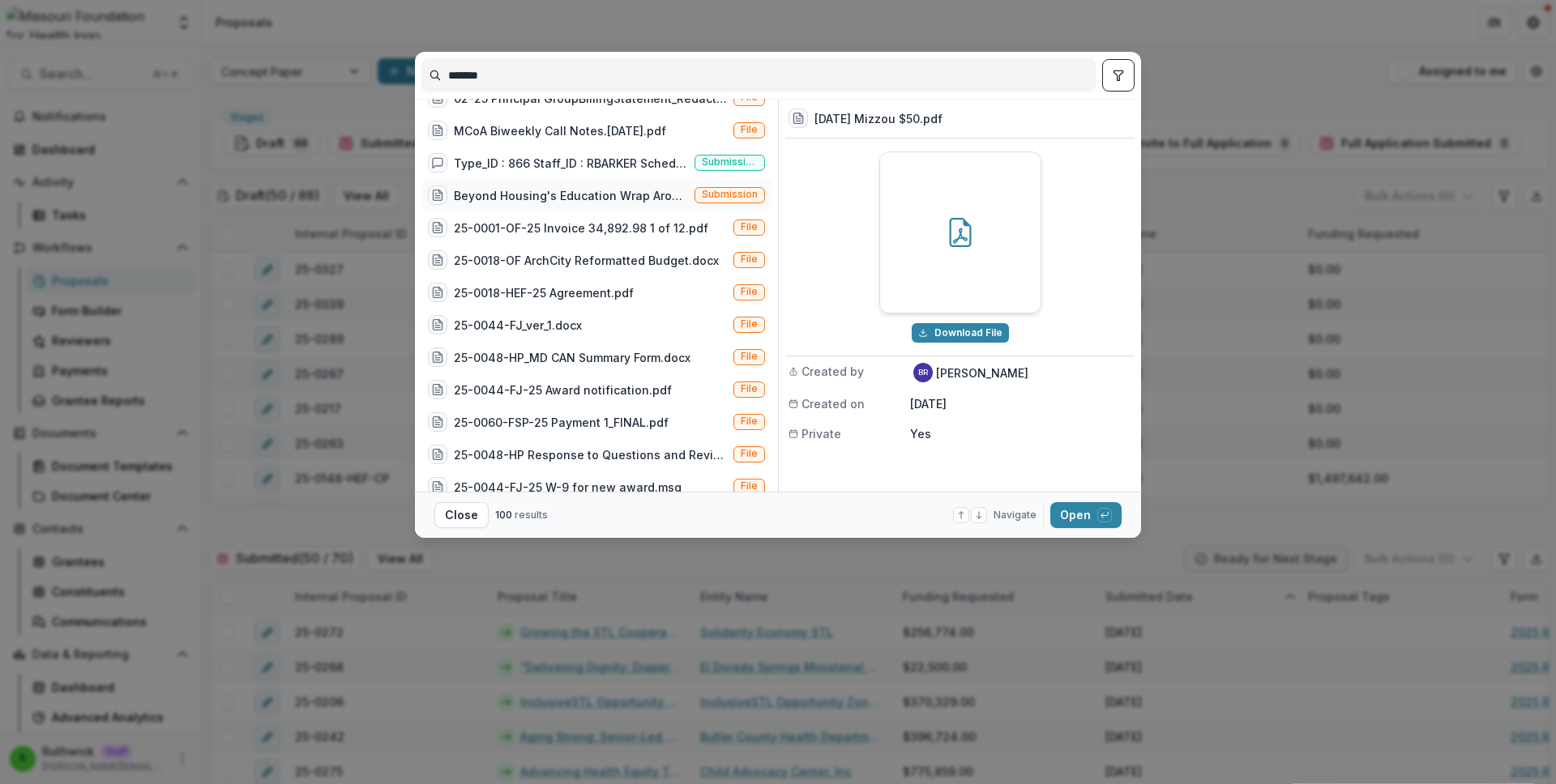
type input "*******"
click at [570, 191] on div "Beyond Housing's Education Wrap Around Services" at bounding box center [571, 196] width 234 height 17
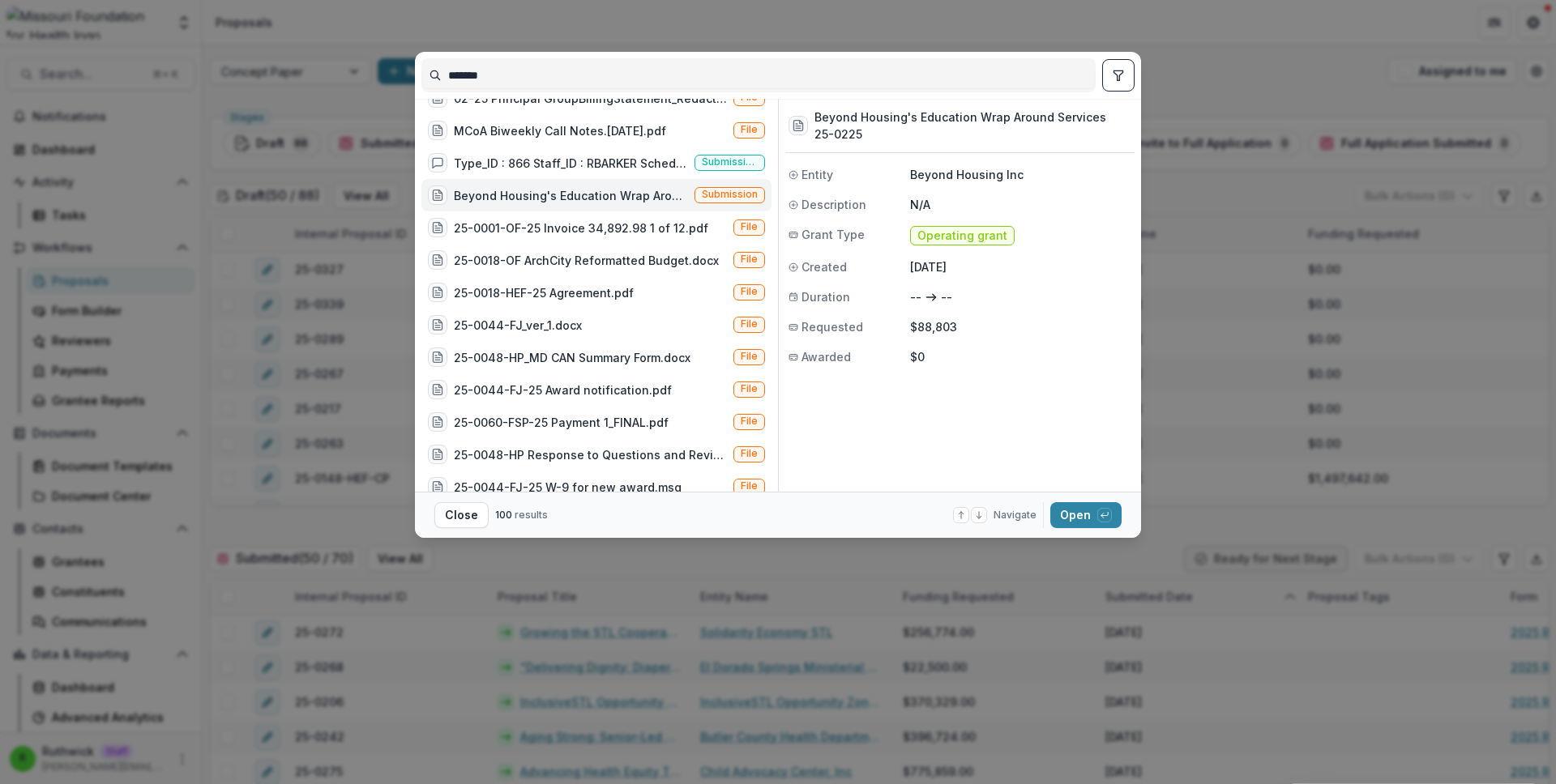
click at [570, 191] on div "Beyond Housing's Education Wrap Around Services" at bounding box center [571, 196] width 234 height 17
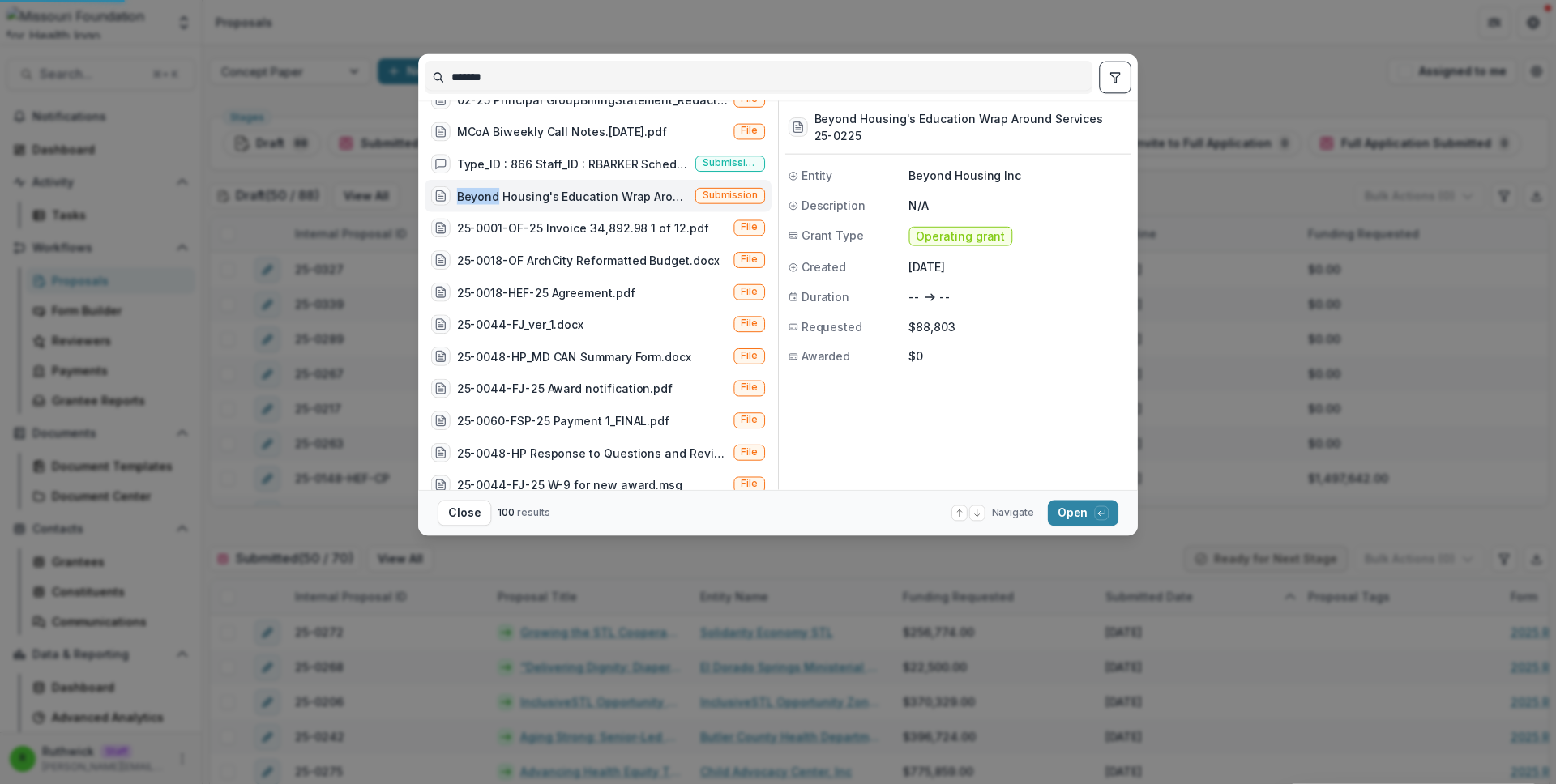
click at [570, 191] on div "Beyond Housing's Education Wrap Around Services" at bounding box center [560, 196] width 258 height 20
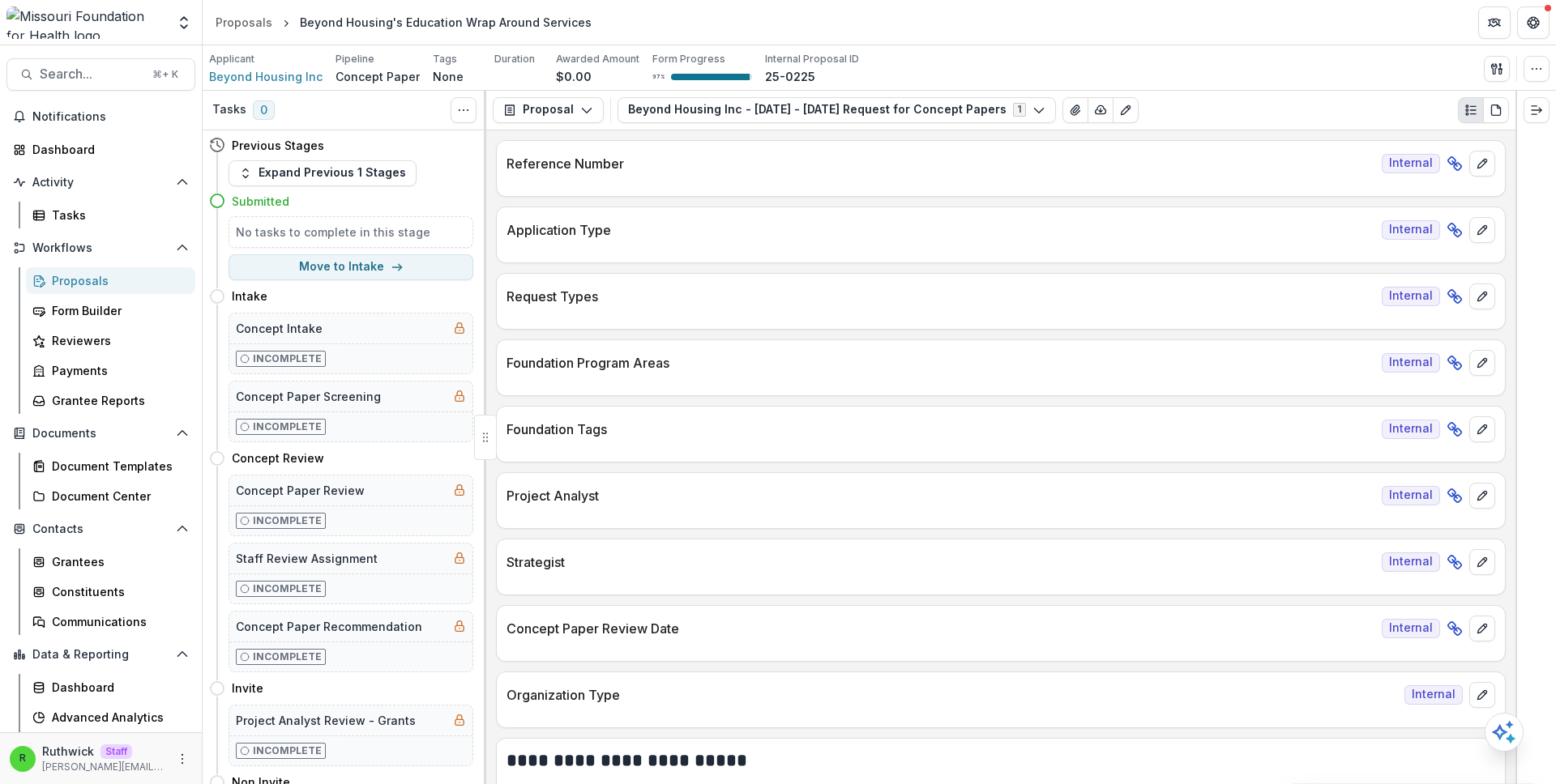
click at [646, 201] on div "**********" at bounding box center [1001, 457] width 1030 height 655
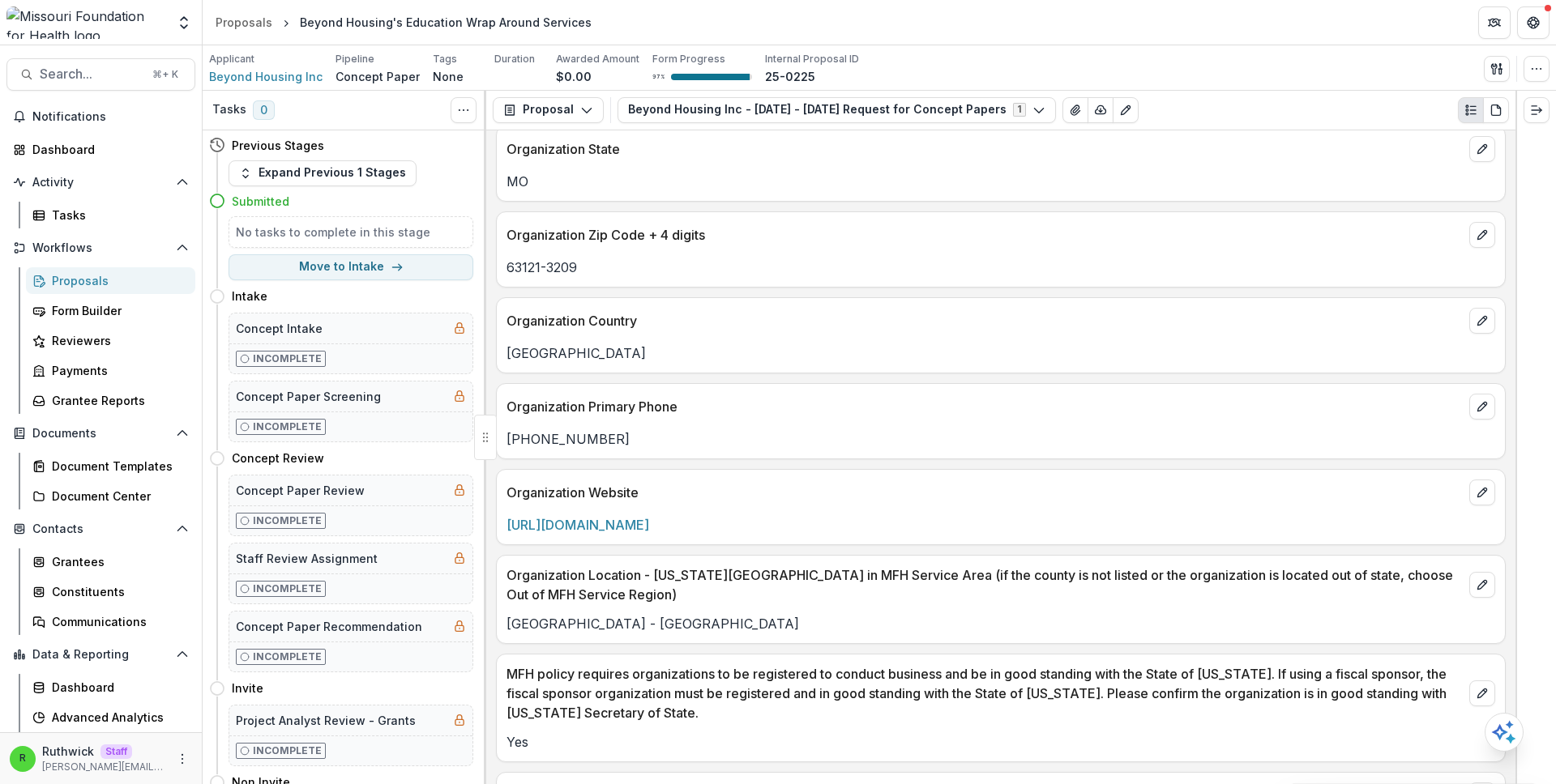
scroll to position [3145, 0]
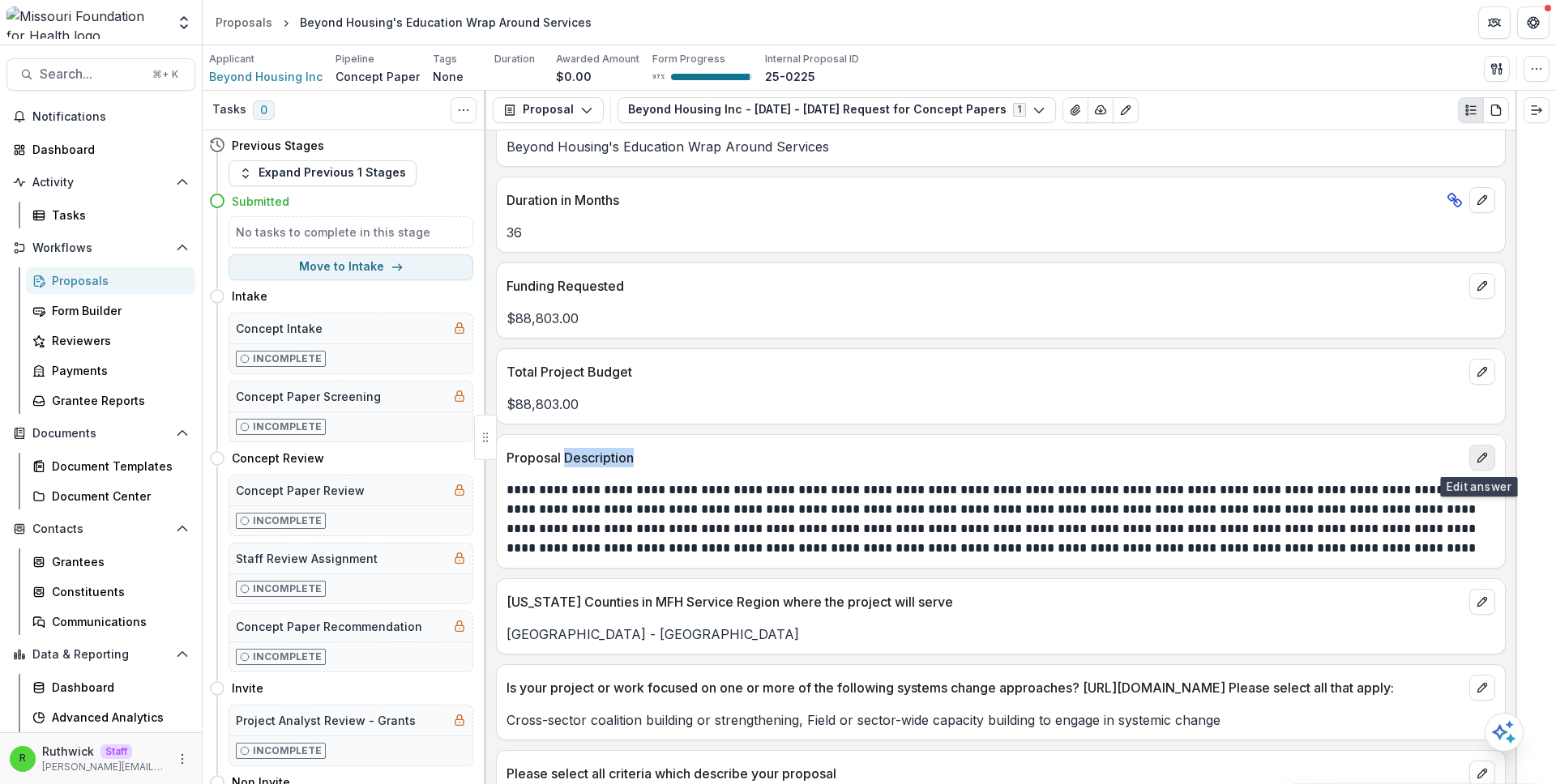
click at [1478, 458] on icon "edit" at bounding box center [1482, 457] width 13 height 13
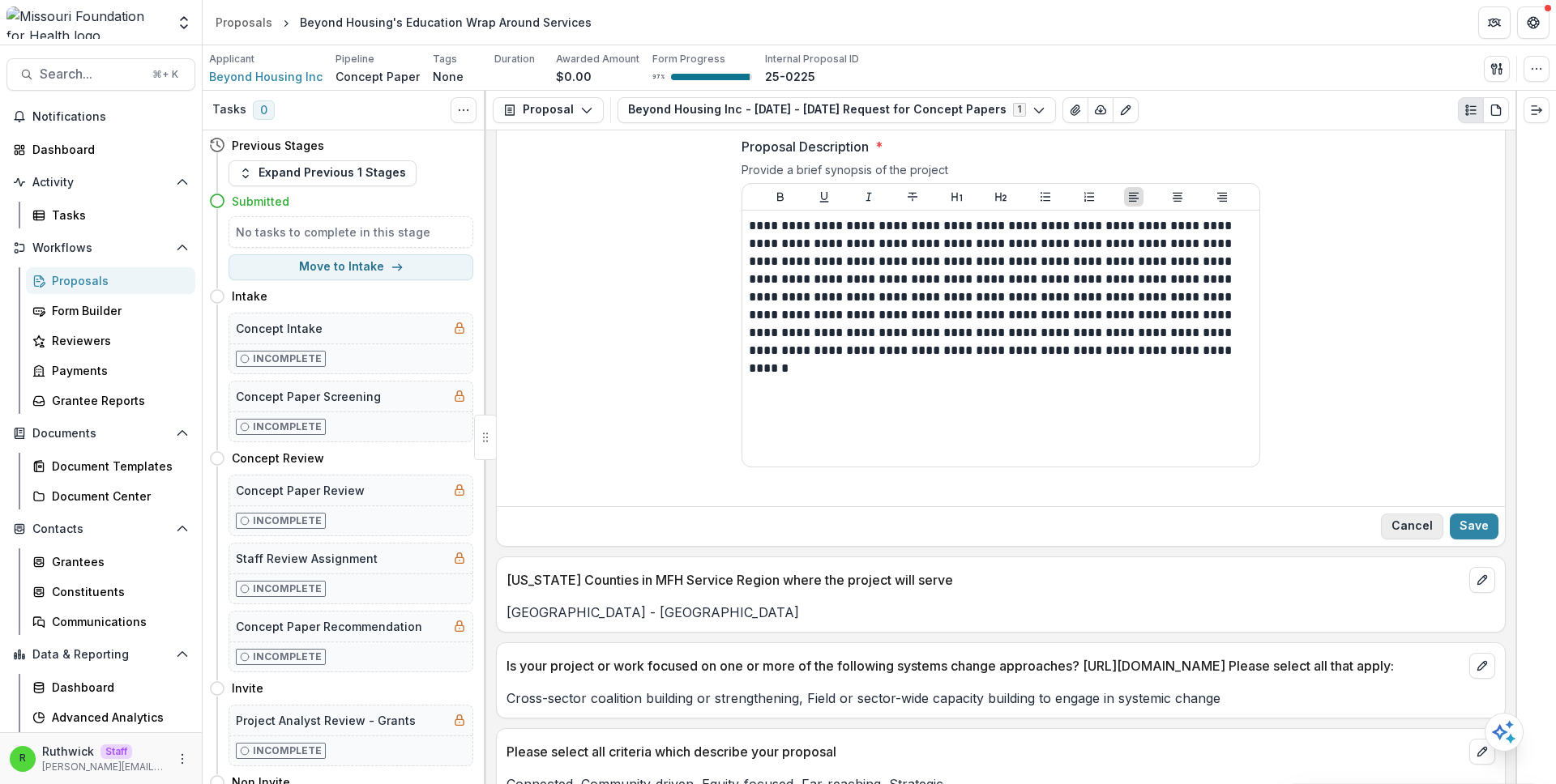
click at [1419, 517] on button "Cancel" at bounding box center [1412, 526] width 62 height 26
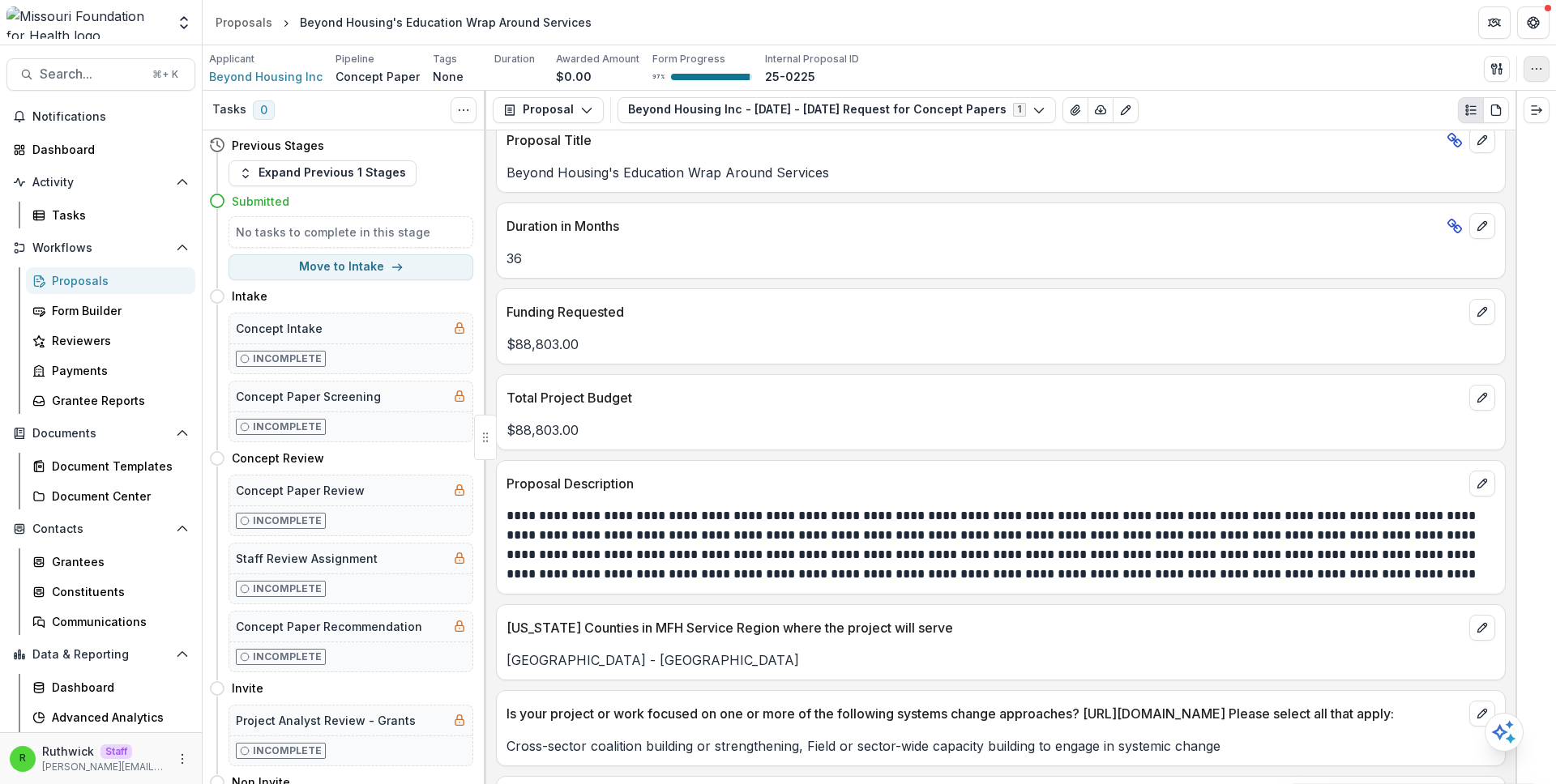
click at [1535, 69] on icon "button" at bounding box center [1536, 68] width 13 height 13
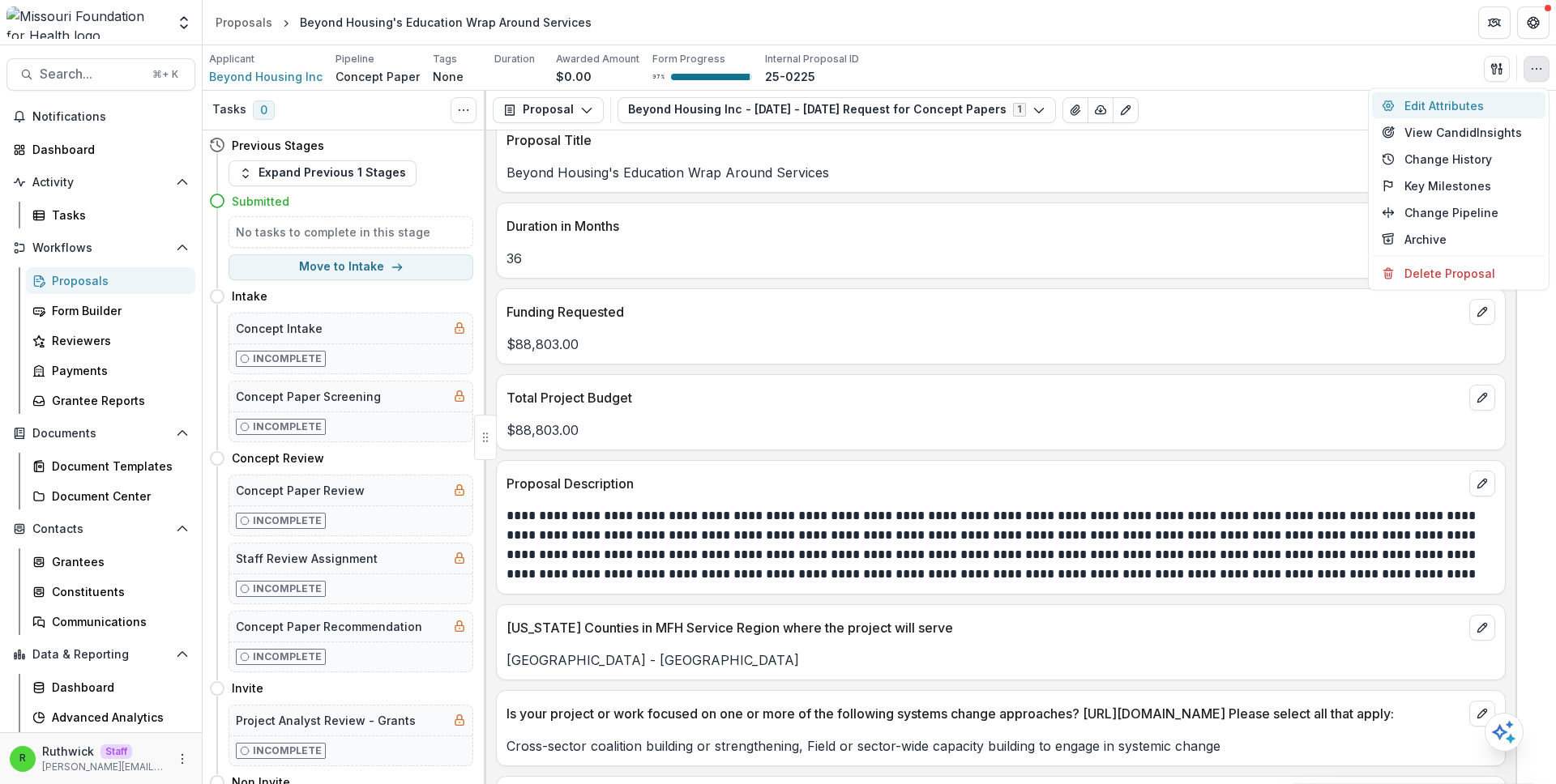
click at [1476, 102] on button "Edit Attributes" at bounding box center [1459, 105] width 174 height 26
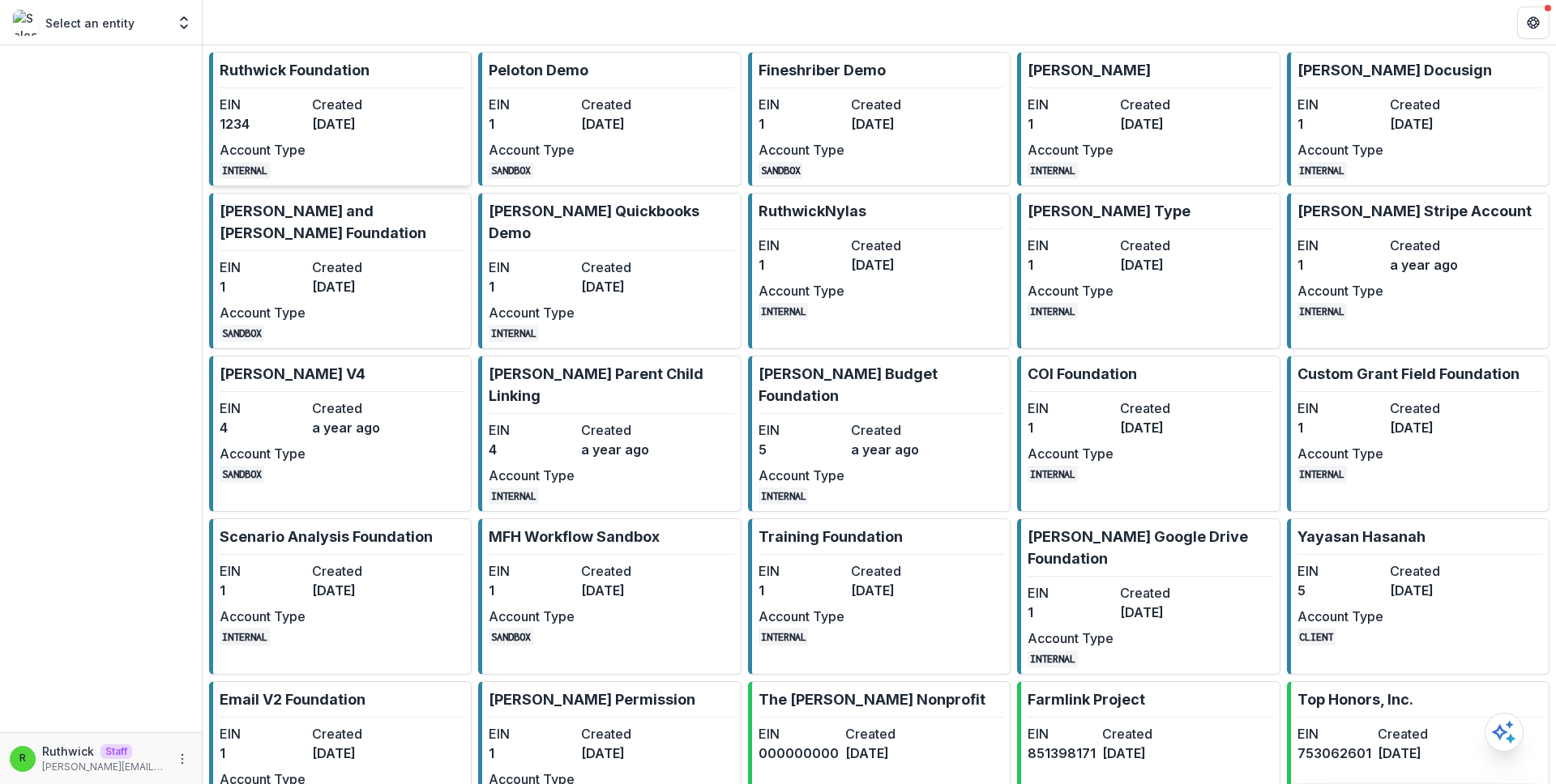
click at [334, 65] on p "Ruthwick Foundation" at bounding box center [295, 70] width 150 height 22
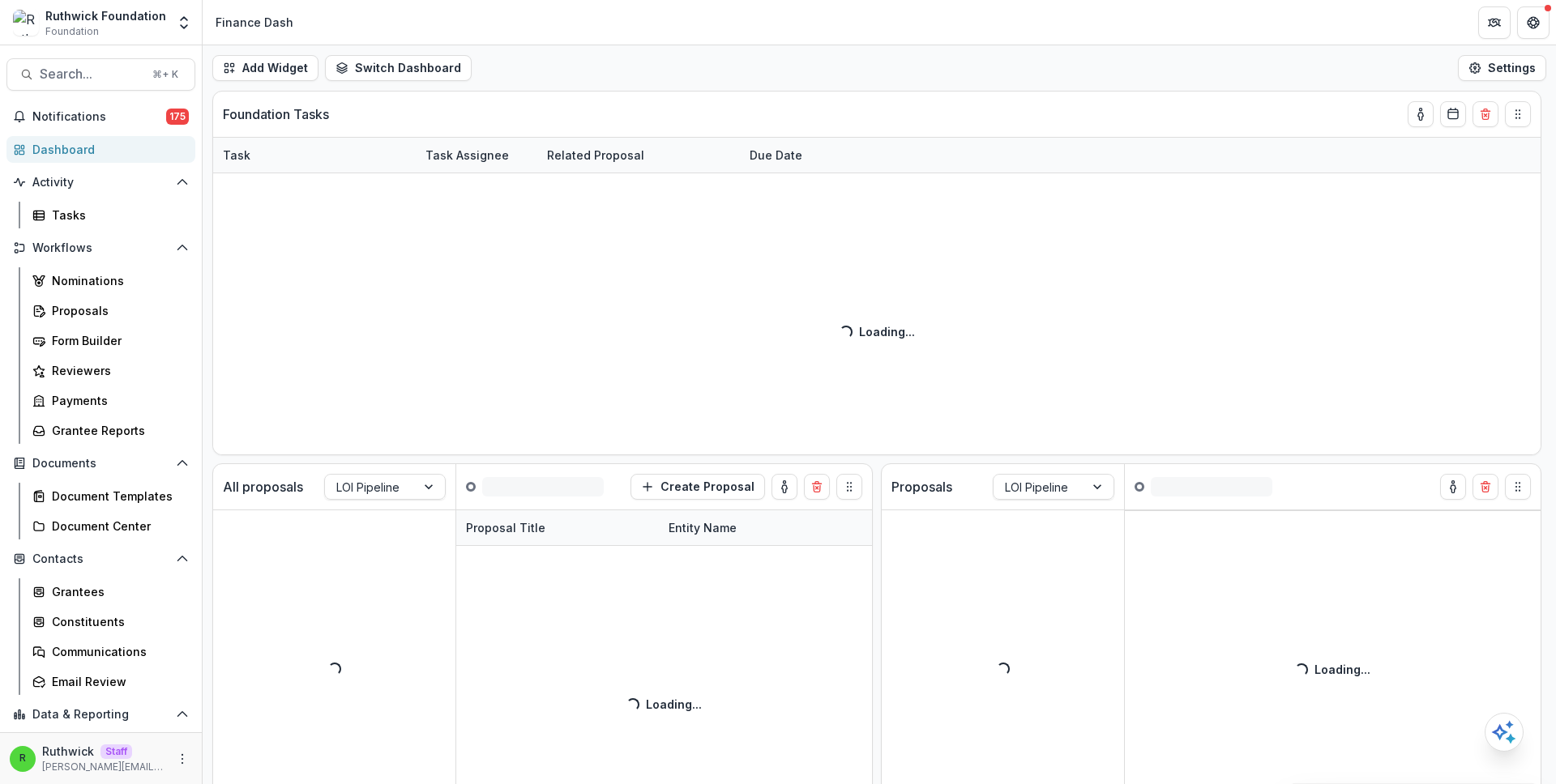
click at [176, 770] on div "[PERSON_NAME] Staff [PERSON_NAME][EMAIL_ADDRESS][DOMAIN_NAME]" at bounding box center [100, 758] width 182 height 31
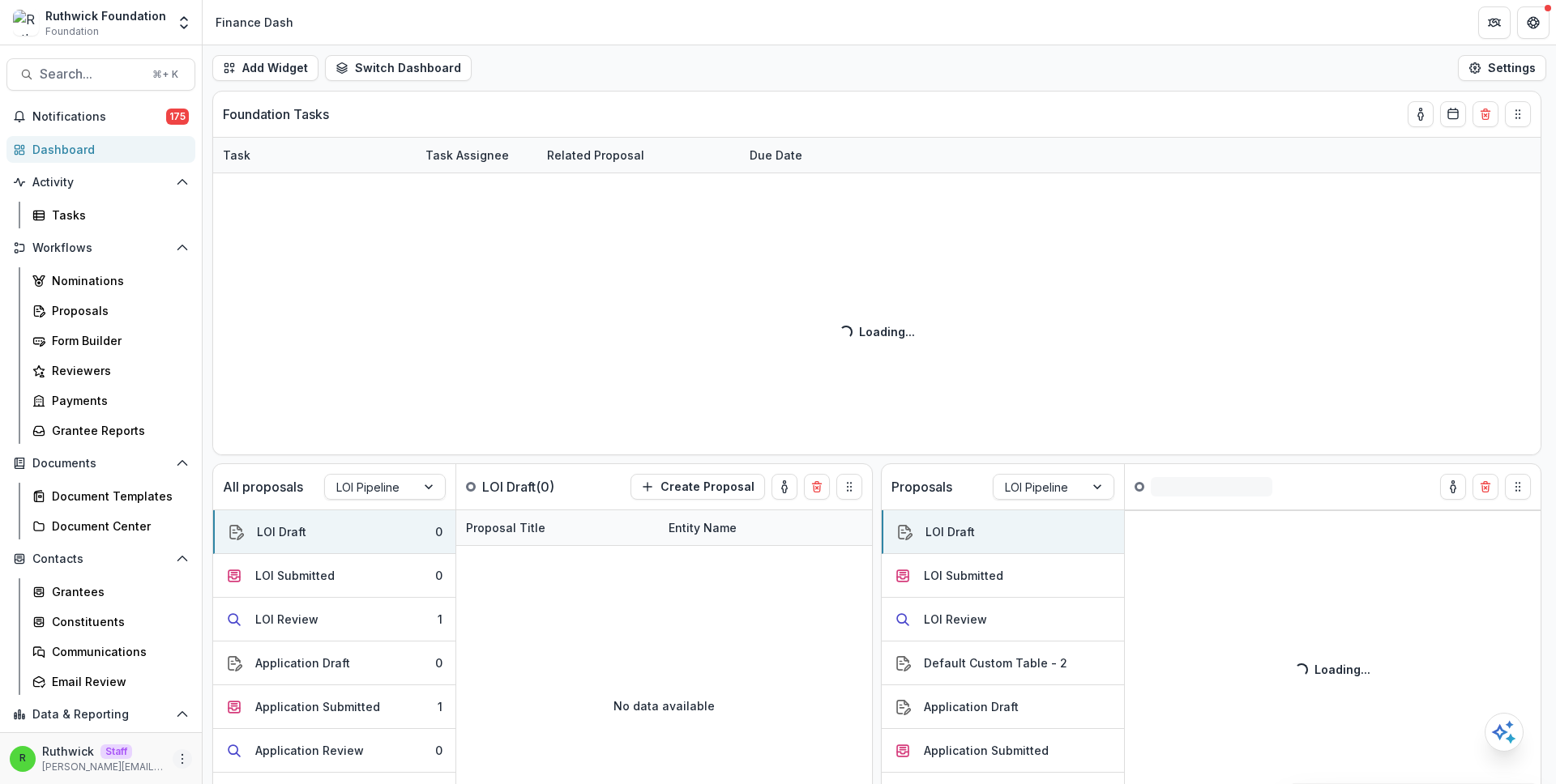
click at [180, 760] on icon "More" at bounding box center [182, 758] width 13 height 13
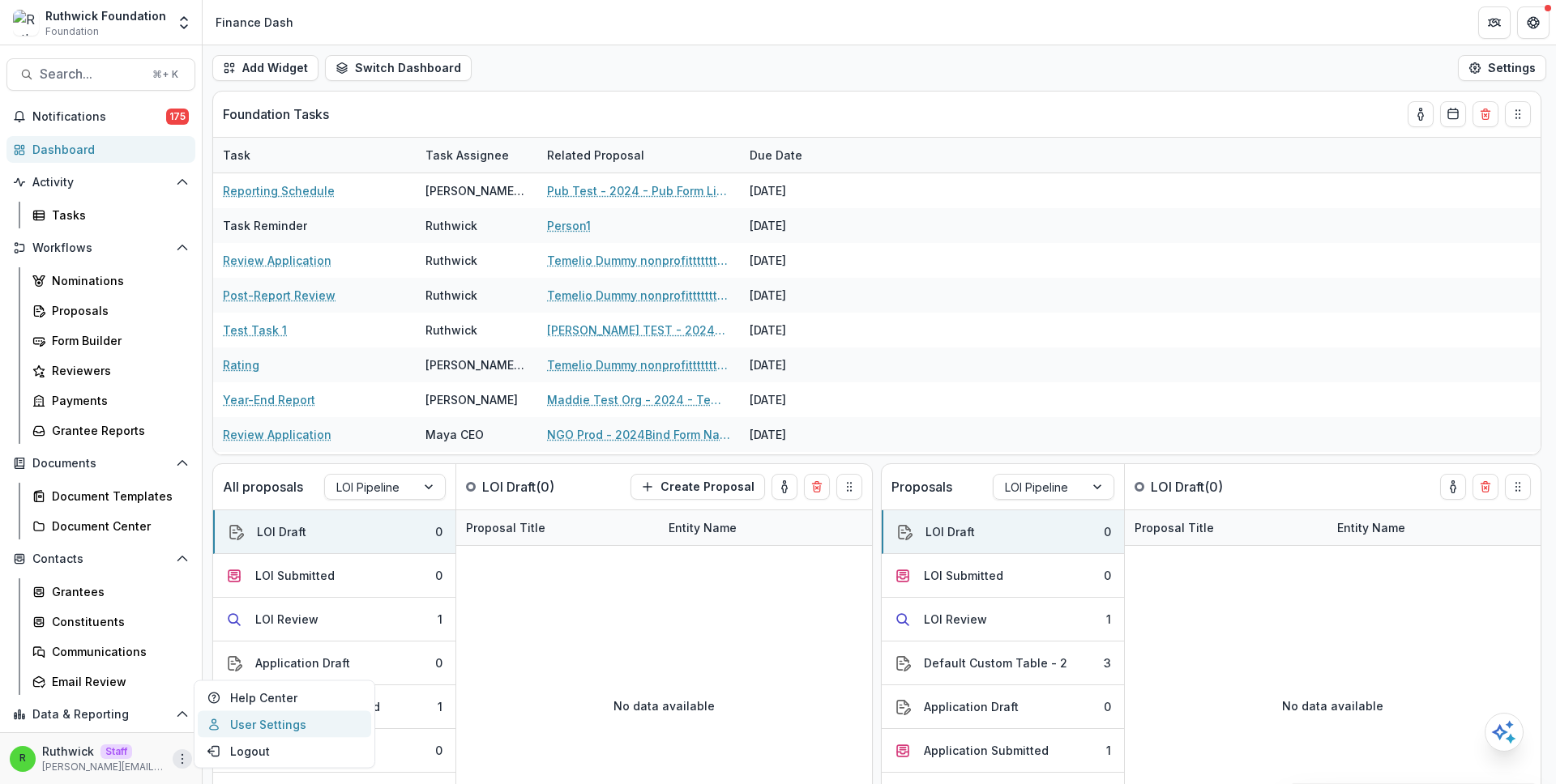
click at [284, 731] on link "User Settings" at bounding box center [284, 724] width 174 height 26
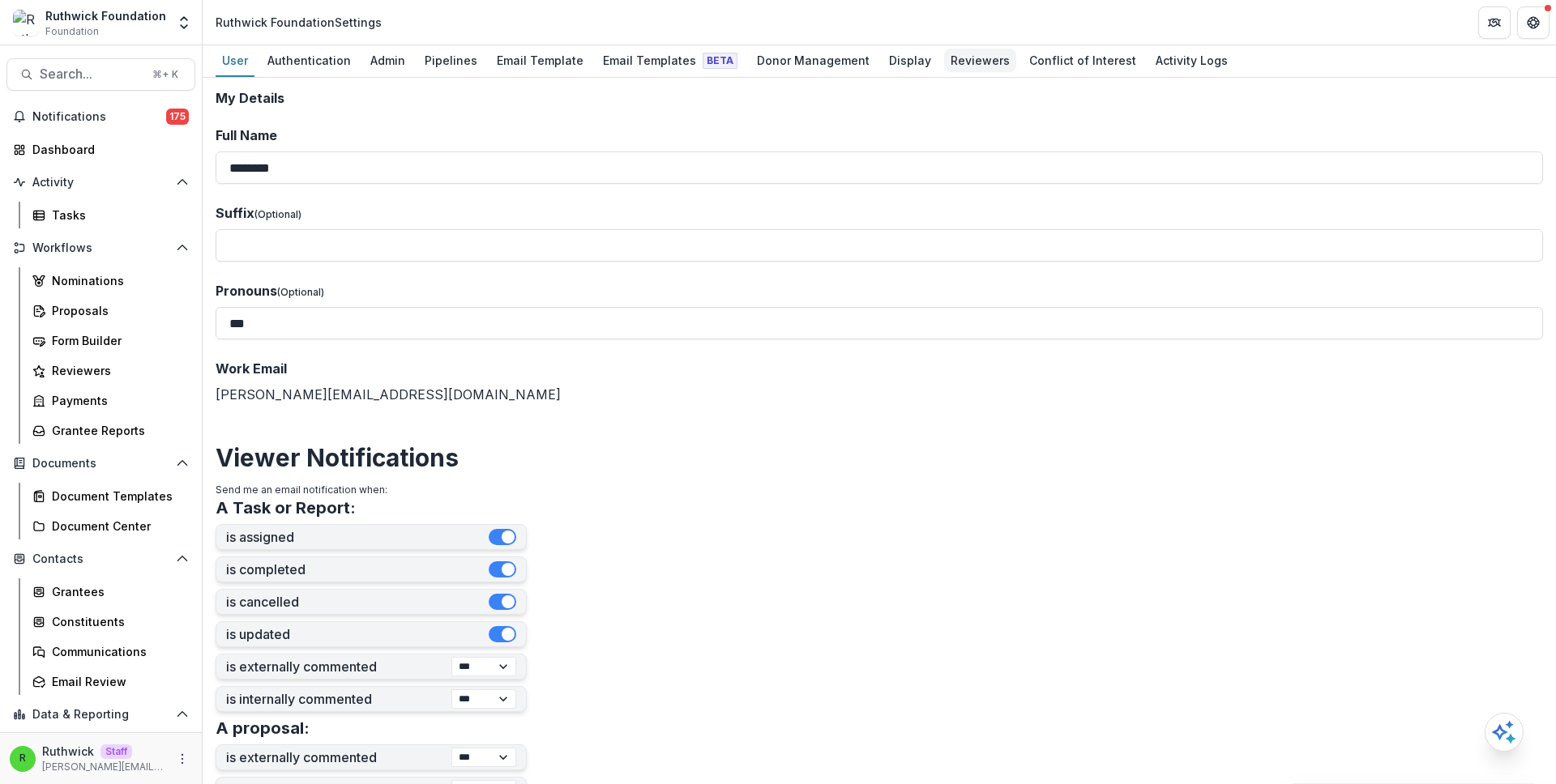
click at [945, 45] on link "Reviewers" at bounding box center [980, 60] width 72 height 31
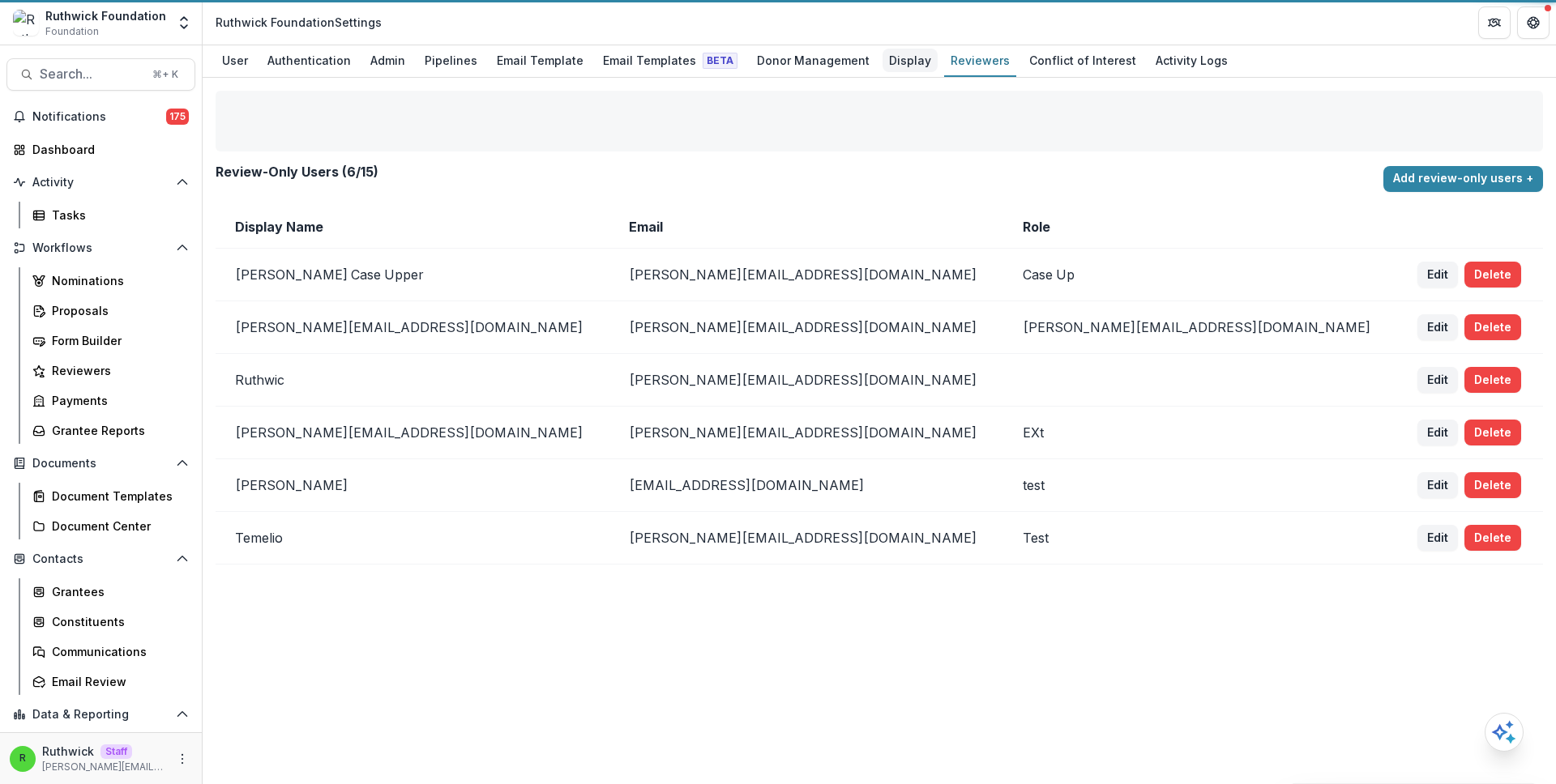
click at [896, 53] on div "Display" at bounding box center [910, 60] width 55 height 24
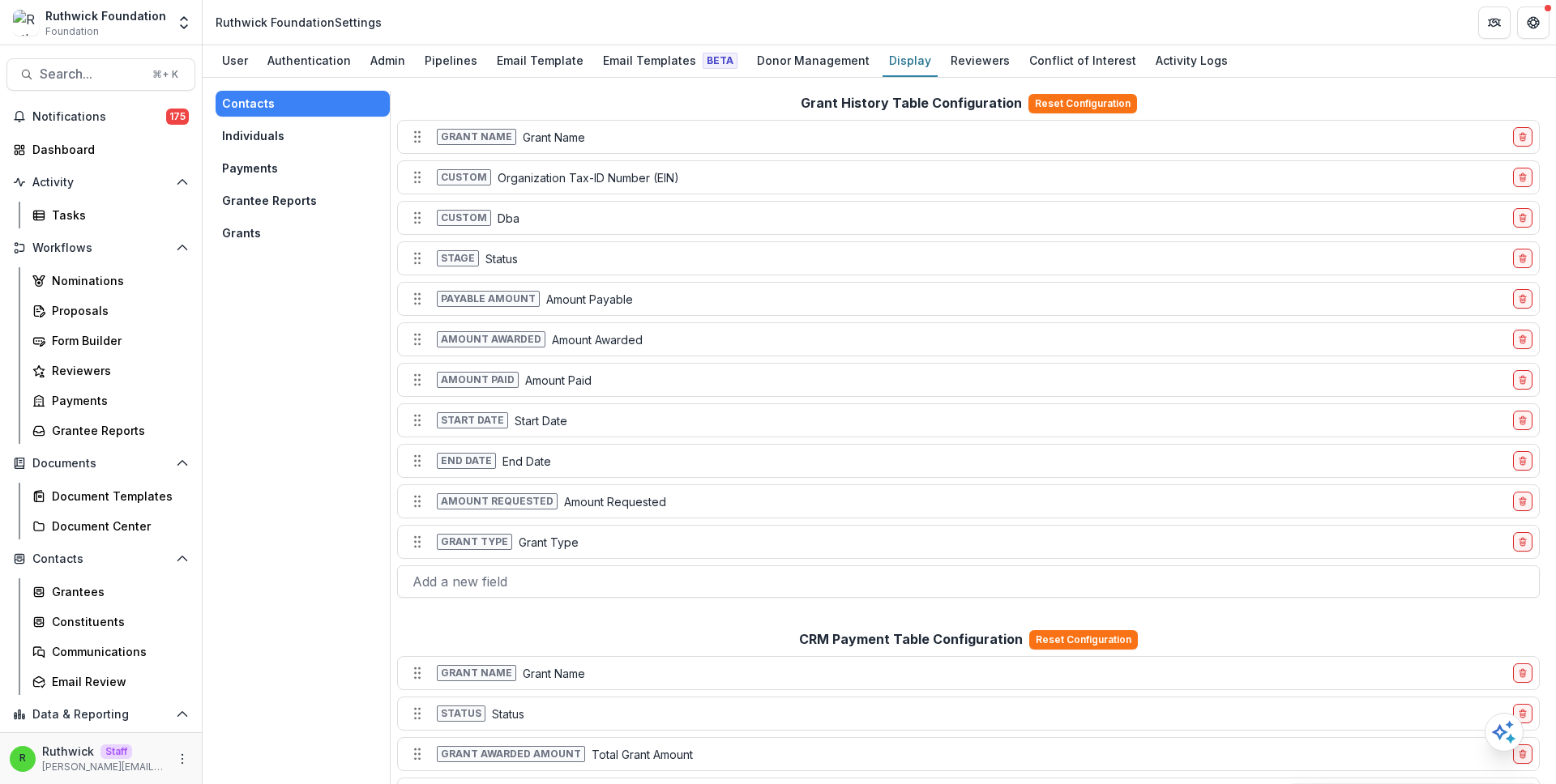
click at [309, 228] on button "Grants" at bounding box center [302, 233] width 175 height 26
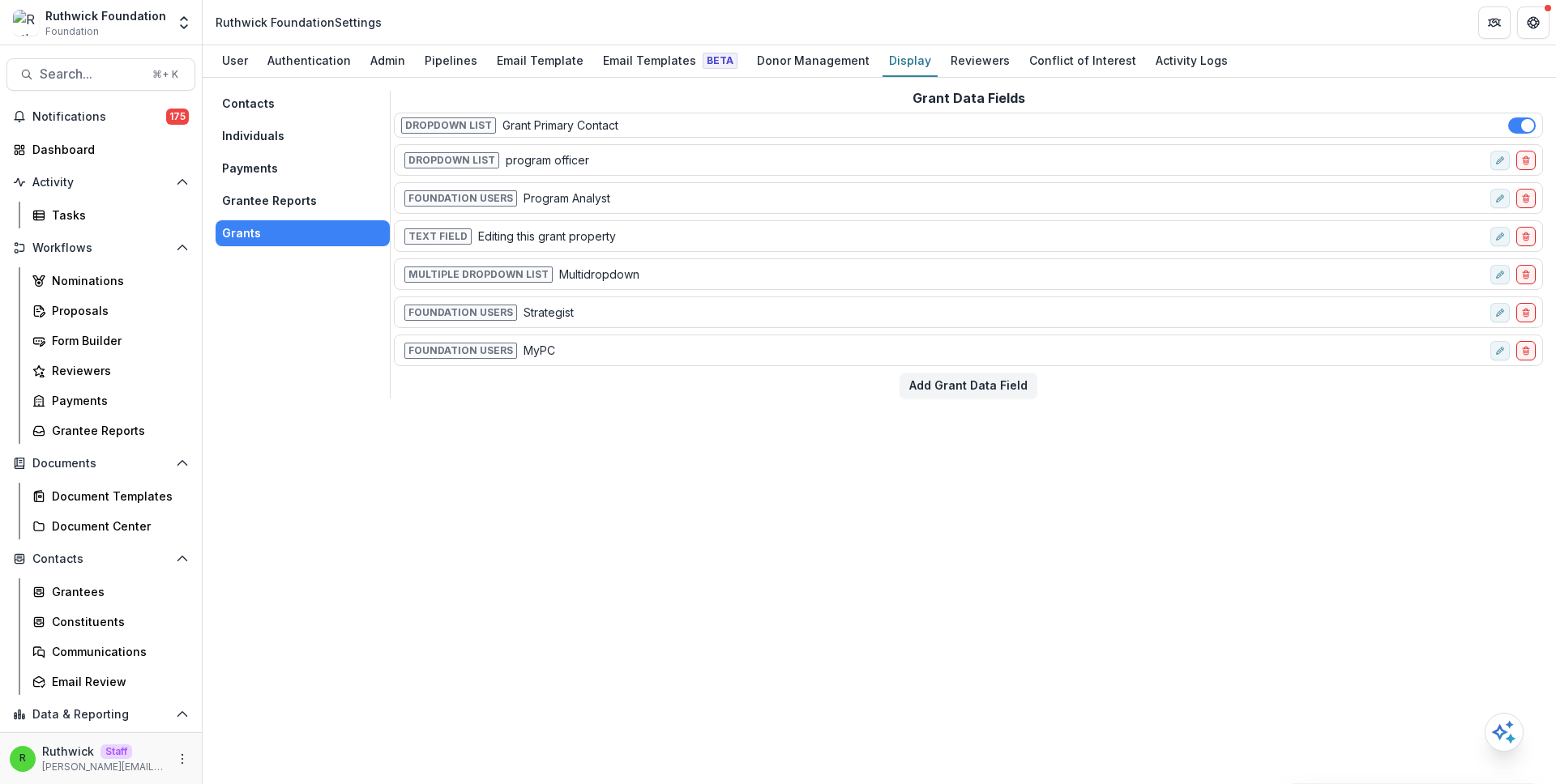
click at [549, 196] on p "Program Analyst" at bounding box center [567, 198] width 87 height 17
click at [163, 307] on div "Proposals" at bounding box center [117, 311] width 130 height 17
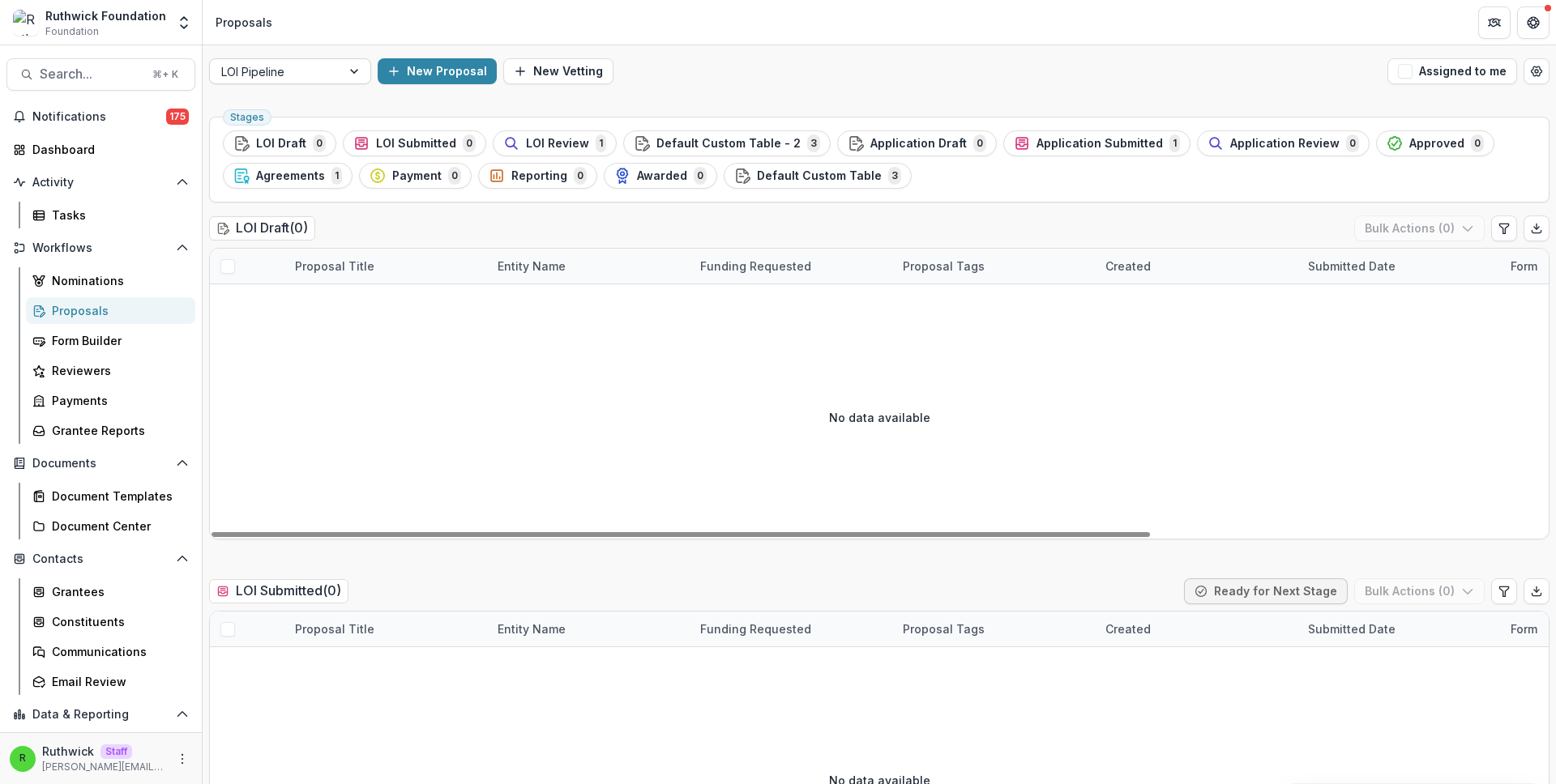
click at [337, 80] on div "LOI Pipeline" at bounding box center [275, 72] width 131 height 24
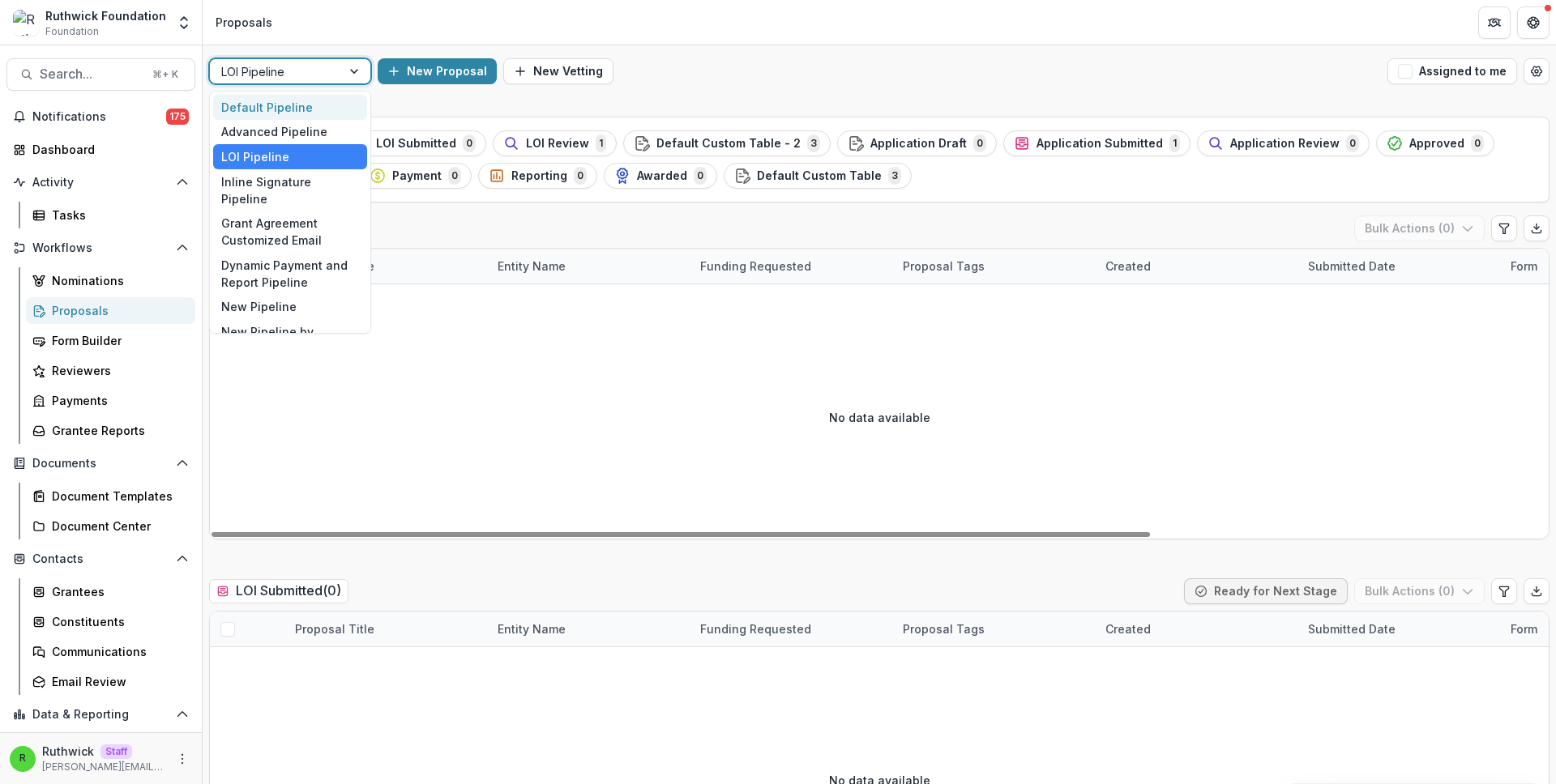
click at [326, 117] on div "Default Pipeline" at bounding box center [290, 107] width 154 height 26
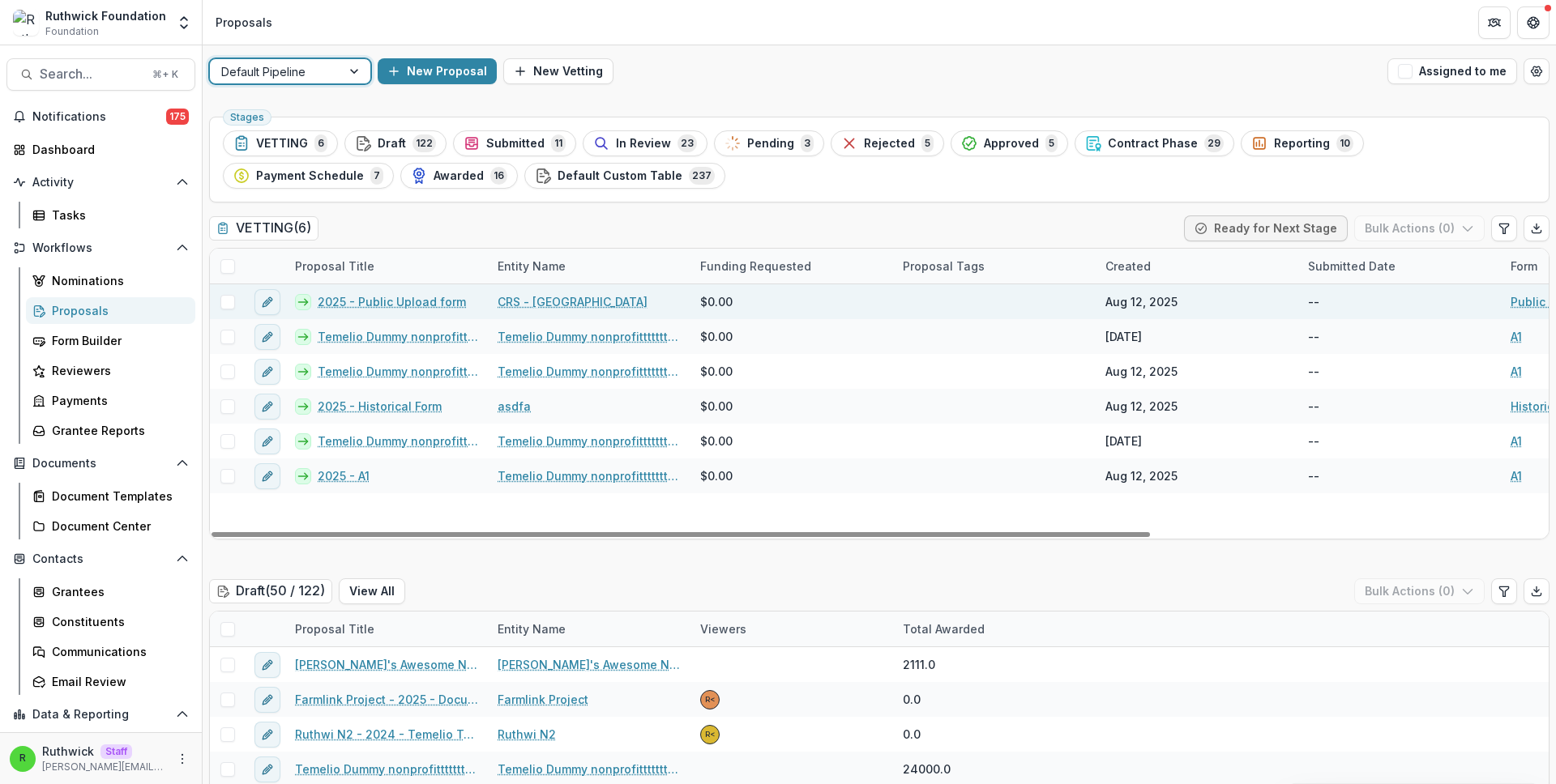
click at [713, 295] on span "$0.00" at bounding box center [716, 301] width 32 height 17
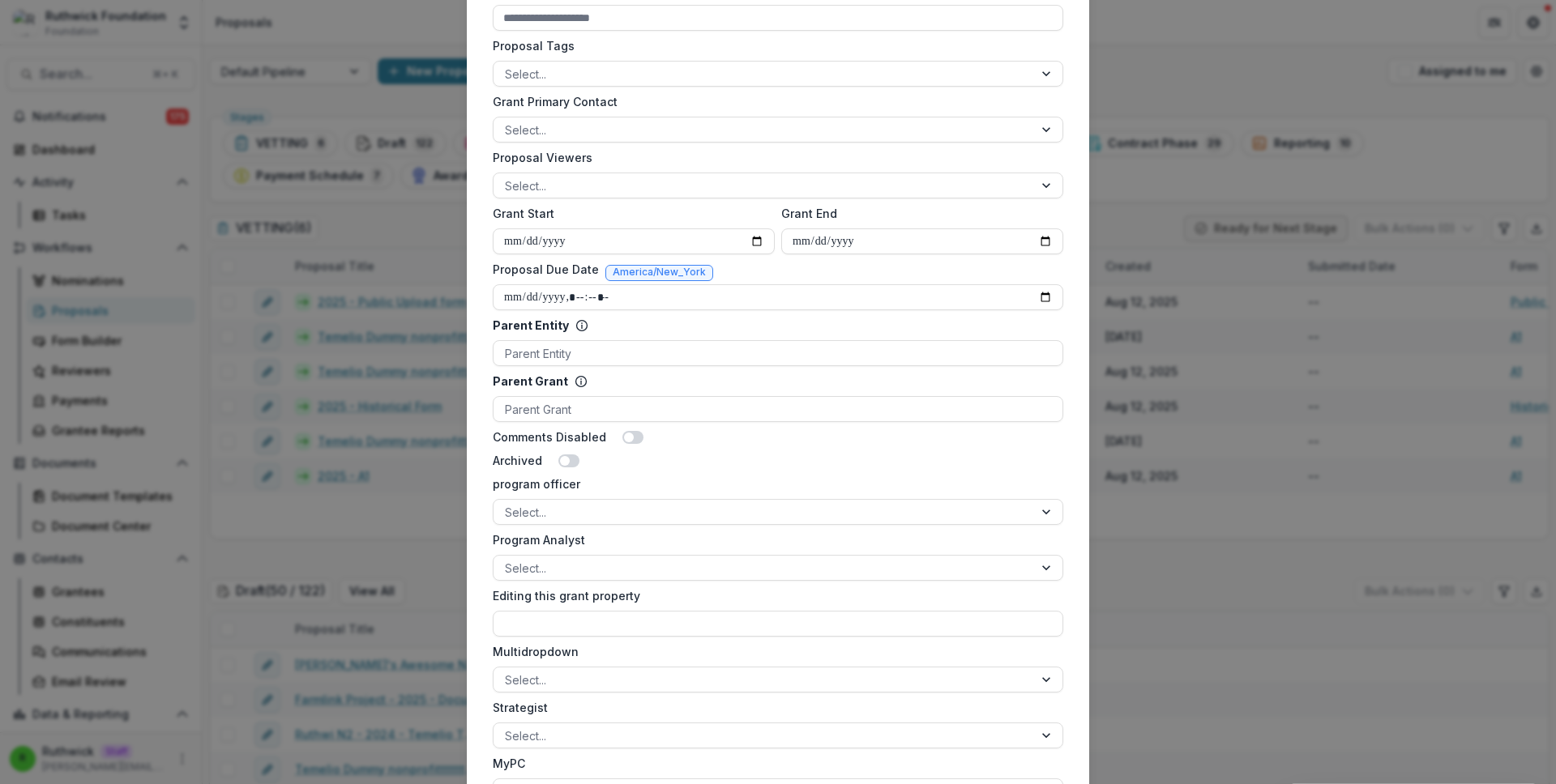
scroll to position [678, 0]
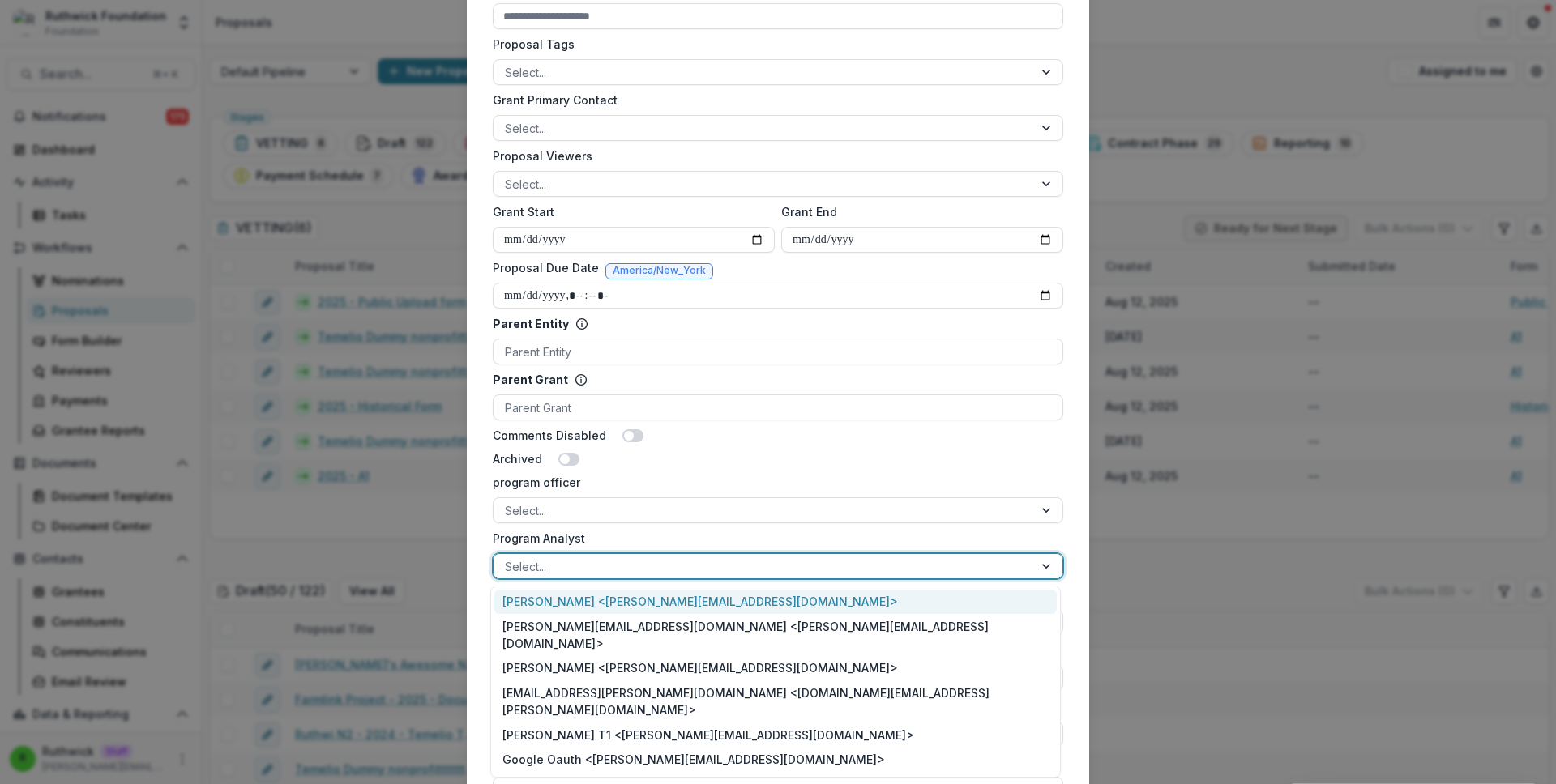
click at [614, 569] on div at bounding box center [763, 567] width 517 height 20
click at [647, 602] on div "[PERSON_NAME] <[PERSON_NAME][EMAIL_ADDRESS][DOMAIN_NAME]>" at bounding box center [776, 603] width 562 height 26
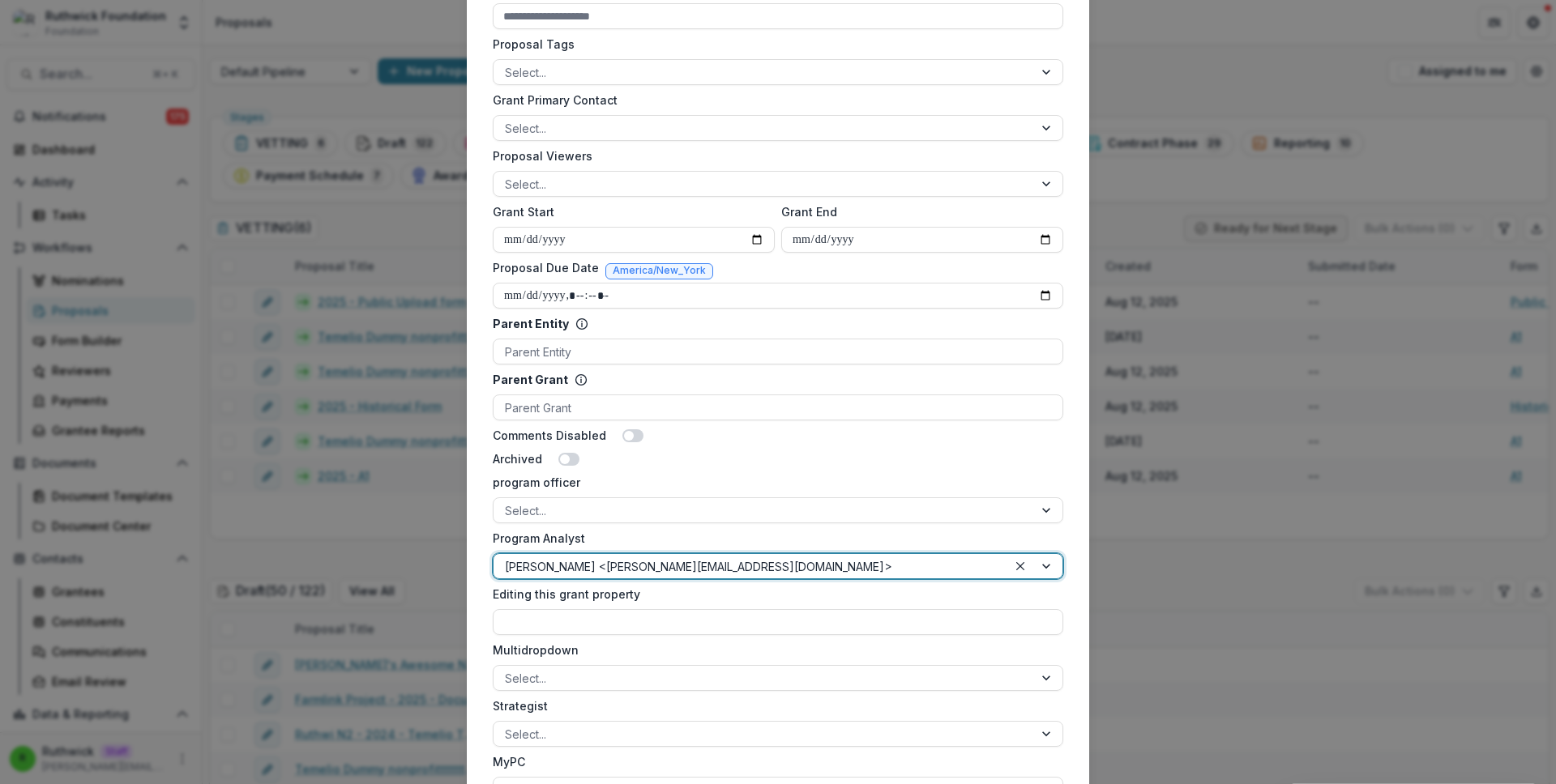
scroll to position [827, 0]
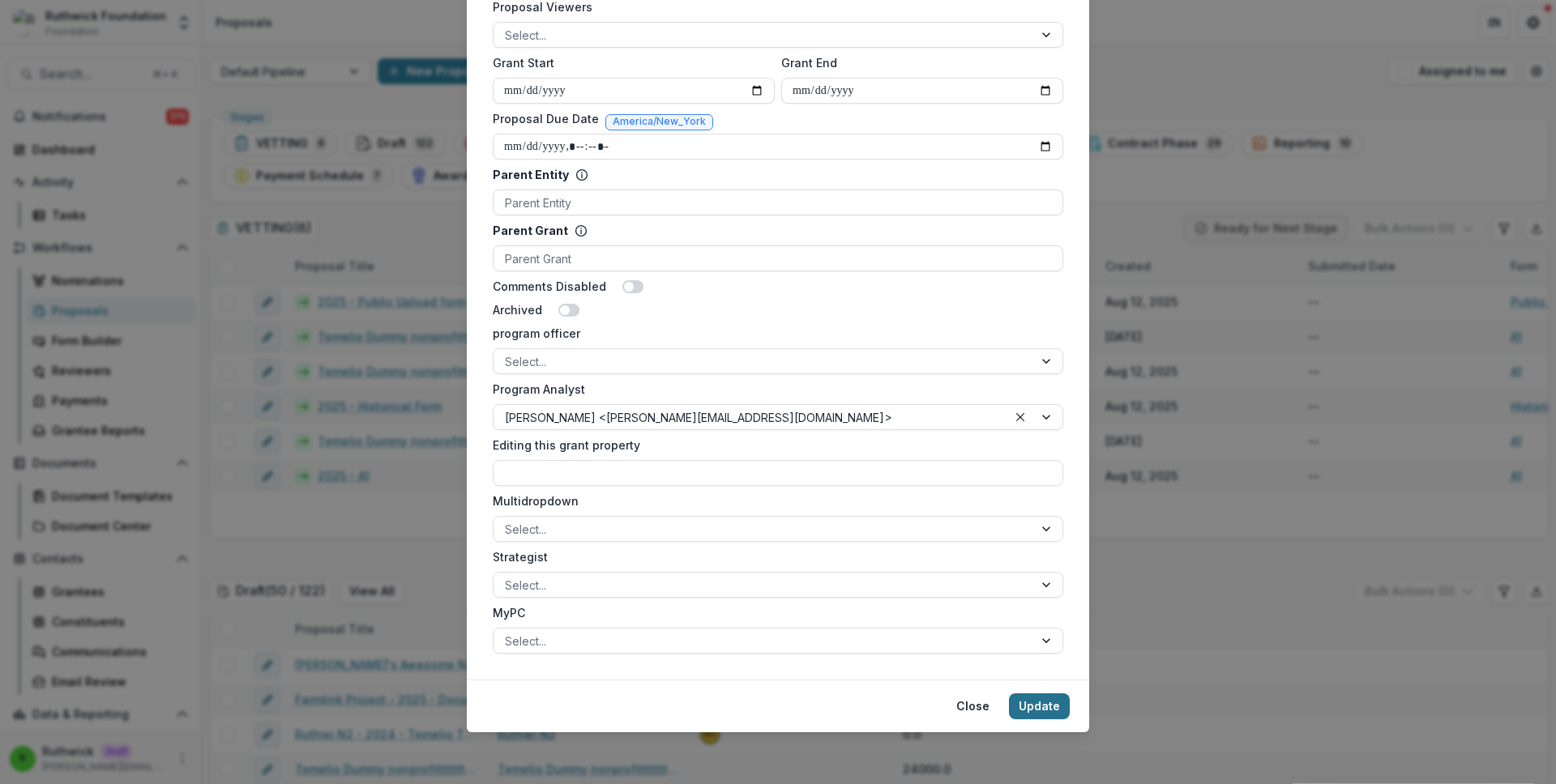
click at [1055, 709] on button "Update" at bounding box center [1039, 707] width 60 height 26
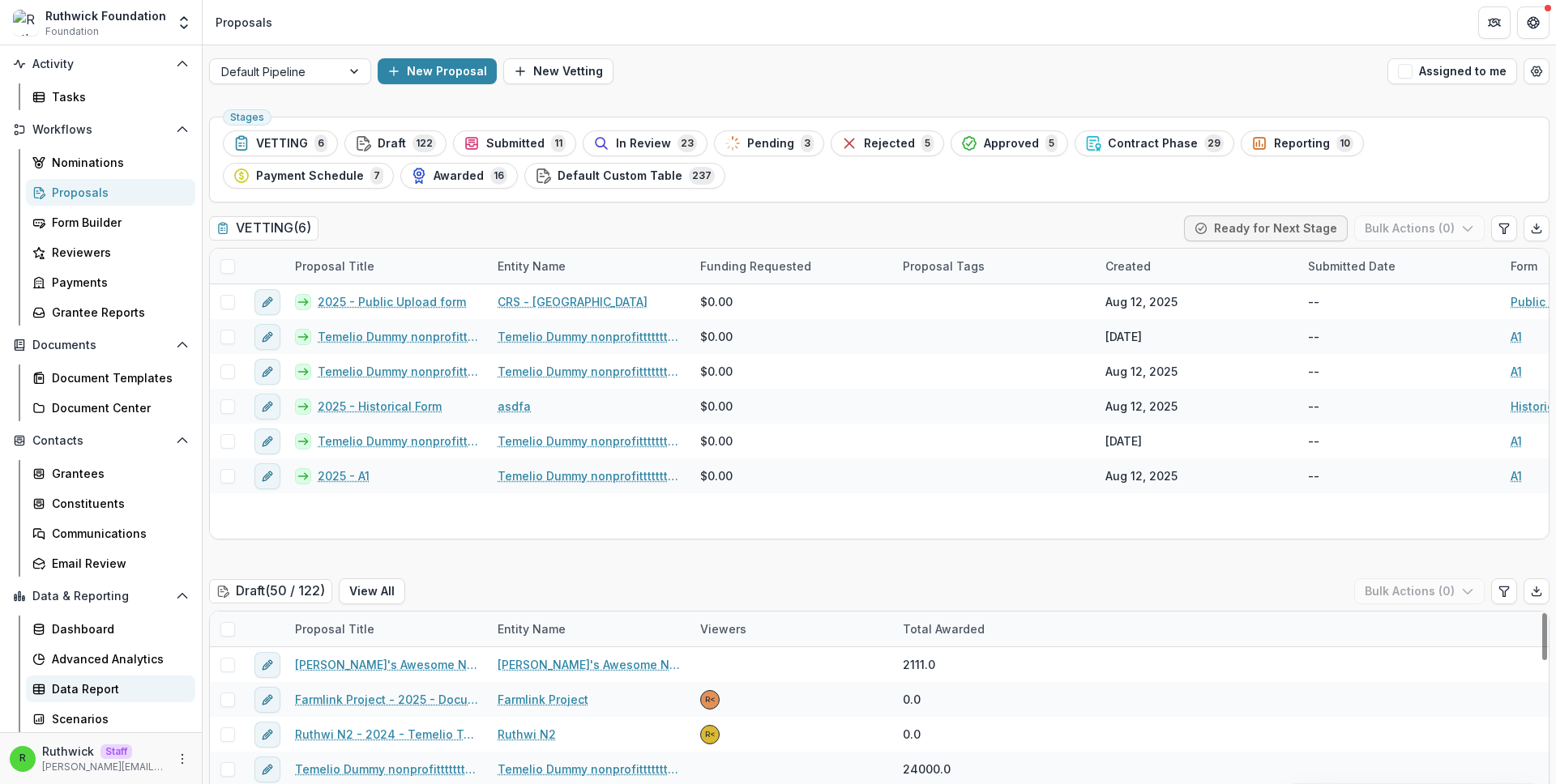
click at [118, 683] on div "Data Report" at bounding box center [117, 689] width 130 height 17
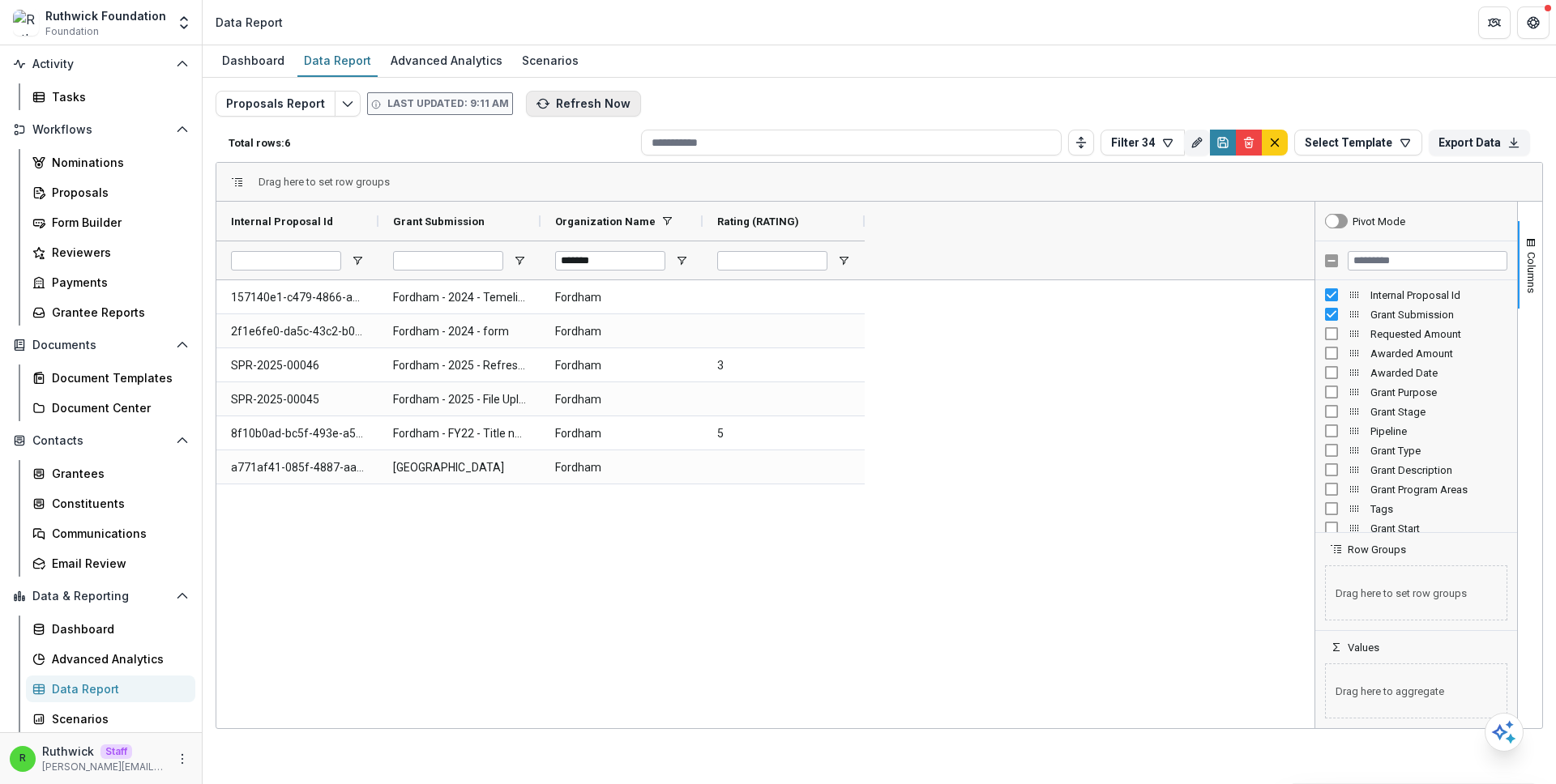
click at [579, 105] on button "Refresh Now" at bounding box center [583, 104] width 115 height 26
click at [1272, 147] on icon "default" at bounding box center [1274, 142] width 13 height 13
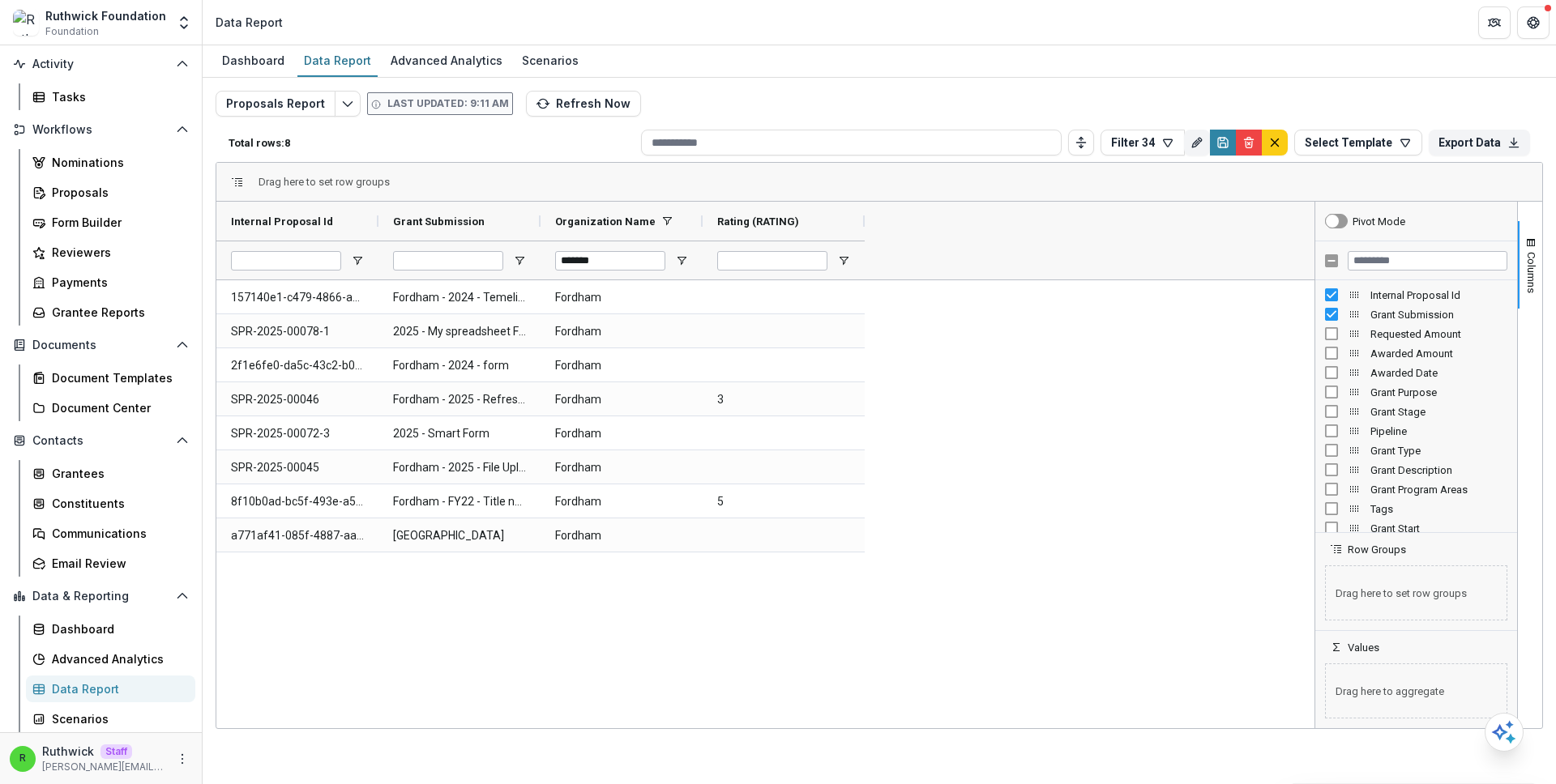
click at [967, 103] on div "Proposals Report Last updated: 9:11 AM Refresh Now Total rows: 8 Filter 34 Pers…" at bounding box center [879, 391] width 1328 height 599
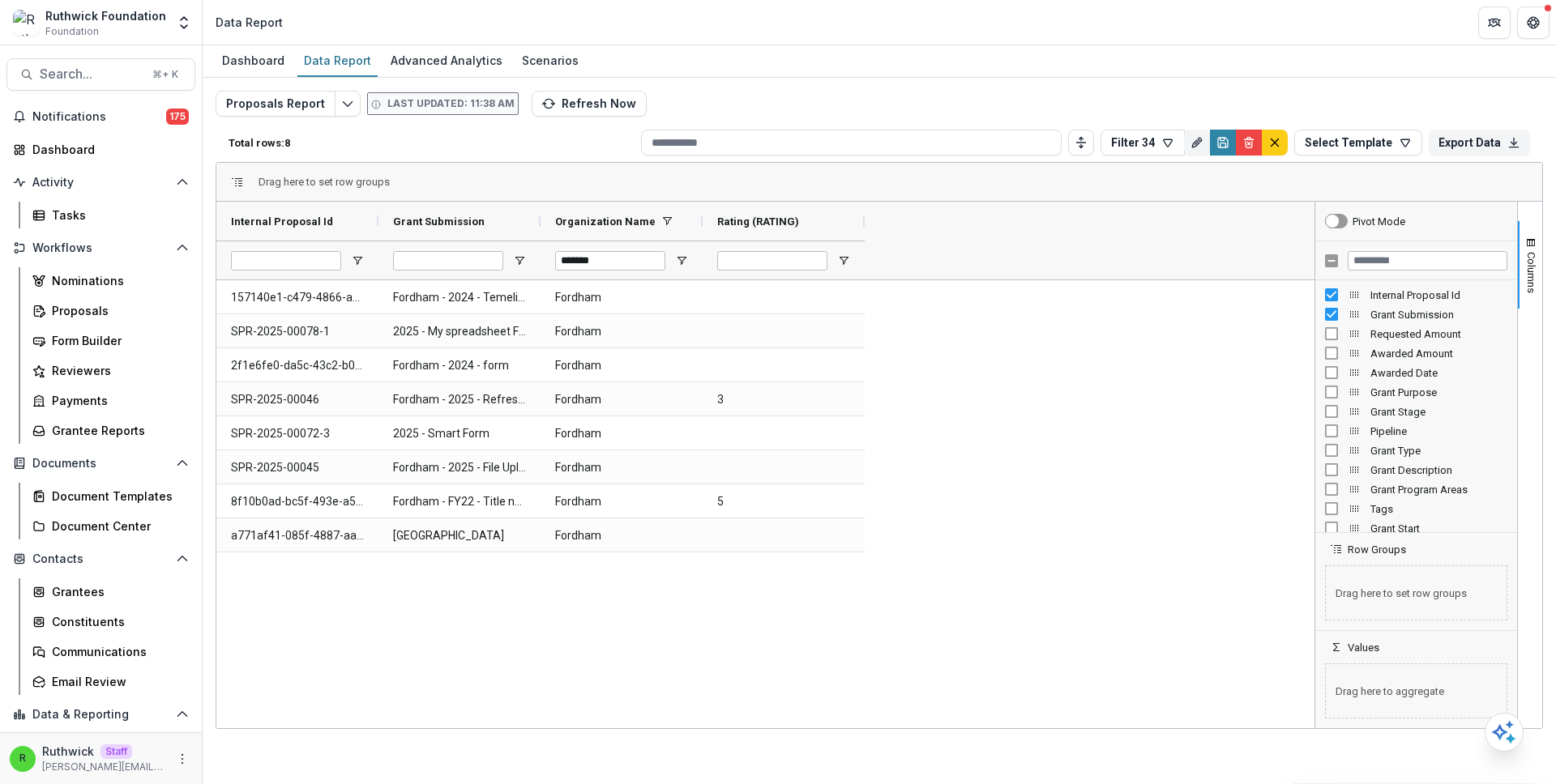
click at [696, 112] on div "Proposals Report Last updated: 11:38 AM Refresh Now Total rows: 8 Filter 34 Per…" at bounding box center [879, 391] width 1328 height 599
click at [1279, 141] on button "default" at bounding box center [1275, 142] width 26 height 26
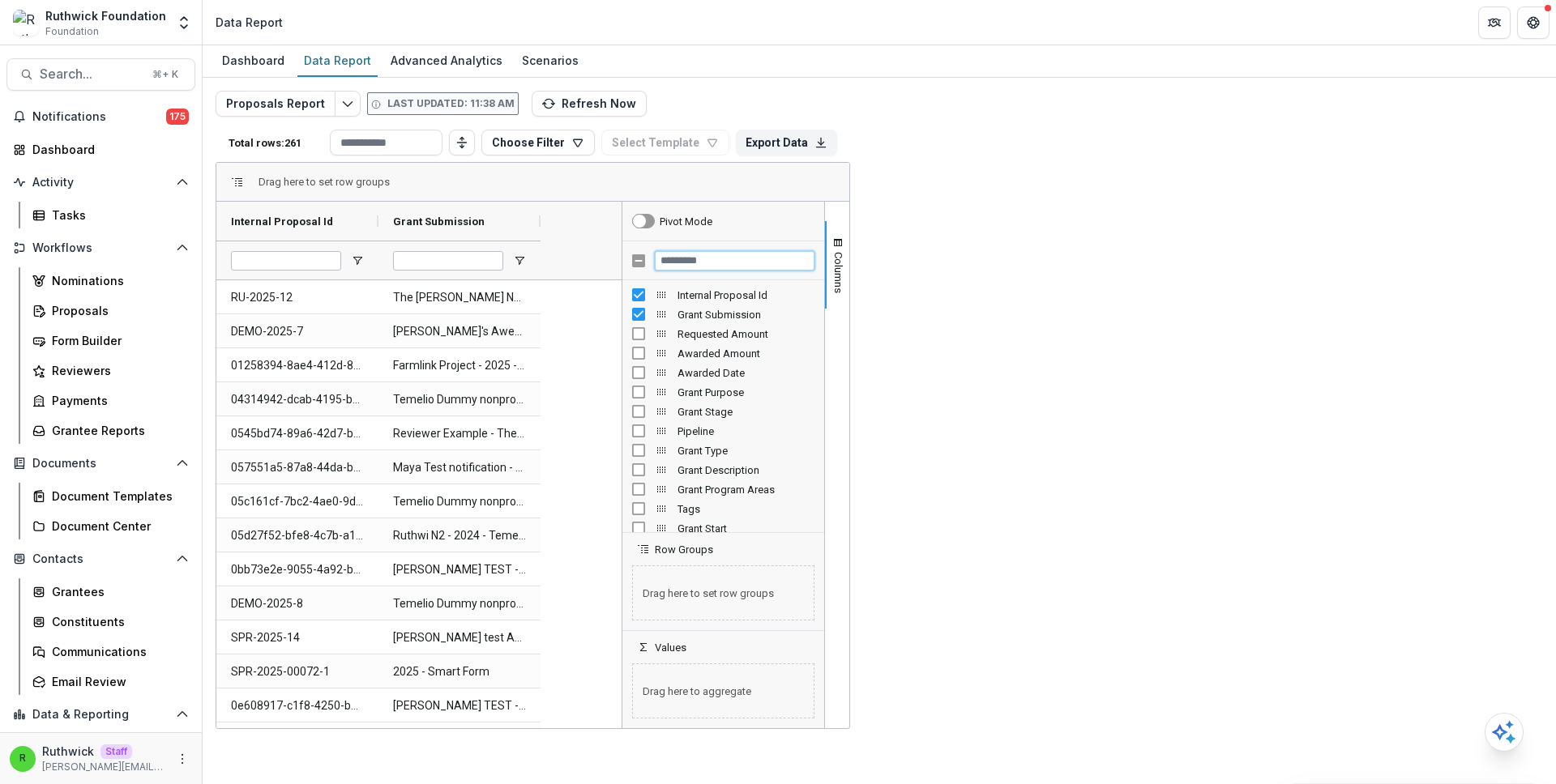
click at [814, 263] on input "Filter Columns Input" at bounding box center [734, 260] width 159 height 20
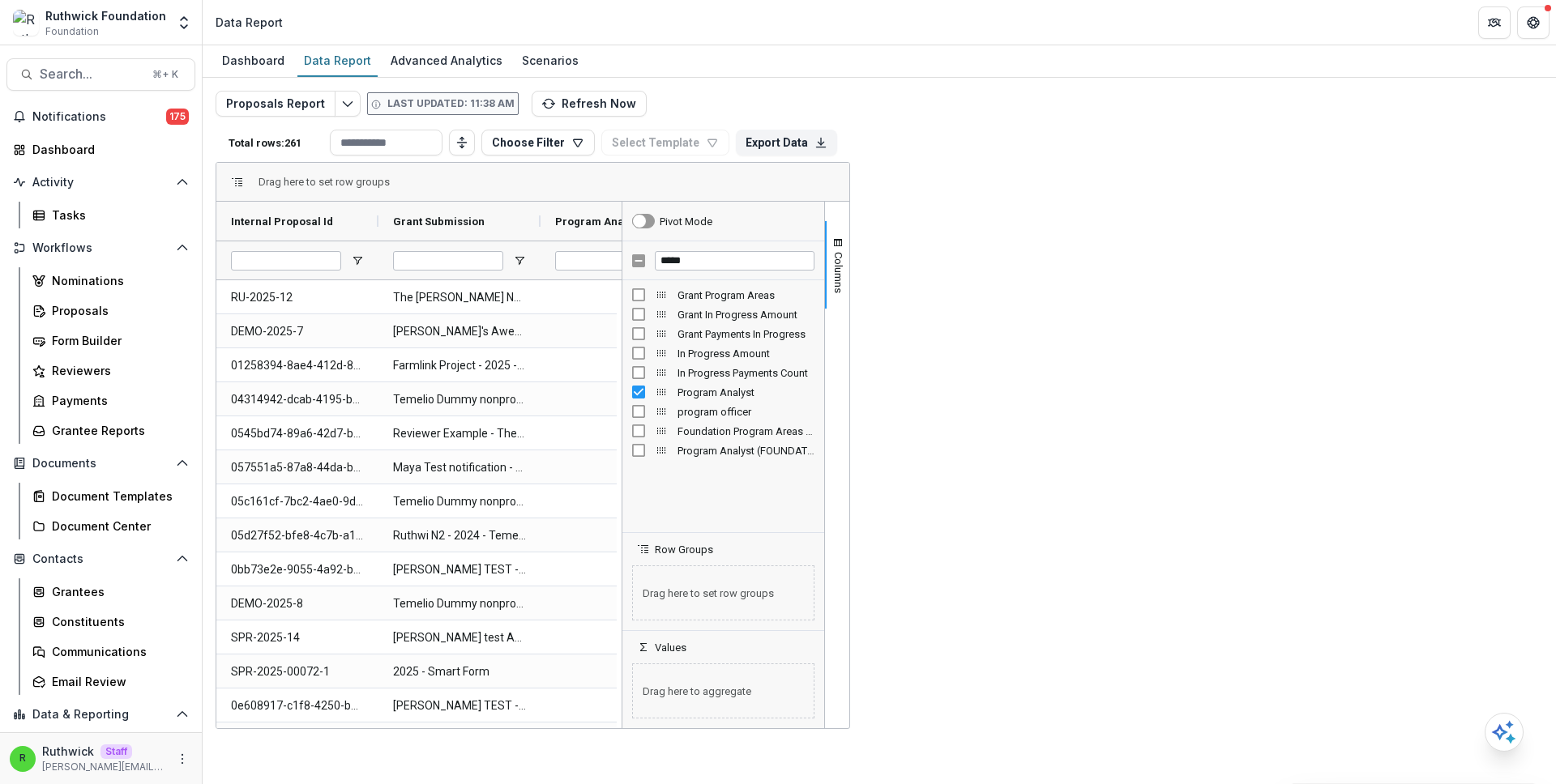
click at [610, 217] on span "Program Analyst" at bounding box center [599, 221] width 87 height 12
drag, startPoint x: 703, startPoint y: 223, endPoint x: 996, endPoint y: 232, distance: 293.1
click at [945, 232] on div at bounding box center [942, 221] width 7 height 39
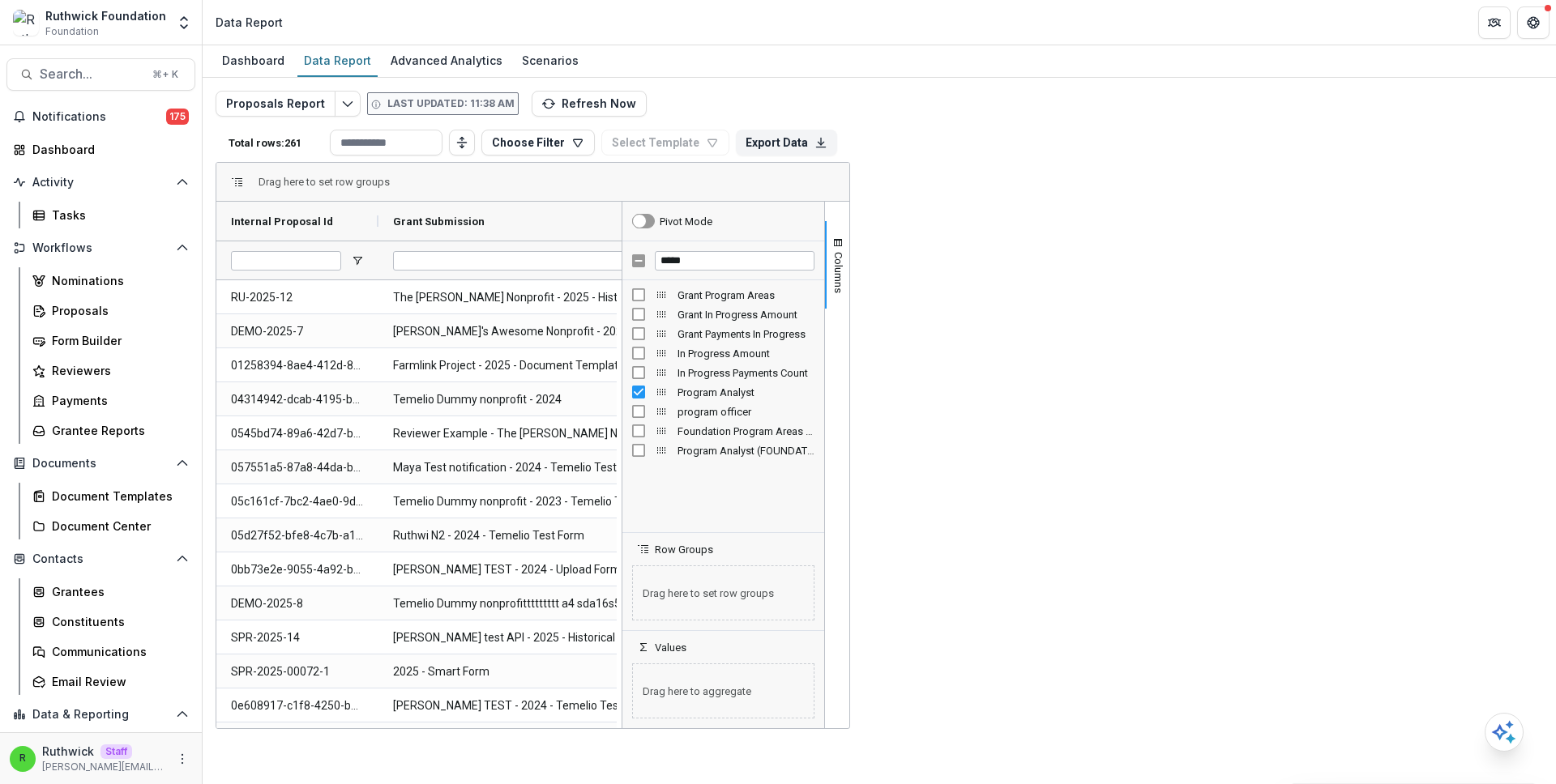
drag, startPoint x: 542, startPoint y: 223, endPoint x: 711, endPoint y: 221, distance: 169.0
click at [711, 221] on div at bounding box center [710, 221] width 7 height 39
click at [176, 760] on icon "More" at bounding box center [182, 758] width 13 height 13
click at [508, 753] on div "Dashboard Data Report Advanced Analytics Scenarios Proposals Report Last update…" at bounding box center [879, 415] width 1353 height 739
click at [1145, 222] on span at bounding box center [1146, 220] width 13 height 13
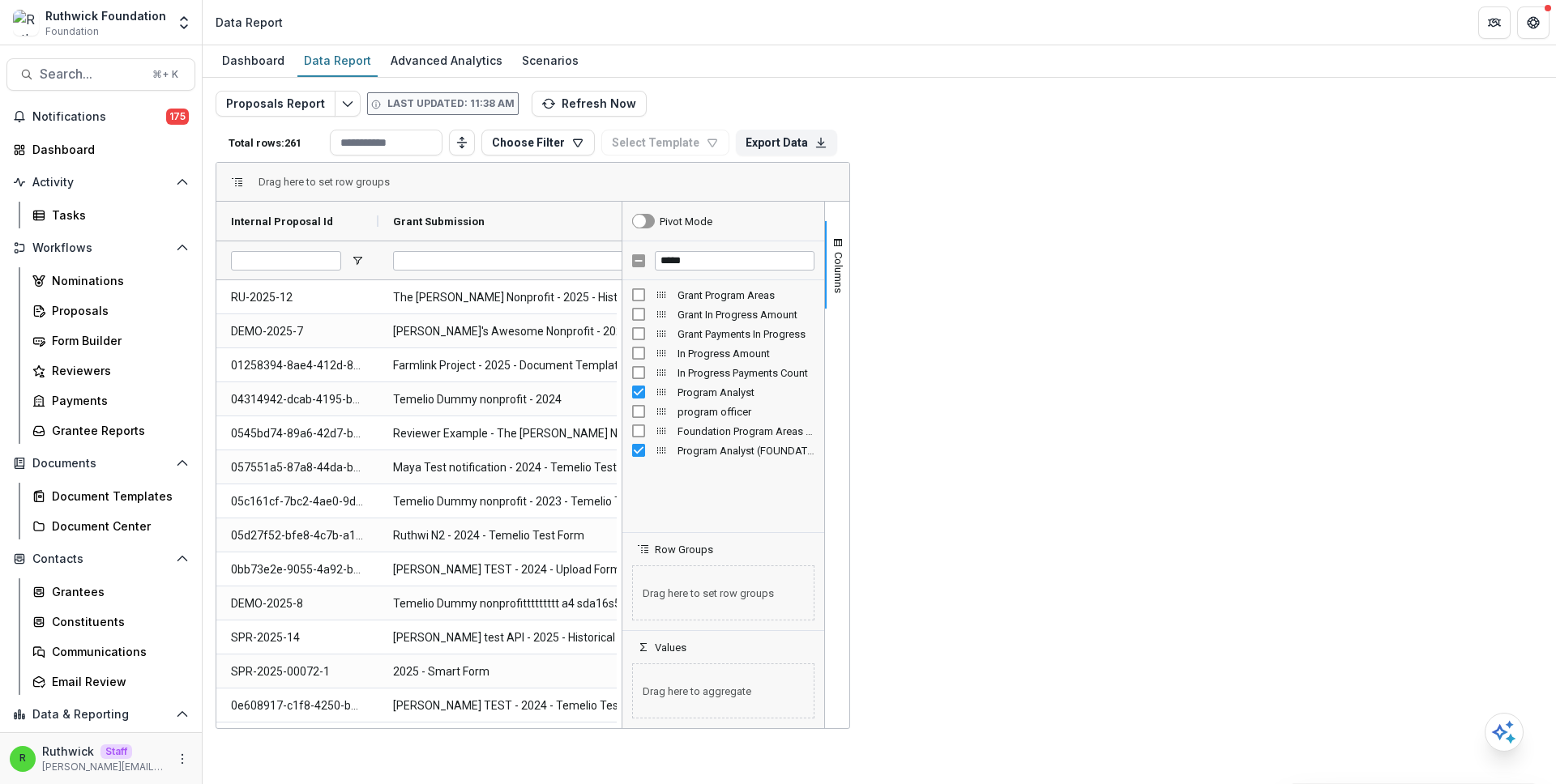
click at [1232, 221] on span "filter" at bounding box center [1230, 224] width 13 height 13
click at [886, 100] on div "Proposals Report Last updated: 11:38 AM Refresh Now Total rows: 261 Choose Filt…" at bounding box center [879, 391] width 1328 height 599
click at [585, 101] on button "Refresh Now" at bounding box center [589, 104] width 115 height 26
click at [824, 249] on div "*****" at bounding box center [723, 261] width 202 height 39
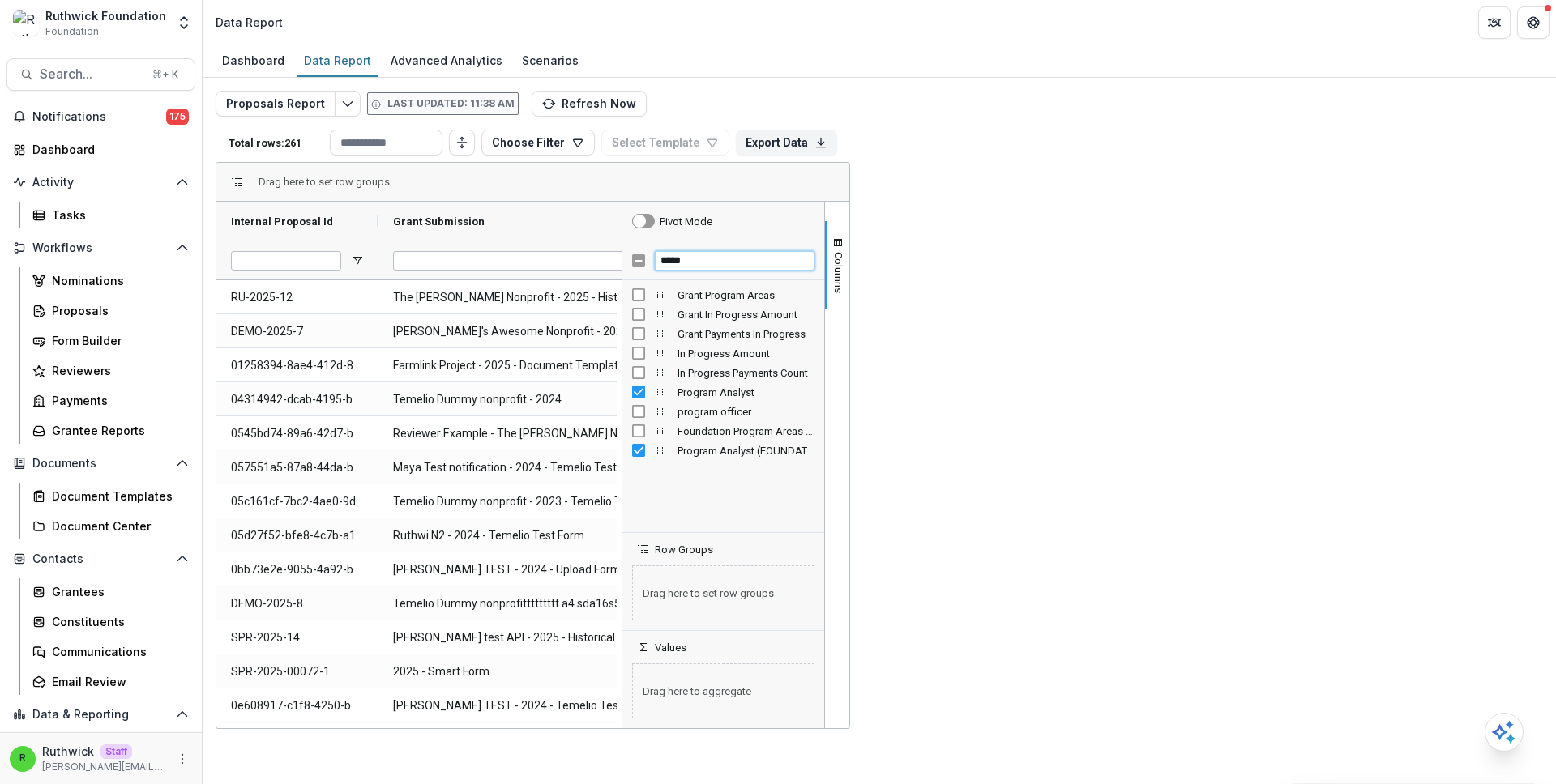
click at [814, 255] on input "*****" at bounding box center [734, 260] width 159 height 20
type input "******"
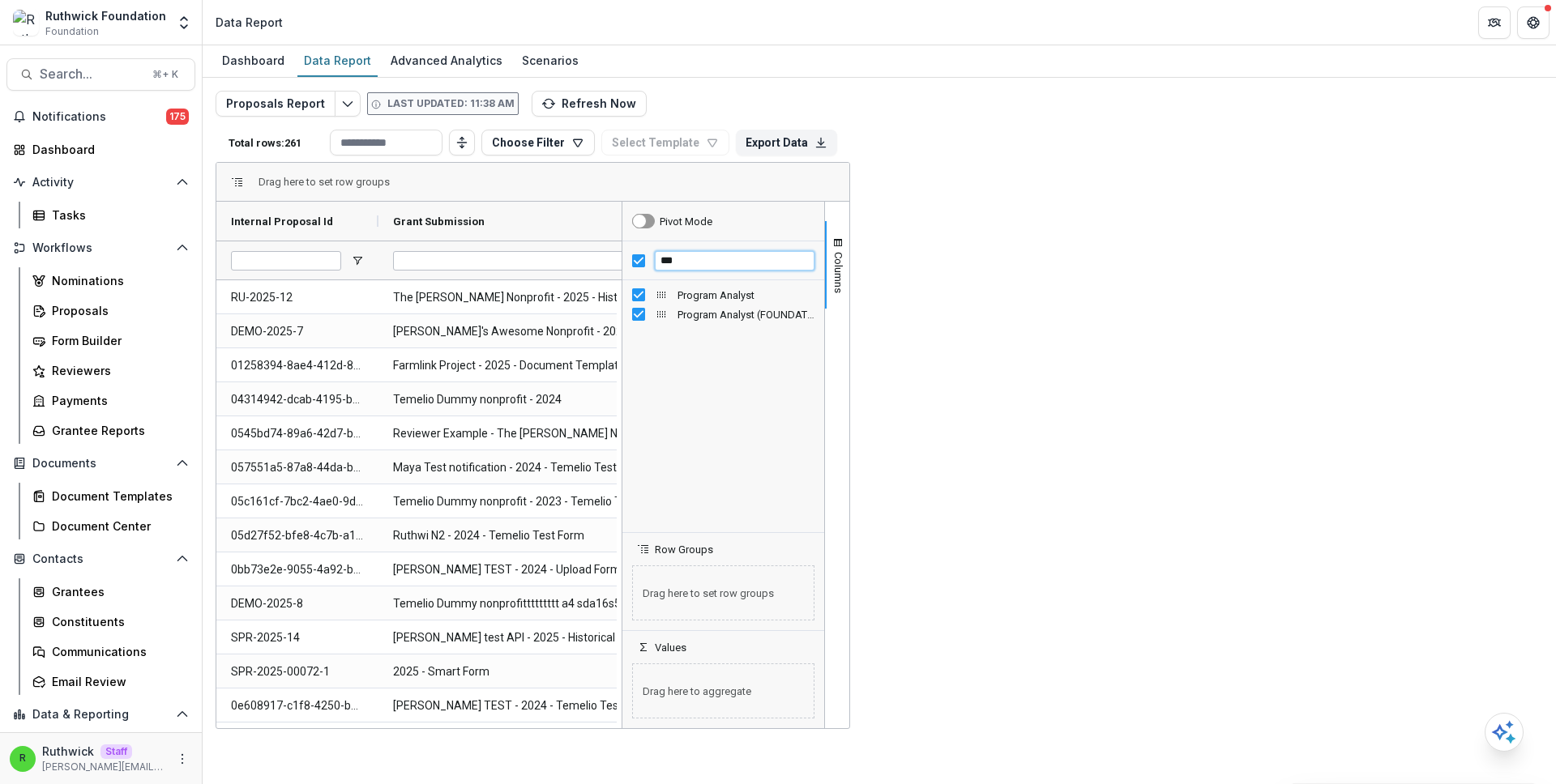
type input "****"
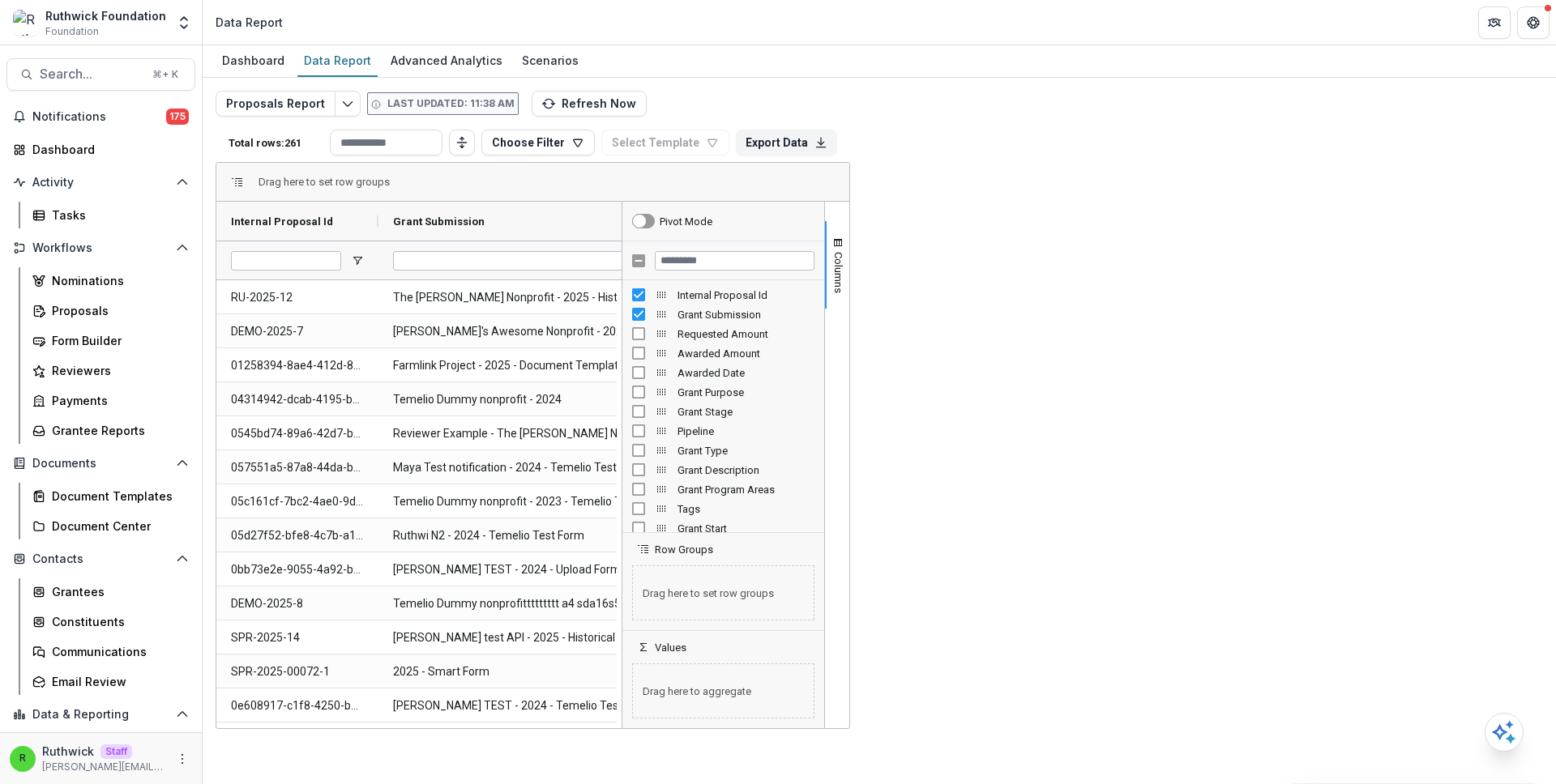
click at [1015, 74] on div "Dashboard Data Report Advanced Analytics Scenarios" at bounding box center [879, 61] width 1353 height 32
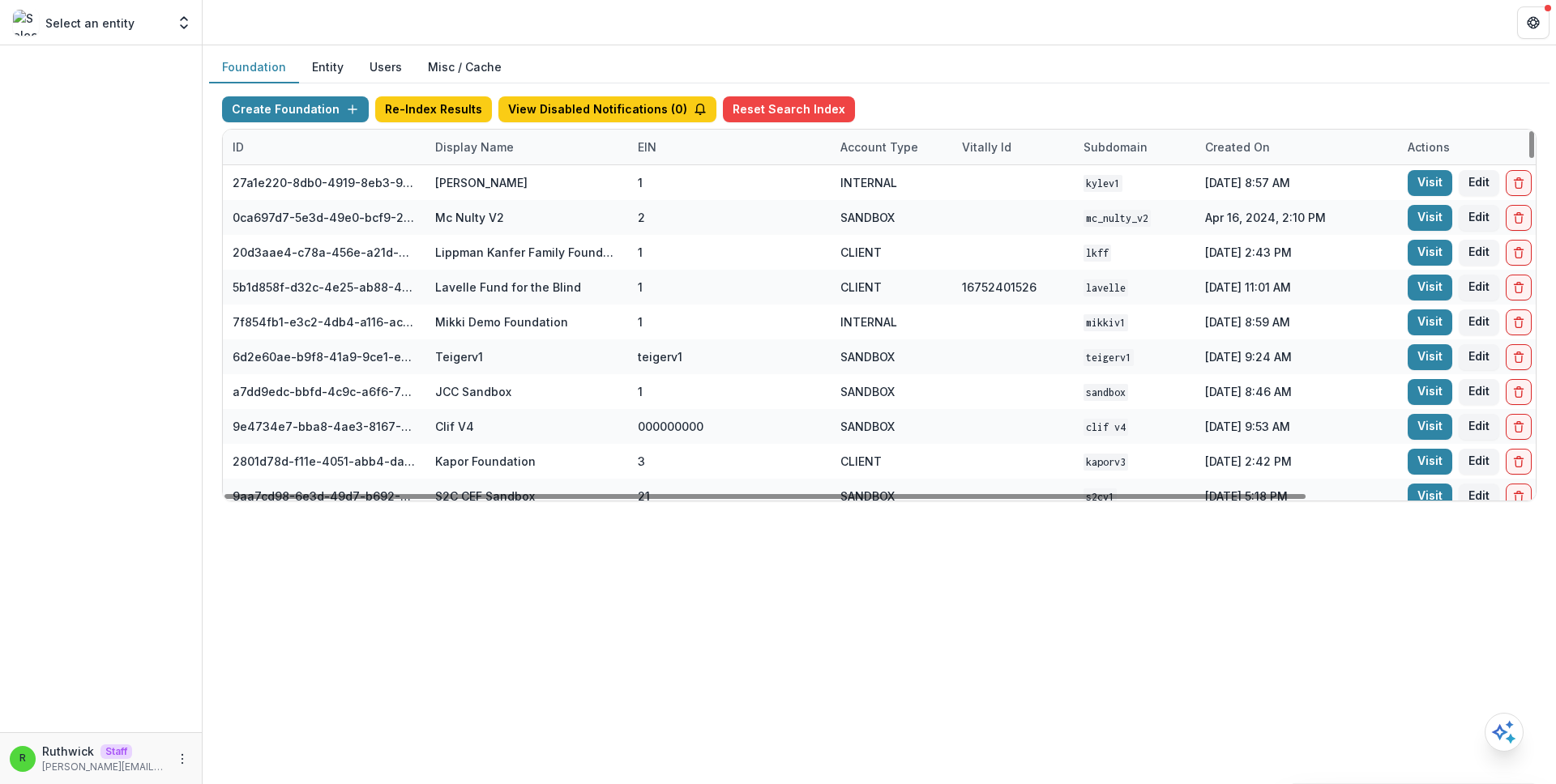
click at [503, 154] on div "Display Name" at bounding box center [474, 147] width 98 height 17
click at [533, 192] on input at bounding box center [525, 184] width 194 height 26
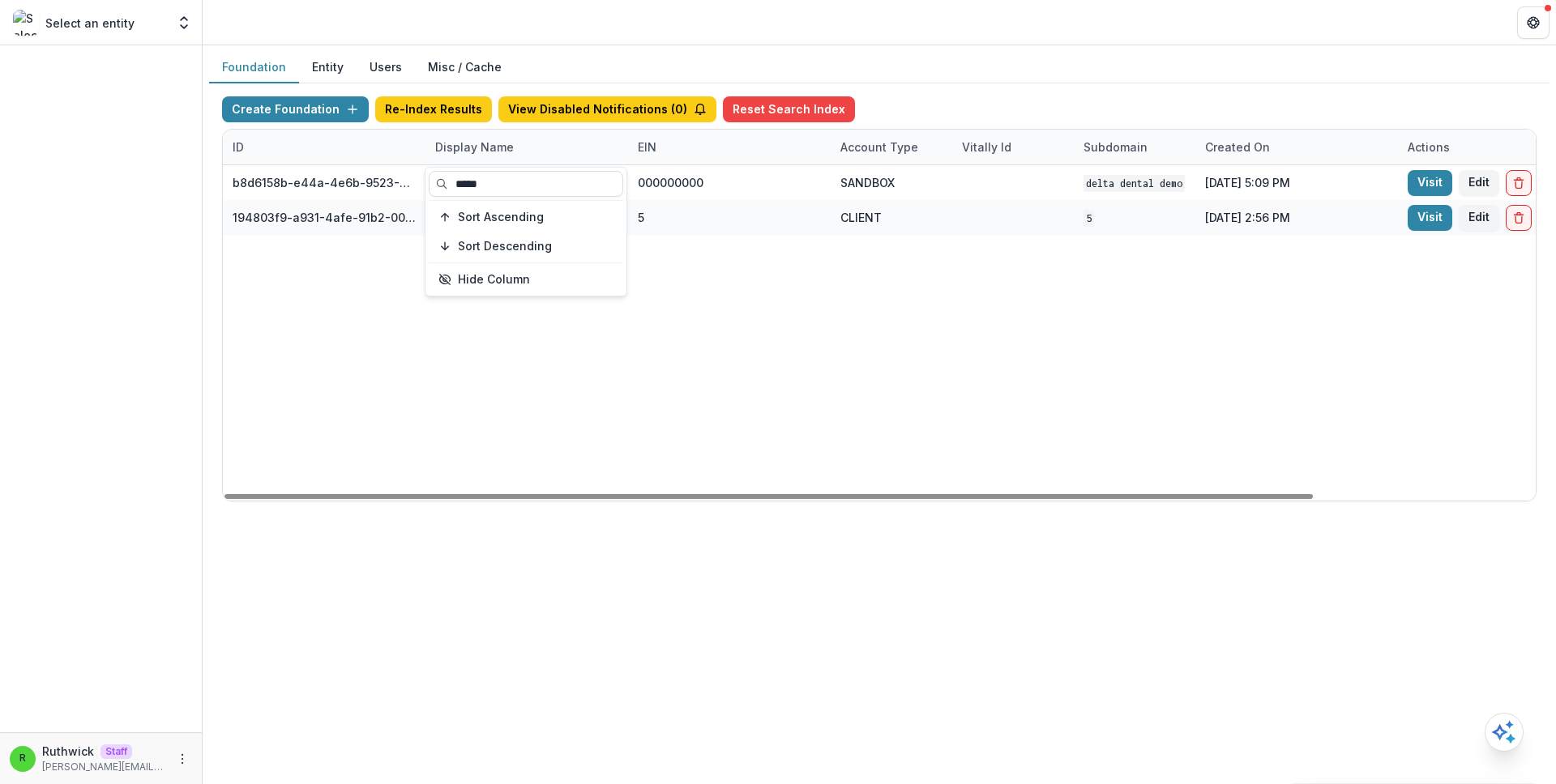
type input "*****"
click at [927, 277] on div "b8d6158b-e44a-4e6b-9523-731bbbd4a617 Delta Dental DEMO 000000000 SANDBOX Delta …" at bounding box center [1013, 333] width 1581 height 335
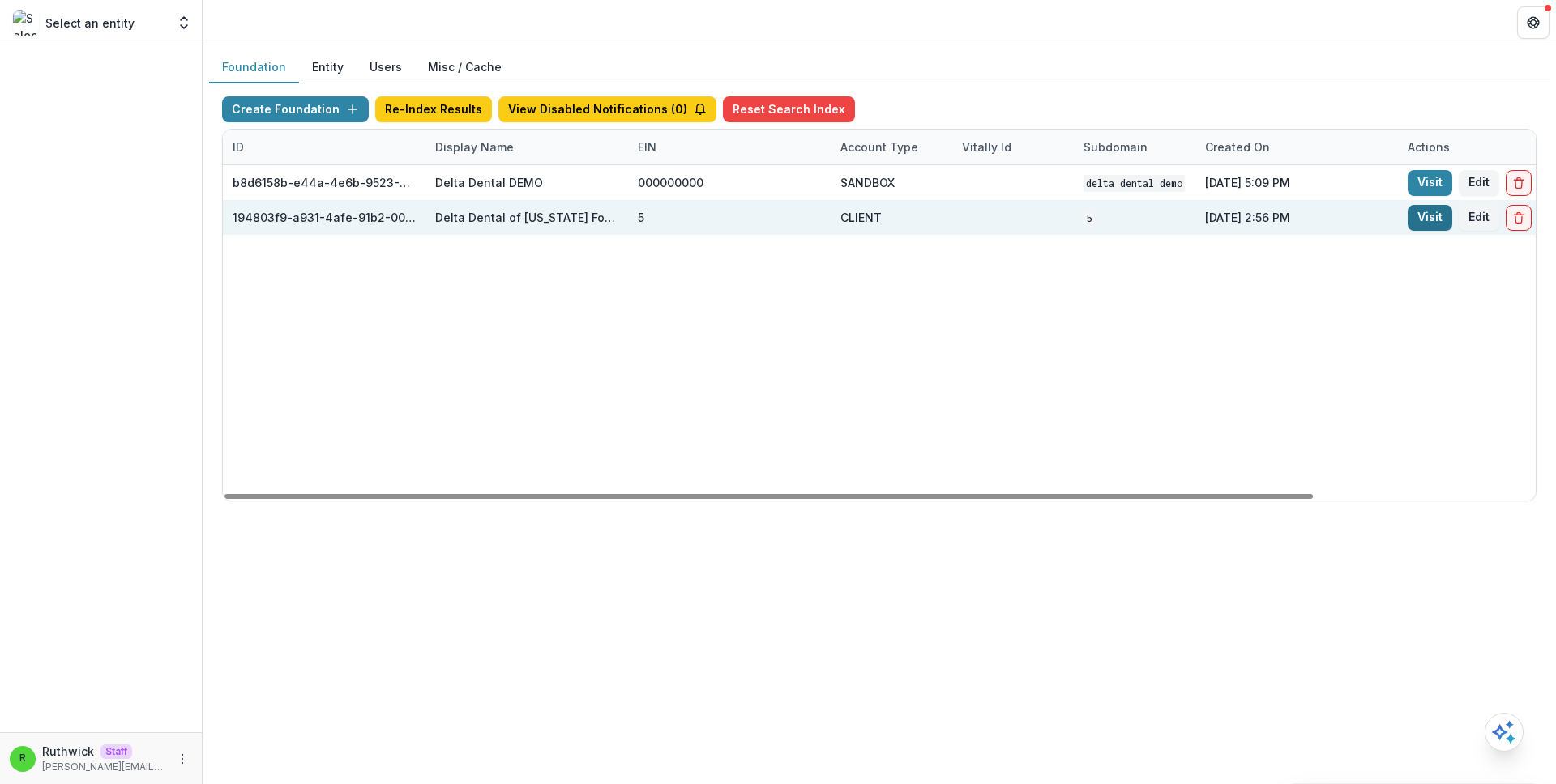
click at [1423, 229] on link "Visit" at bounding box center [1430, 218] width 44 height 26
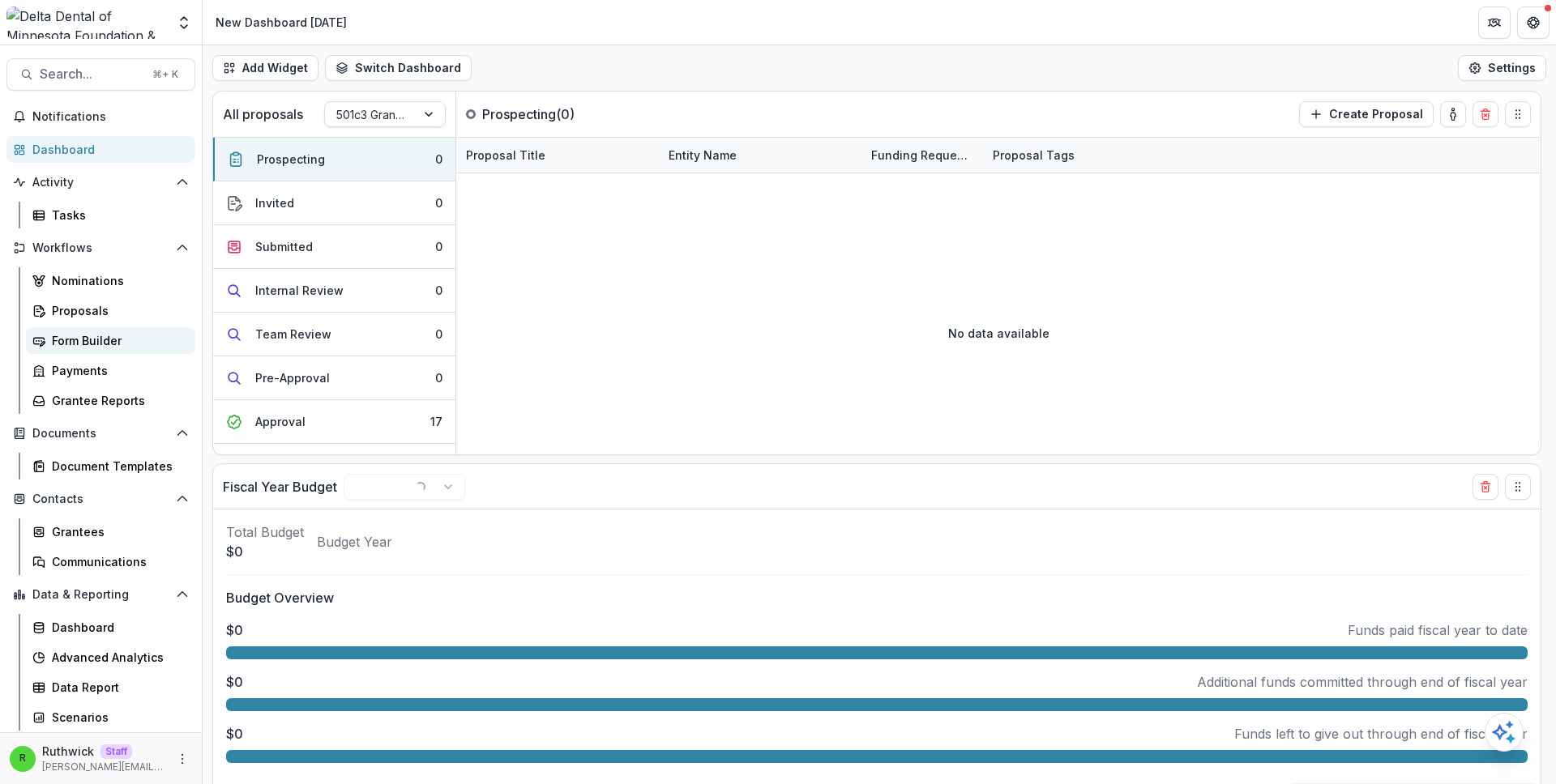
click at [142, 329] on link "Form Builder" at bounding box center [110, 340] width 169 height 26
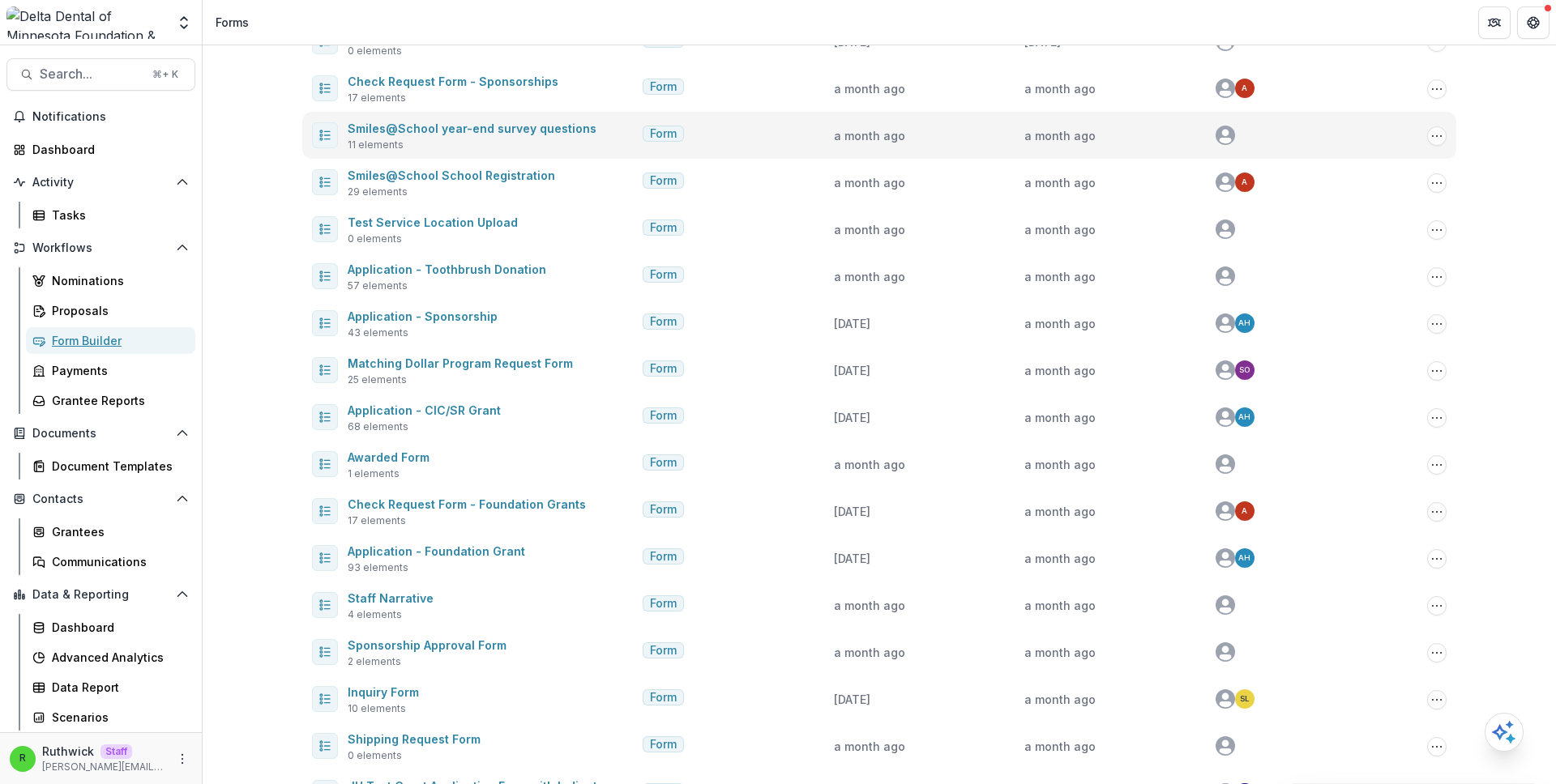
scroll to position [195, 0]
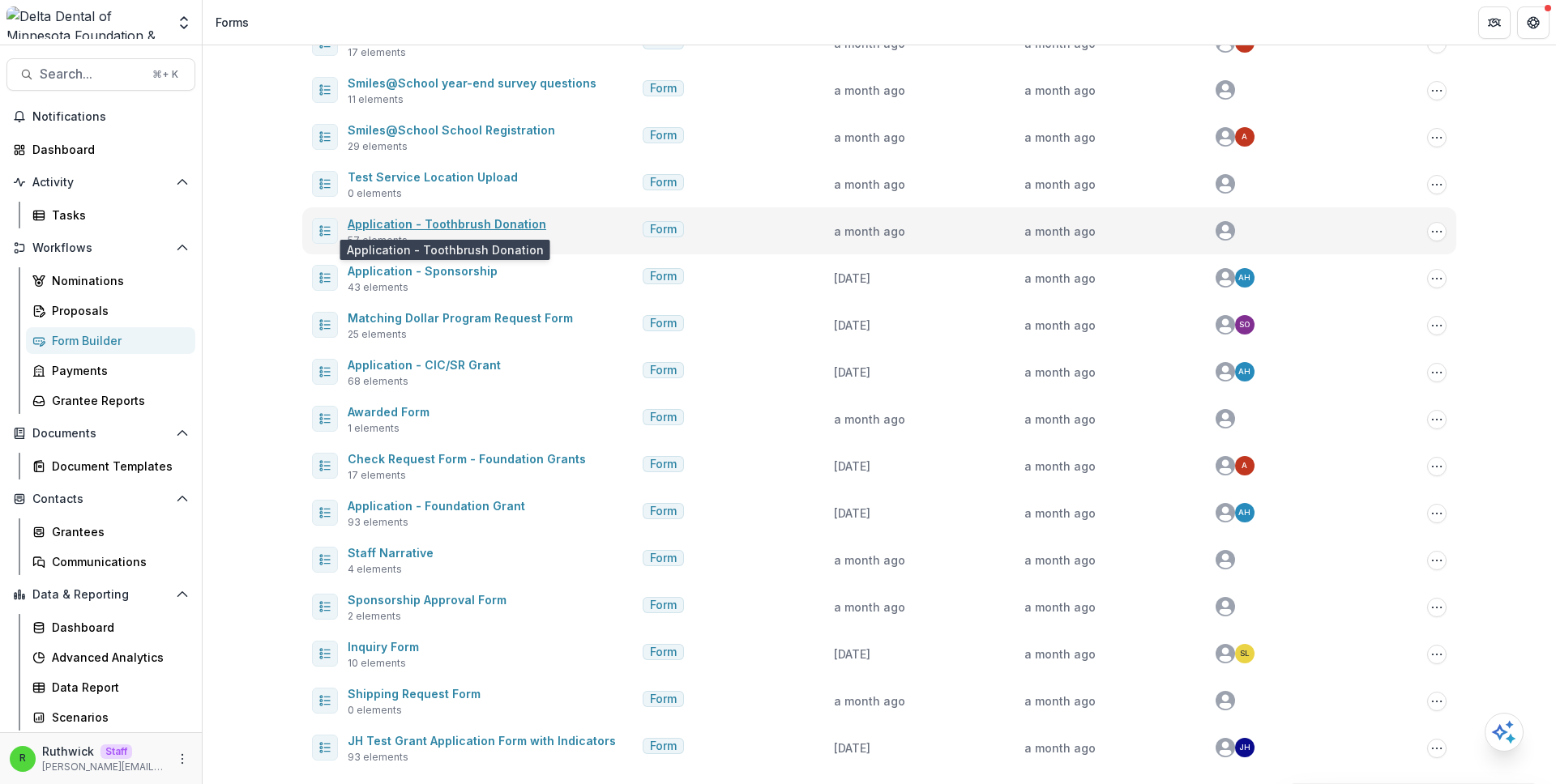
click at [503, 220] on link "Application - Toothbrush Donation" at bounding box center [446, 224] width 198 height 14
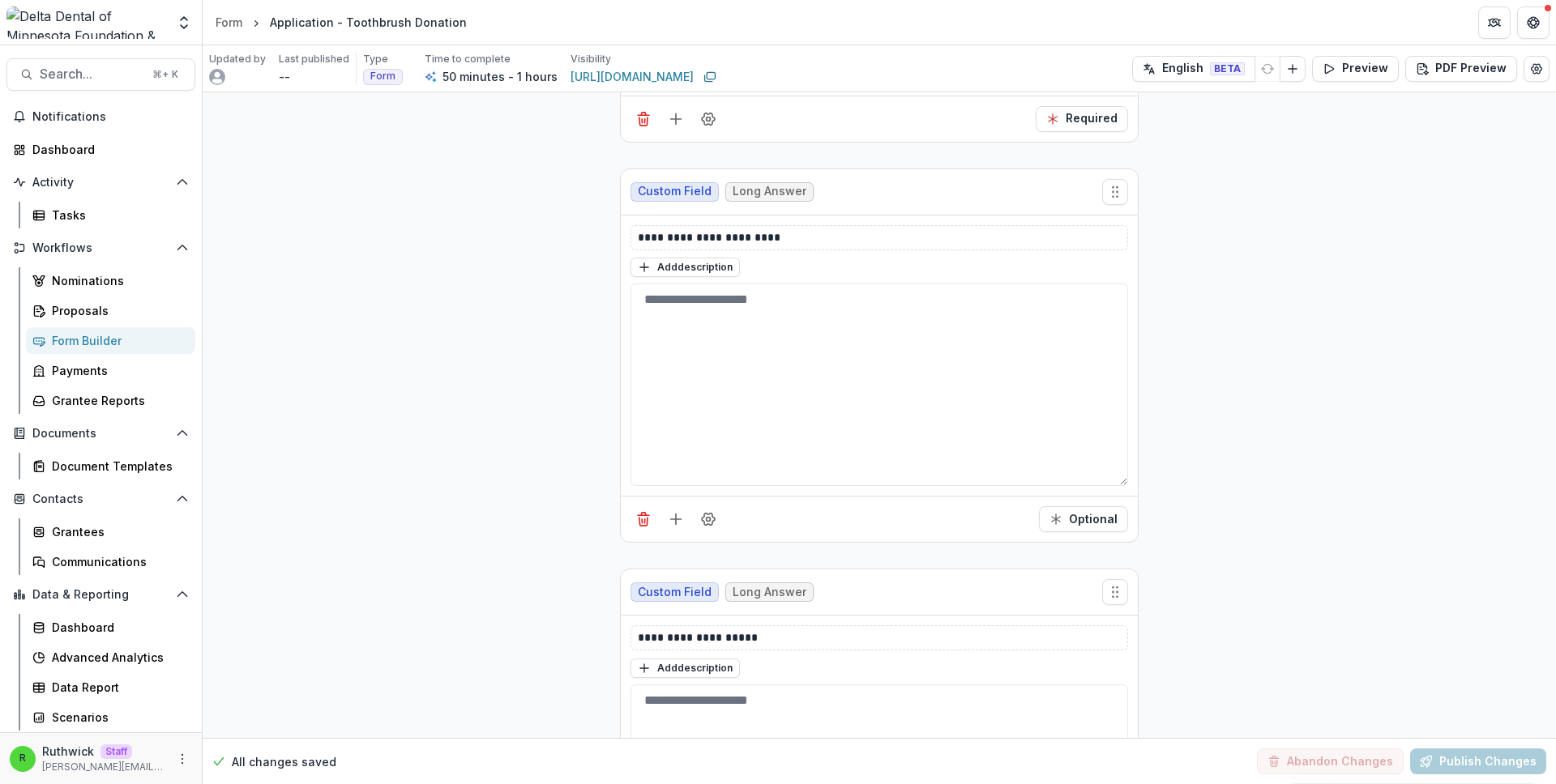
scroll to position [3530, 0]
